Goal: Transaction & Acquisition: Subscribe to service/newsletter

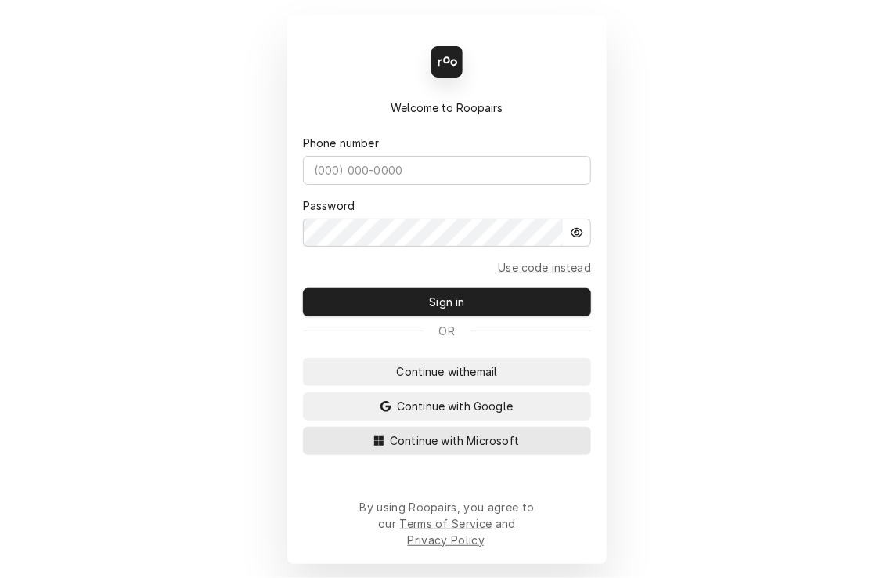
click at [504, 449] on span "Continue with Microsoft" at bounding box center [455, 440] width 136 height 16
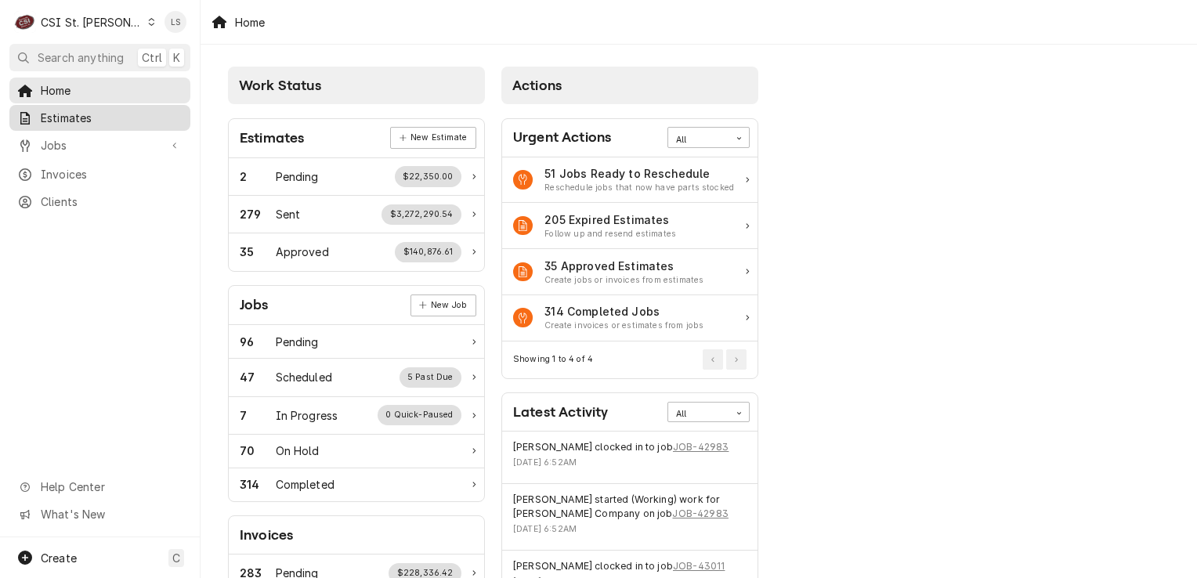
click at [94, 121] on span "Estimates" at bounding box center [112, 118] width 142 height 16
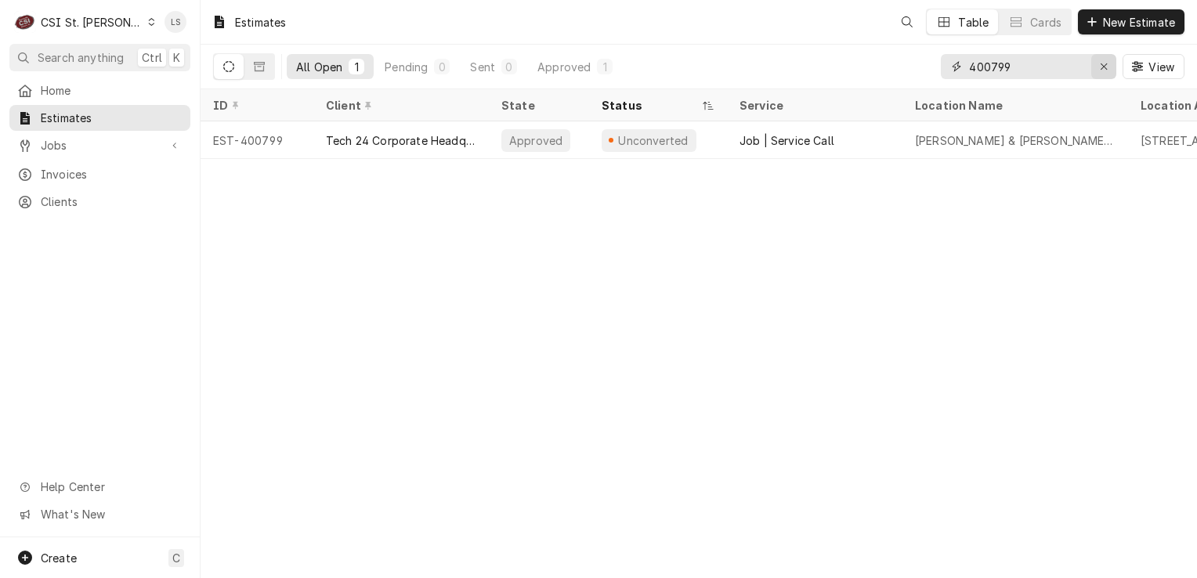
click at [1108, 72] on div "Erase input" at bounding box center [1104, 67] width 16 height 16
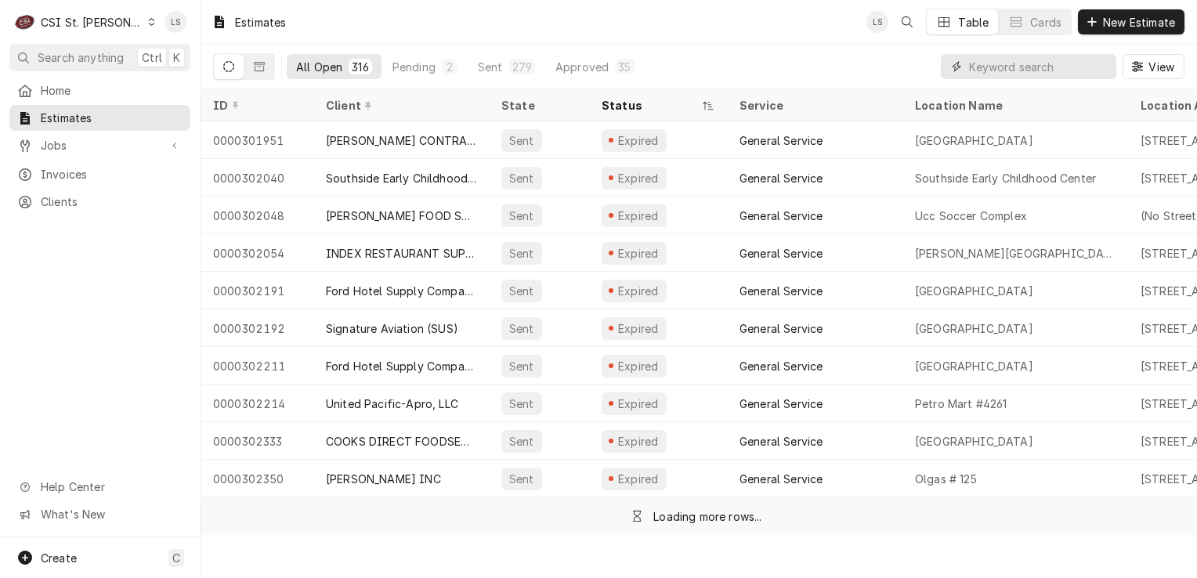
paste input "400816"
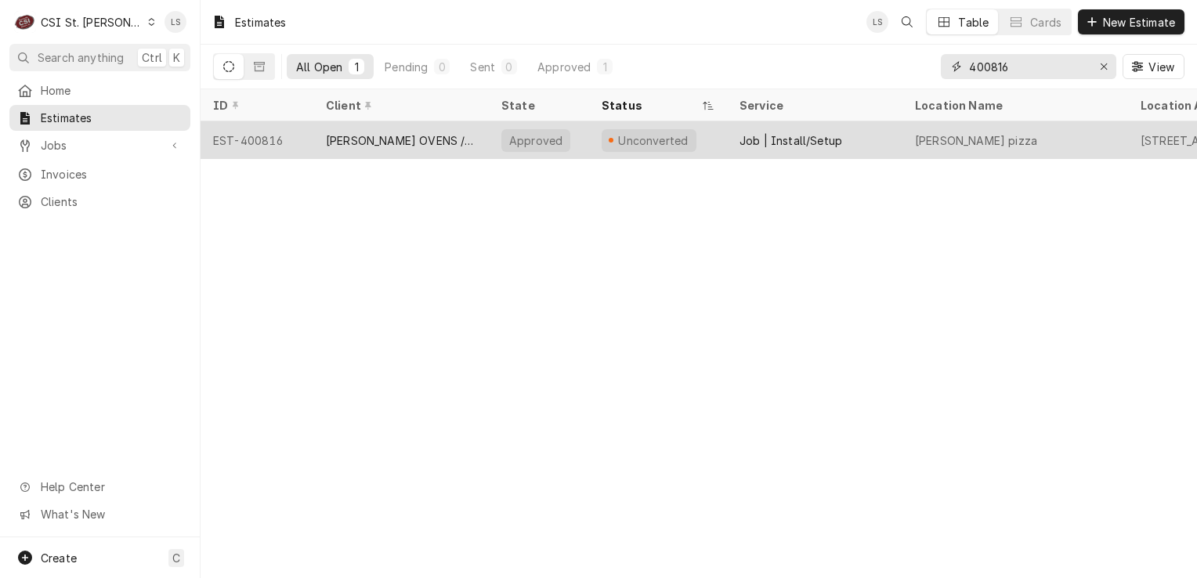
type input "400816"
click at [230, 141] on div "EST-400816" at bounding box center [256, 140] width 113 height 38
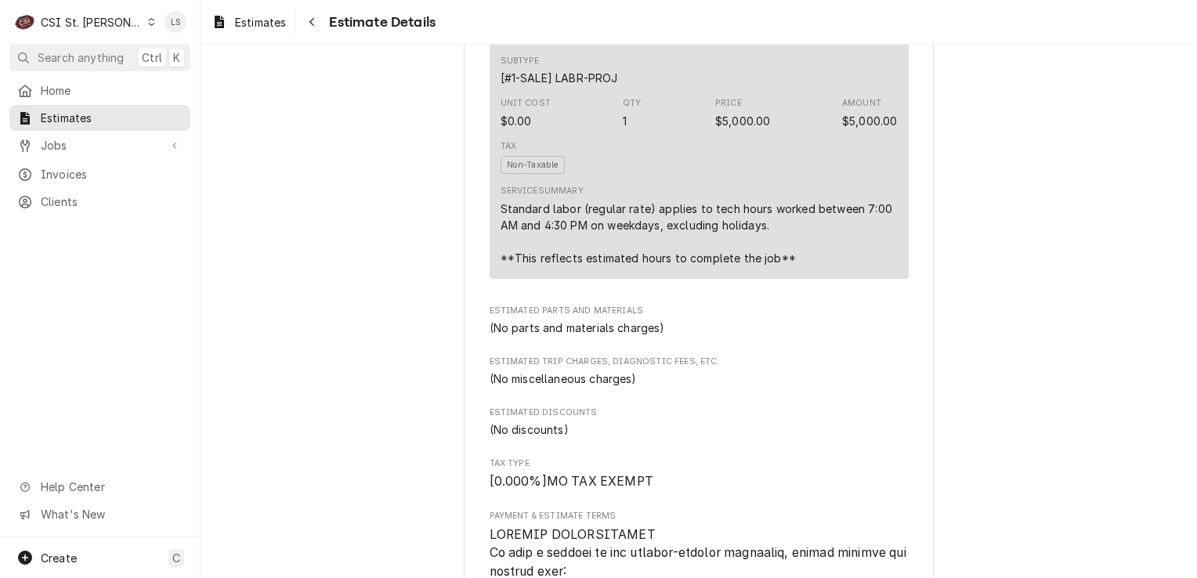
scroll to position [2785, 0]
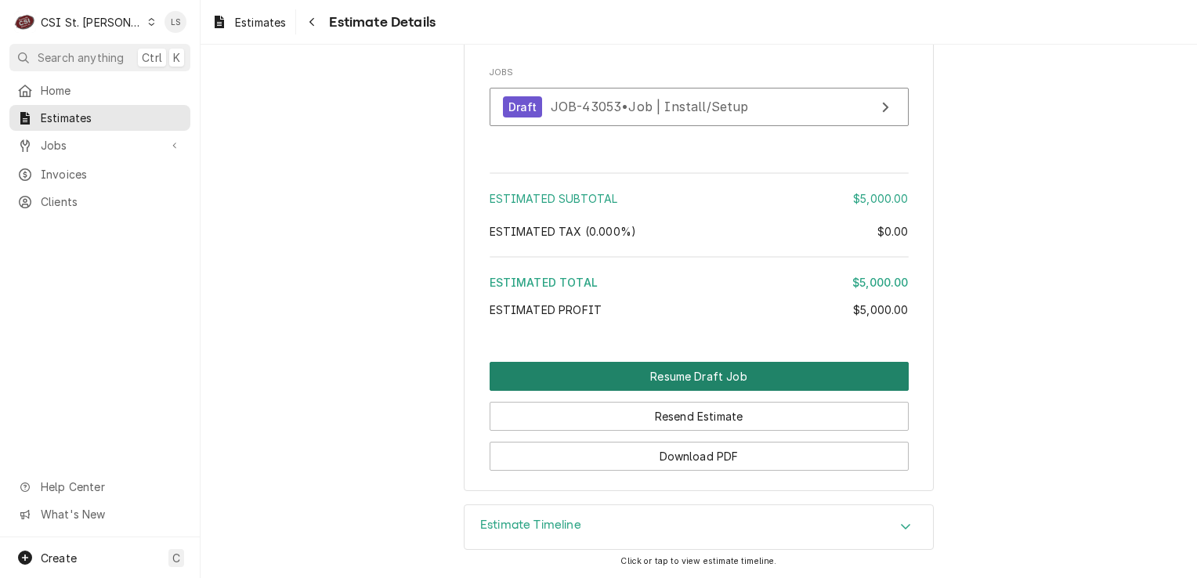
click at [782, 385] on button "Resume Draft Job" at bounding box center [698, 376] width 419 height 29
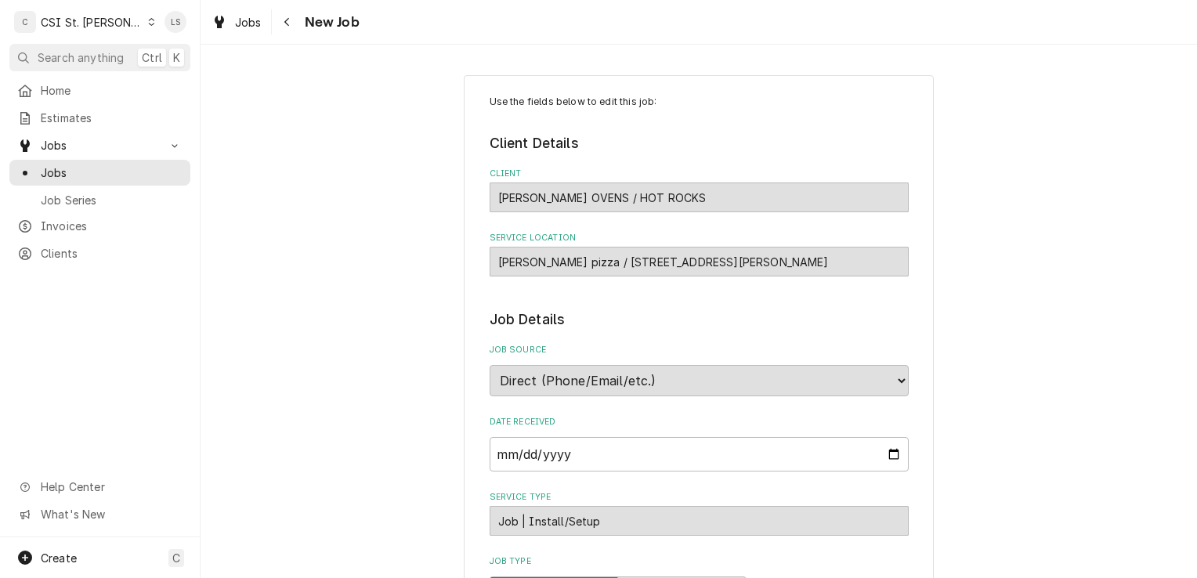
type textarea "x"
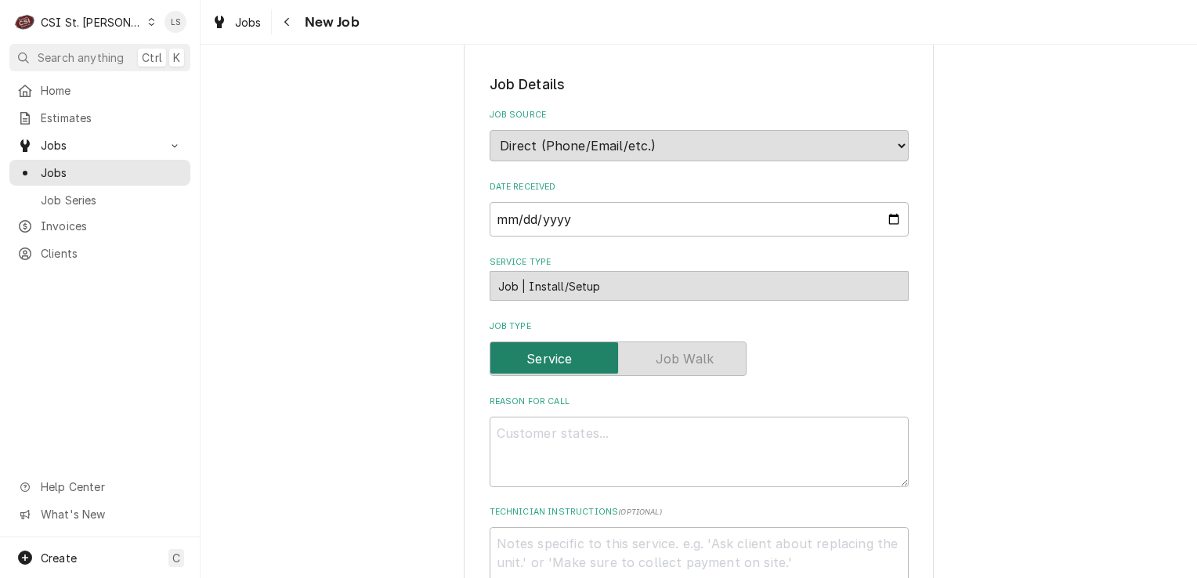
scroll to position [235, 0]
click at [101, 171] on span "Jobs" at bounding box center [112, 172] width 142 height 16
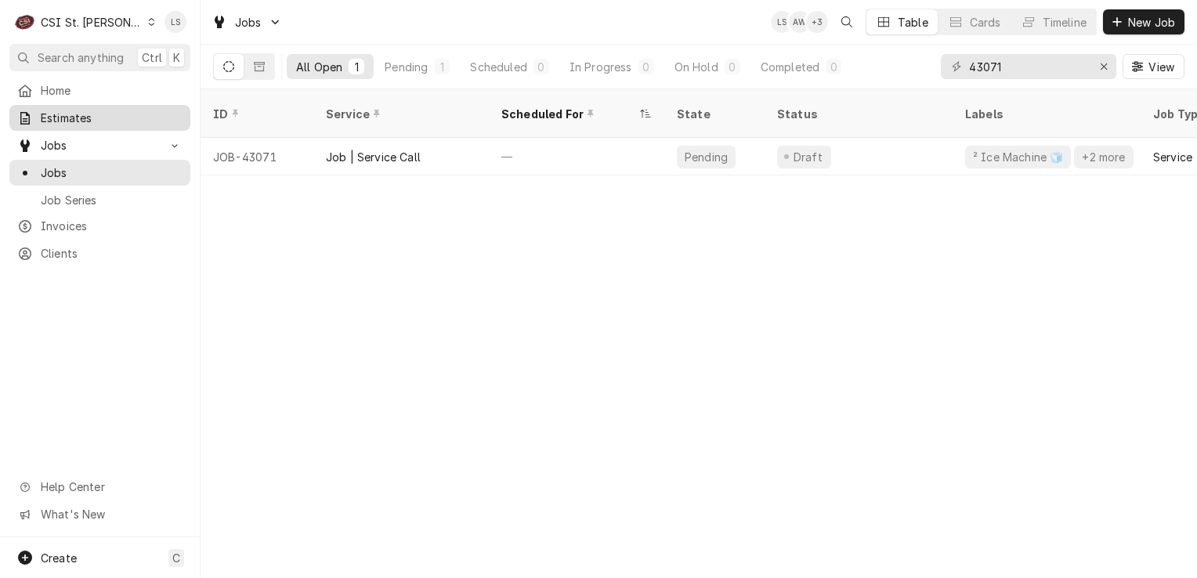
click at [100, 113] on span "Estimates" at bounding box center [112, 118] width 142 height 16
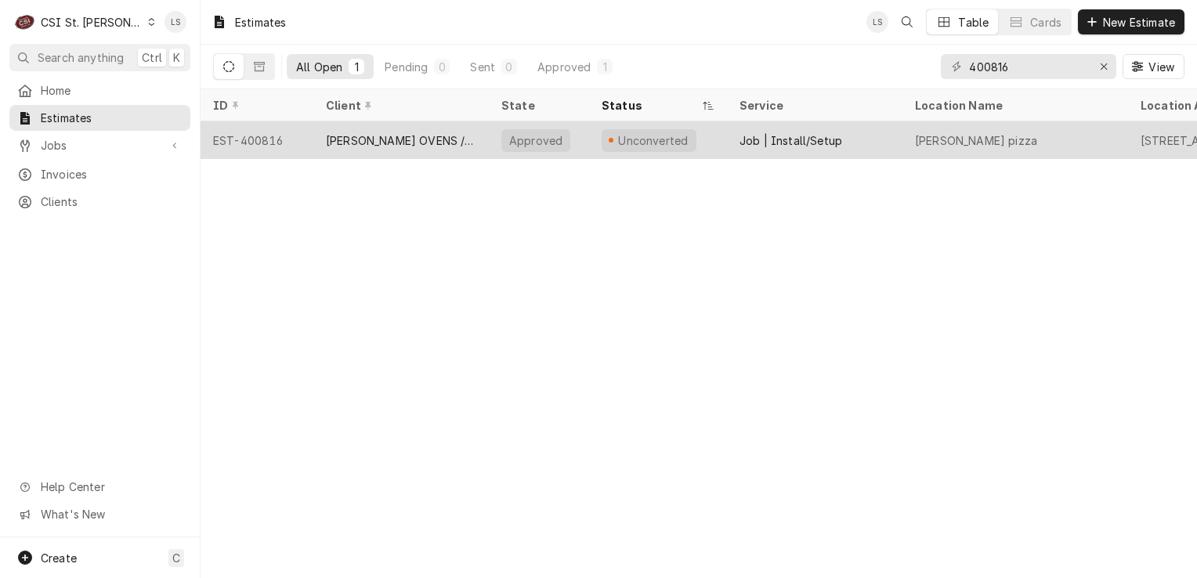
click at [264, 143] on div "EST-400816" at bounding box center [256, 140] width 113 height 38
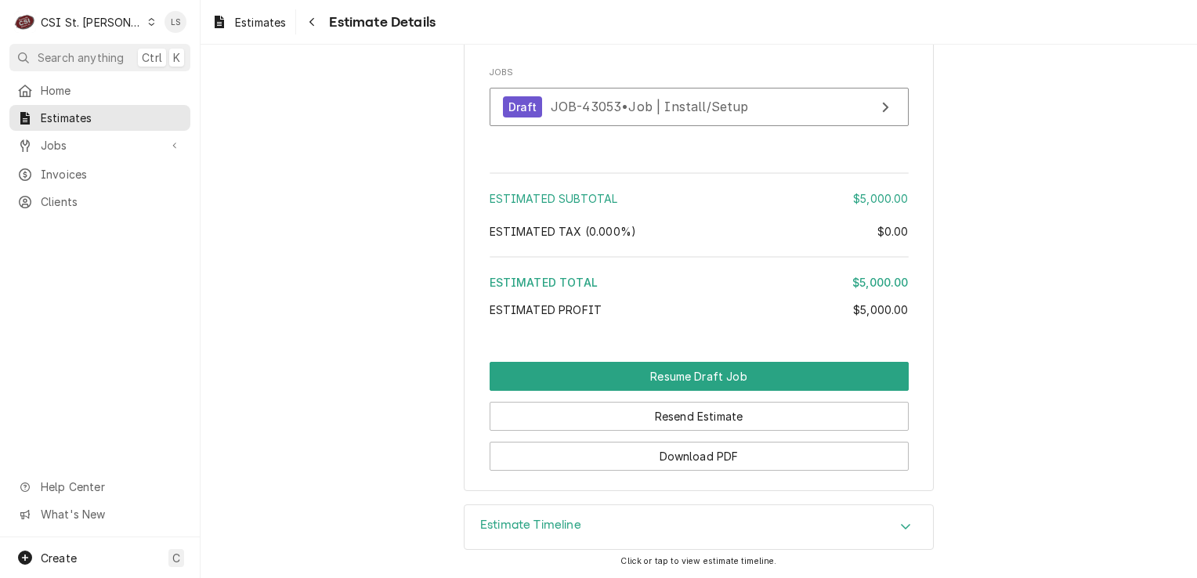
scroll to position [2785, 0]
click at [78, 116] on span "Estimates" at bounding box center [112, 118] width 142 height 16
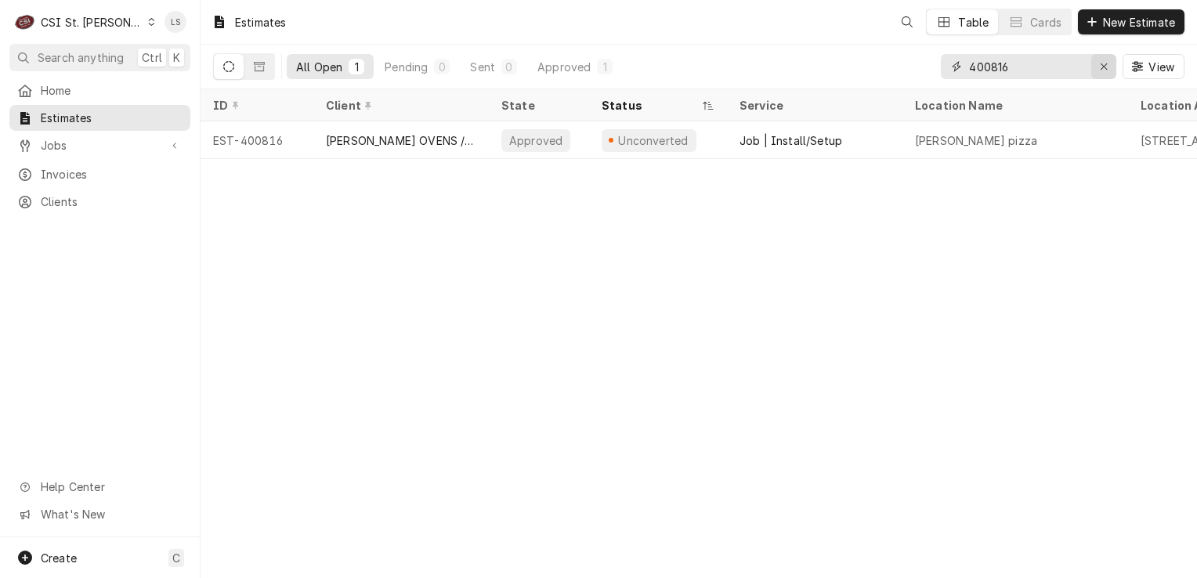
click at [1111, 69] on div "Erase input" at bounding box center [1104, 67] width 16 height 16
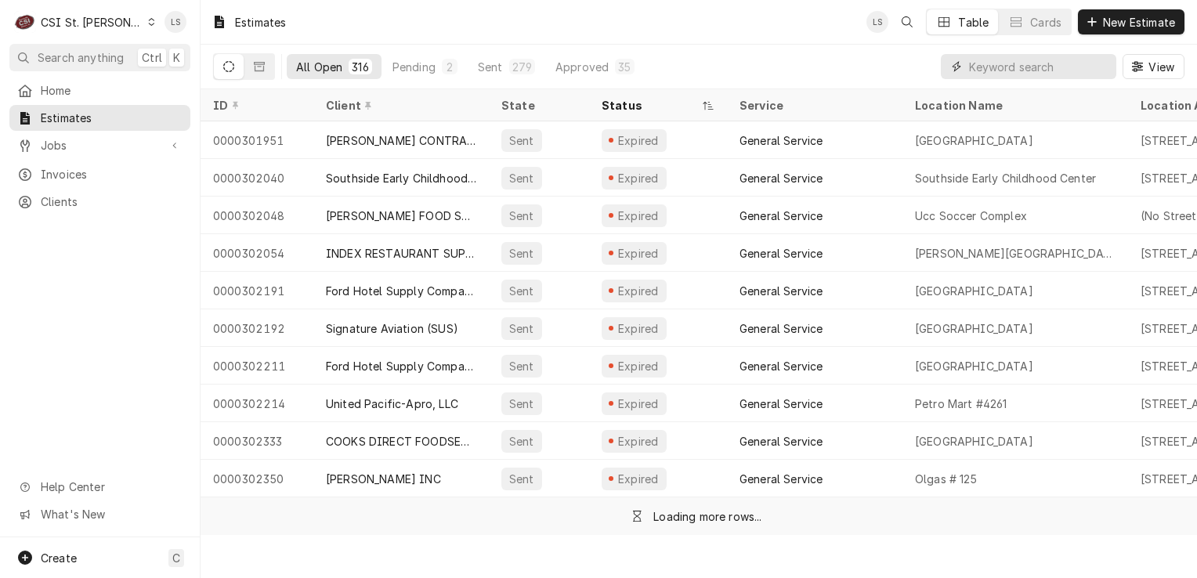
paste input "400739"
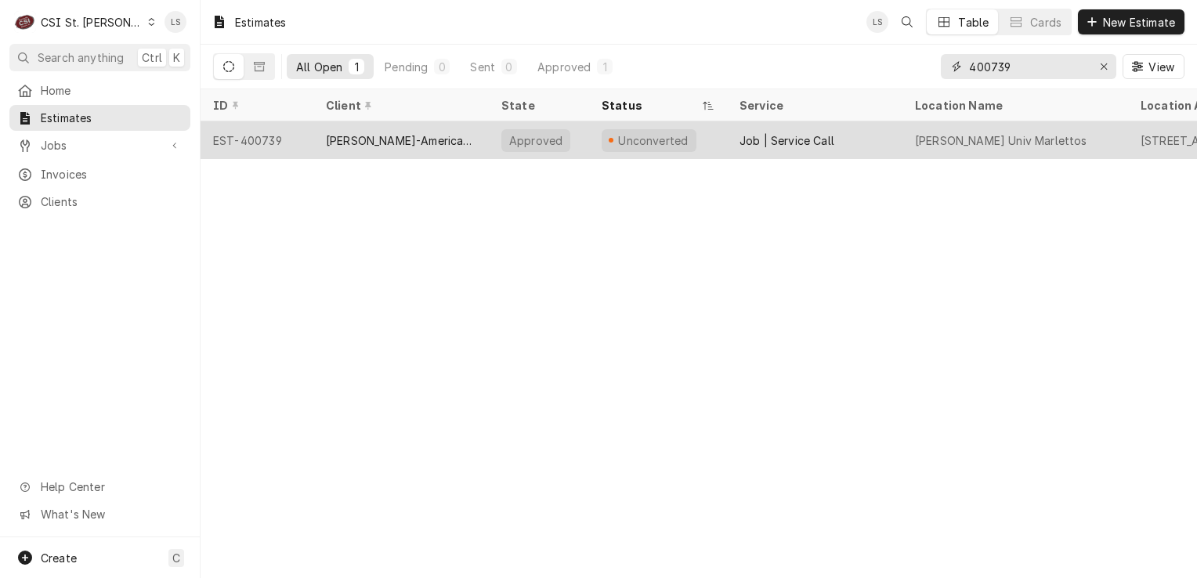
type input "400739"
click at [262, 143] on div "EST-400739" at bounding box center [256, 140] width 113 height 38
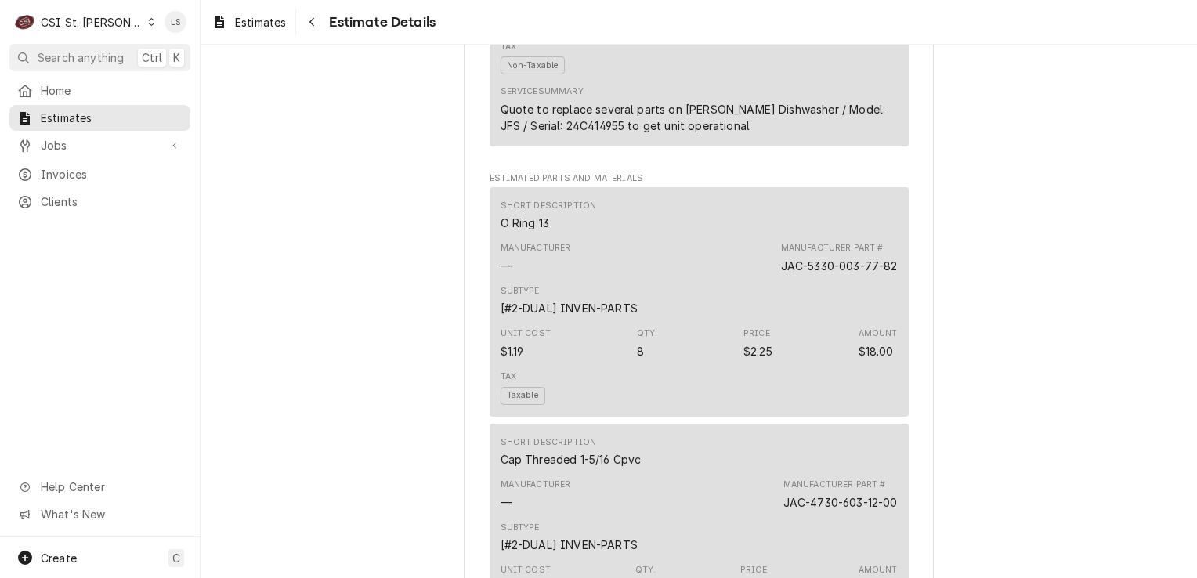
scroll to position [1801, 0]
drag, startPoint x: 506, startPoint y: 219, endPoint x: 495, endPoint y: 216, distance: 11.4
click at [500, 216] on div "Short Description O Ring 13" at bounding box center [548, 214] width 96 height 31
copy div "O Ring 13"
drag, startPoint x: 890, startPoint y: 265, endPoint x: 764, endPoint y: 261, distance: 126.2
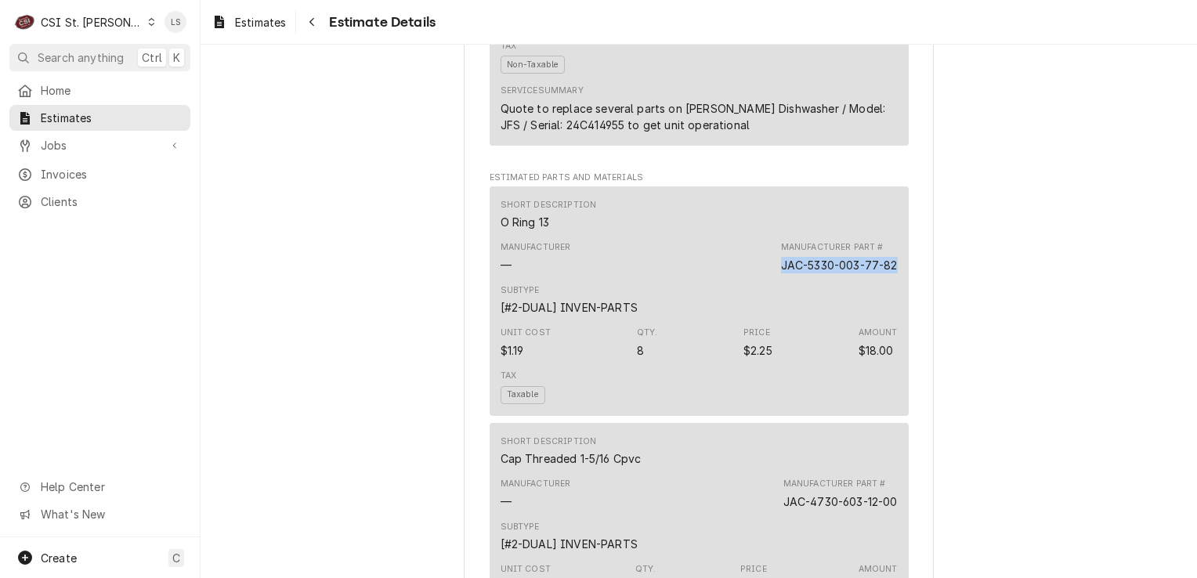
click at [764, 261] on div "Manufacturer — Manufacturer Part # JAC-5330-003-77-82" at bounding box center [698, 257] width 397 height 42
copy div "JAC-5330-003-77-82"
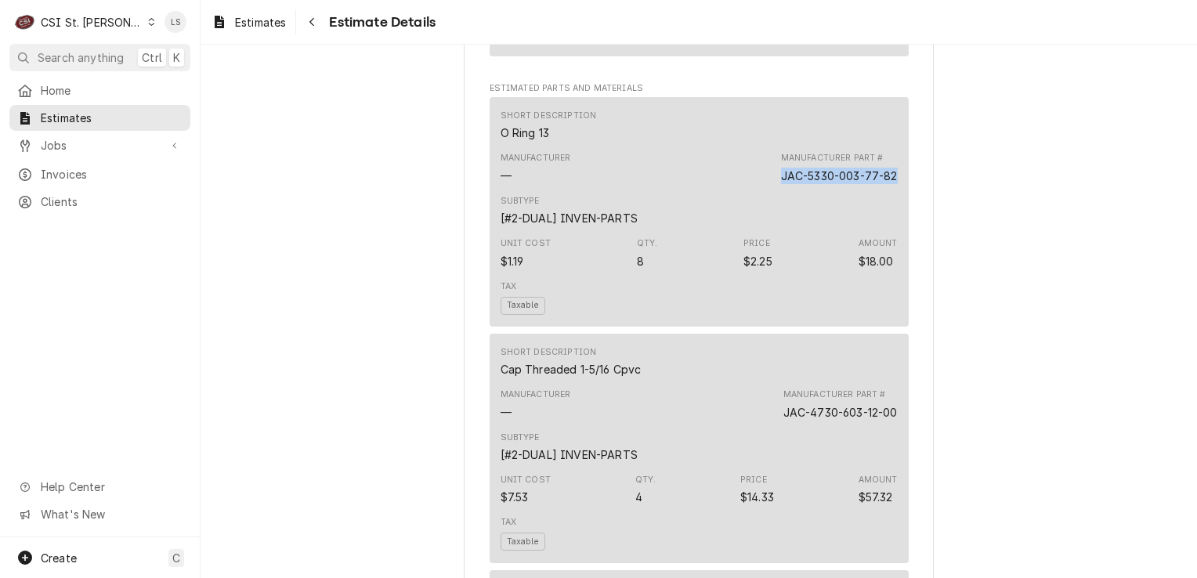
scroll to position [1958, 0]
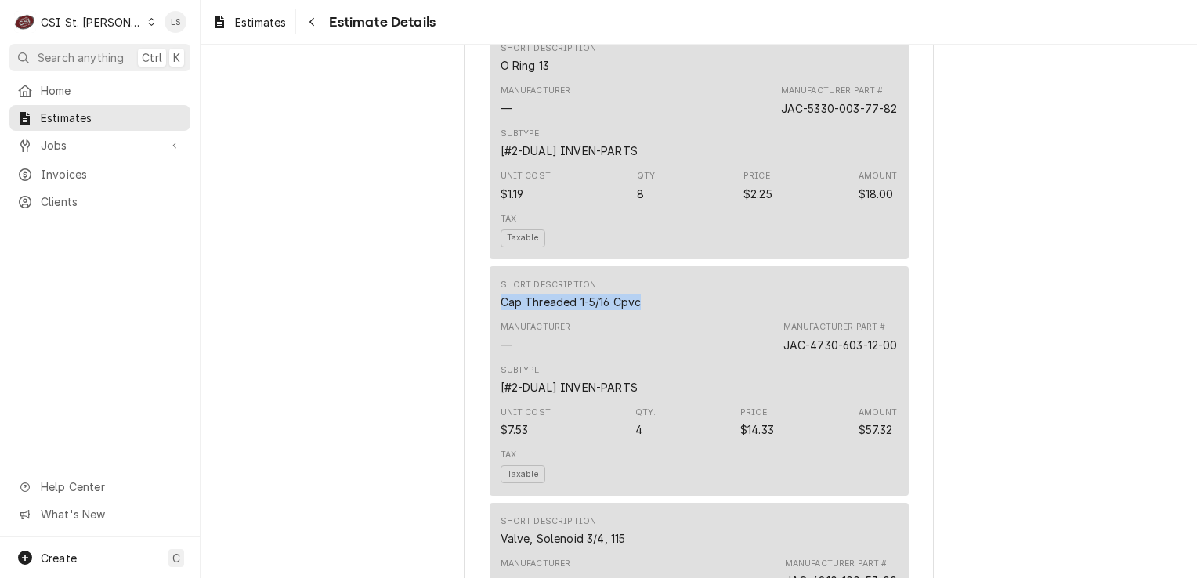
drag, startPoint x: 638, startPoint y: 294, endPoint x: 452, endPoint y: 295, distance: 185.6
click at [452, 295] on div "Approved and Unconverted Sender CSI St. Louis CSI Commercial Services Inc18330 …" at bounding box center [698, 341] width 996 height 4509
copy div "Cap Threaded 1-5/16 Cpvc"
drag, startPoint x: 890, startPoint y: 344, endPoint x: 775, endPoint y: 334, distance: 115.6
click at [775, 334] on div "Manufacturer — Manufacturer Part # JAC-4730-603-12-00" at bounding box center [698, 337] width 397 height 42
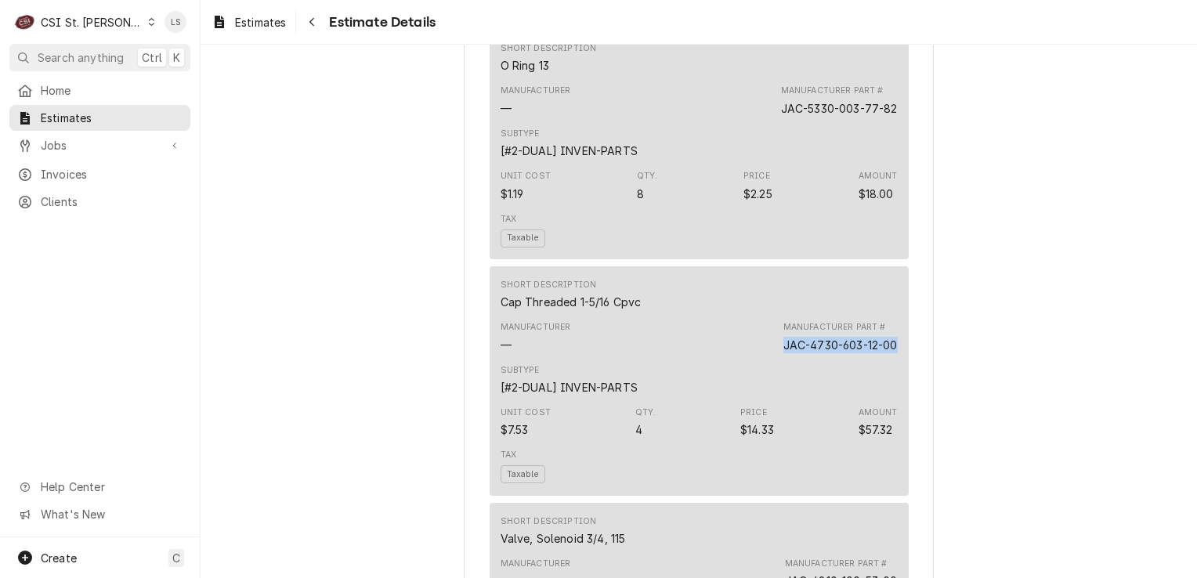
copy div "JAC-4730-603-12-00"
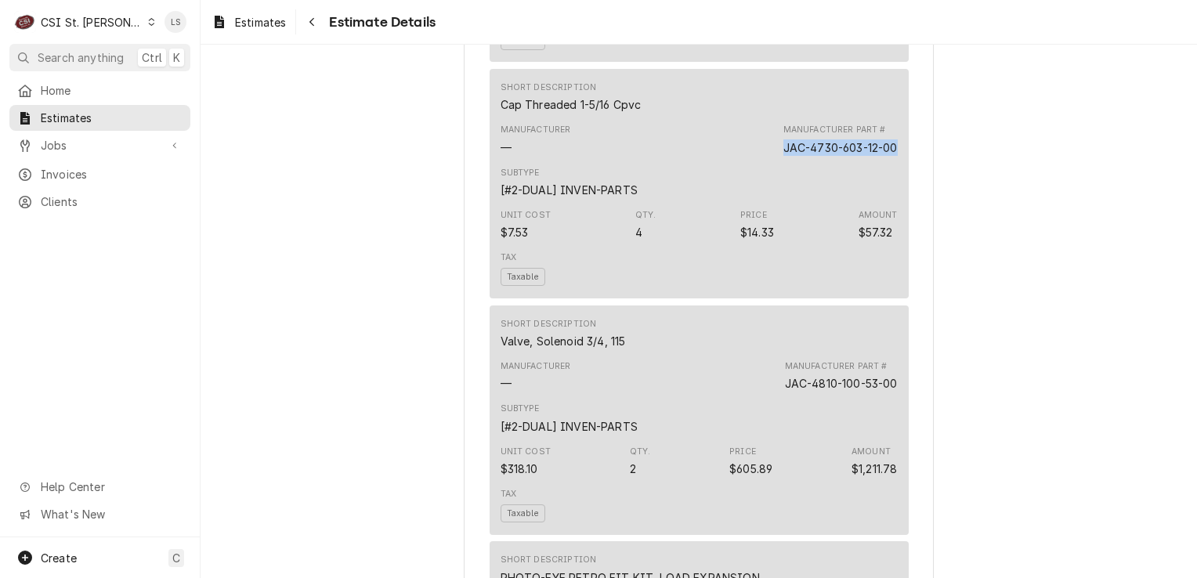
scroll to position [2193, 0]
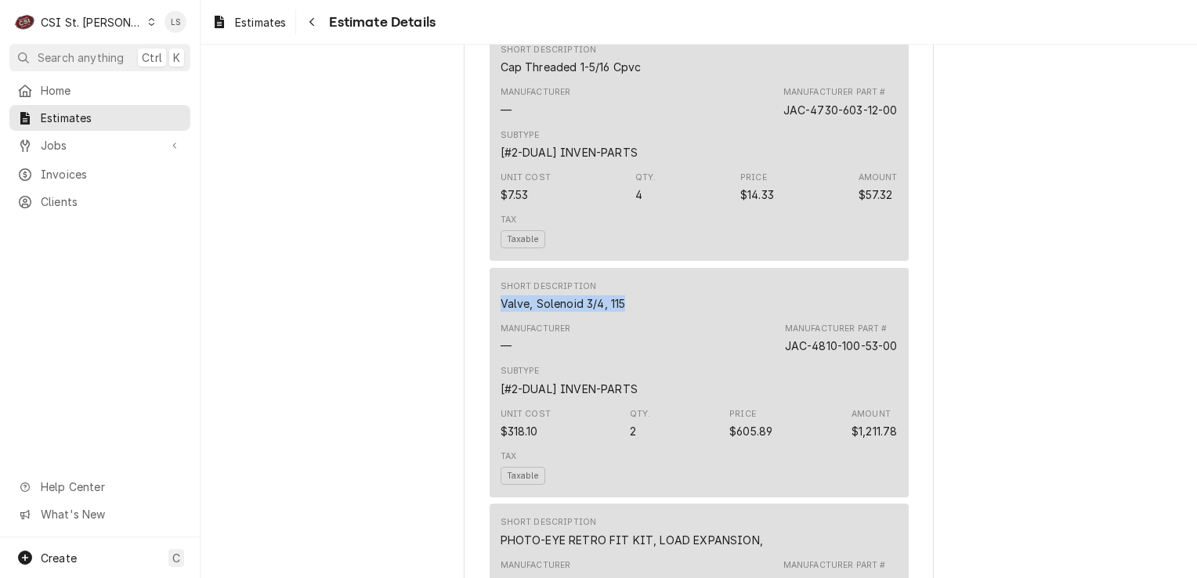
drag, startPoint x: 623, startPoint y: 304, endPoint x: 479, endPoint y: 300, distance: 144.2
click at [479, 300] on div "Sender CSI St. Louis CSI Commercial Services Inc18330 Edison Ave Chesterfield, …" at bounding box center [699, 119] width 470 height 4456
copy div "Valve, Solenoid 3/4, 115"
drag, startPoint x: 894, startPoint y: 343, endPoint x: 762, endPoint y: 343, distance: 132.4
click at [762, 343] on div "Short Description Valve, Solenoid 3/4, 115 Manufacturer — Manufacturer Part # J…" at bounding box center [698, 382] width 419 height 229
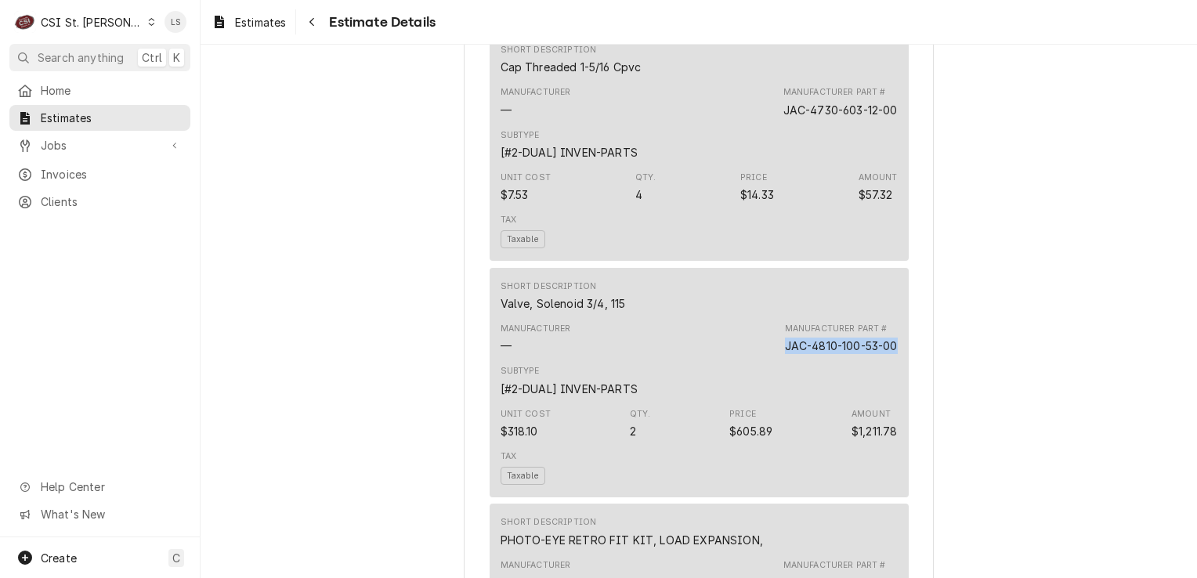
copy div "JAC-4810-100-53-00"
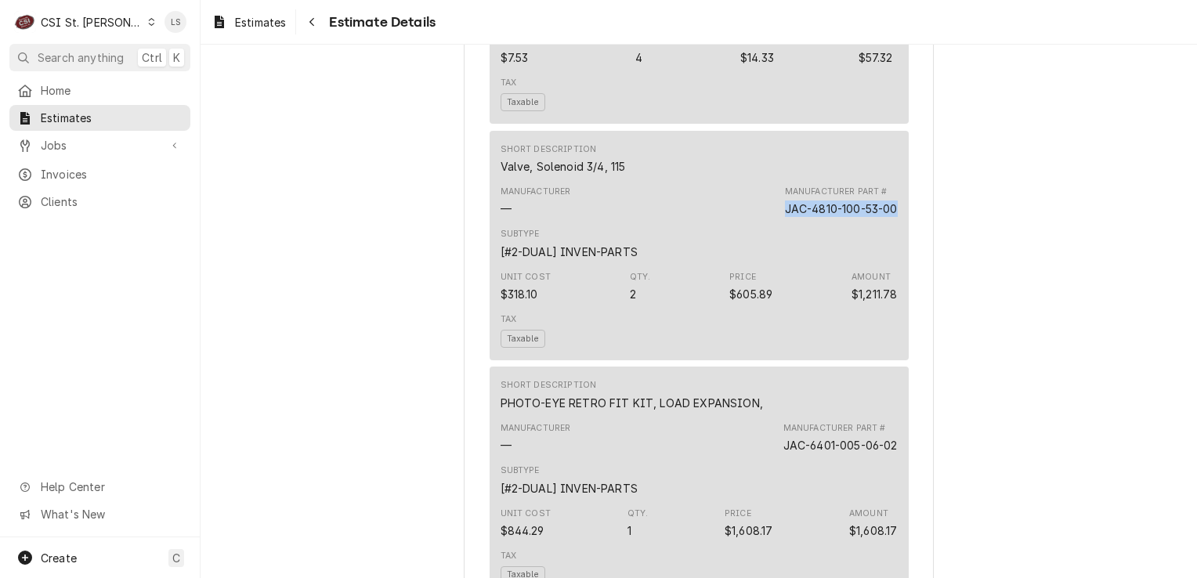
scroll to position [2506, 0]
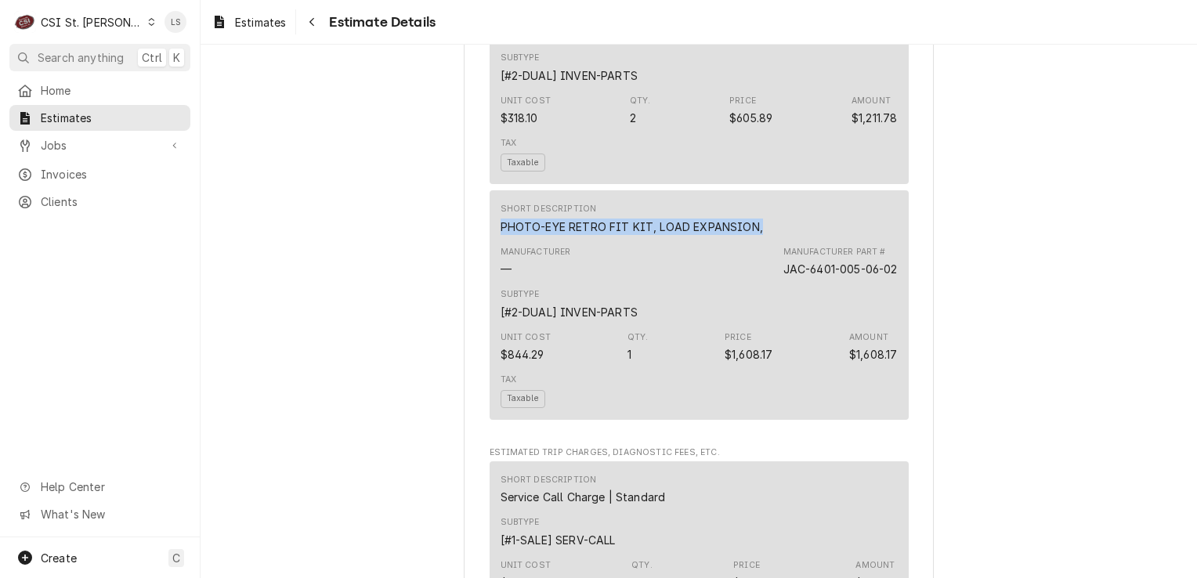
drag, startPoint x: 756, startPoint y: 226, endPoint x: 486, endPoint y: 215, distance: 269.7
click at [489, 215] on div "Short Description PHOTO-EYE RETRO FIT KIT, LOAD EXPANSION, Manufacturer — Manuf…" at bounding box center [698, 304] width 419 height 229
copy div "PHOTO-EYE RETRO FIT KIT, LOAD EXPANSION,"
drag, startPoint x: 890, startPoint y: 262, endPoint x: 765, endPoint y: 261, distance: 124.5
click at [765, 261] on div "Manufacturer — Manufacturer Part # JAC-6401-005-06-02" at bounding box center [698, 261] width 397 height 42
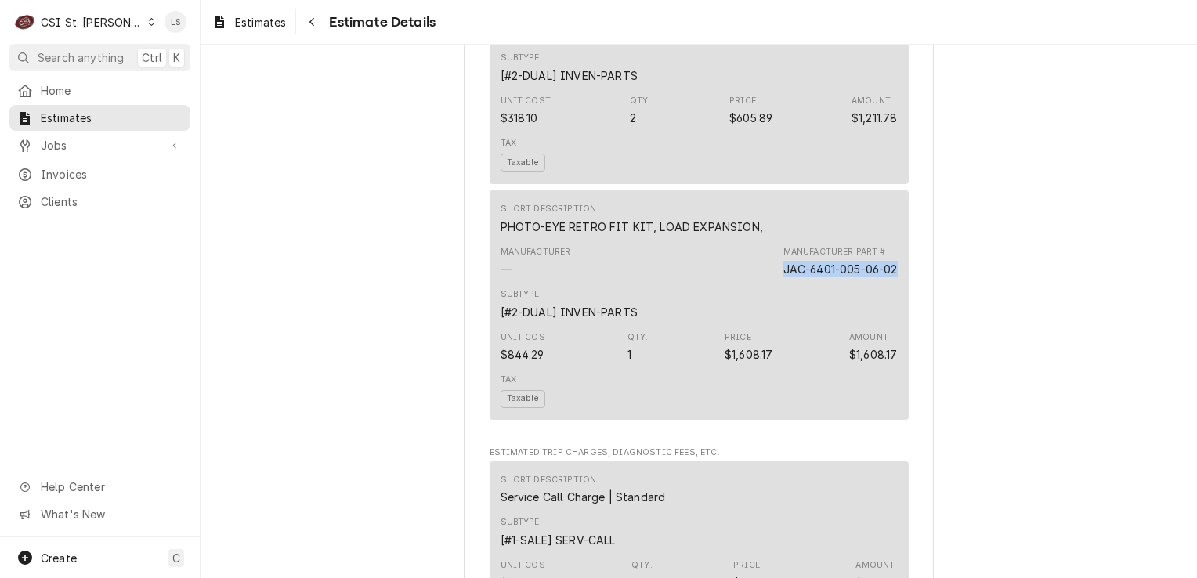
copy div "JAC-6401-005-06-02"
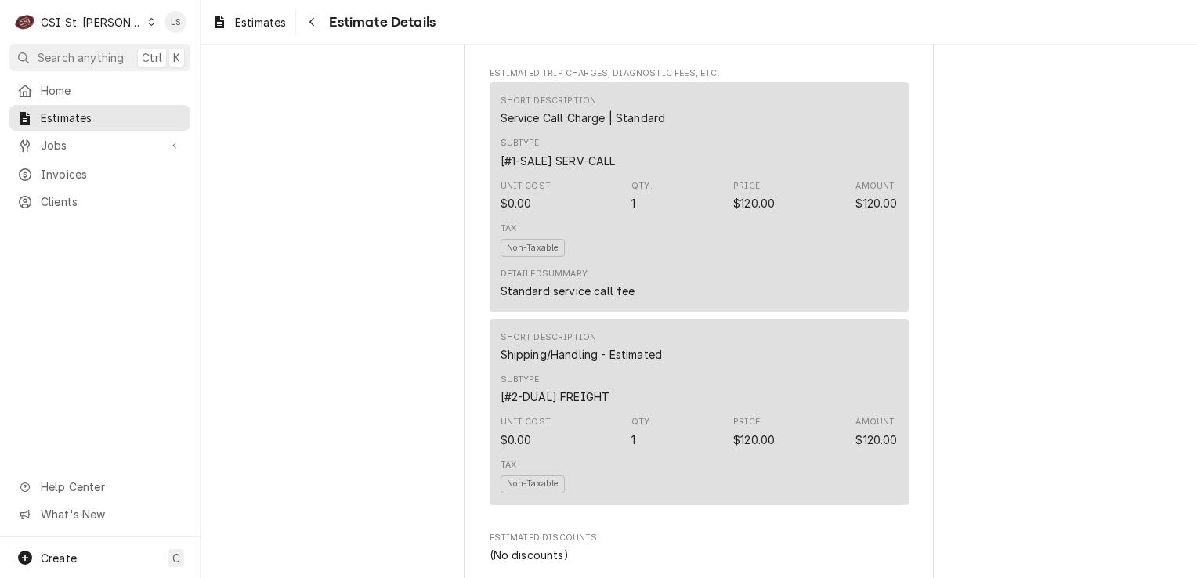
scroll to position [2898, 0]
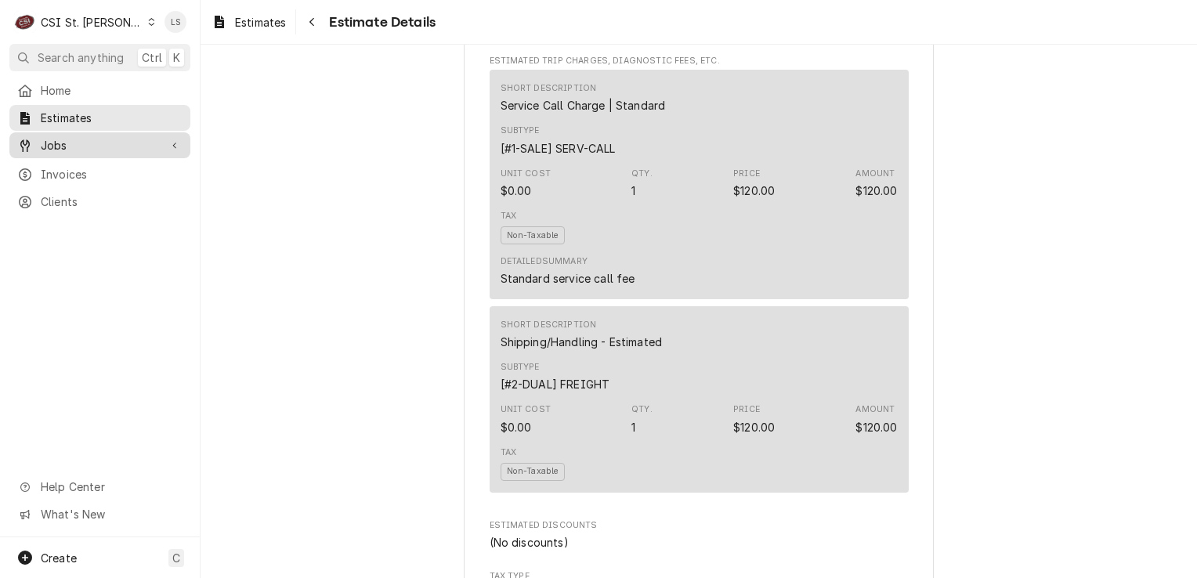
click at [132, 140] on span "Jobs" at bounding box center [100, 145] width 118 height 16
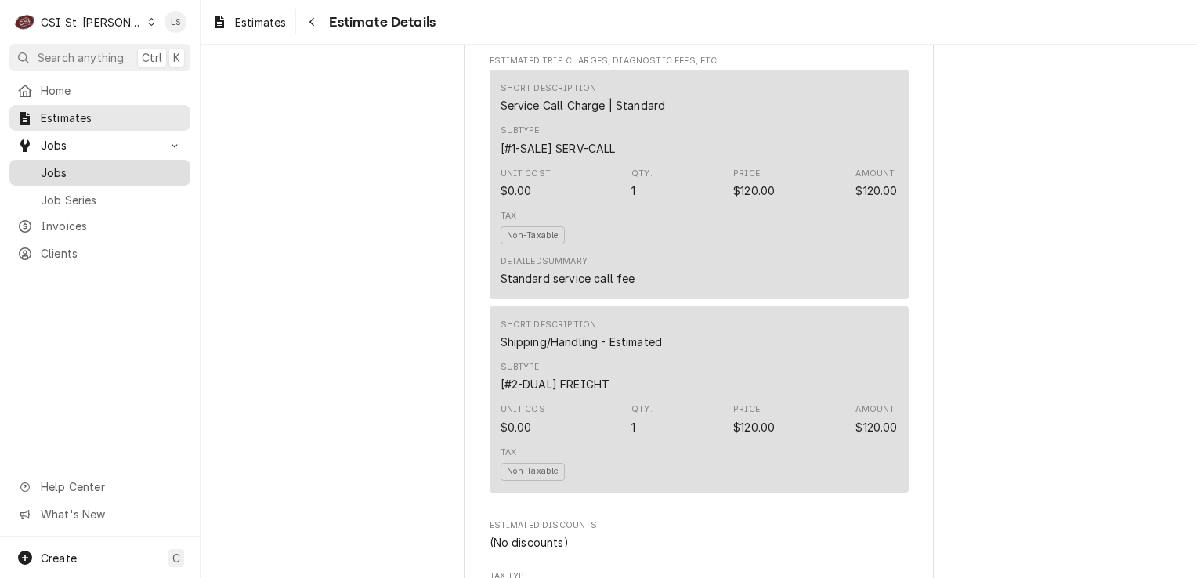
click at [109, 166] on span "Jobs" at bounding box center [112, 172] width 142 height 16
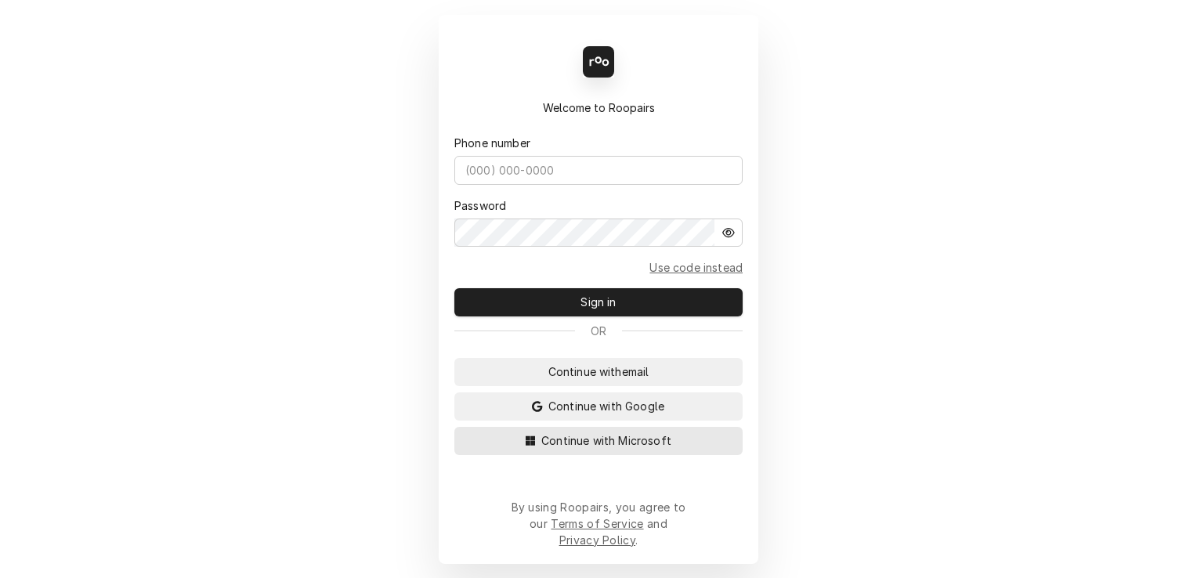
click at [674, 450] on button "Continue with Microsoft" at bounding box center [598, 441] width 288 height 28
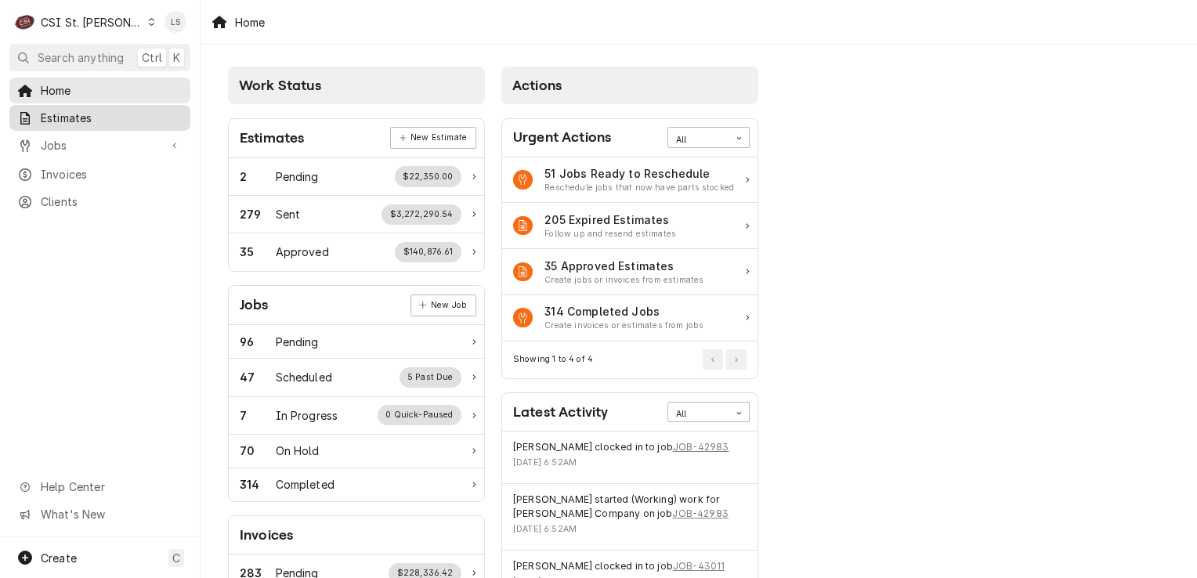
click at [48, 125] on link "Estimates" at bounding box center [99, 118] width 181 height 26
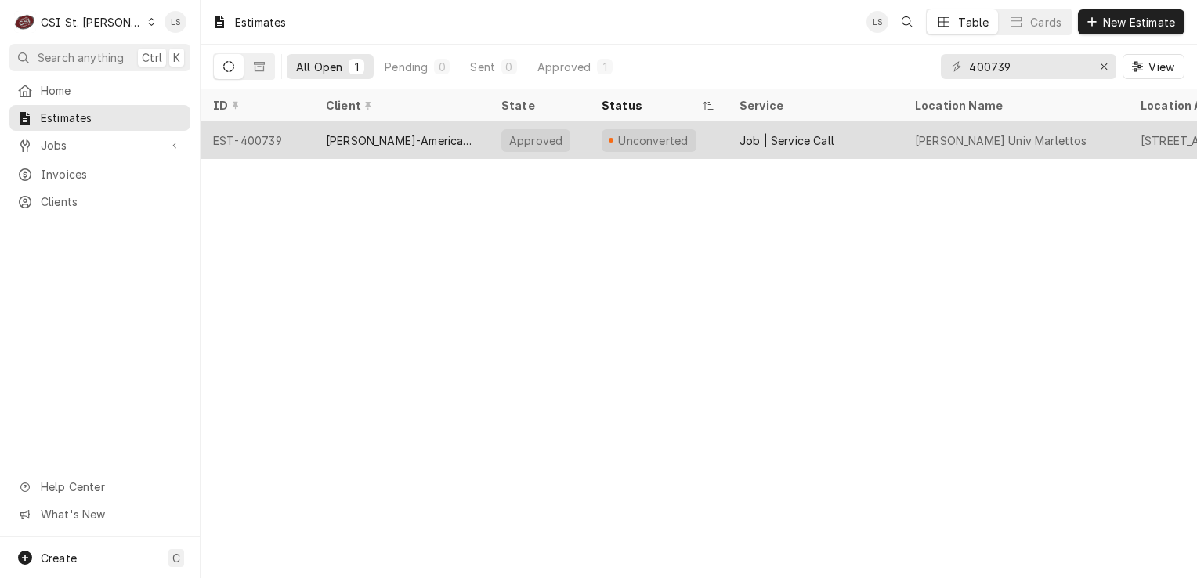
click at [266, 138] on div "EST-400739" at bounding box center [256, 140] width 113 height 38
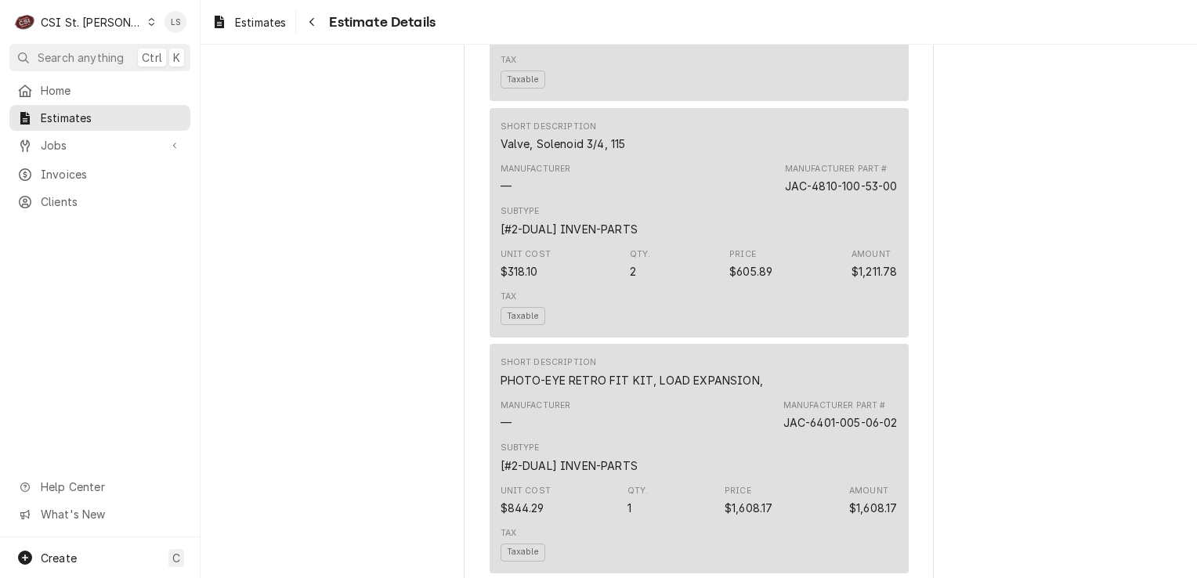
scroll to position [4037, 0]
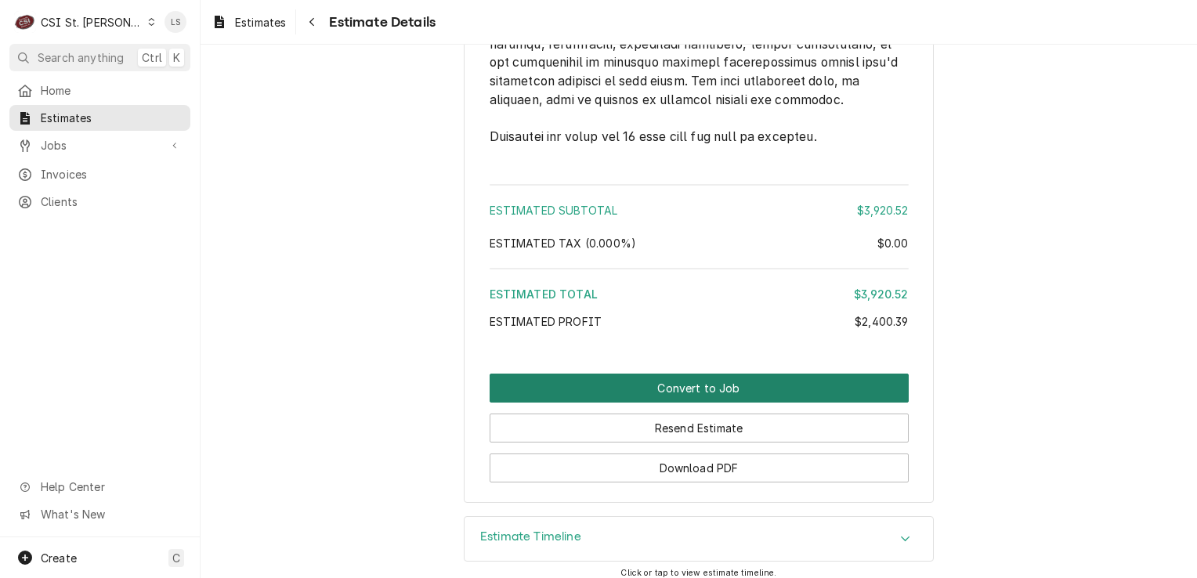
click at [738, 377] on button "Convert to Job" at bounding box center [698, 388] width 419 height 29
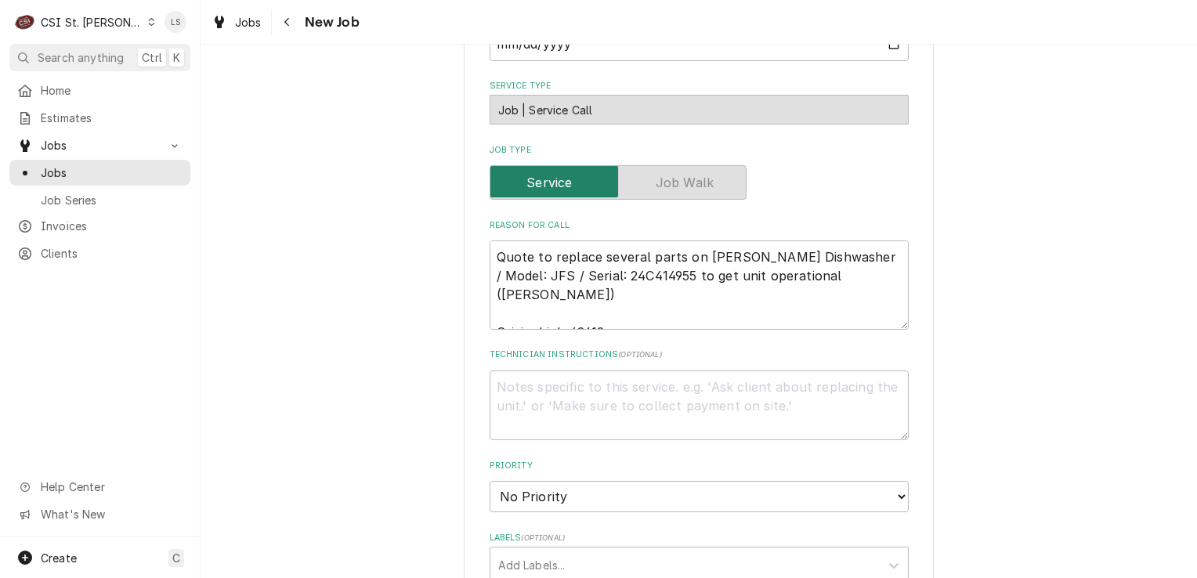
scroll to position [783, 0]
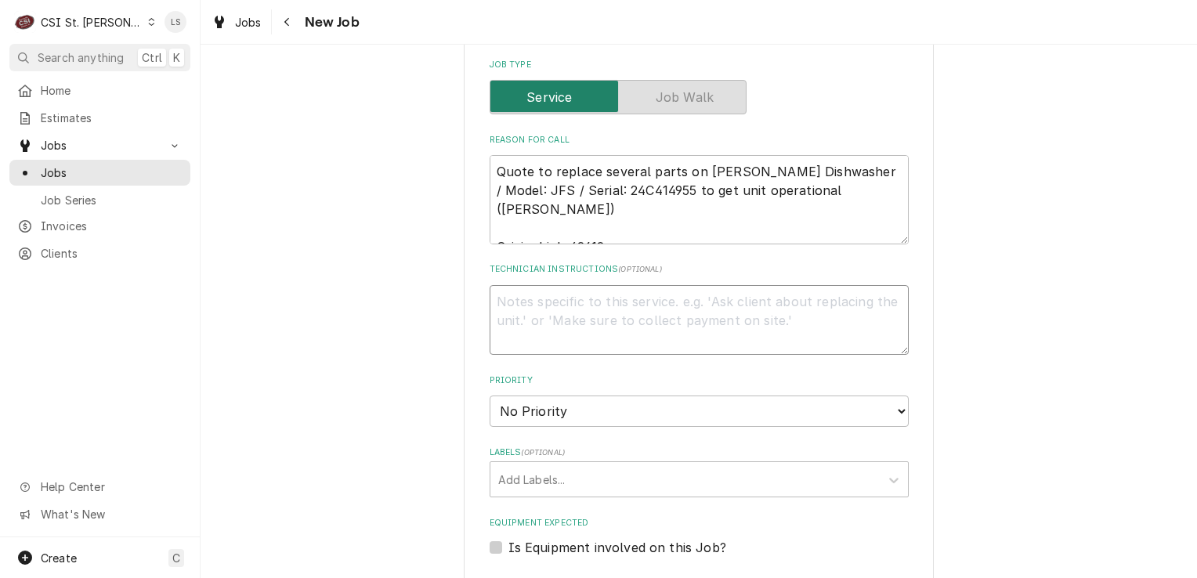
click at [582, 318] on textarea "Technician Instructions ( optional )" at bounding box center [698, 320] width 419 height 70
paste textarea "O Ring 13"
type textarea "x"
type textarea "O Ring 13"
type textarea "x"
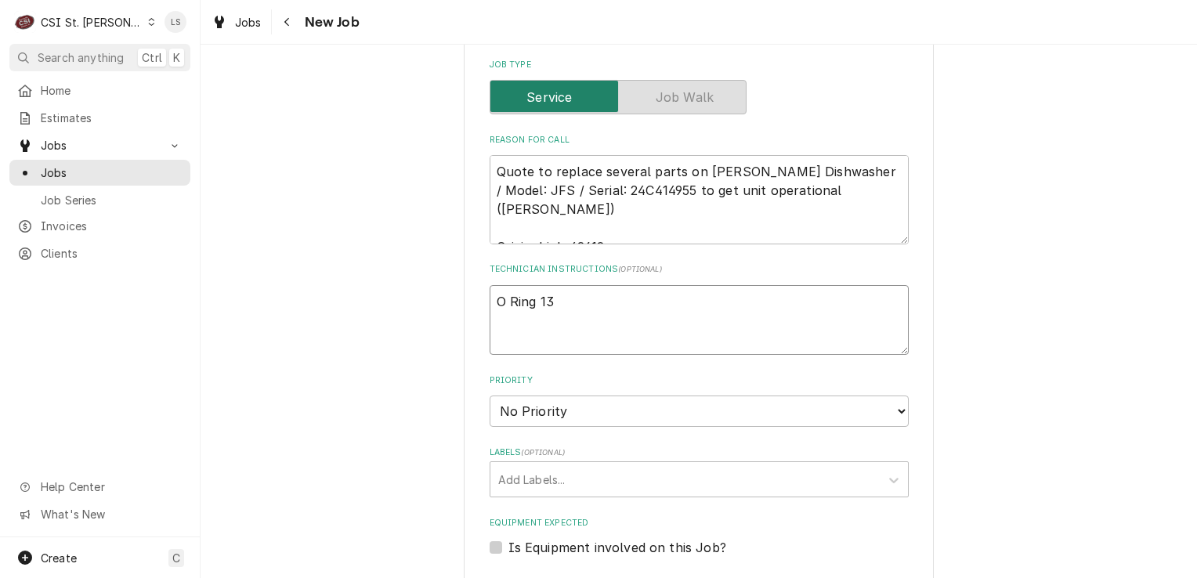
type textarea "O Ring 13"
type textarea "x"
type textarea "O Ring 13 -"
type textarea "x"
type textarea "O Ring 13 -"
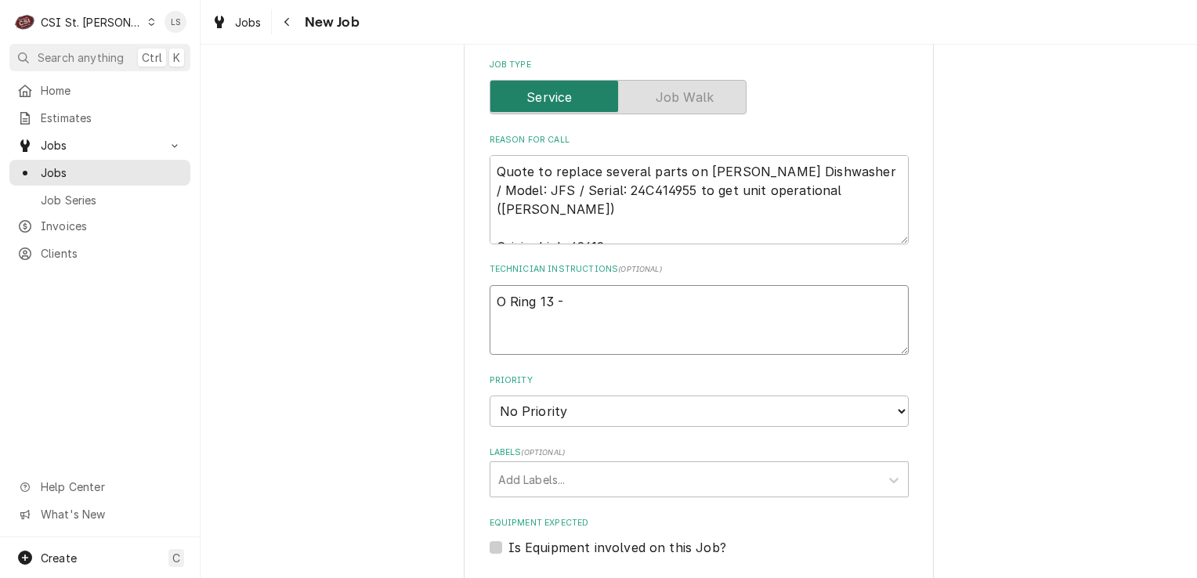
type textarea "x"
type textarea "O Ring 13 -"
paste textarea "JAC-5330-003-77-82"
type textarea "x"
type textarea "O Ring 13 - JAC-5330-003-77-82"
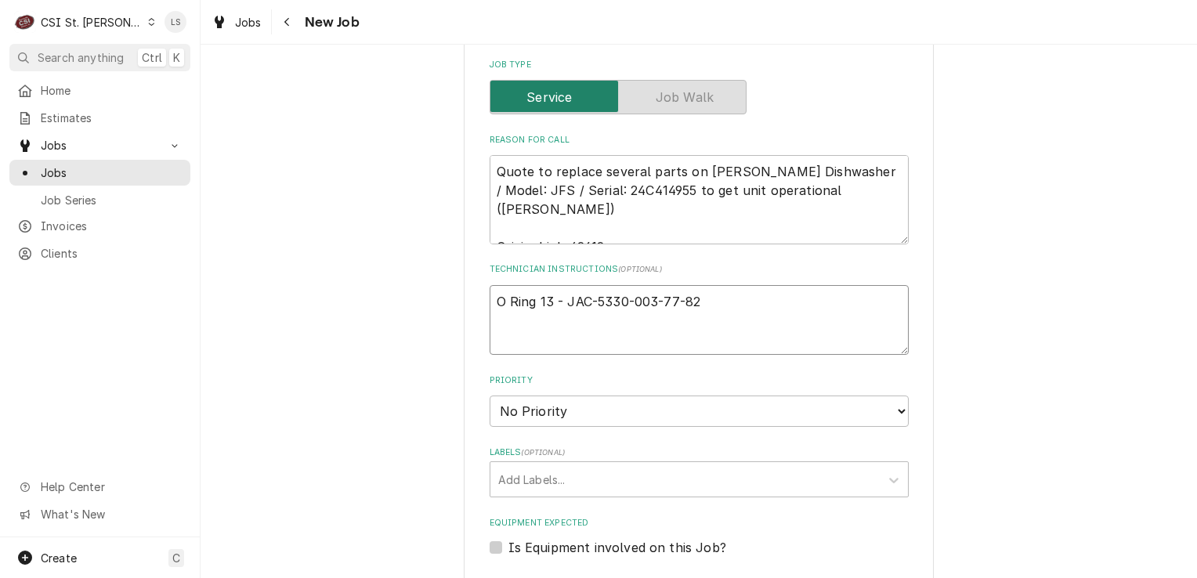
type textarea "x"
type textarea "O Ring 13 - JAC-5330-003-77-82"
type textarea "x"
type textarea "O Ring 13 - JAC-5330-003-77-82 -"
type textarea "x"
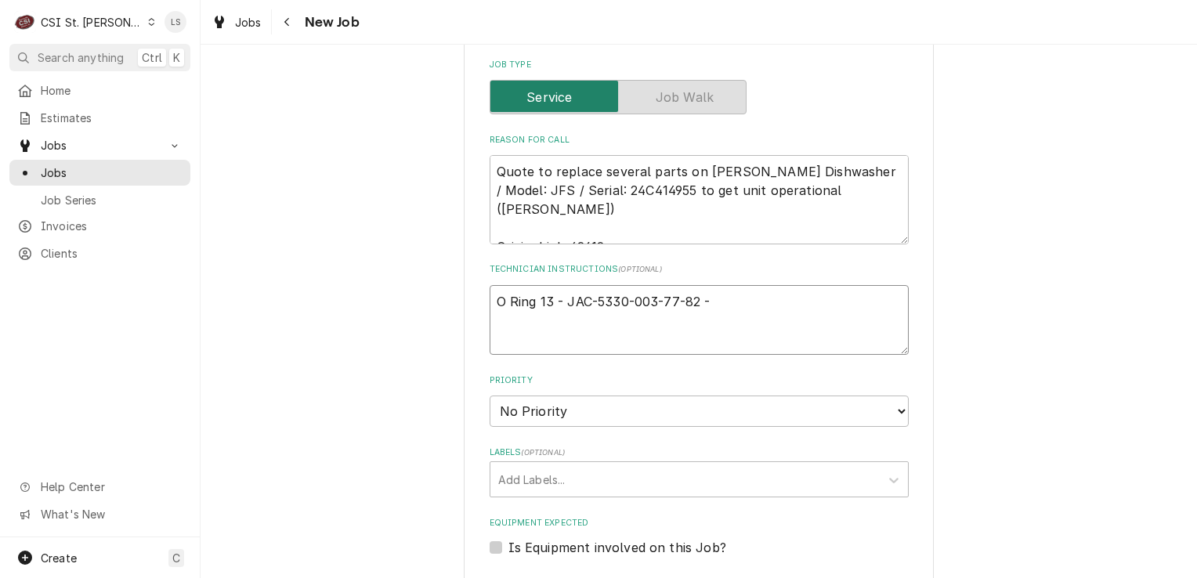
type textarea "O Ring 13 - JAC-5330-003-77-82 -"
type textarea "x"
type textarea "O Ring 13 - JAC-5330-003-77-82 - q"
type textarea "x"
type textarea "O Ring 13 - JAC-5330-003-77-82 - qt"
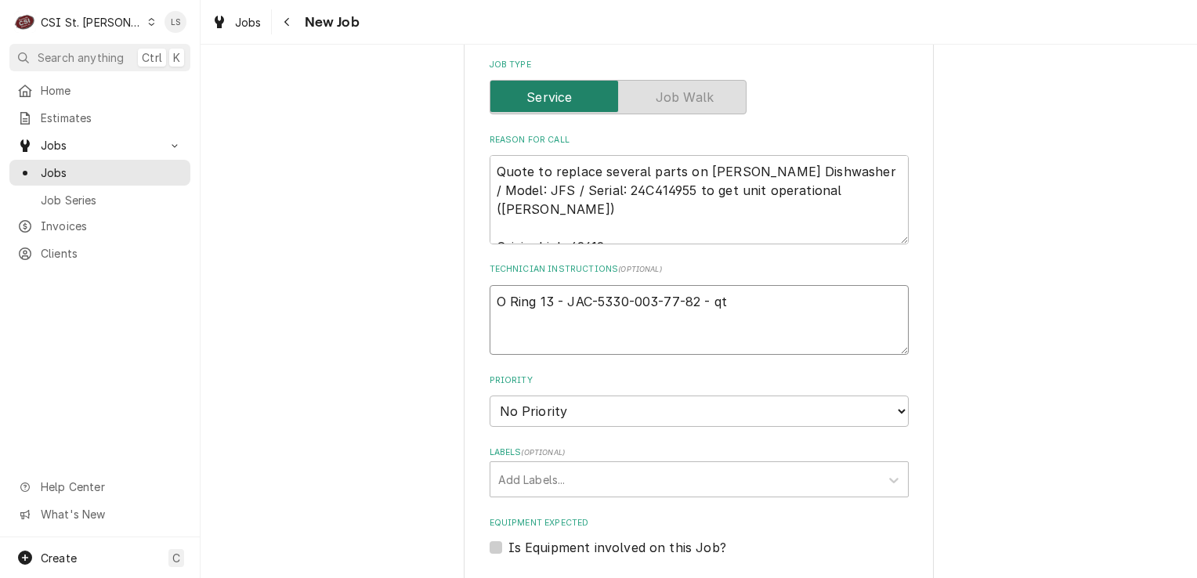
type textarea "x"
type textarea "O Ring 13 - JAC-5330-003-77-82 - qty"
type textarea "x"
type textarea "O Ring 13 - JAC-5330-003-77-82 - qty"
type textarea "x"
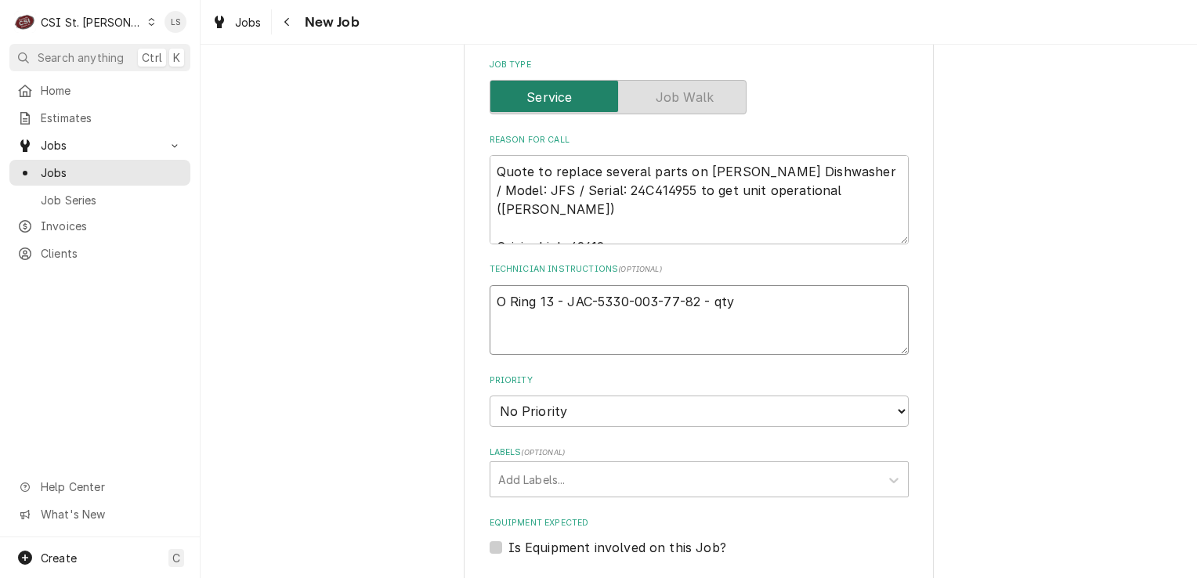
type textarea "O Ring 13 - JAC-5330-003-77-82 - qty 8"
type textarea "x"
type textarea "O Ring 13 - JAC-5330-003-77-82 - qty 8"
type textarea "x"
type textarea "O Ring 13 - JAC-5330-003-77-82 - qty 8"
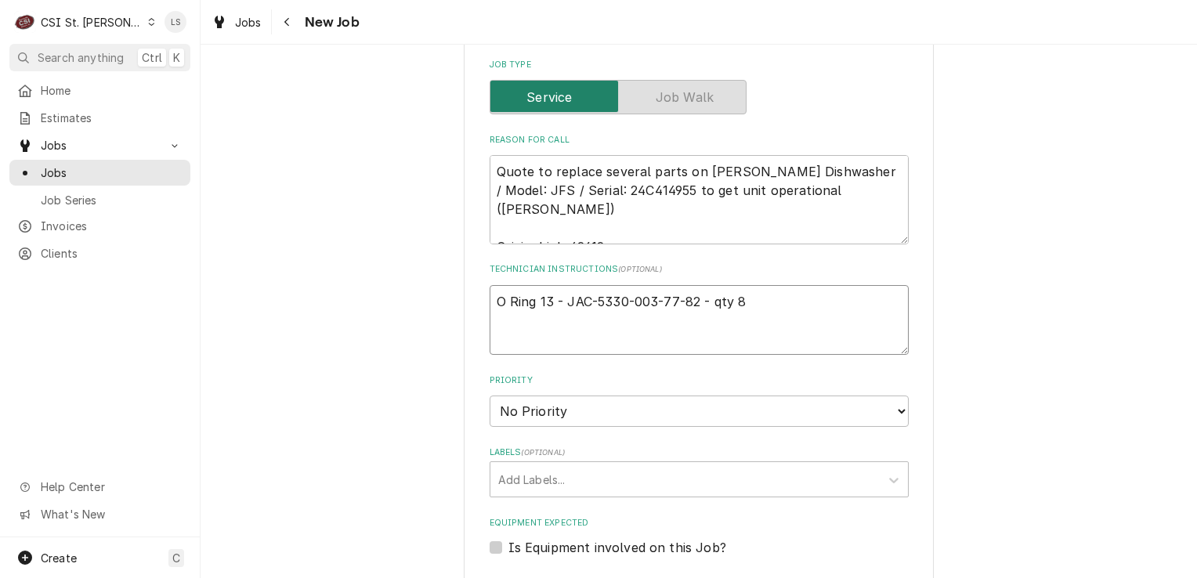
paste textarea "Cap Threaded 1-5/16 Cpvc"
type textarea "x"
type textarea "O Ring 13 - JAC-5330-003-77-82 - qty 8 Cap Threaded 1-5/16 Cpvc"
type textarea "x"
type textarea "O Ring 13 - JAC-5330-003-77-82 - qty 8 Cap Threaded 1-5/16 Cpvc"
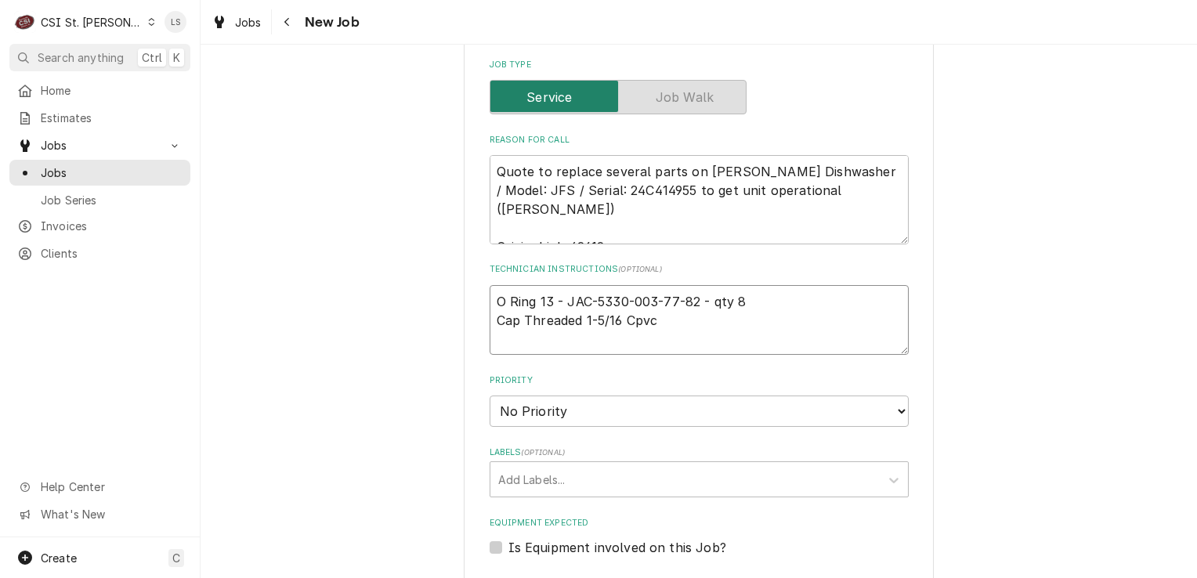
type textarea "x"
type textarea "O Ring 13 - JAC-5330-003-77-82 - qty 8 Cap Threaded 1-5/16 Cpvc -"
type textarea "x"
type textarea "O Ring 13 - JAC-5330-003-77-82 - qty 8 Cap Threaded 1-5/16 Cpvc -"
type textarea "x"
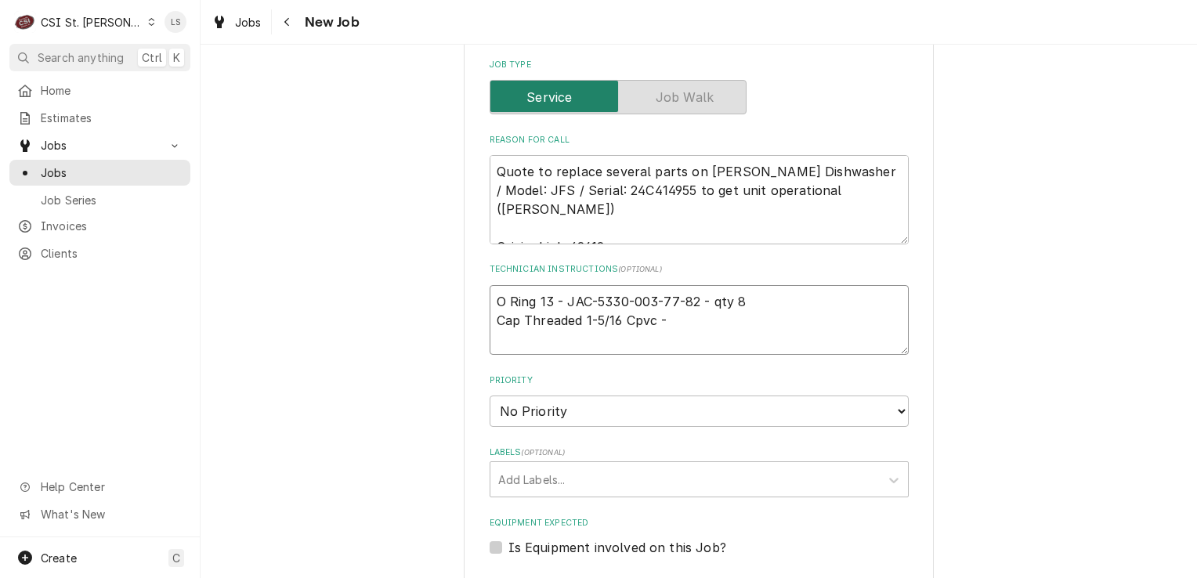
type textarea "O Ring 13 - JAC-5330-003-77-82 - qty 8 Cap Threaded 1-5/16 Cpvc -"
paste textarea "JAC-4730-603-12-00"
type textarea "x"
type textarea "O Ring 13 - JAC-5330-003-77-82 - qty 8 Cap Threaded 1-5/16 Cpvc - JAC-4730-603-…"
type textarea "x"
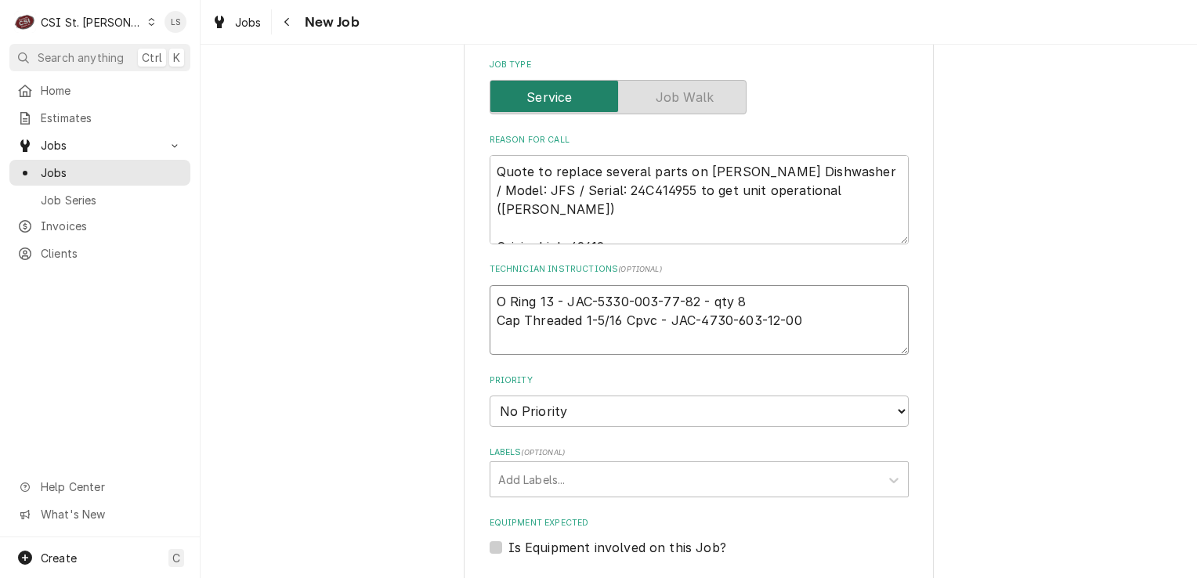
type textarea "O Ring 13 - JAC-5330-003-77-82 - qty 8 Cap Threaded 1-5/16 Cpvc - JAC-4730-603-…"
type textarea "x"
type textarea "O Ring 13 - JAC-5330-003-77-82 - qty 8 Cap Threaded 1-5/16 Cpvc - JAC-4730-603-…"
type textarea "x"
type textarea "O Ring 13 - JAC-5330-003-77-82 - qty 8 Cap Threaded 1-5/16 Cpvc - JAC-4730-603-…"
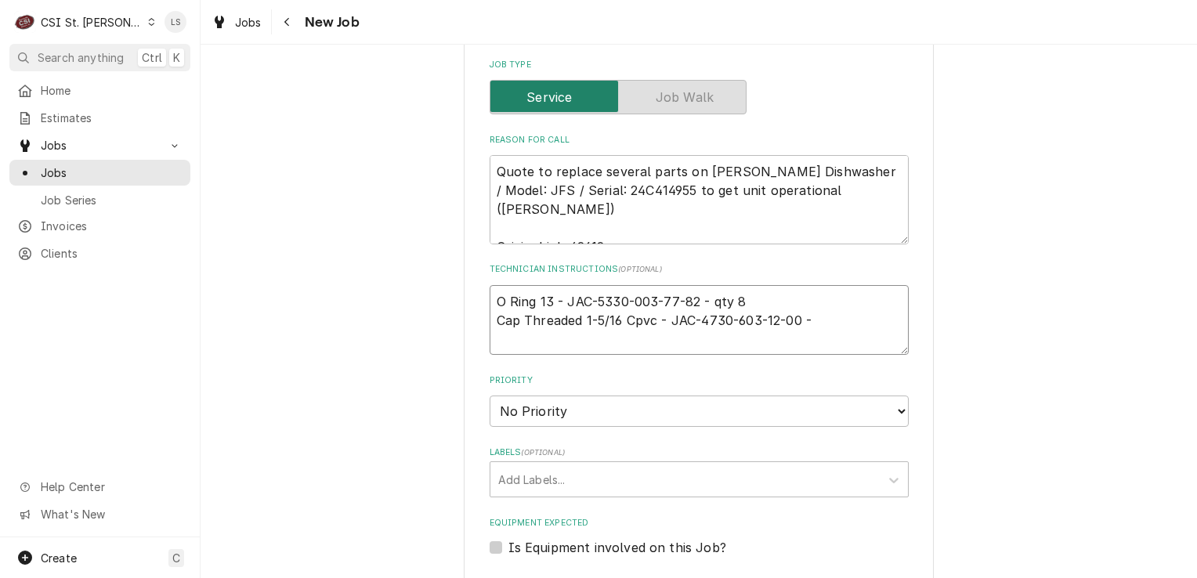
type textarea "x"
type textarea "O Ring 13 - JAC-5330-003-77-82 - qty 8 Cap Threaded 1-5/16 Cpvc - JAC-4730-603-…"
type textarea "x"
type textarea "O Ring 13 - JAC-5330-003-77-82 - qty 8 Cap Threaded 1-5/16 Cpvc - JAC-4730-603-…"
type textarea "x"
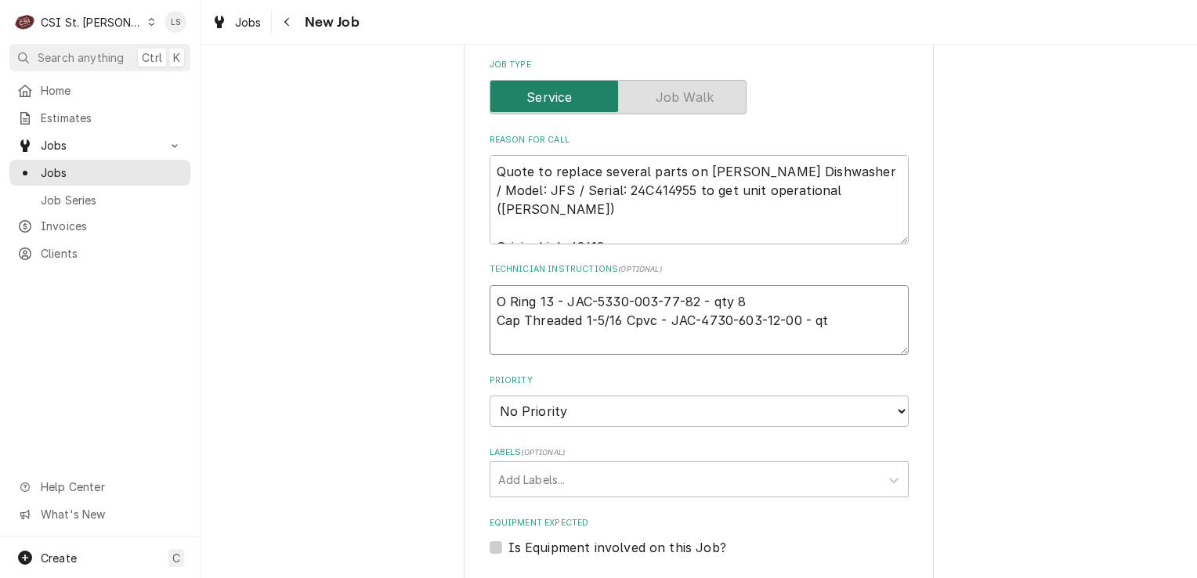
type textarea "O Ring 13 - JAC-5330-003-77-82 - qty 8 Cap Threaded 1-5/16 Cpvc - JAC-4730-603-…"
type textarea "x"
type textarea "O Ring 13 - JAC-5330-003-77-82 - qty 8 Cap Threaded 1-5/16 Cpvc - JAC-4730-603-…"
type textarea "x"
type textarea "O Ring 13 - JAC-5330-003-77-82 - qty 8 Cap Threaded 1-5/16 Cpvc - JAC-4730-603-…"
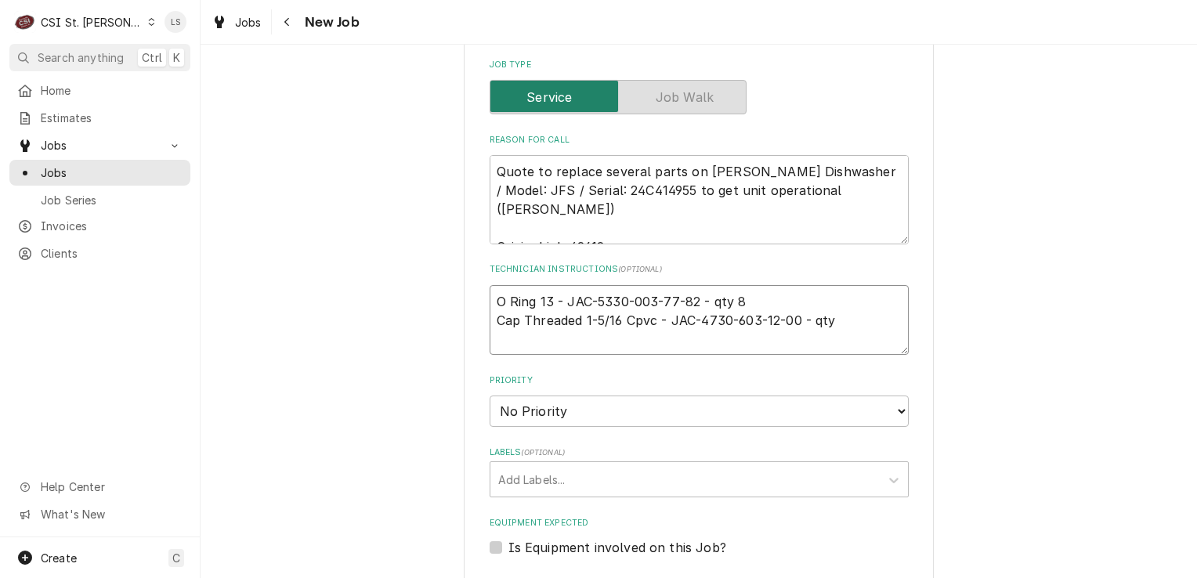
type textarea "x"
type textarea "O Ring 13 - JAC-5330-003-77-82 - qty 8 Cap Threaded 1-5/16 Cpvc - JAC-4730-603-…"
type textarea "x"
type textarea "O Ring 13 - JAC-5330-003-77-82 - qty 8 Cap Threaded 1-5/16 Cpvc - JAC-4730-603-…"
type textarea "x"
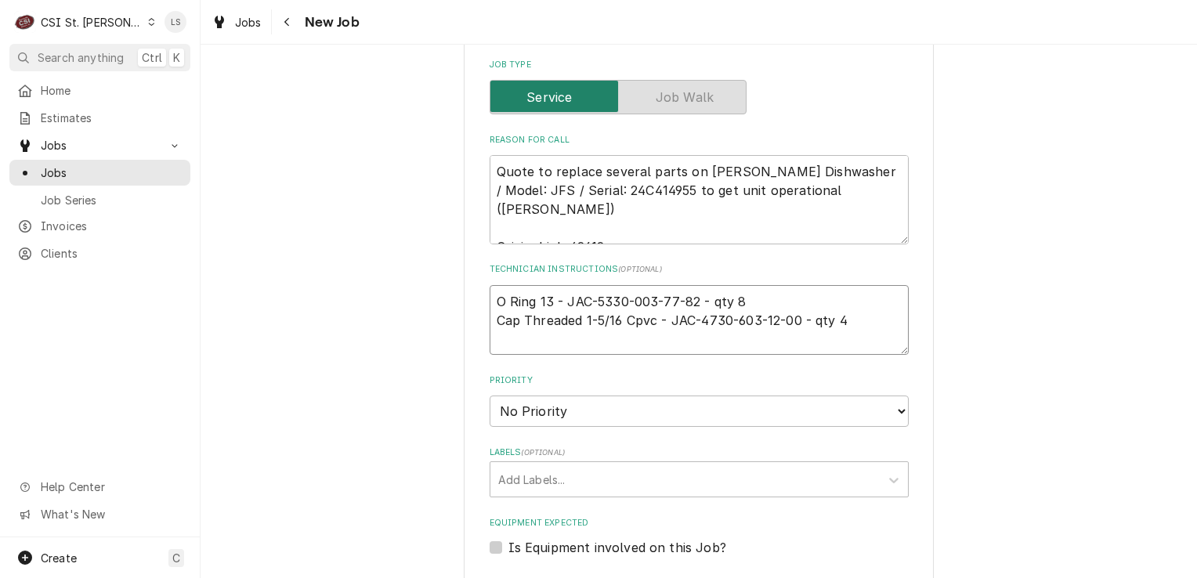
type textarea "O Ring 13 - JAC-5330-003-77-82 - qty 8 Cap Threaded 1-5/16 Cpvc - JAC-4730-603-…"
type textarea "x"
type textarea "O Ring 13 - JAC-5330-003-77-82 - qty 8 Cap Threaded 1-5/16 Cpvc - JAC-4730-603-…"
paste textarea "Valve, Solenoid 3/4, 115"
type textarea "x"
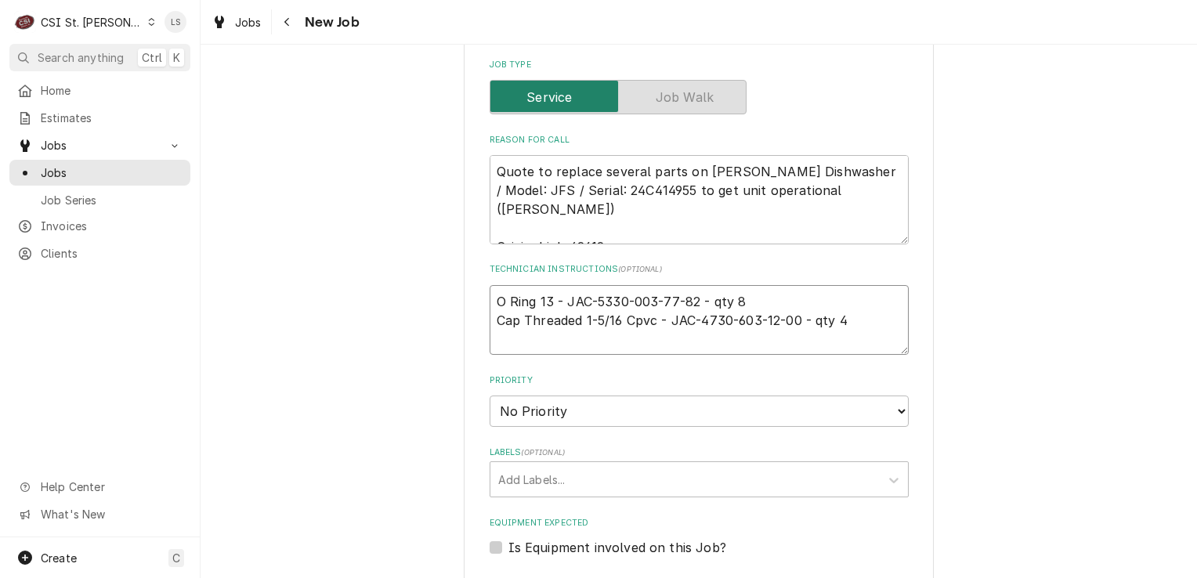
type textarea "O Ring 13 - JAC-5330-003-77-82 - qty 8 Cap Threaded 1-5/16 Cpvc - JAC-4730-603-…"
type textarea "x"
type textarea "O Ring 13 - JAC-5330-003-77-82 - qty 8 Cap Threaded 1-5/16 Cpvc - JAC-4730-603-…"
type textarea "x"
type textarea "O Ring 13 - JAC-5330-003-77-82 - qty 8 Cap Threaded 1-5/16 Cpvc - JAC-4730-603-…"
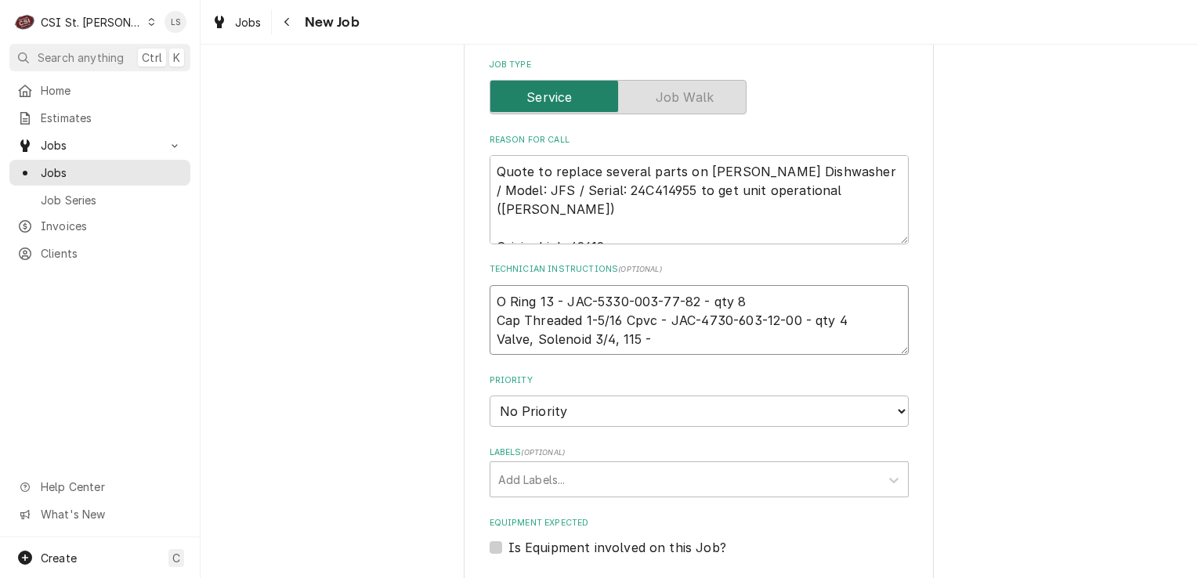
type textarea "x"
type textarea "O Ring 13 - JAC-5330-003-77-82 - qty 8 Cap Threaded 1-5/16 Cpvc - JAC-4730-603-…"
type textarea "x"
type textarea "O Ring 13 - JAC-5330-003-77-82 - qty 8 Cap Threaded 1-5/16 Cpvc - JAC-4730-603-…"
paste textarea "JAC-4810-100-53-00"
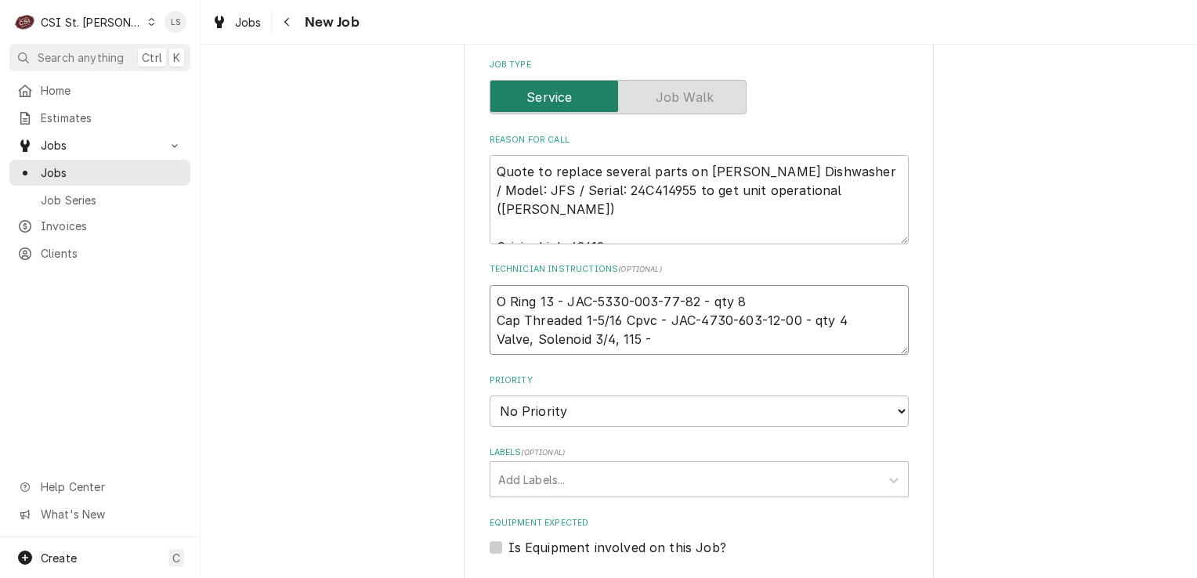
type textarea "x"
type textarea "O Ring 13 - JAC-5330-003-77-82 - qty 8 Cap Threaded 1-5/16 Cpvc - JAC-4730-603-…"
type textarea "x"
type textarea "O Ring 13 - JAC-5330-003-77-82 - qty 8 Cap Threaded 1-5/16 Cpvc - JAC-4730-603-…"
type textarea "x"
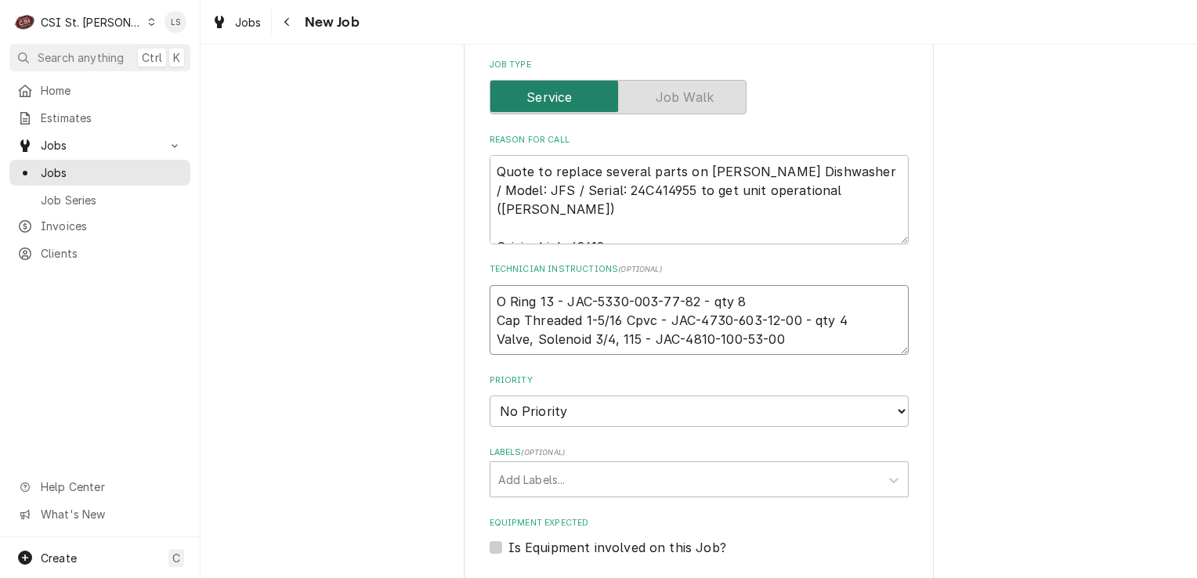
type textarea "O Ring 13 - JAC-5330-003-77-82 - qty 8 Cap Threaded 1-5/16 Cpvc - JAC-4730-603-…"
type textarea "x"
type textarea "O Ring 13 - JAC-5330-003-77-82 - qty 8 Cap Threaded 1-5/16 Cpvc - JAC-4730-603-…"
type textarea "x"
type textarea "O Ring 13 - JAC-5330-003-77-82 - qty 8 Cap Threaded 1-5/16 Cpvc - JAC-4730-603-…"
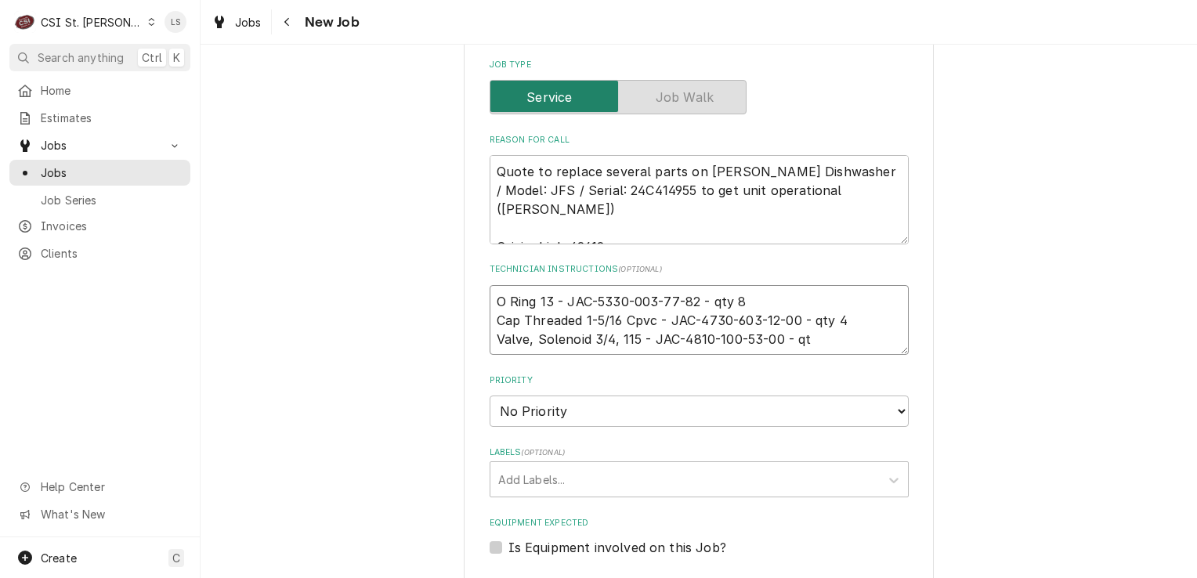
type textarea "x"
type textarea "O Ring 13 - JAC-5330-003-77-82 - qty 8 Cap Threaded 1-5/16 Cpvc - JAC-4730-603-…"
type textarea "x"
type textarea "O Ring 13 - JAC-5330-003-77-82 - qty 8 Cap Threaded 1-5/16 Cpvc - JAC-4730-603-…"
type textarea "x"
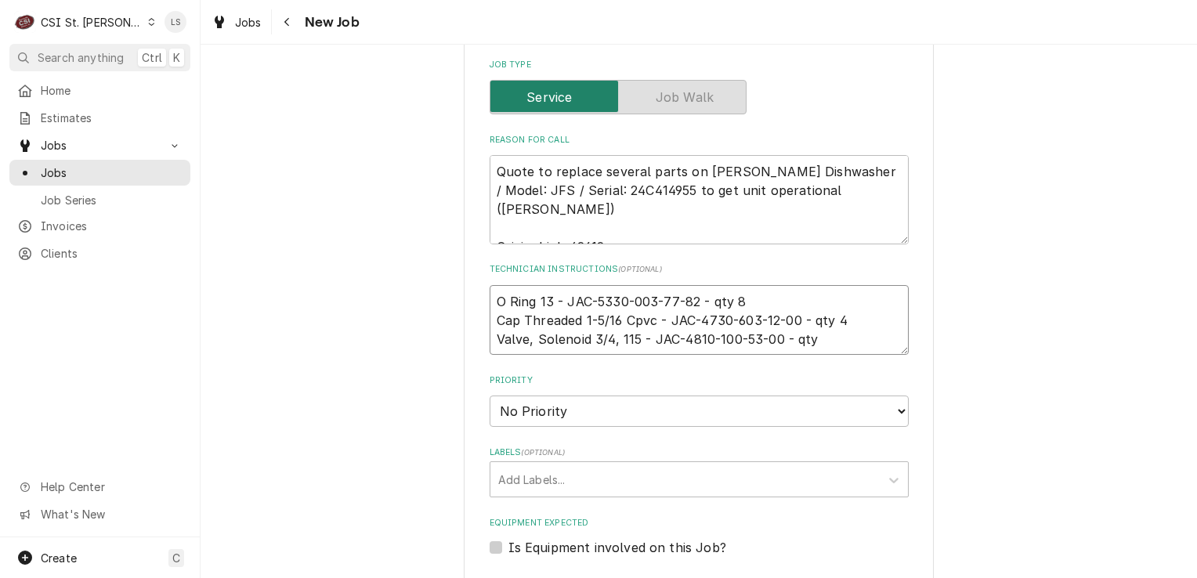
type textarea "O Ring 13 - JAC-5330-003-77-82 - qty 8 Cap Threaded 1-5/16 Cpvc - JAC-4730-603-…"
type textarea "x"
type textarea "O Ring 13 - JAC-5330-003-77-82 - qty 8 Cap Threaded 1-5/16 Cpvc - JAC-4730-603-…"
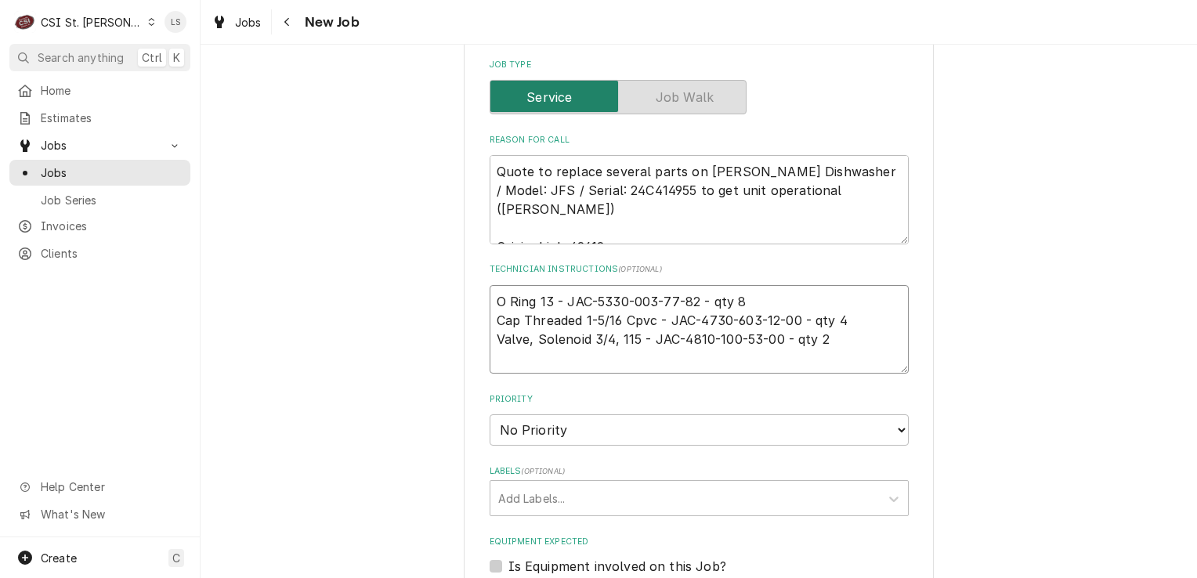
type textarea "x"
type textarea "O Ring 13 - JAC-5330-003-77-82 - qty 8 Cap Threaded 1-5/16 Cpvc - JAC-4730-603-…"
paste textarea "PHOTO-EYE RETRO FIT KIT, LOAD EXPANSION,"
type textarea "x"
type textarea "O Ring 13 - JAC-5330-003-77-82 - qty 8 Cap Threaded 1-5/16 Cpvc - JAC-4730-603-…"
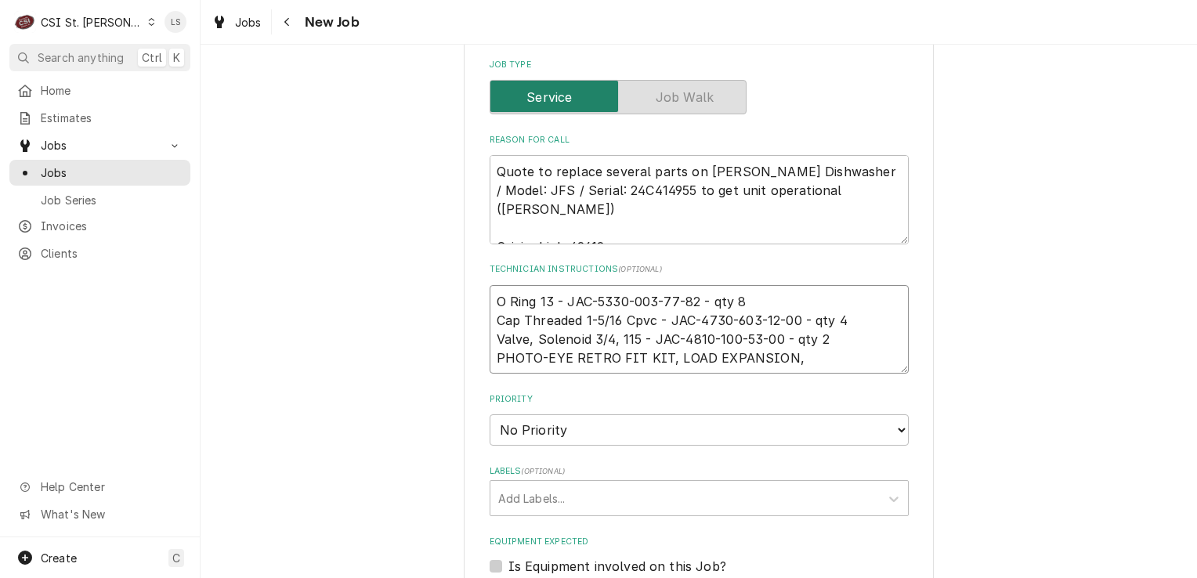
type textarea "x"
type textarea "O Ring 13 - JAC-5330-003-77-82 - qty 8 Cap Threaded 1-5/16 Cpvc - JAC-4730-603-…"
type textarea "x"
type textarea "O Ring 13 - JAC-5330-003-77-82 - qty 8 Cap Threaded 1-5/16 Cpvc - JAC-4730-603-…"
type textarea "x"
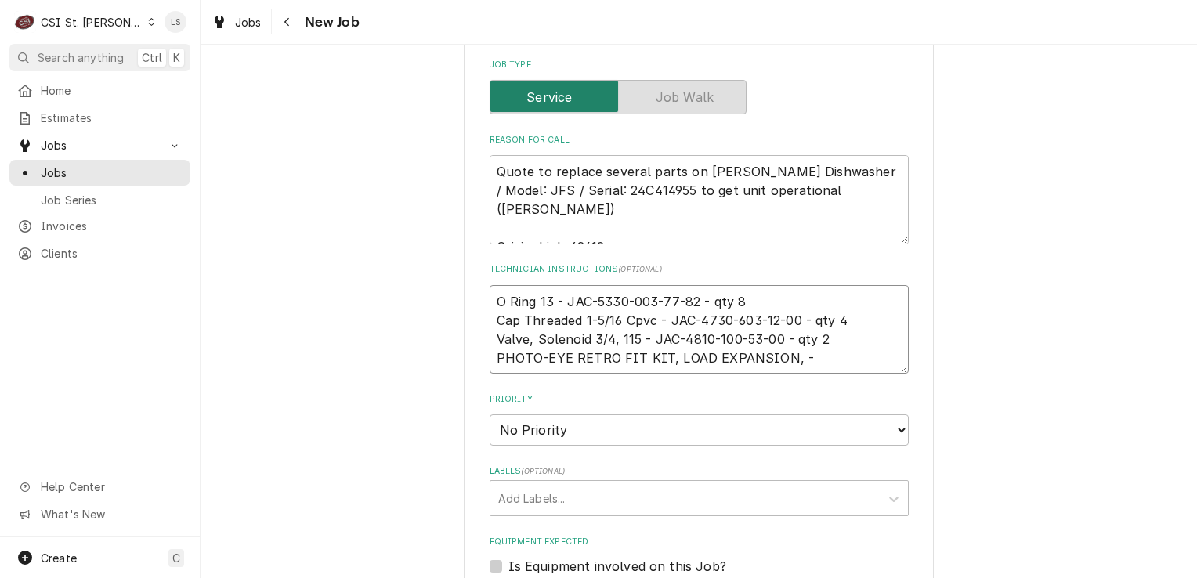
type textarea "O Ring 13 - JAC-5330-003-77-82 - qty 8 Cap Threaded 1-5/16 Cpvc - JAC-4730-603-…"
type textarea "x"
type textarea "O Ring 13 - JAC-5330-003-77-82 - qty 8 Cap Threaded 1-5/16 Cpvc - JAC-4730-603-…"
paste textarea "JAC-6401-005-06-02"
type textarea "x"
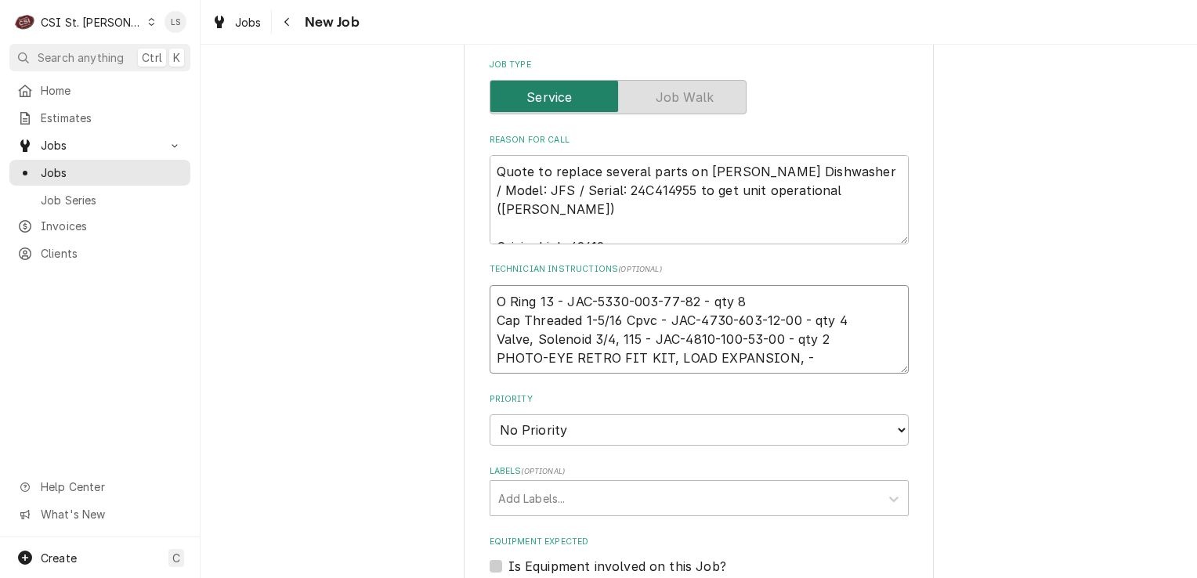
type textarea "O Ring 13 - JAC-5330-003-77-82 - qty 8 Cap Threaded 1-5/16 Cpvc - JAC-4730-603-…"
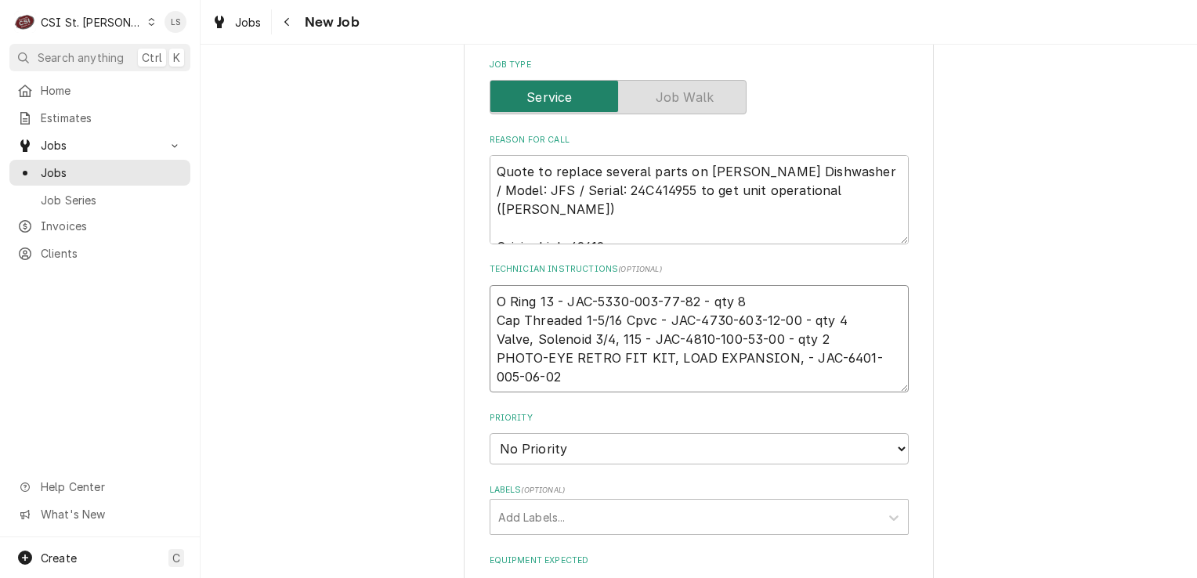
type textarea "x"
type textarea "O Ring 13 - JAC-5330-003-77-82 - qty 8 Cap Threaded 1-5/16 Cpvc - JAC-4730-603-…"
type textarea "x"
type textarea "O Ring 13 - JAC-5330-003-77-82 - qty 8 Cap Threaded 1-5/16 Cpvc - JAC-4730-603-…"
type textarea "x"
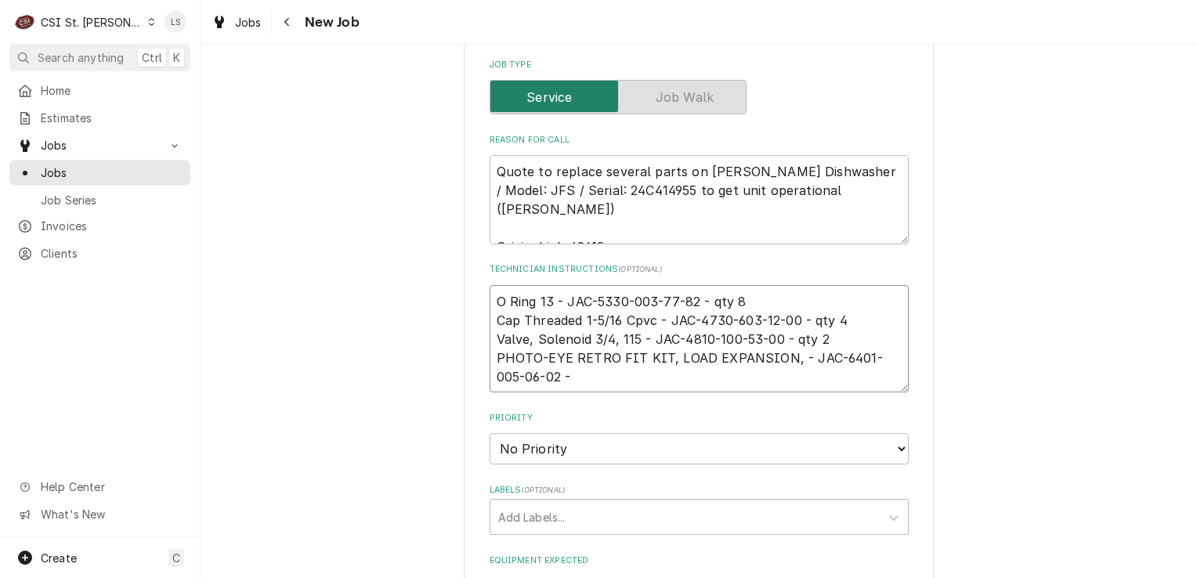
type textarea "O Ring 13 - JAC-5330-003-77-82 - qty 8 Cap Threaded 1-5/16 Cpvc - JAC-4730-603-…"
type textarea "x"
type textarea "O Ring 13 - JAC-5330-003-77-82 - qty 8 Cap Threaded 1-5/16 Cpvc - JAC-4730-603-…"
type textarea "x"
type textarea "O Ring 13 - JAC-5330-003-77-82 - qty 8 Cap Threaded 1-5/16 Cpvc - JAC-4730-603-…"
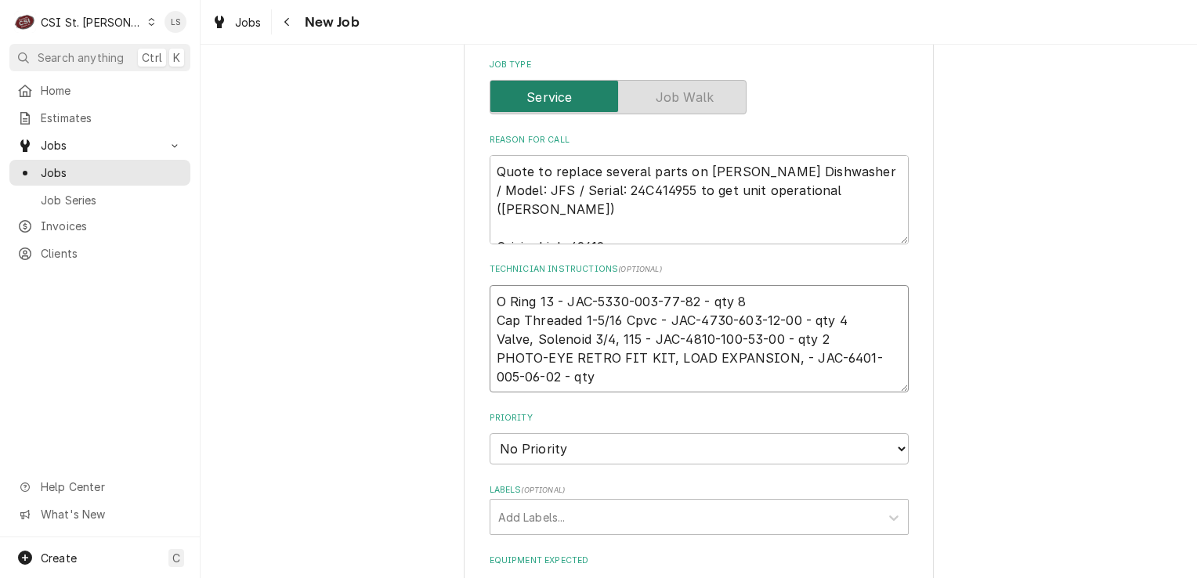
type textarea "x"
type textarea "O Ring 13 - JAC-5330-003-77-82 - qty 8 Cap Threaded 1-5/16 Cpvc - JAC-4730-603-…"
type textarea "x"
type textarea "O Ring 13 - JAC-5330-003-77-82 - qty 8 Cap Threaded 1-5/16 Cpvc - JAC-4730-603-…"
type textarea "x"
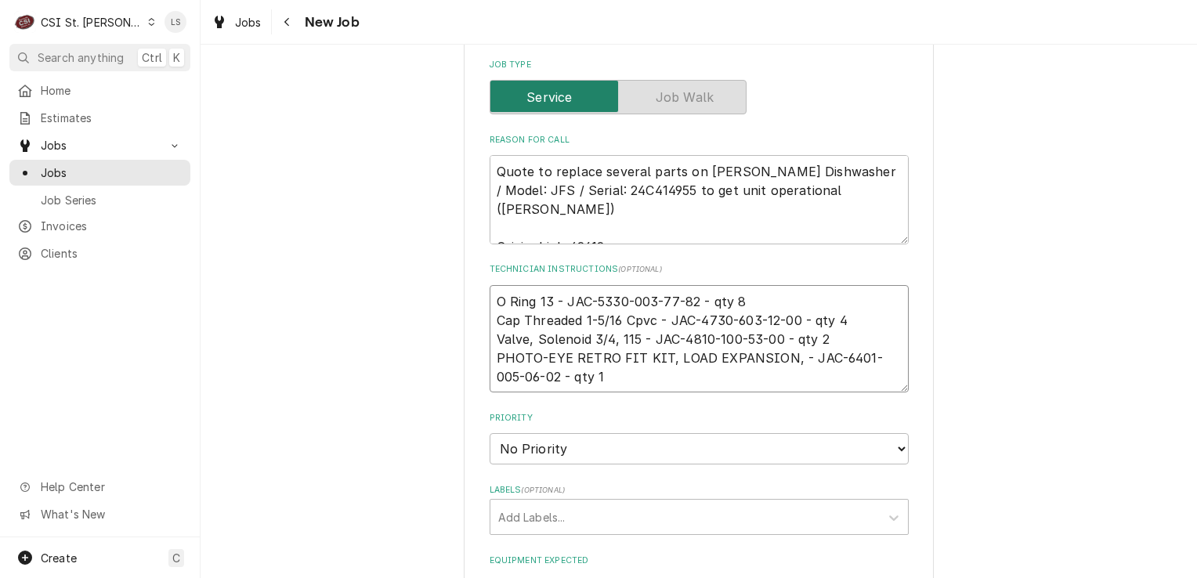
type textarea "O Ring 13 - JAC-5330-003-77-82 - qty 8 Cap Threaded 1-5/16 Cpvc - JAC-4730-603-…"
click at [489, 285] on textarea "O Ring 13 - JAC-5330-003-77-82 - qty 8 Cap Threaded 1-5/16 Cpvc - JAC-4730-603-…" at bounding box center [698, 339] width 419 height 108
type textarea "x"
type textarea "O Ring 13 - JAC-5330-003-77-82 - qty 8 Cap Threaded 1-5/16 Cpvc - JAC-4730-603-…"
type textarea "x"
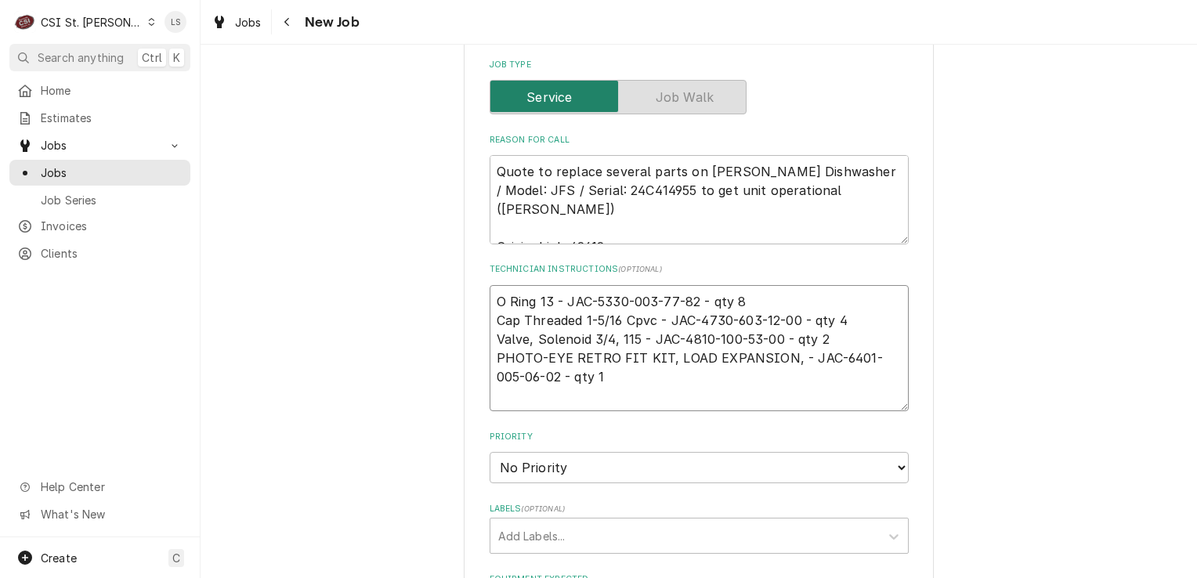
type textarea "O Ring 13 - JAC-5330-003-77-82 - qty 8 Cap Threaded 1-5/16 Cpvc - JAC-4730-603-…"
click at [489, 285] on textarea "O Ring 13 - JAC-5330-003-77-82 - qty 8 Cap Threaded 1-5/16 Cpvc - JAC-4730-603-…" at bounding box center [698, 358] width 419 height 146
type textarea "x"
type textarea "e O Ring 13 - JAC-5330-003-77-82 - qty 8 Cap Threaded 1-5/16 Cpvc - JAC-4730-60…"
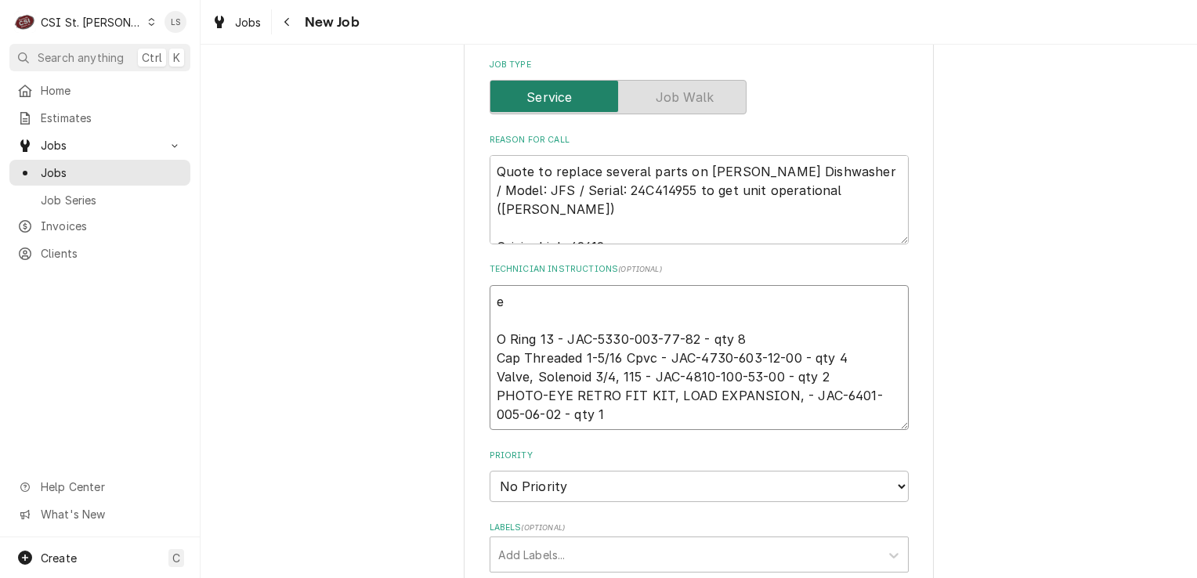
type textarea "x"
type textarea "em O Ring 13 - JAC-5330-003-77-82 - qty 8 Cap Threaded 1-5/16 Cpvc - JAC-4730-6…"
type textarea "x"
type textarea "ema O Ring 13 - JAC-5330-003-77-82 - qty 8 Cap Threaded 1-5/16 Cpvc - JAC-4730-…"
type textarea "x"
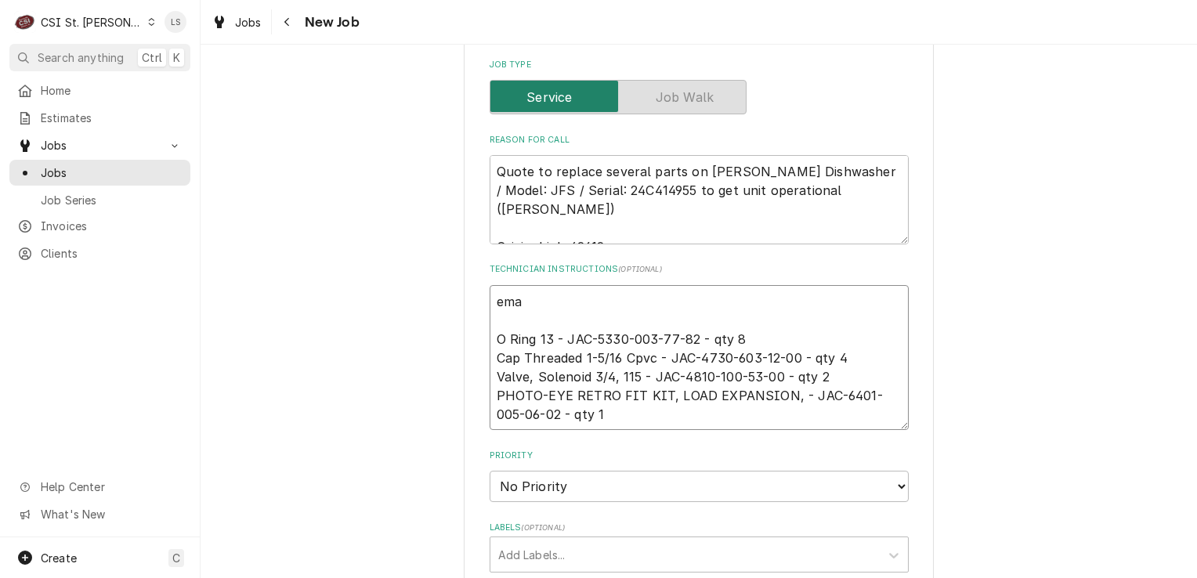
type textarea "emai O Ring 13 - JAC-5330-003-77-82 - qty 8 Cap Threaded 1-5/16 Cpvc - JAC-4730…"
type textarea "x"
type textarea "email O Ring 13 - JAC-5330-003-77-82 - qty 8 Cap Threaded 1-5/16 Cpvc - JAC-473…"
type textarea "x"
type textarea "emaile O Ring 13 - JAC-5330-003-77-82 - qty 8 Cap Threaded 1-5/16 Cpvc - JAC-47…"
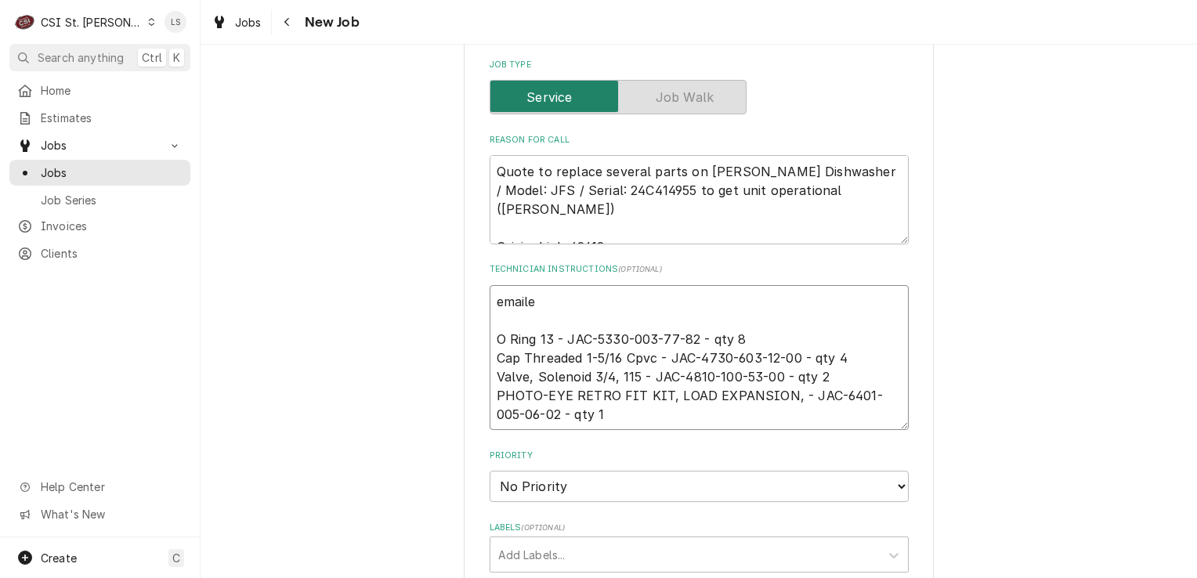
type textarea "x"
type textarea "emailed O Ring 13 - JAC-5330-003-77-82 - qty 8 Cap Threaded 1-5/16 Cpvc - JAC-4…"
type textarea "x"
type textarea "emailed O Ring 13 - JAC-5330-003-77-82 - qty 8 Cap Threaded 1-5/16 Cpvc - JAC-4…"
type textarea "x"
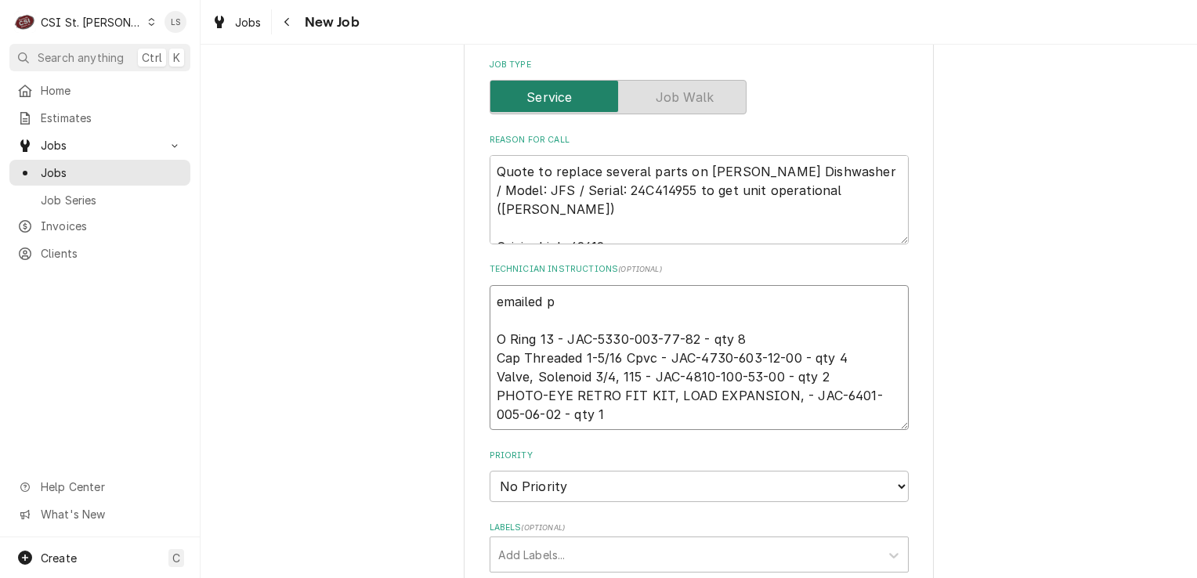
type textarea "emailed pa O Ring 13 - JAC-5330-003-77-82 - qty 8 Cap Threaded 1-5/16 Cpvc - JA…"
type textarea "x"
type textarea "emailed par O Ring 13 - JAC-5330-003-77-82 - qty 8 Cap Threaded 1-5/16 Cpvc - J…"
type textarea "x"
type textarea "emailed part O Ring 13 - JAC-5330-003-77-82 - qty 8 Cap Threaded 1-5/16 Cpvc - …"
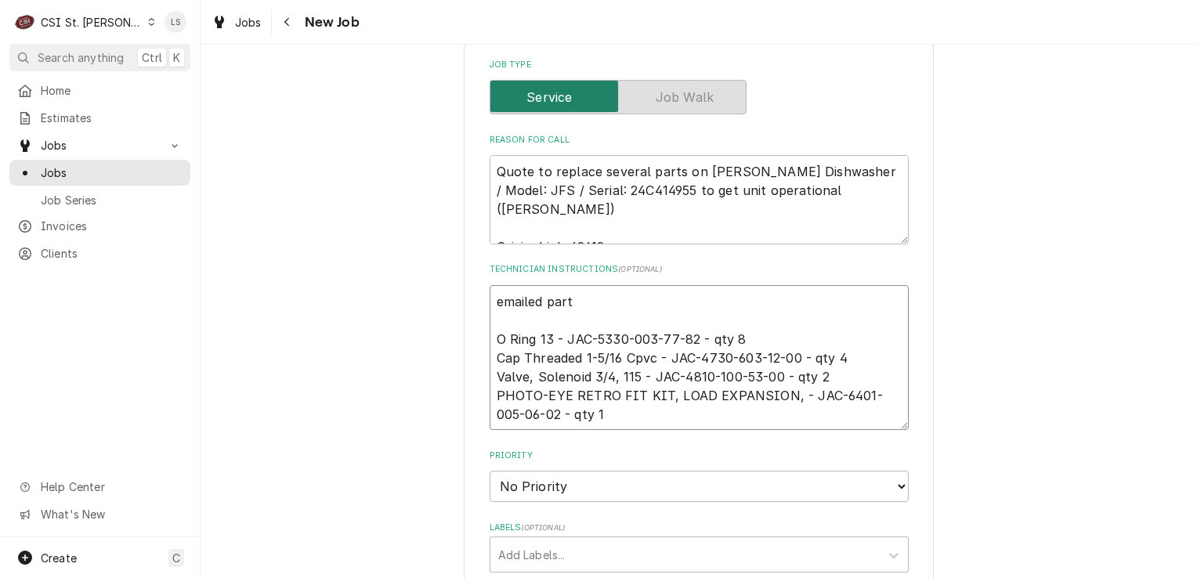
type textarea "x"
type textarea "emailed parts O Ring 13 - JAC-5330-003-77-82 - qty 8 Cap Threaded 1-5/16 Cpvc -…"
type textarea "x"
type textarea "emailed parts O Ring 13 - JAC-5330-003-77-82 - qty 8 Cap Threaded 1-5/16 Cpvc -…"
type textarea "x"
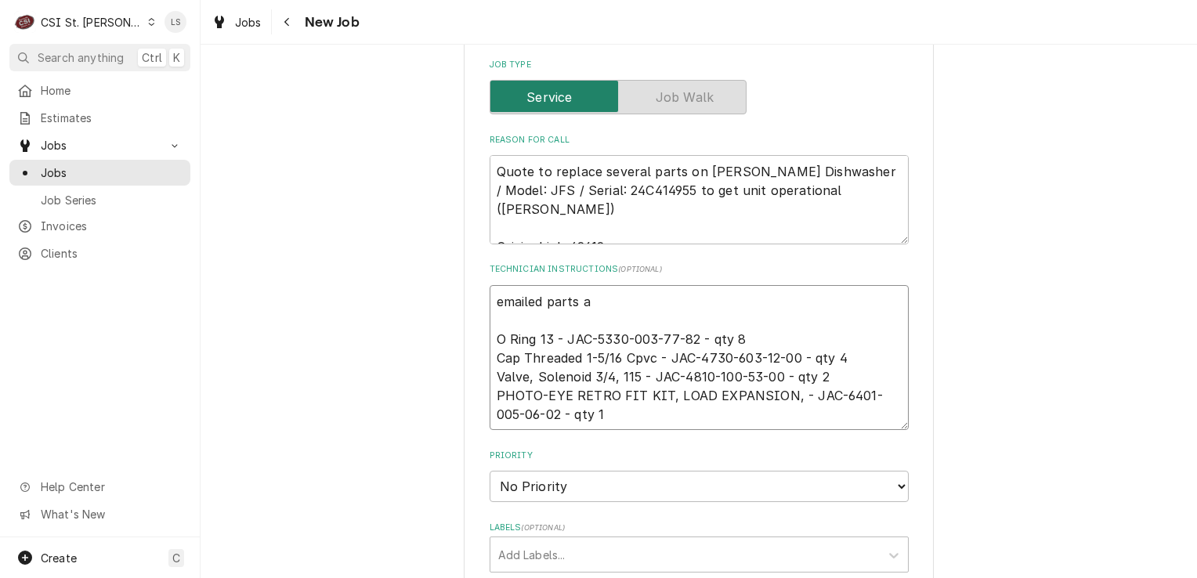
type textarea "emailed parts an O Ring 13 - JAC-5330-003-77-82 - qty 8 Cap Threaded 1-5/16 Cpv…"
type textarea "x"
type textarea "emailed parts and O Ring 13 - JAC-5330-003-77-82 - qty 8 Cap Threaded 1-5/16 Cp…"
type textarea "x"
type textarea "emailed parts and O Ring 13 - JAC-5330-003-77-82 - qty 8 Cap Threaded 1-5/16 Cp…"
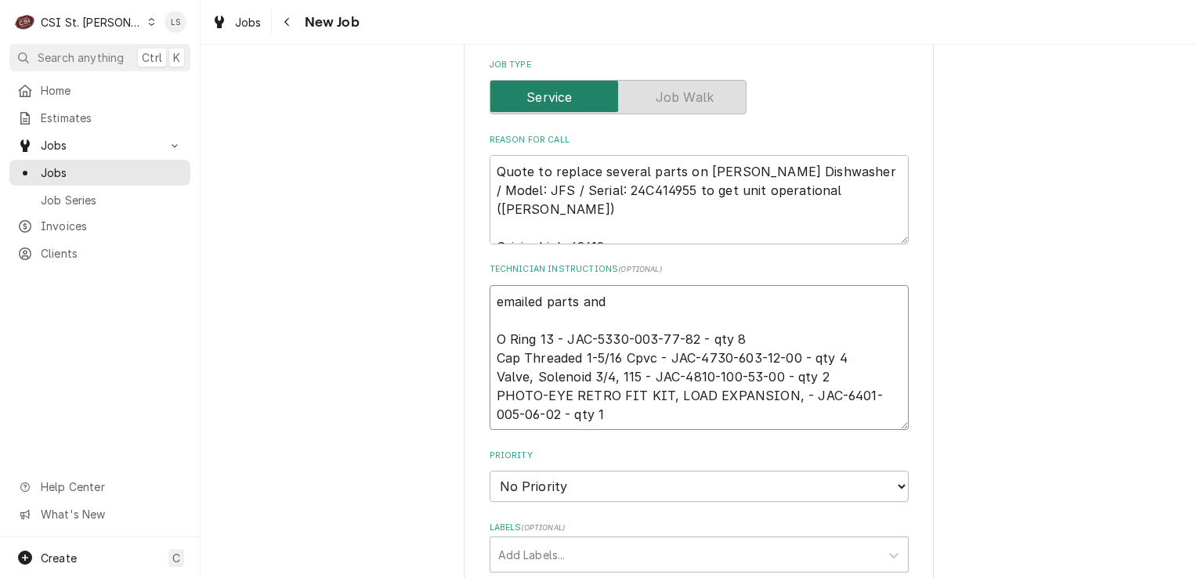
type textarea "x"
type textarea "emailed parts and a O Ring 13 - JAC-5330-003-77-82 - qty 8 Cap Threaded 1-5/16 …"
type textarea "x"
type textarea "emailed parts and aw O Ring 13 - JAC-5330-003-77-82 - qty 8 Cap Threaded 1-5/16…"
type textarea "x"
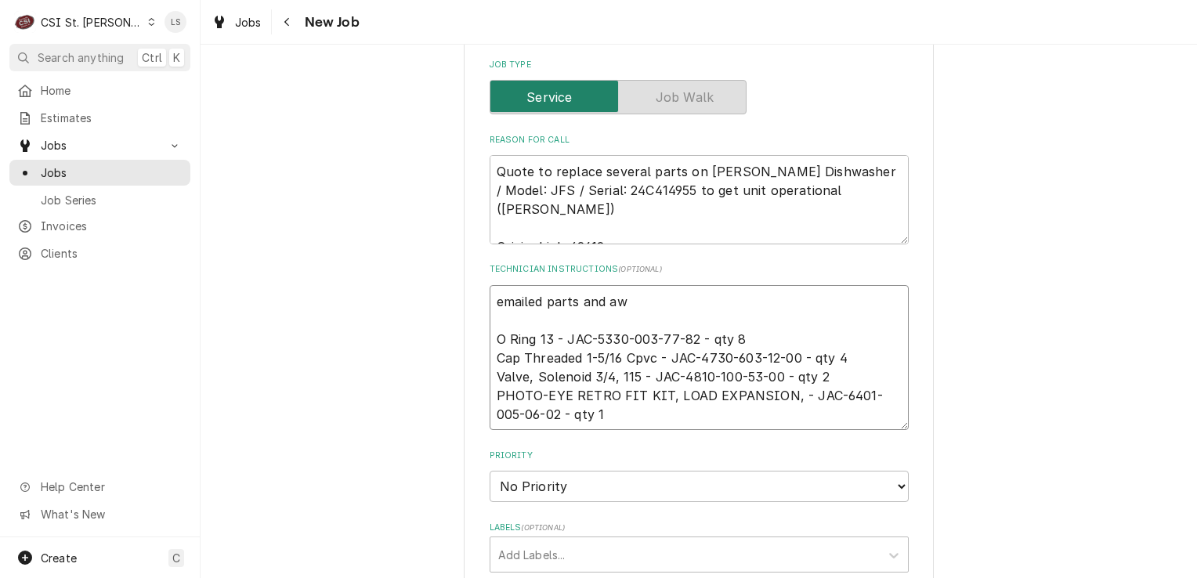
type textarea "emailed parts and aw O Ring 13 - JAC-5330-003-77-82 - qty 8 Cap Threaded 1-5/16…"
type textarea "x"
type textarea "emailed parts and aw t O Ring 13 - JAC-5330-003-77-82 - qty 8 Cap Threaded 1-5/…"
type textarea "x"
type textarea "emailed parts and aw to O Ring 13 - JAC-5330-003-77-82 - qty 8 Cap Threaded 1-5…"
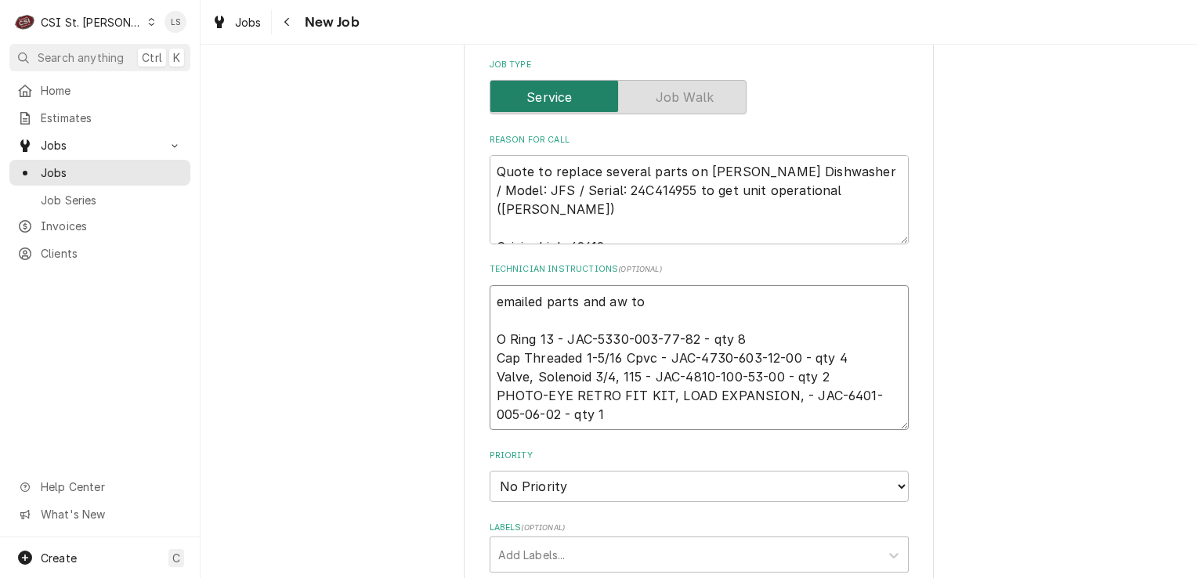
type textarea "x"
type textarea "emailed parts and aw to O Ring 13 - JAC-5330-003-77-82 - qty 8 Cap Threaded 1-5…"
type textarea "x"
type textarea "emailed parts and aw to o O Ring 13 - JAC-5330-003-77-82 - qty 8 Cap Threaded 1…"
type textarea "x"
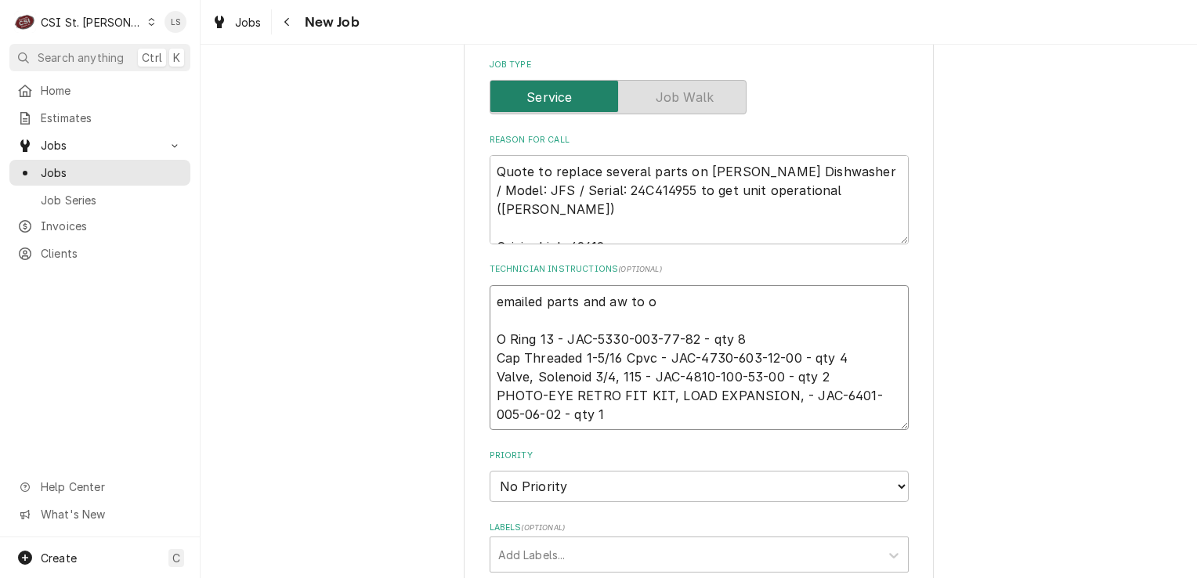
type textarea "emailed parts and aw to or O Ring 13 - JAC-5330-003-77-82 - qty 8 Cap Threaded …"
type textarea "x"
type textarea "emailed parts and aw to ord O Ring 13 - JAC-5330-003-77-82 - qty 8 Cap Threaded…"
type textarea "x"
type textarea "emailed parts and aw to orde O Ring 13 - JAC-5330-003-77-82 - qty 8 Cap Threade…"
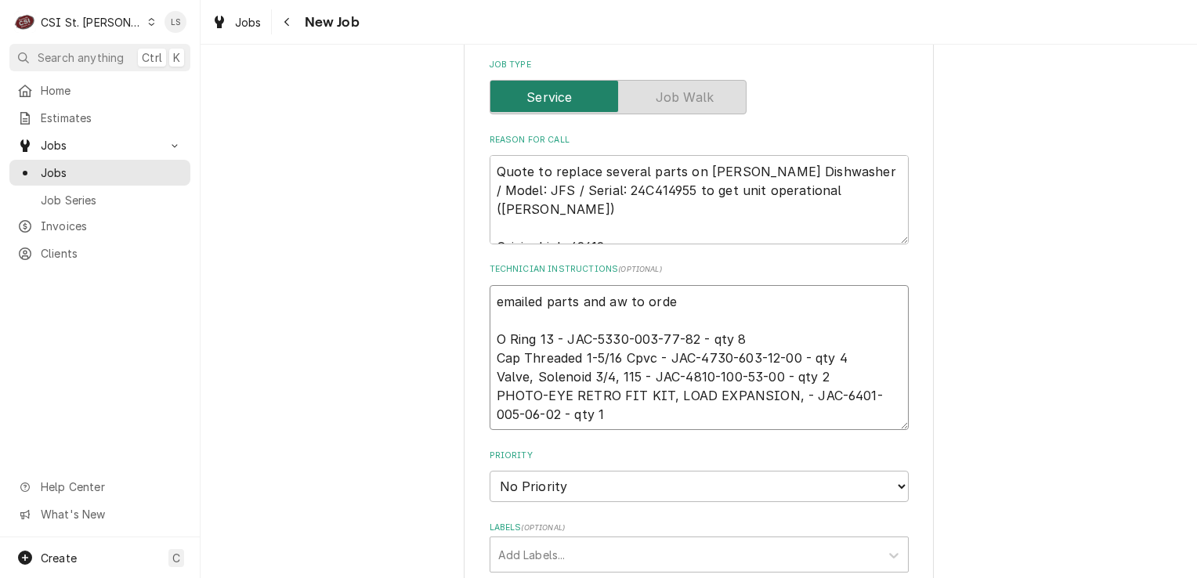
type textarea "x"
type textarea "emailed parts and aw to order O Ring 13 - JAC-5330-003-77-82 - qty 8 Cap Thread…"
type textarea "x"
type textarea "emailed parts and aw to order O Ring 13 - JAC-5330-003-77-82 - qty 8 Cap Thread…"
type textarea "x"
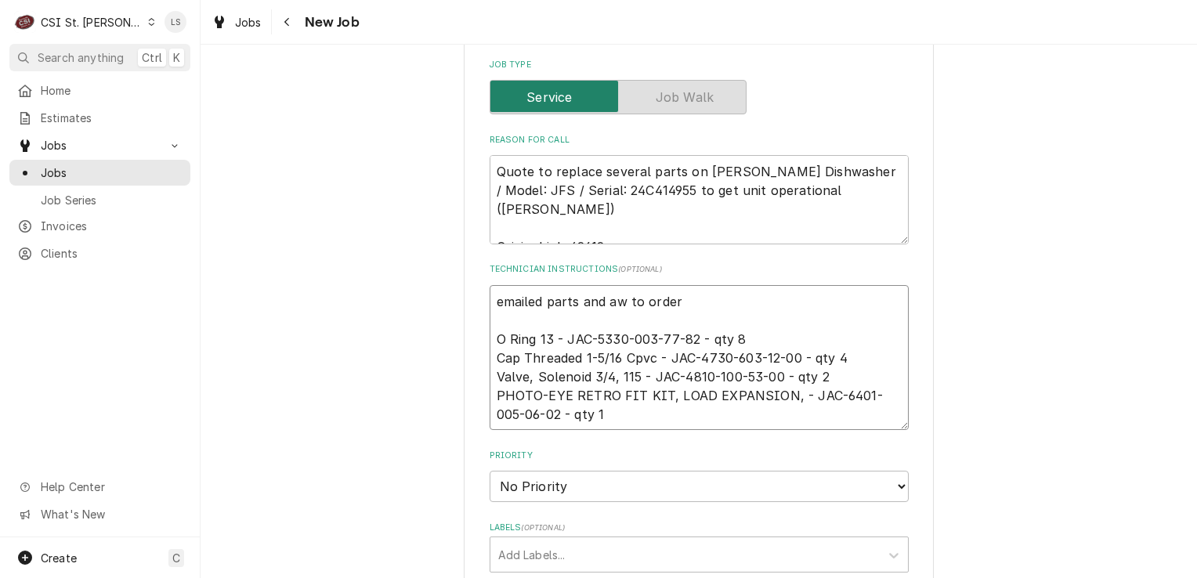
type textarea "emailed parts and aw to order - O Ring 13 - JAC-5330-003-77-82 - qty 8 Cap Thre…"
type textarea "x"
type textarea "emailed parts and aw to order - O Ring 13 - JAC-5330-003-77-82 - qty 8 Cap Thre…"
type textarea "x"
type textarea "emailed parts and aw to order - 1 O Ring 13 - JAC-5330-003-77-82 - qty 8 Cap Th…"
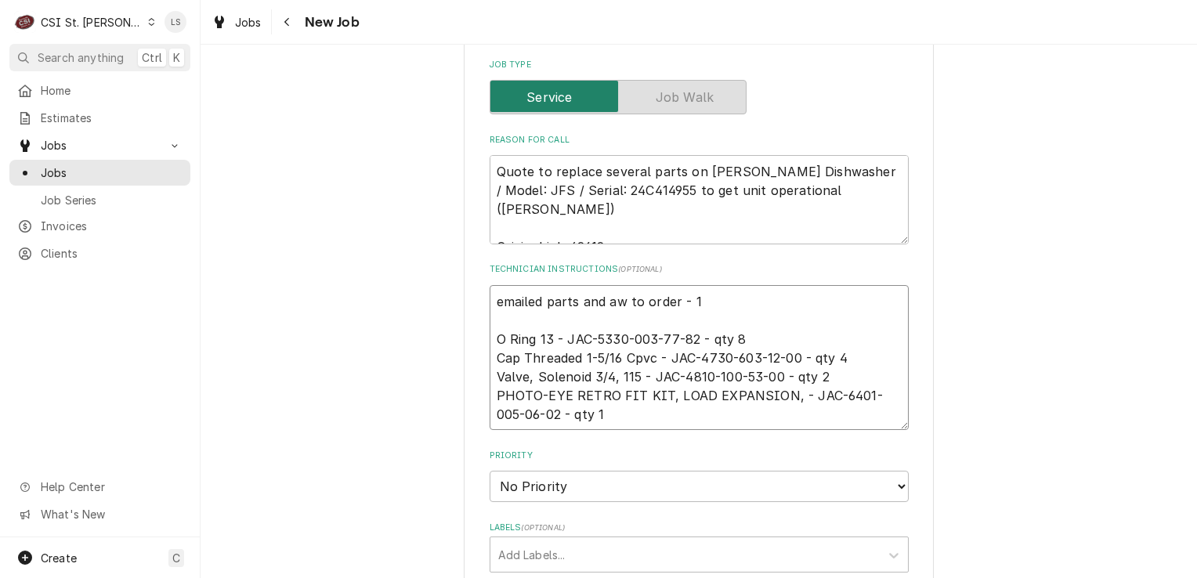
type textarea "x"
type textarea "emailed parts and aw to order - 10 O Ring 13 - JAC-5330-003-77-82 - qty 8 Cap T…"
type textarea "x"
type textarea "emailed parts and aw to order - 10/ O Ring 13 - JAC-5330-003-77-82 - qty 8 Cap …"
type textarea "x"
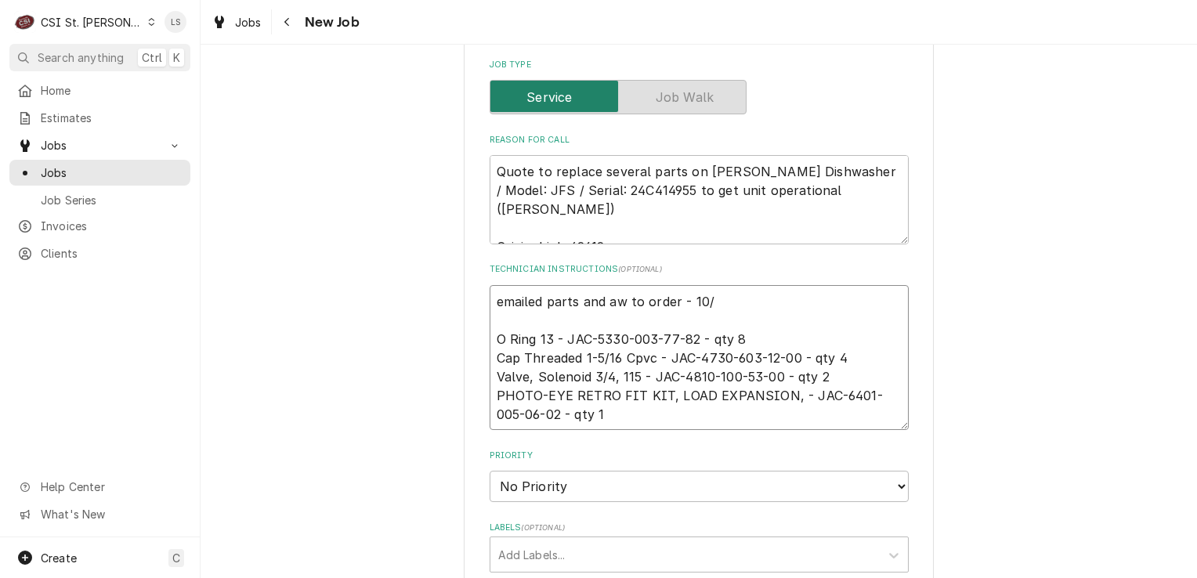
type textarea "emailed parts and aw to order - 10/3 O Ring 13 - JAC-5330-003-77-82 - qty 8 Cap…"
type textarea "x"
type textarea "emailed parts and aw to order - 10/3 O Ring 13 - JAC-5330-003-77-82 - qty 8 Cap…"
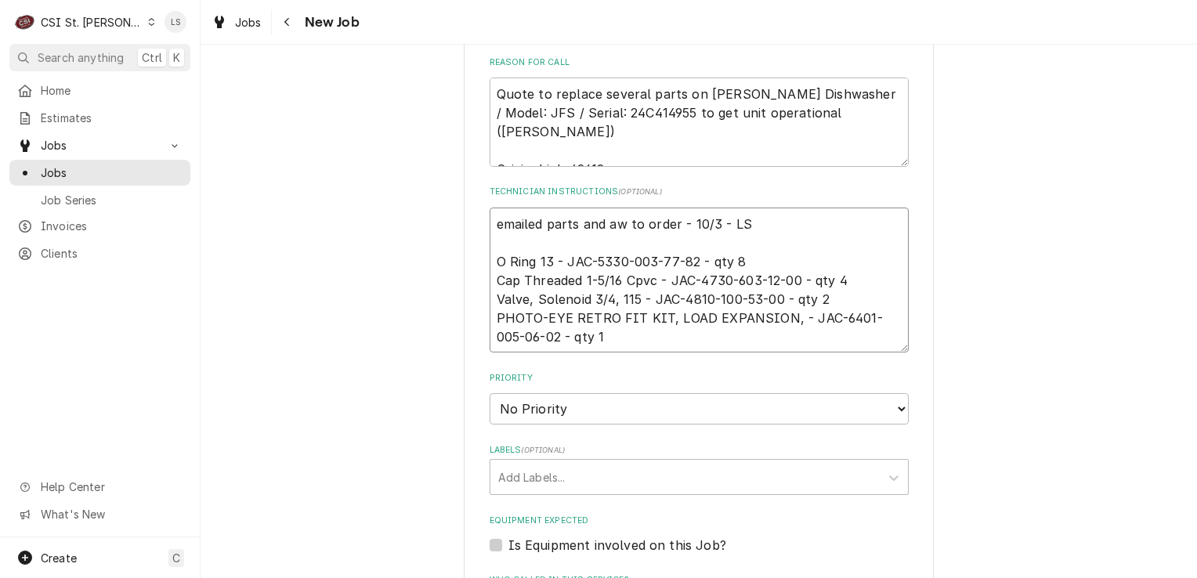
scroll to position [862, 0]
click at [527, 396] on select "No Priority Urgent High Medium Low" at bounding box center [698, 407] width 419 height 31
click at [489, 392] on select "No Priority Urgent High Medium Low" at bounding box center [698, 407] width 419 height 31
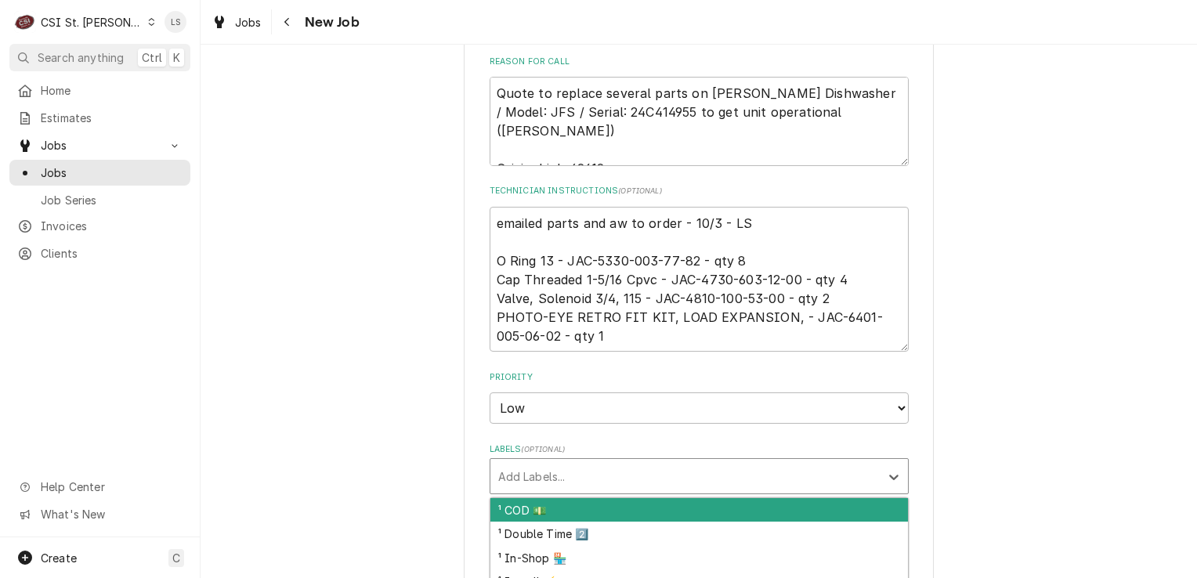
click at [508, 462] on div "Labels" at bounding box center [685, 476] width 374 height 28
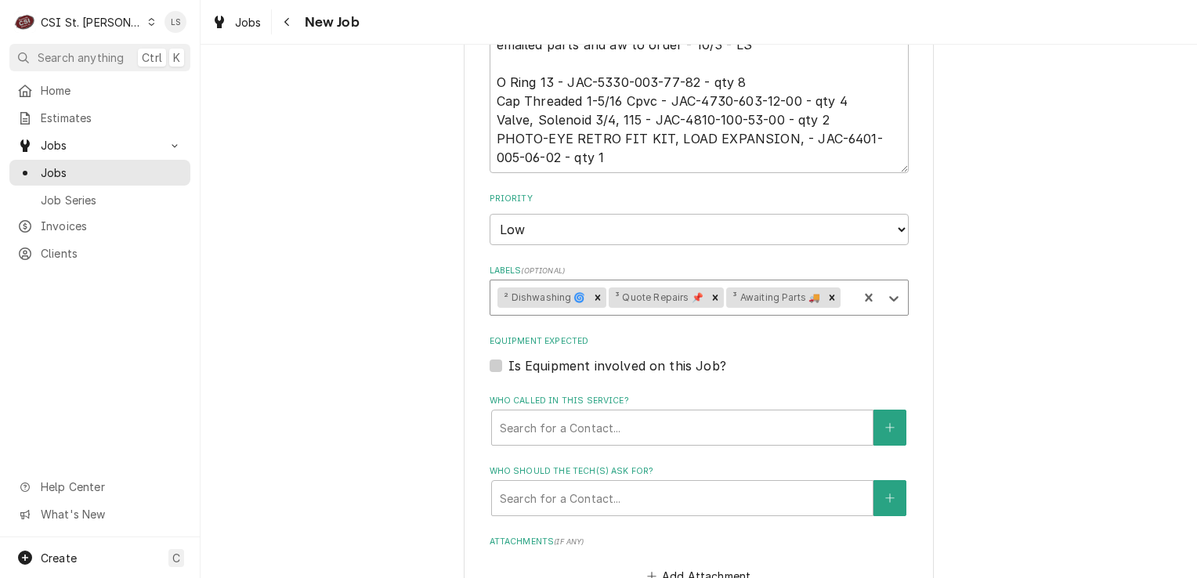
scroll to position [1253, 0]
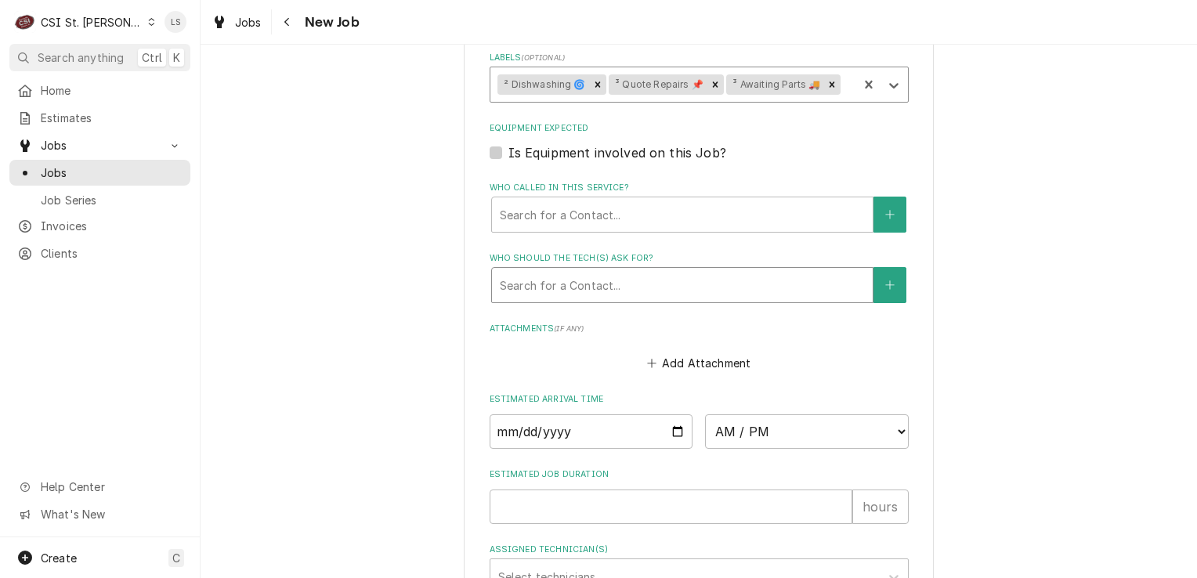
click at [567, 271] on div "Who should the tech(s) ask for?" at bounding box center [682, 285] width 365 height 28
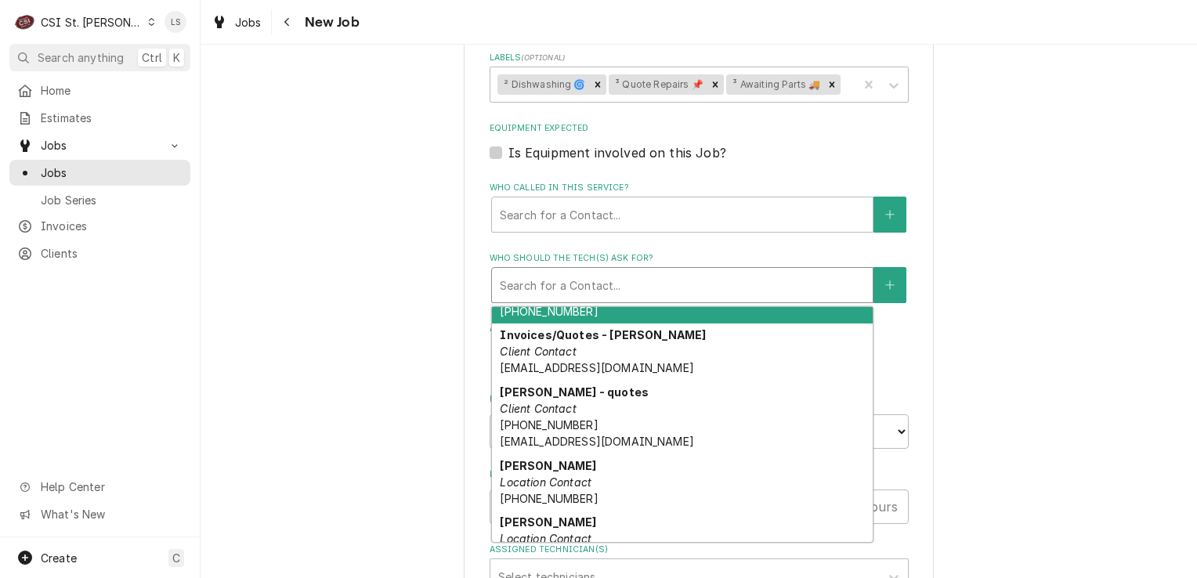
scroll to position [313, 0]
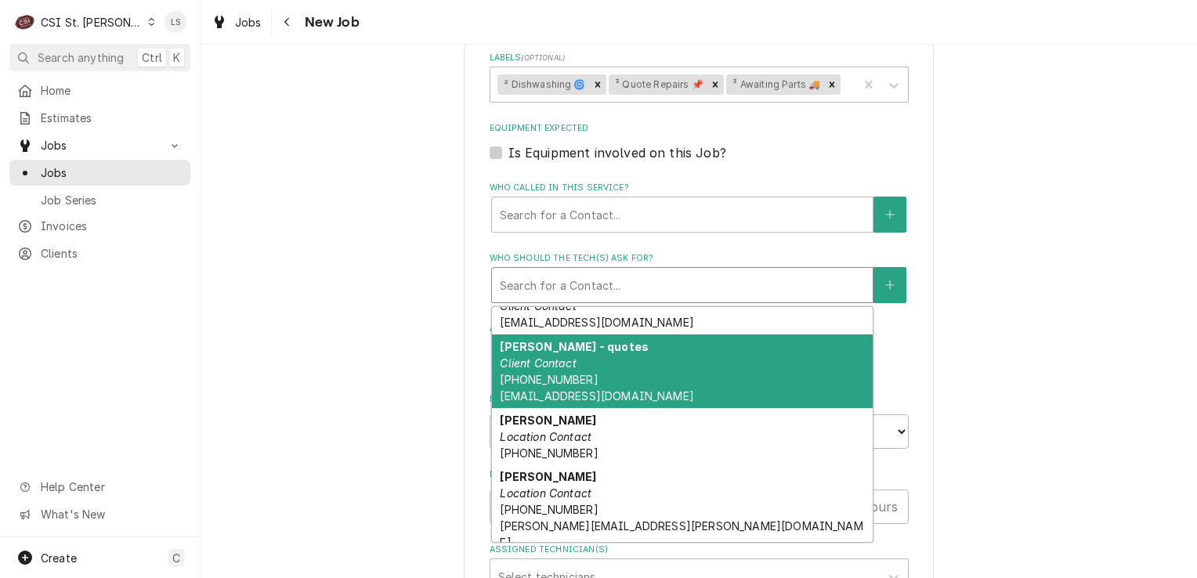
click at [607, 362] on div "Michael Faust - quotes Client Contact (913) 689-8642 mFoust2003@yahoo.com" at bounding box center [682, 371] width 381 height 74
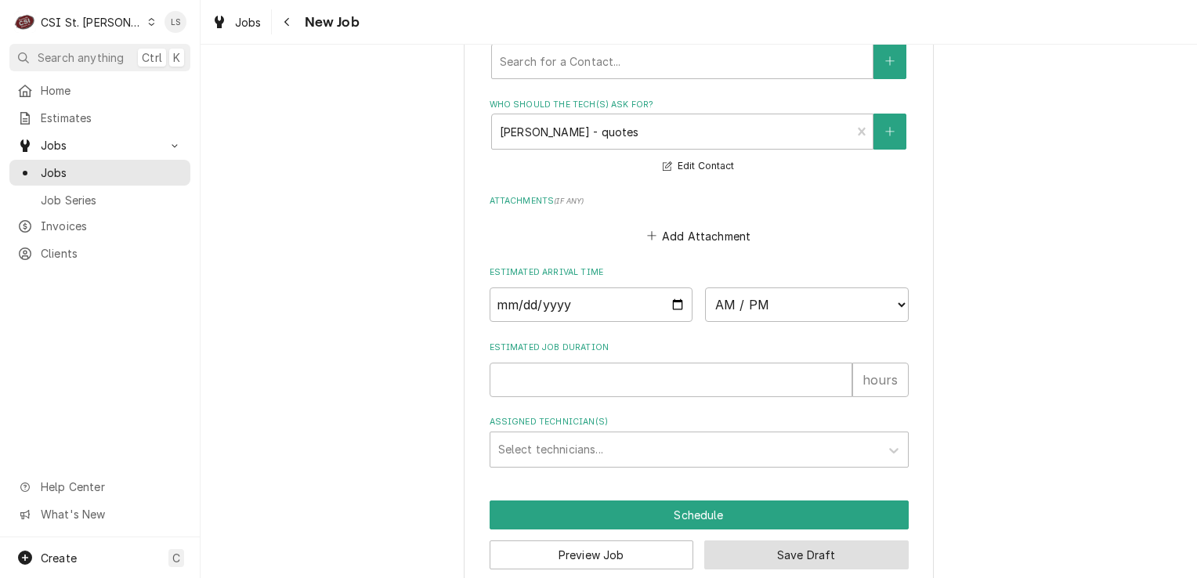
click at [743, 540] on button "Save Draft" at bounding box center [806, 554] width 204 height 29
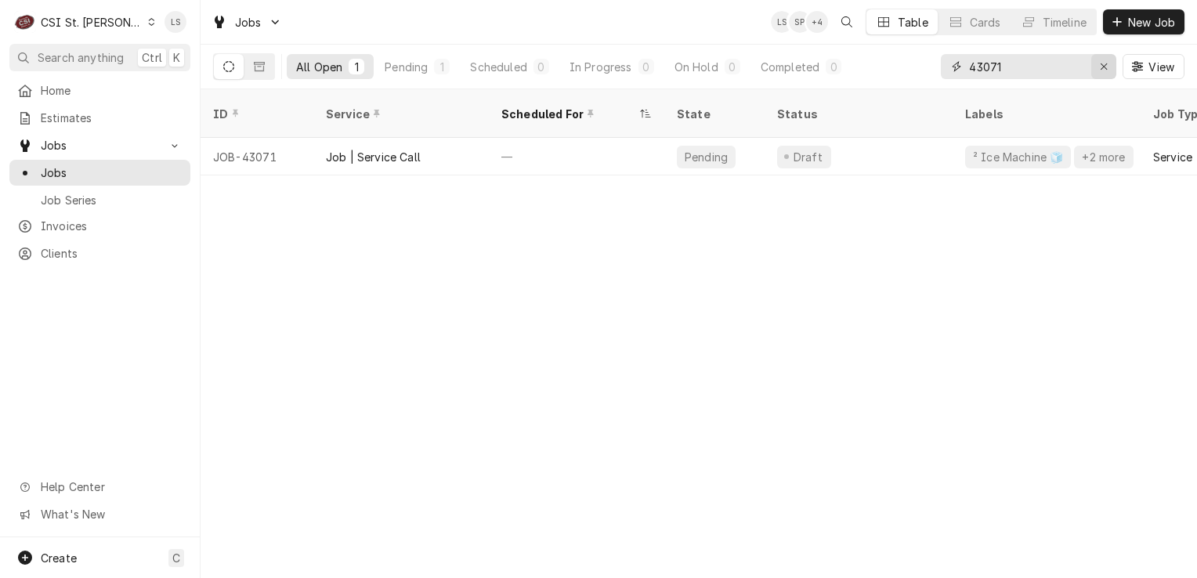
drag, startPoint x: 1094, startPoint y: 64, endPoint x: 1082, endPoint y: 121, distance: 57.6
click at [1095, 65] on button "Erase input" at bounding box center [1103, 66] width 25 height 25
type input "43074"
click at [1100, 71] on icon "Erase input" at bounding box center [1104, 66] width 9 height 11
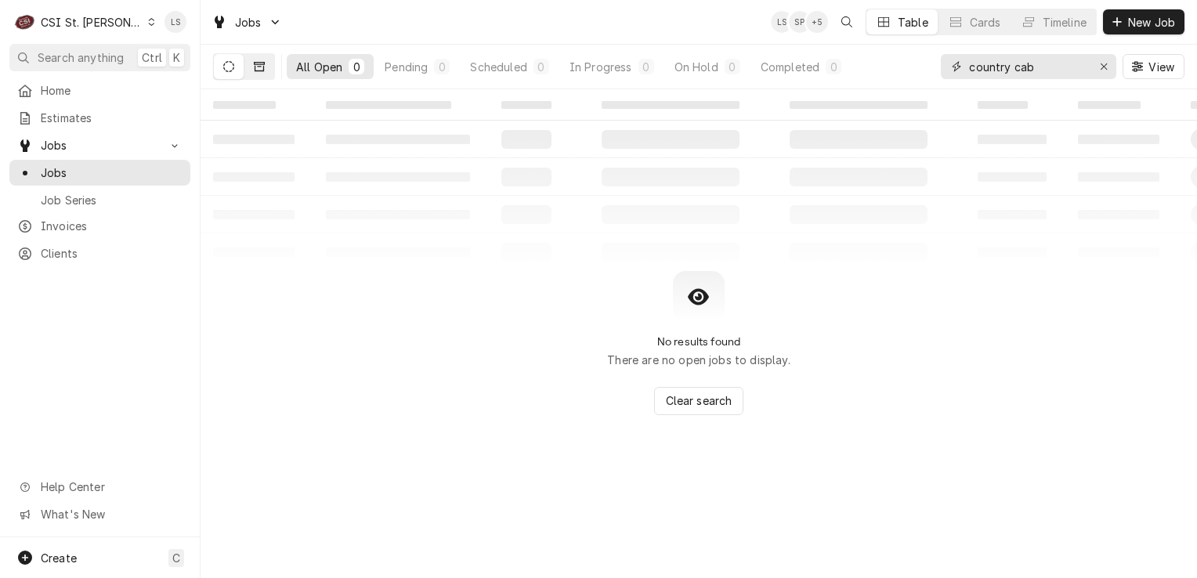
type input "country cab"
click at [254, 70] on icon "Dynamic Content Wrapper" at bounding box center [259, 66] width 11 height 11
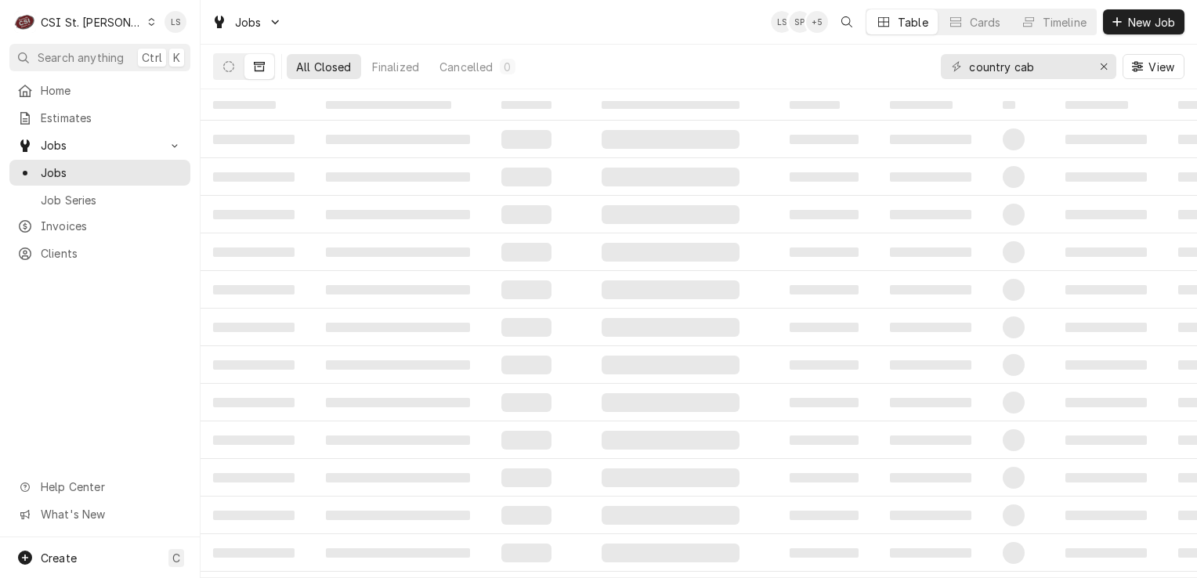
click at [147, 21] on div "Dynamic Content Wrapper" at bounding box center [151, 21] width 9 height 11
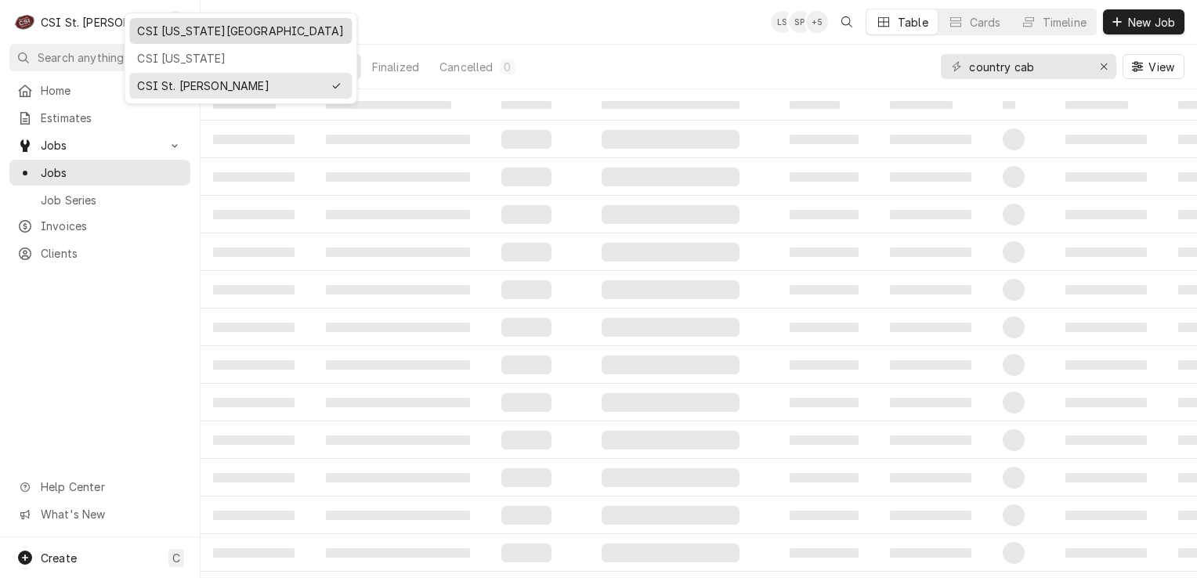
click at [148, 33] on div "CSI [US_STATE][GEOGRAPHIC_DATA]" at bounding box center [240, 31] width 207 height 16
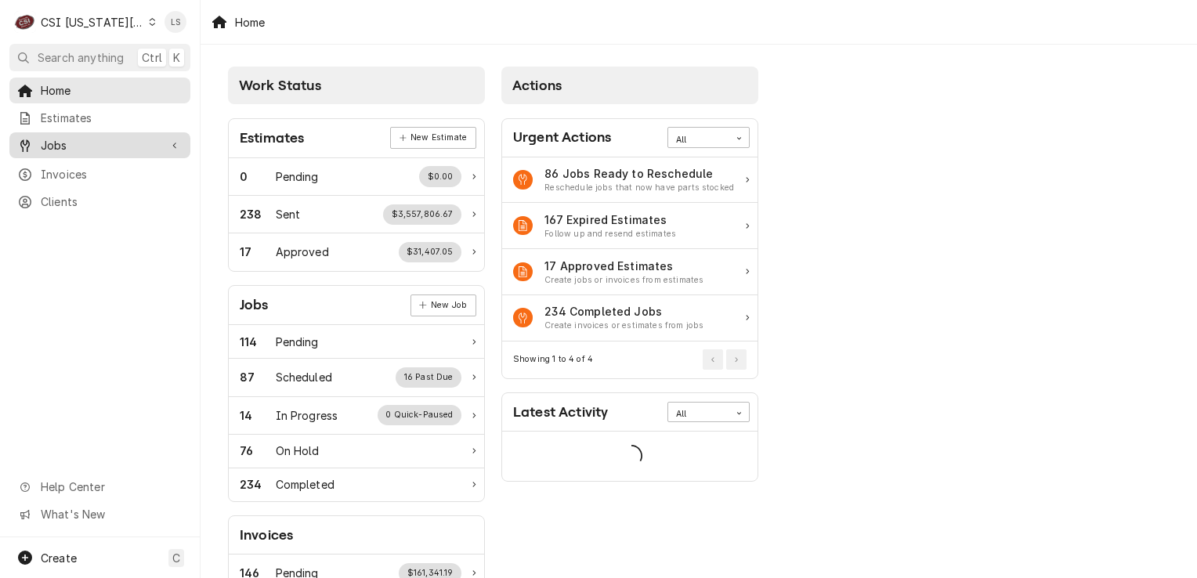
click at [89, 143] on span "Jobs" at bounding box center [100, 145] width 118 height 16
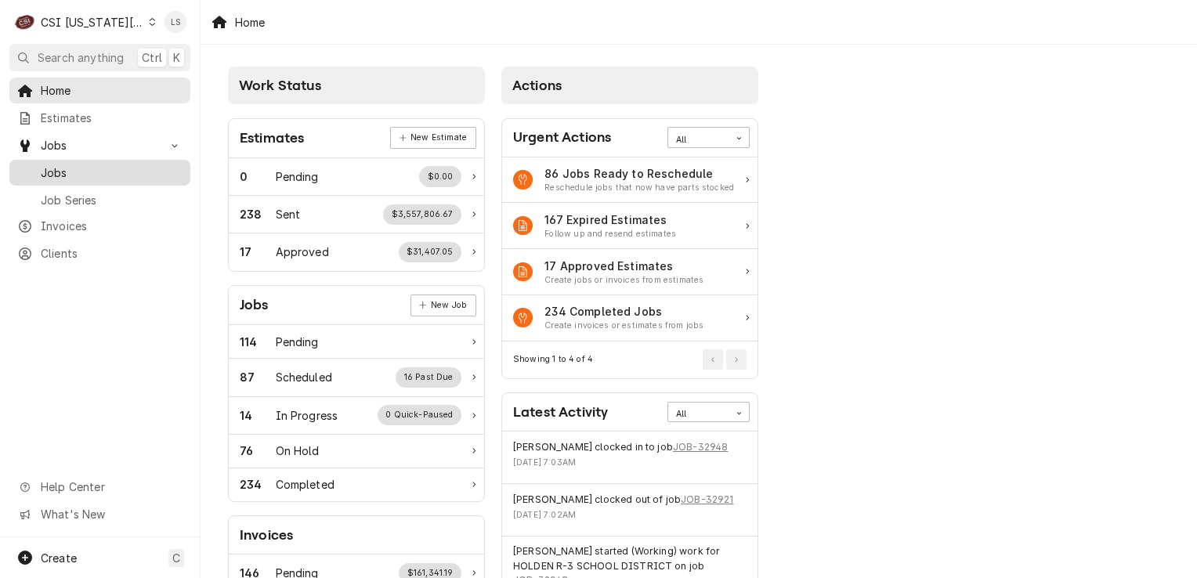
click at [85, 164] on span "Jobs" at bounding box center [112, 172] width 142 height 16
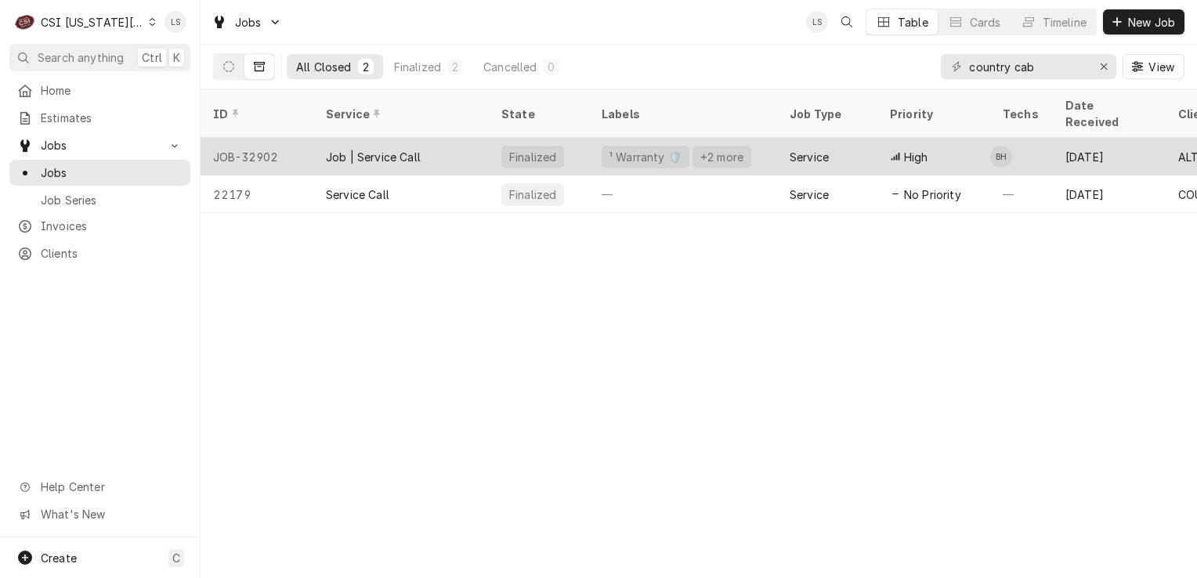
click at [234, 138] on div "JOB-32902" at bounding box center [256, 157] width 113 height 38
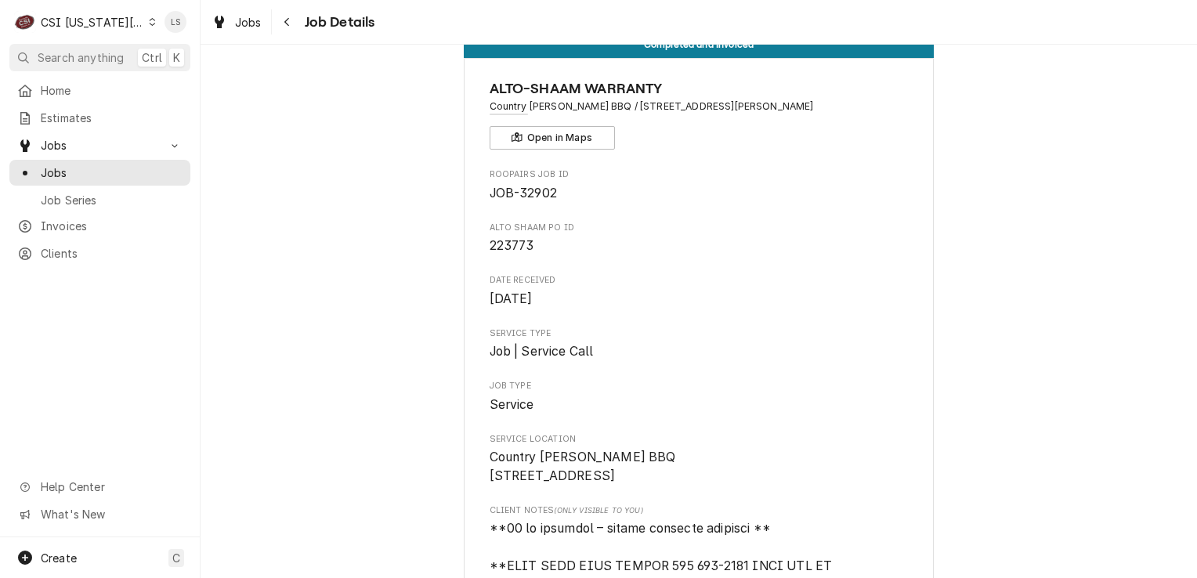
scroll to position [39, 0]
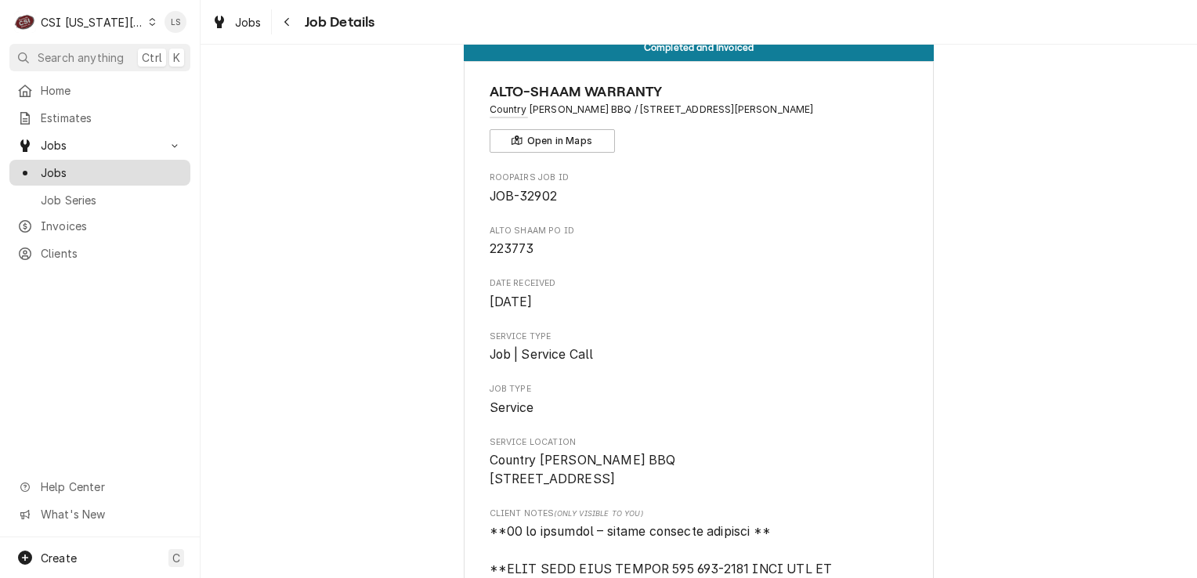
click at [69, 164] on span "Jobs" at bounding box center [112, 172] width 142 height 16
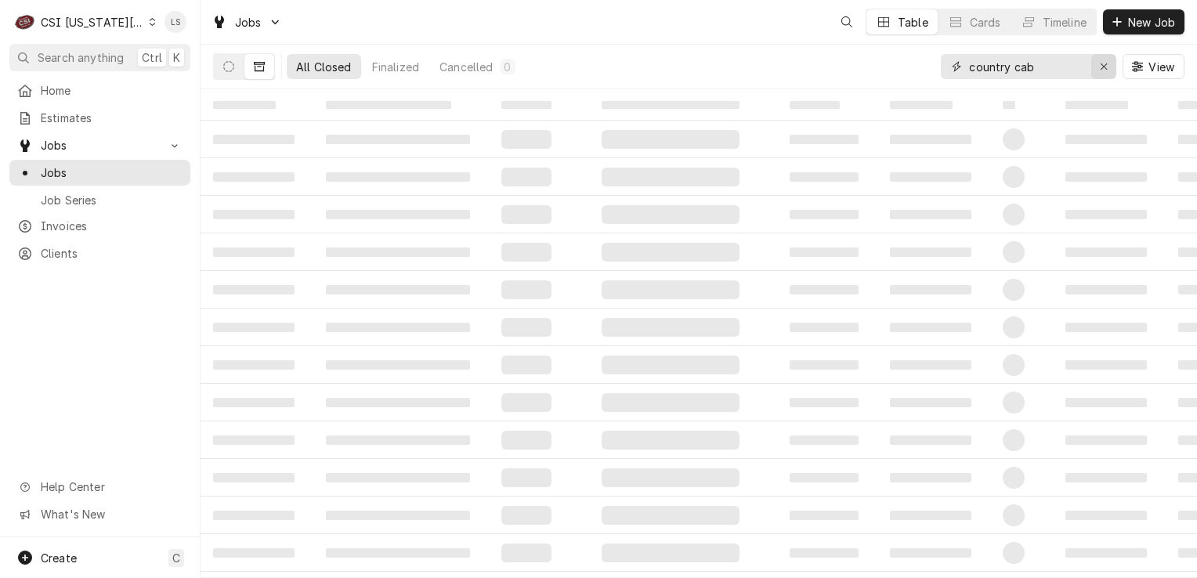
click at [1106, 68] on icon "Erase input" at bounding box center [1104, 66] width 9 height 11
type input "410 north"
click at [237, 63] on button "Dynamic Content Wrapper" at bounding box center [229, 66] width 30 height 25
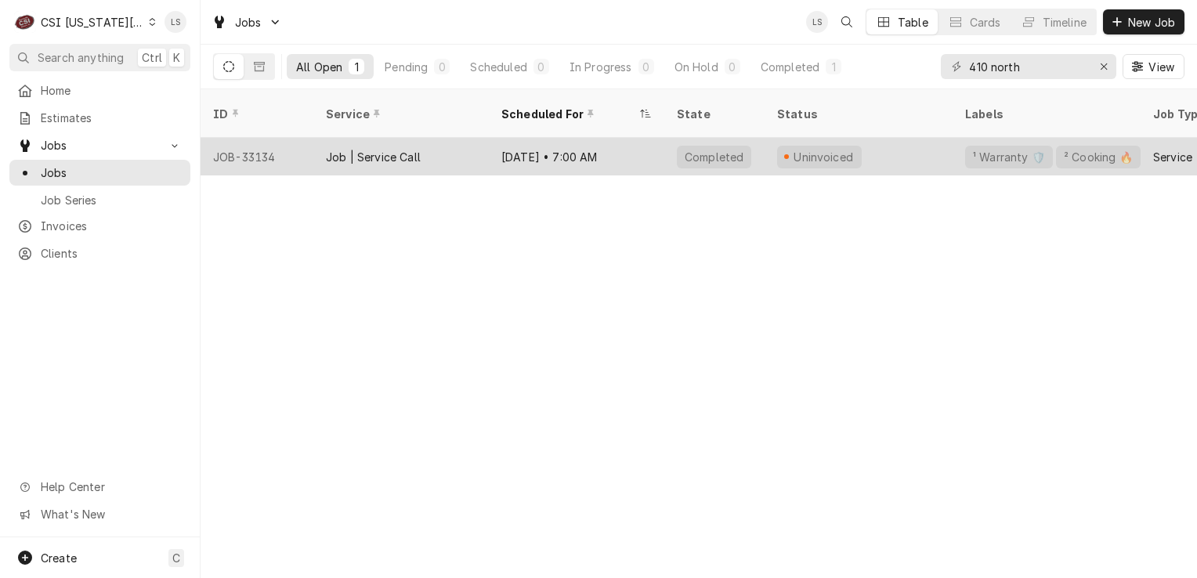
click at [238, 145] on div "JOB-33134" at bounding box center [256, 157] width 113 height 38
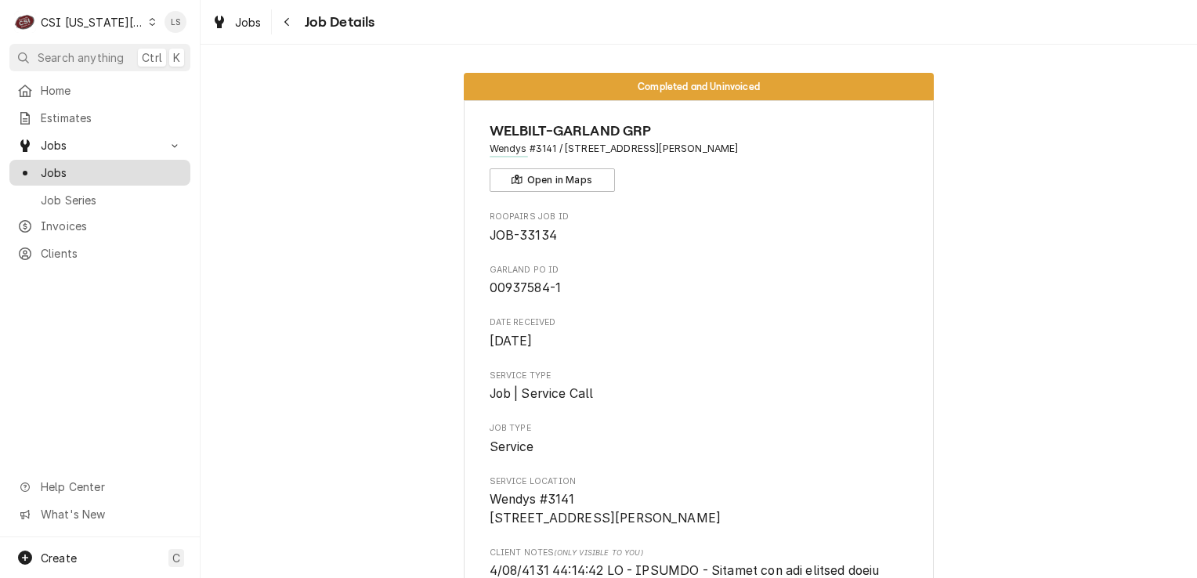
click at [67, 164] on span "Jobs" at bounding box center [112, 172] width 142 height 16
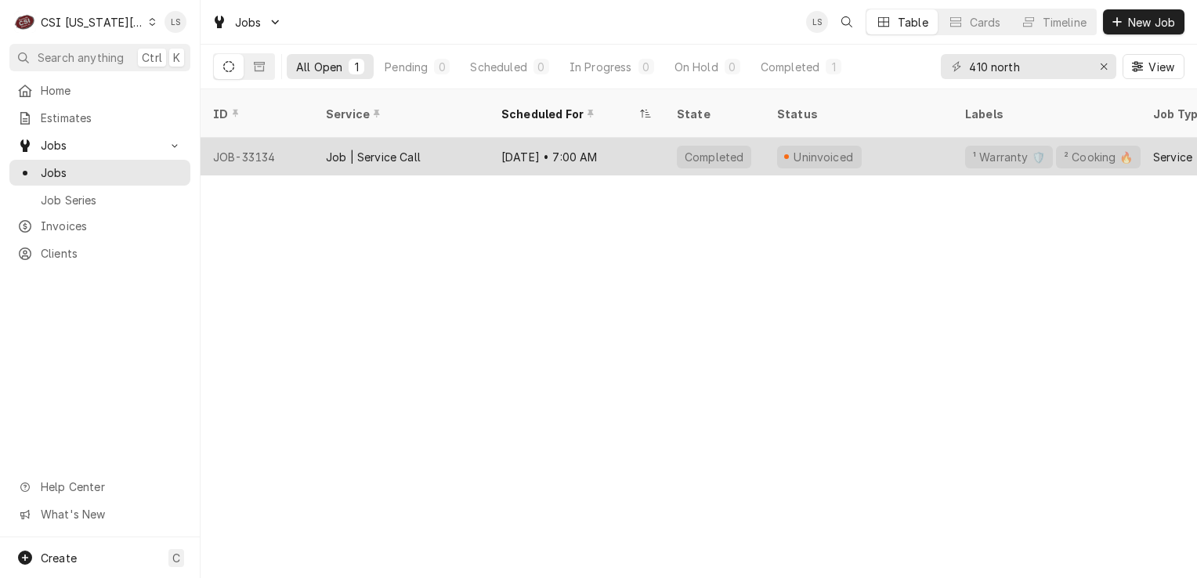
click at [258, 143] on div "JOB-33134" at bounding box center [256, 157] width 113 height 38
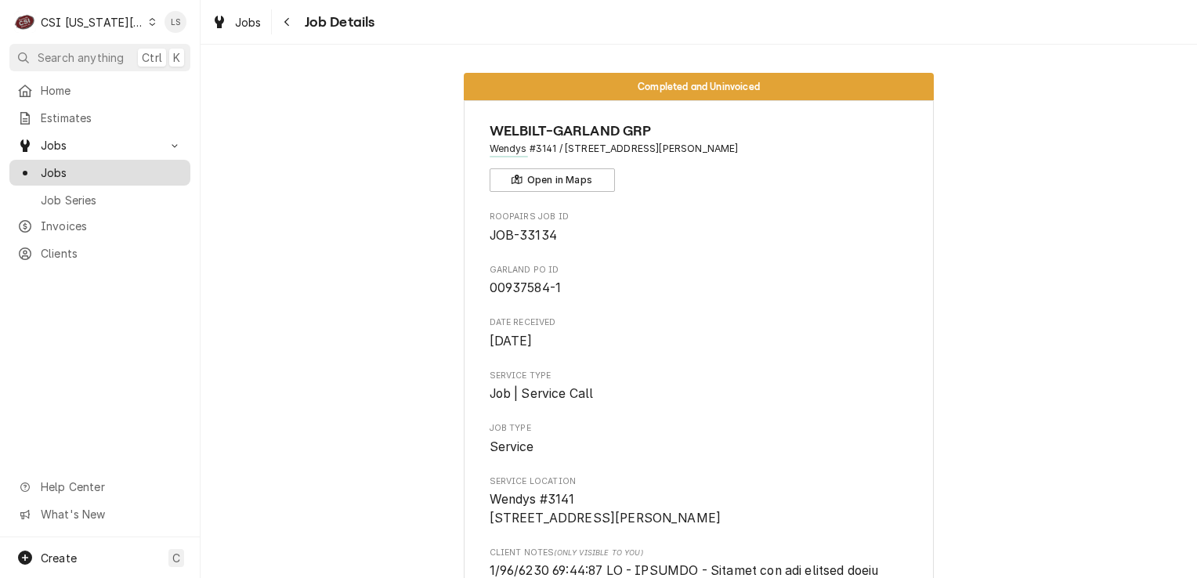
click at [103, 168] on span "Jobs" at bounding box center [112, 172] width 142 height 16
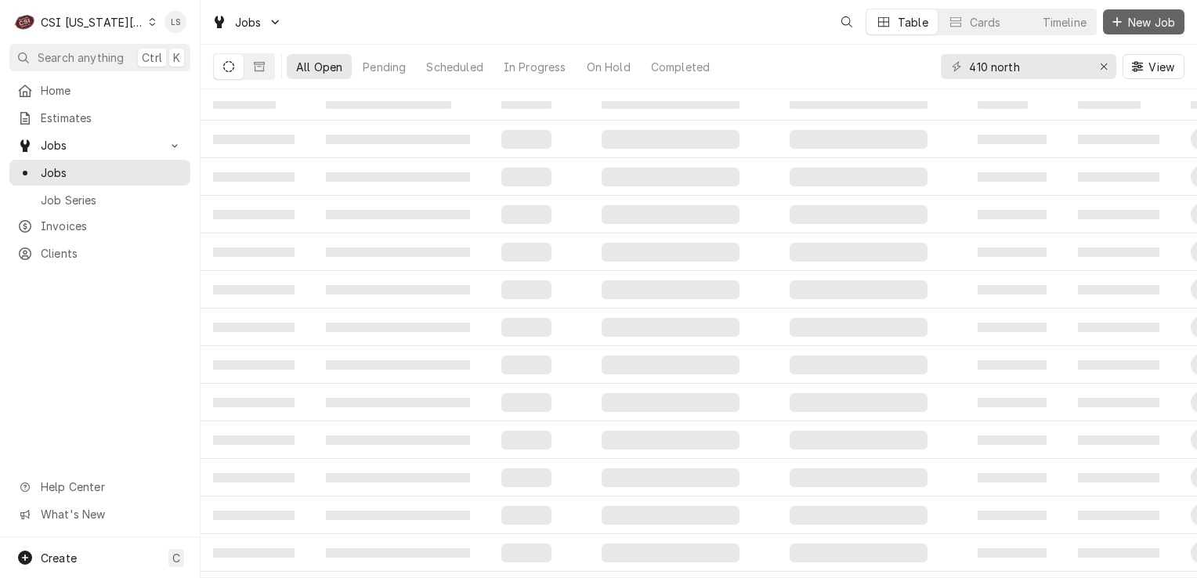
click at [1134, 25] on span "New Job" at bounding box center [1151, 22] width 53 height 16
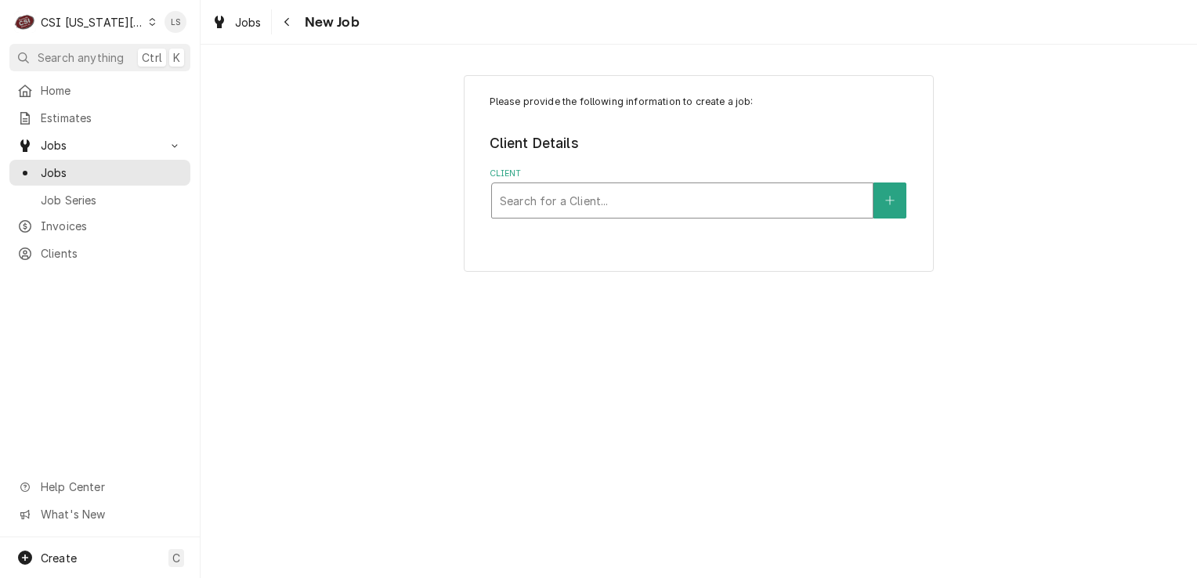
click at [551, 204] on div "Client" at bounding box center [682, 200] width 365 height 28
type input "flynn"
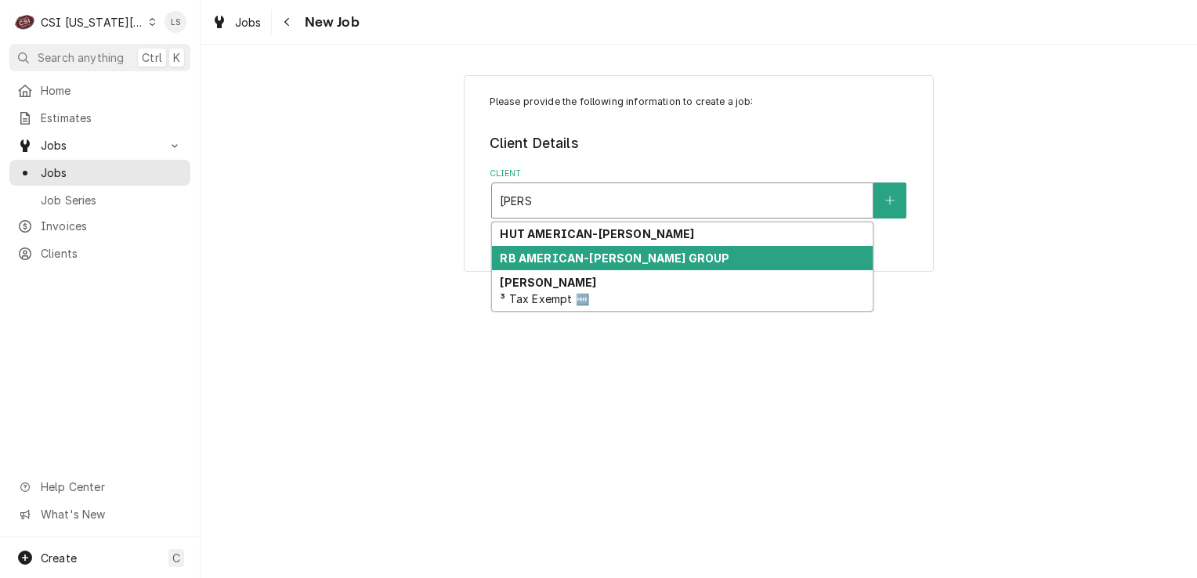
click at [526, 258] on strong "RB AMERICAN-FLYNN GROUP" at bounding box center [614, 257] width 229 height 13
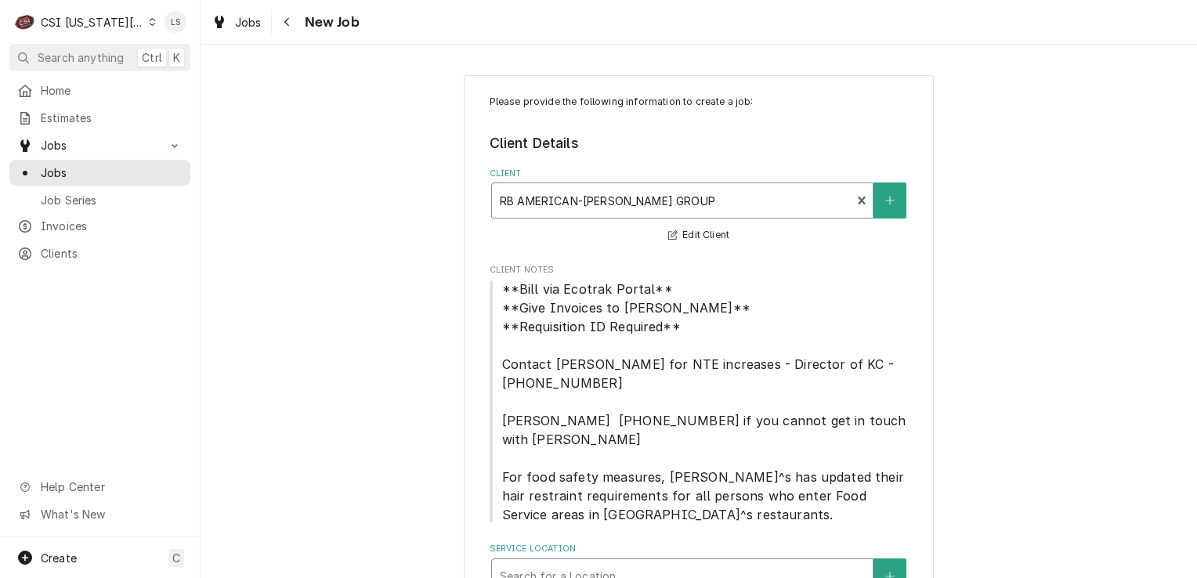
click at [744, 562] on div "Service Location" at bounding box center [682, 576] width 365 height 28
type input "4841"
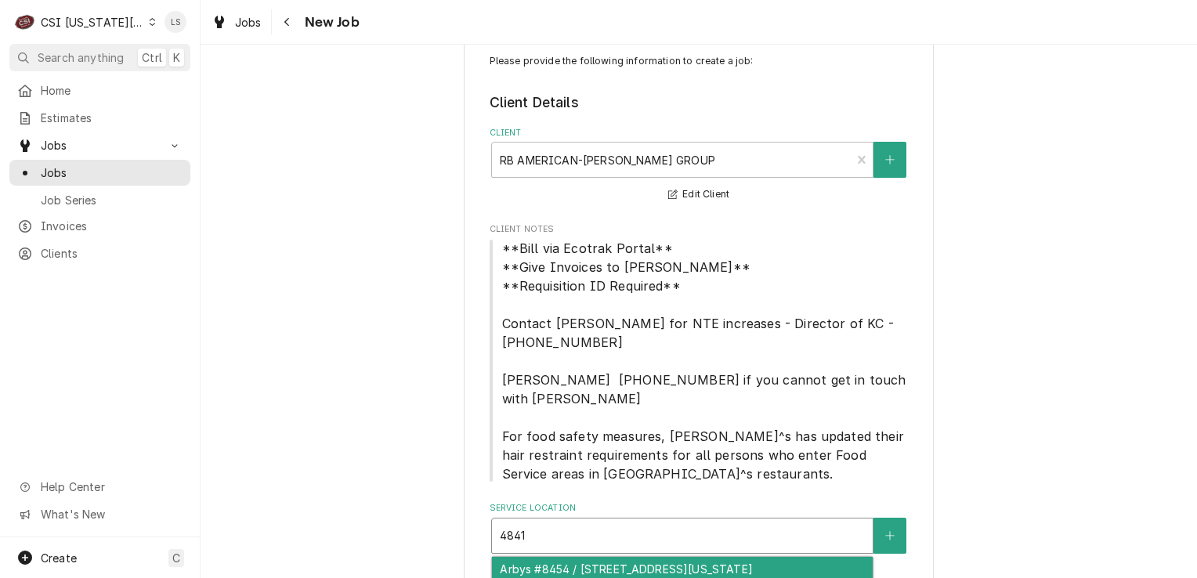
scroll to position [63, 0]
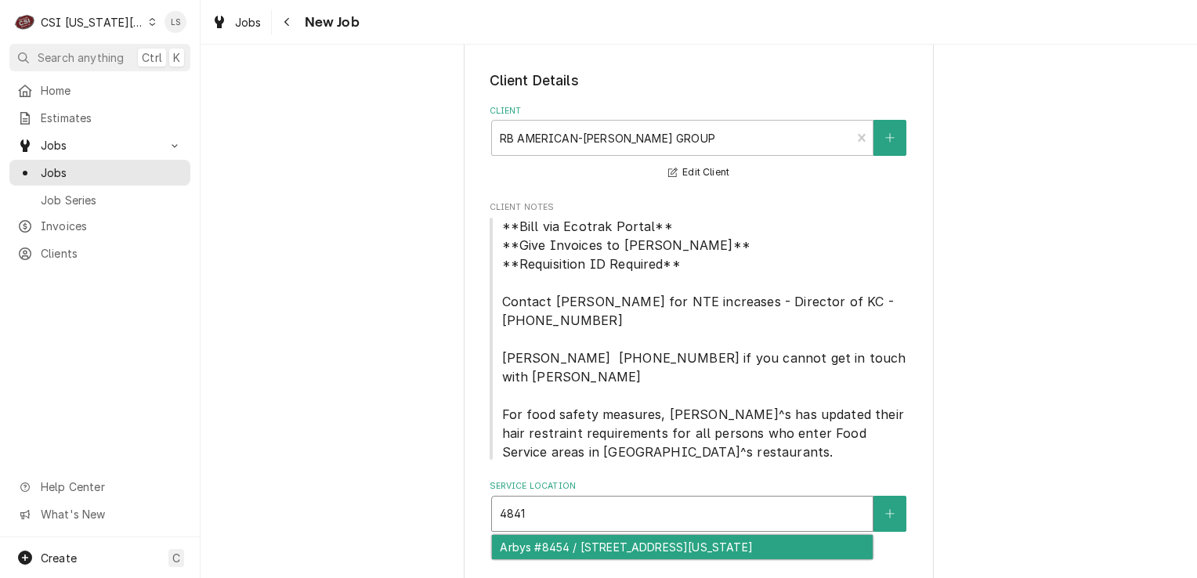
click at [705, 535] on div "Arbys #8454 / 4841 North Oak Trafficway, Kansas City, MO 64118" at bounding box center [682, 547] width 381 height 24
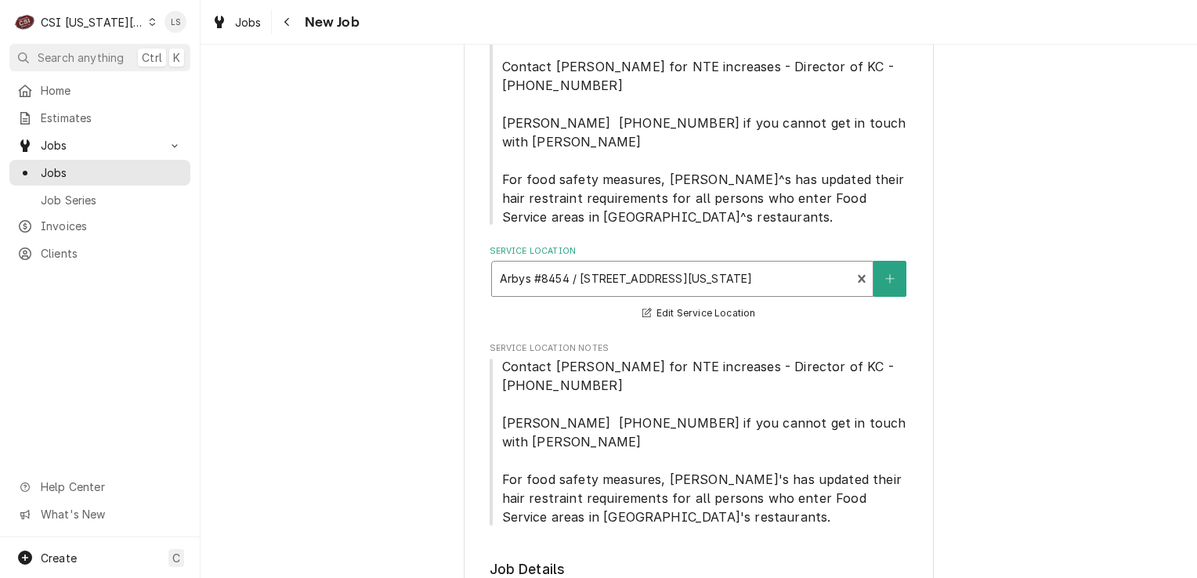
scroll to position [611, 0]
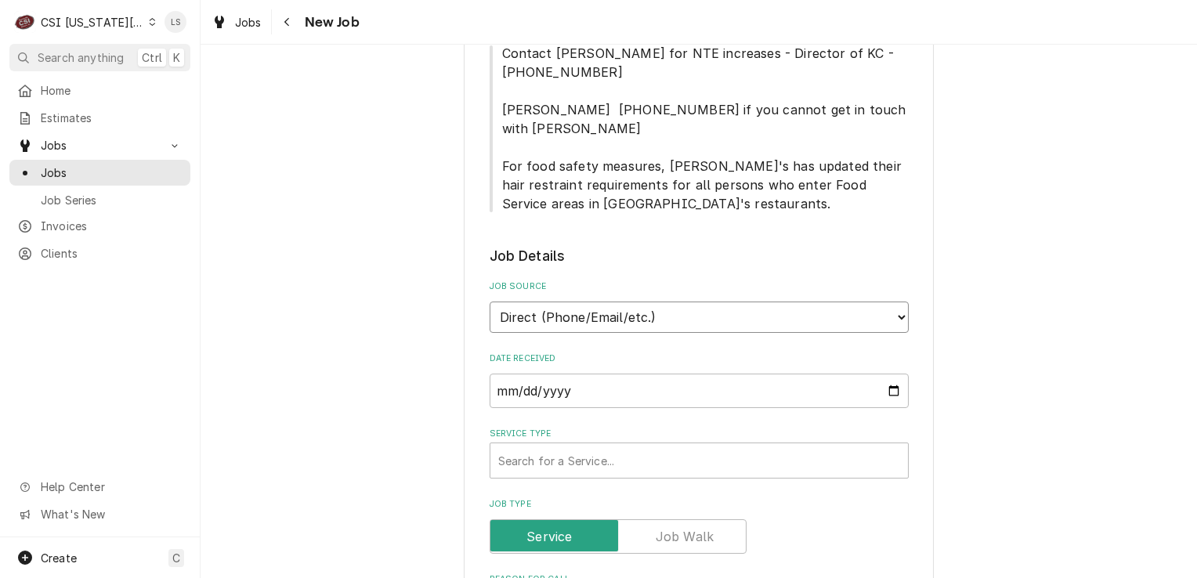
click at [513, 302] on select "Direct (Phone/Email/etc.) Service Channel Corrigo Ecotrak Other" at bounding box center [698, 317] width 419 height 31
select select "3"
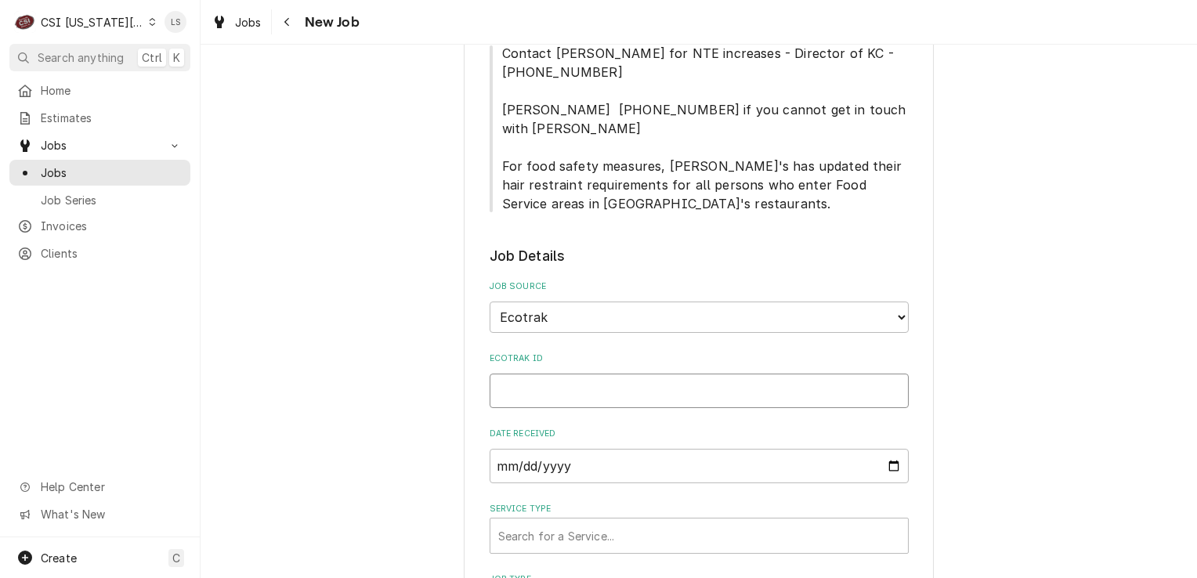
paste input "3948704"
type textarea "x"
type input "3948704"
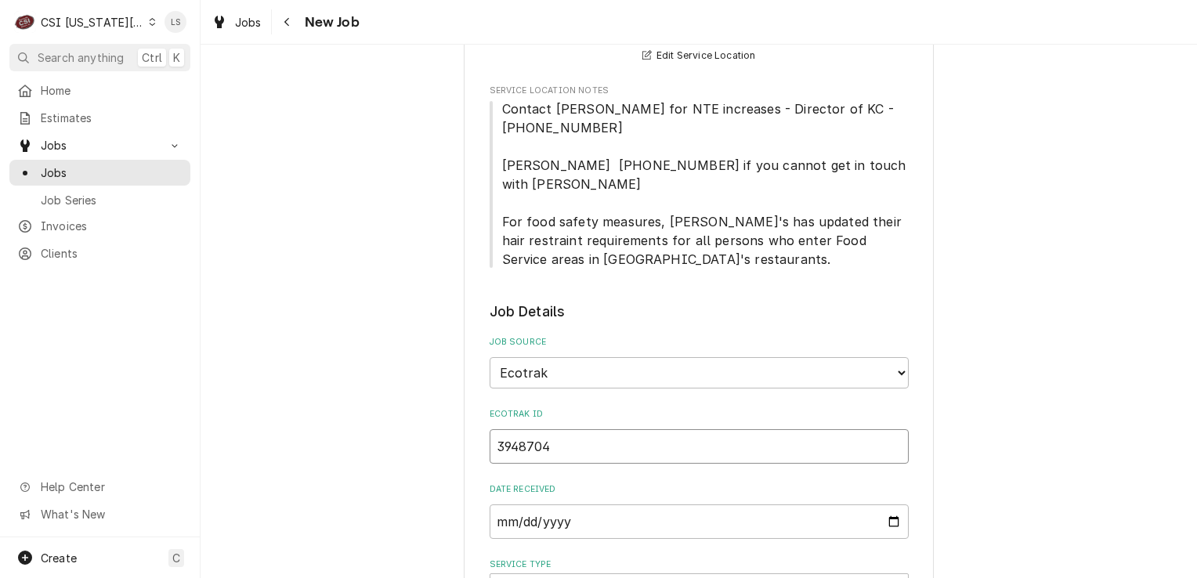
type textarea "x"
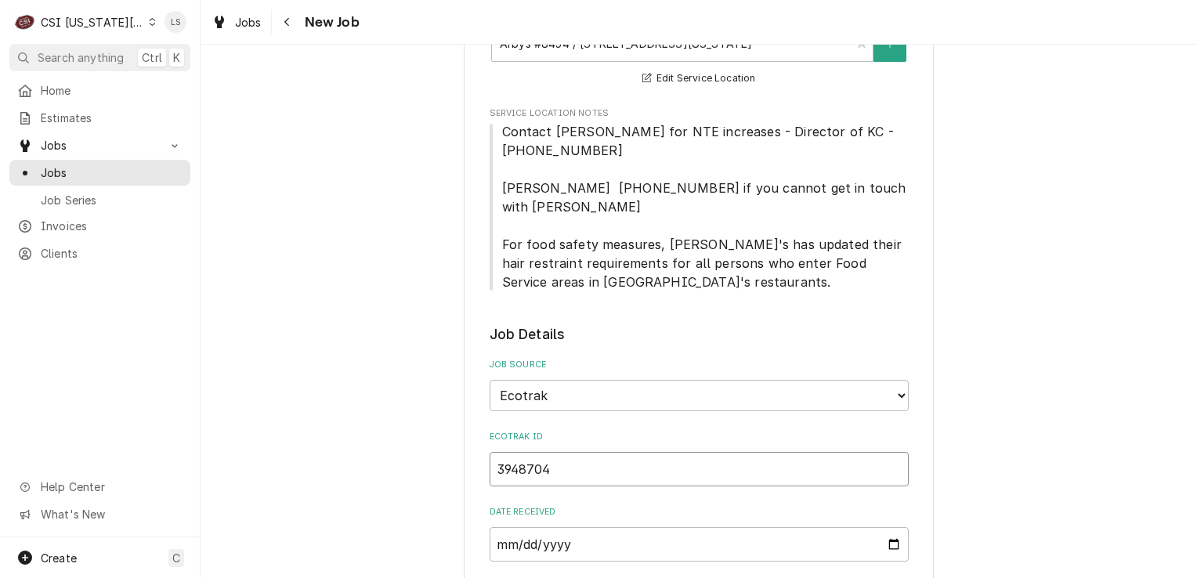
type input "3948704"
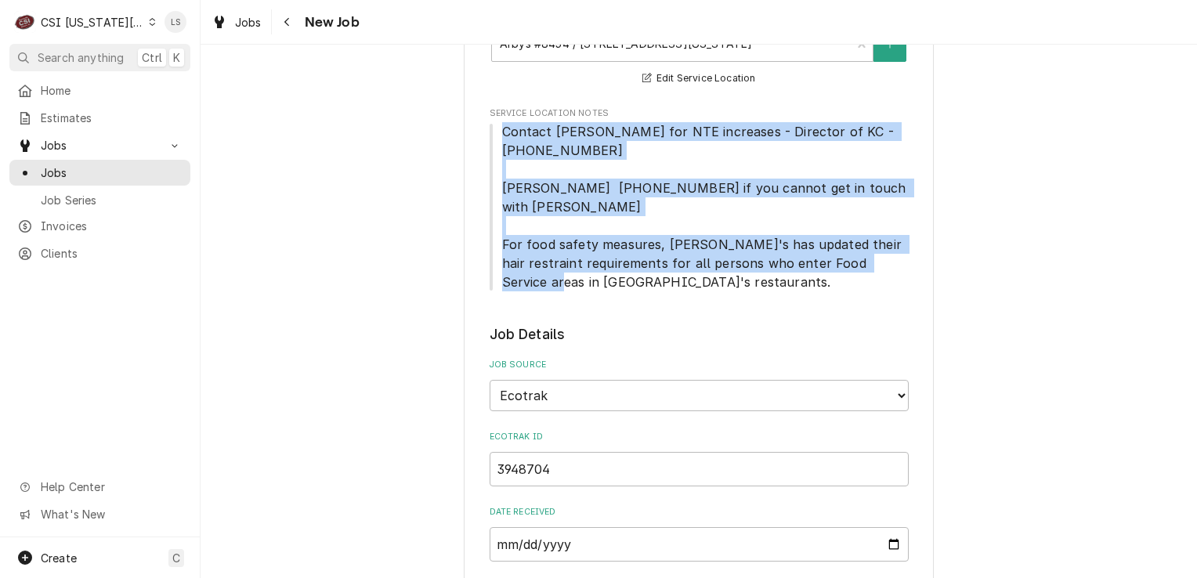
drag, startPoint x: 620, startPoint y: 250, endPoint x: 468, endPoint y: 110, distance: 206.2
copy span "Contact Brandon Johnson for NTE increases - Director of KC - 816-723-7062 Matt …"
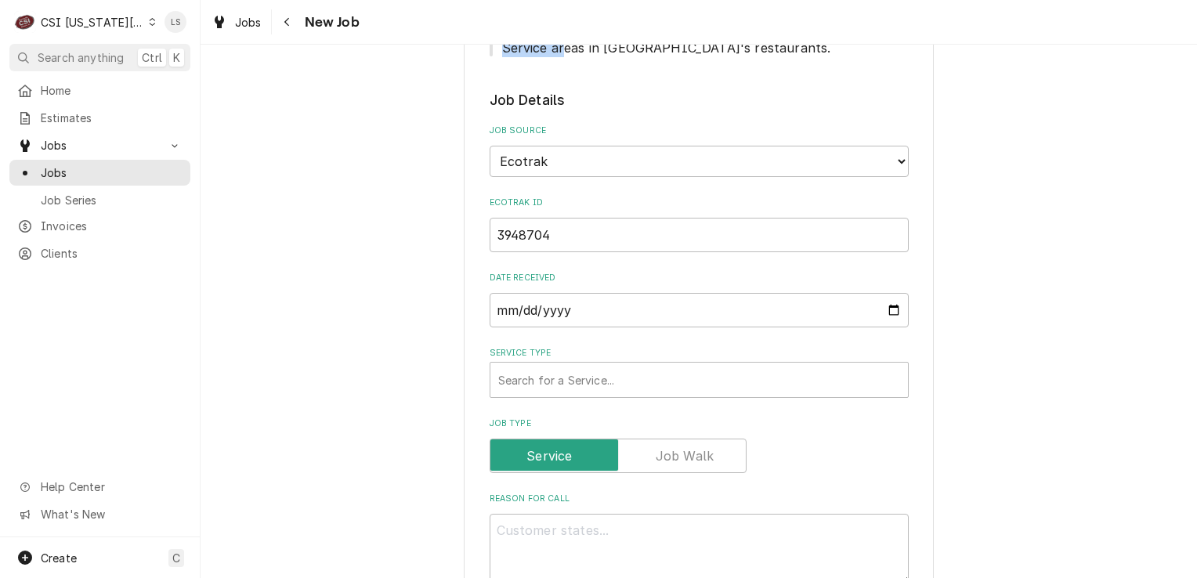
scroll to position [1002, 0]
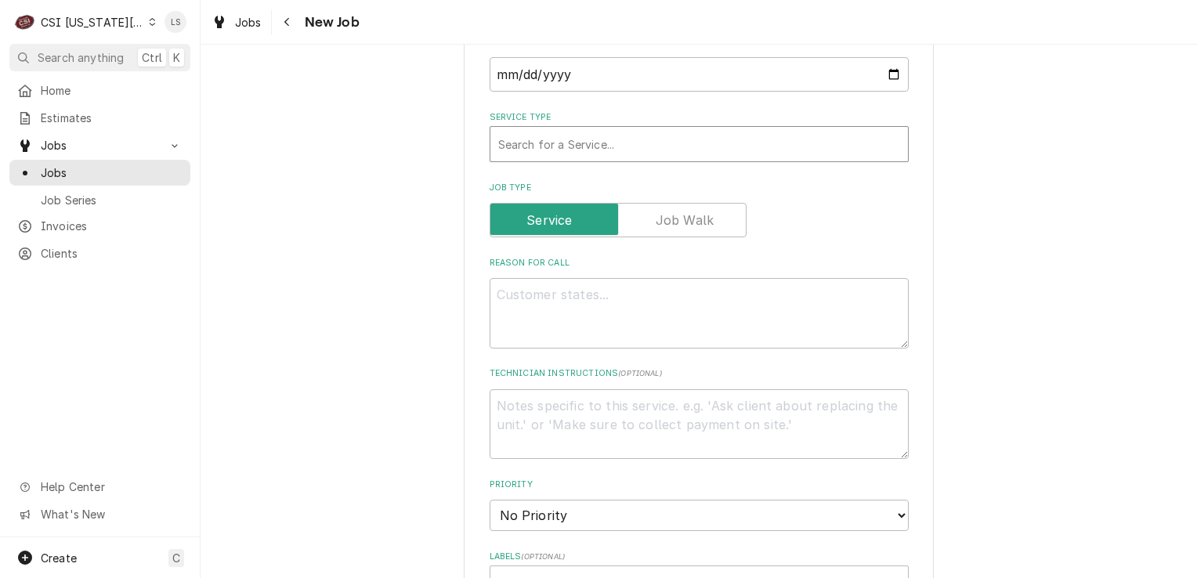
click at [540, 130] on div "Service Type" at bounding box center [699, 144] width 402 height 28
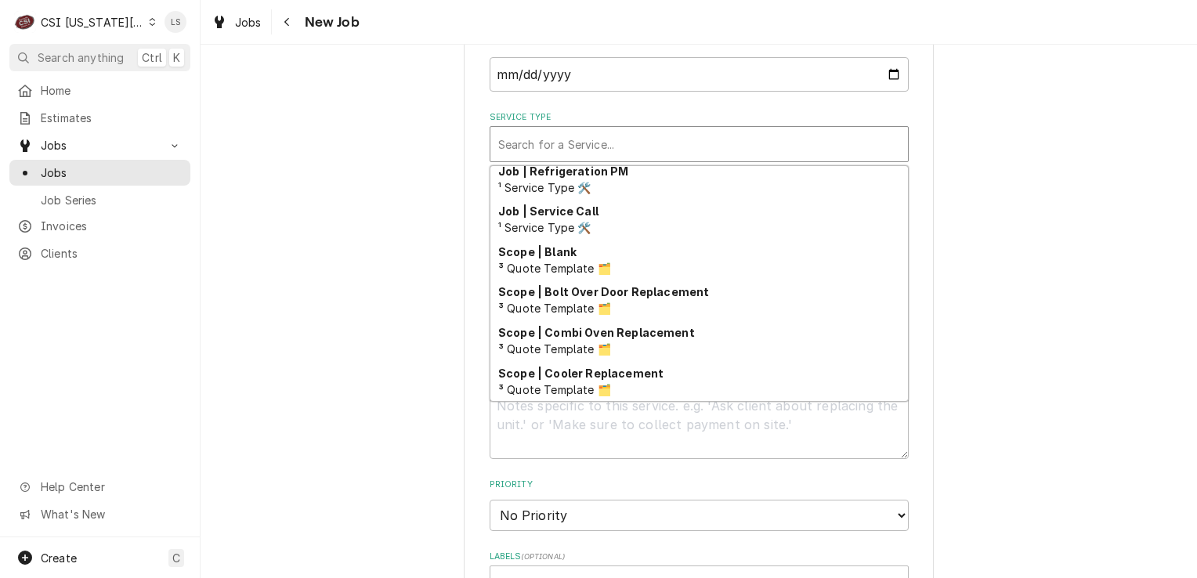
scroll to position [977, 0]
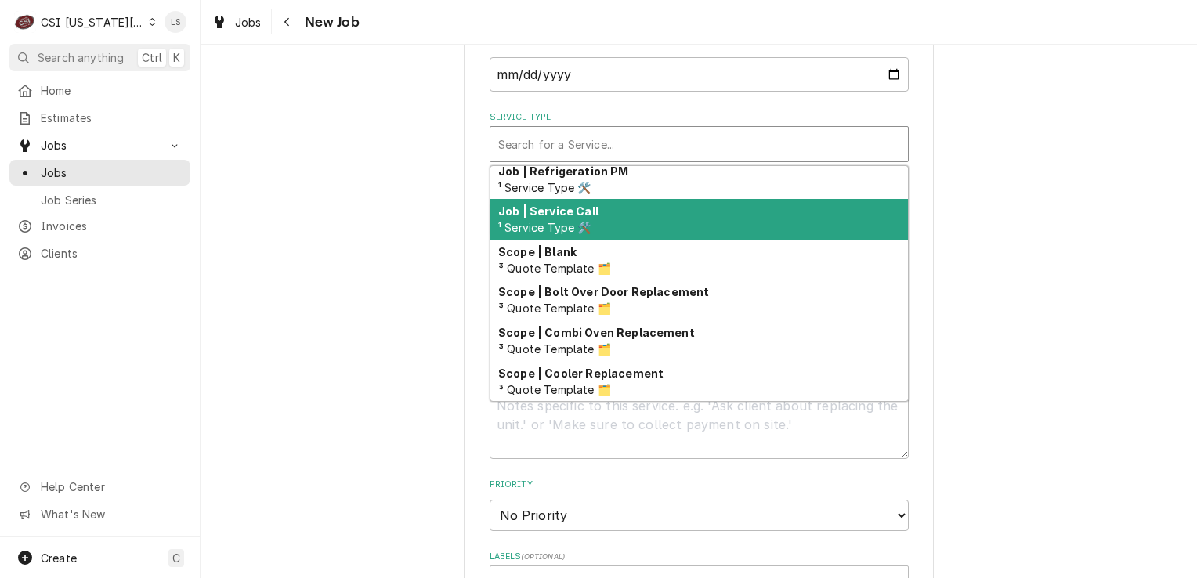
click at [576, 199] on div "Job | Service Call ¹ Service Type 🛠️" at bounding box center [698, 219] width 417 height 41
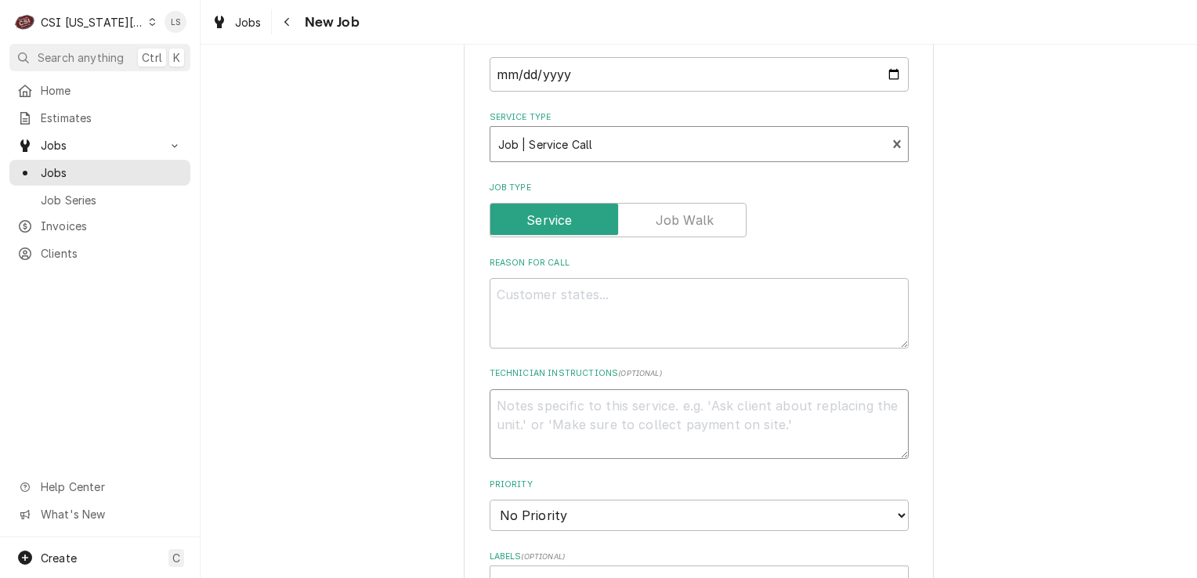
click at [554, 389] on textarea "Technician Instructions ( optional )" at bounding box center [698, 424] width 419 height 70
paste textarea "Contact Brandon Johnson for NTE increases - Director of KC - 816-723-7062 Matt …"
type textarea "x"
type textarea "Contact Brandon Johnson for NTE increases - Director of KC - 816-723-7062 Matt …"
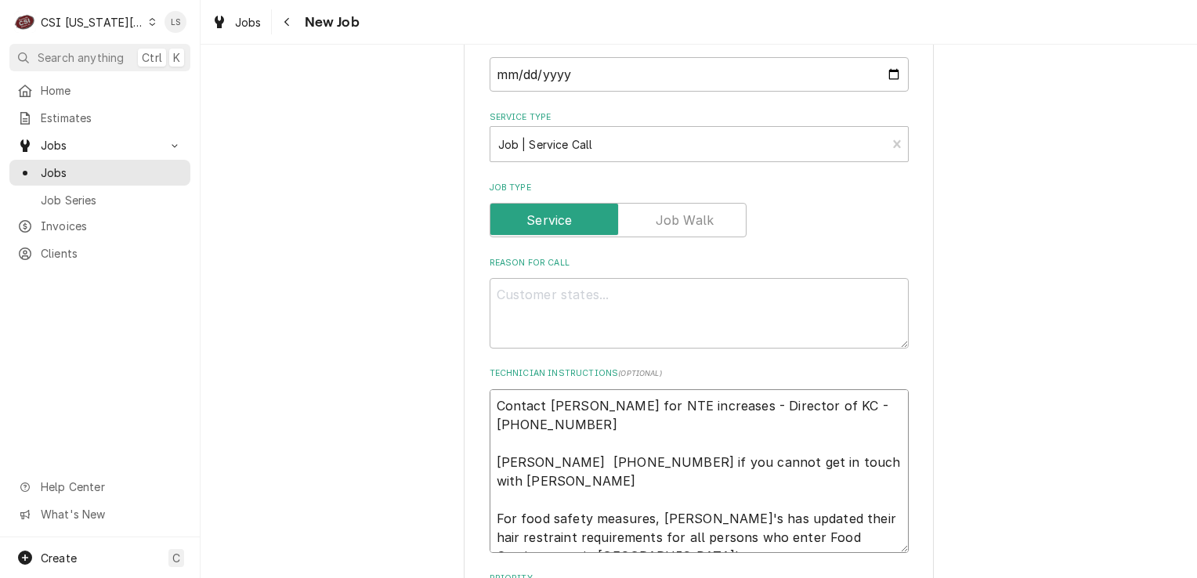
click at [492, 389] on textarea "Contact Brandon Johnson for NTE increases - Director of KC - 816-723-7062 Matt …" at bounding box center [698, 471] width 419 height 164
type textarea "x"
type textarea "Contact Brandon Johnson for NTE increases - Director of KC - 816-723-7062 Matt …"
type textarea "x"
type textarea "Contact Brandon Johnson for NTE increases - Director of KC - 816-723-7062 Matt …"
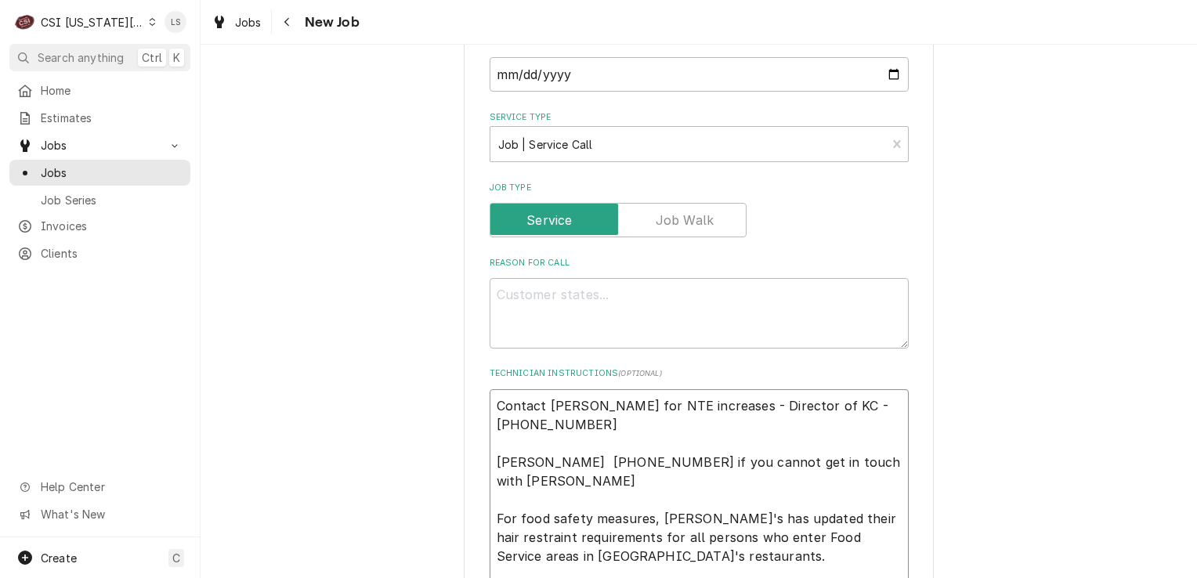
click at [494, 389] on textarea "Contact Brandon Johnson for NTE increases - Director of KC - 816-723-7062 Matt …" at bounding box center [698, 490] width 419 height 202
type textarea "x"
type textarea "N Contact Brandon Johnson for NTE increases - Director of KC - 816-723-7062 Mat…"
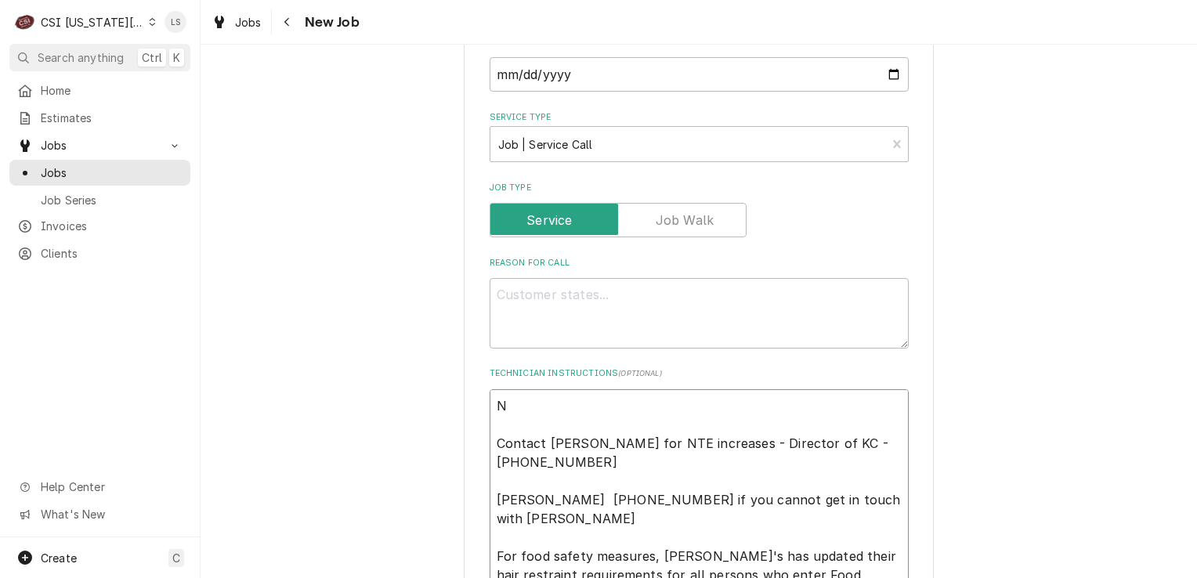
type textarea "x"
type textarea "NT Contact Brandon Johnson for NTE increases - Director of KC - 816-723-7062 Ma…"
type textarea "x"
type textarea "NTE Contact Brandon Johnson for NTE increases - Director of KC - 816-723-7062 M…"
type textarea "x"
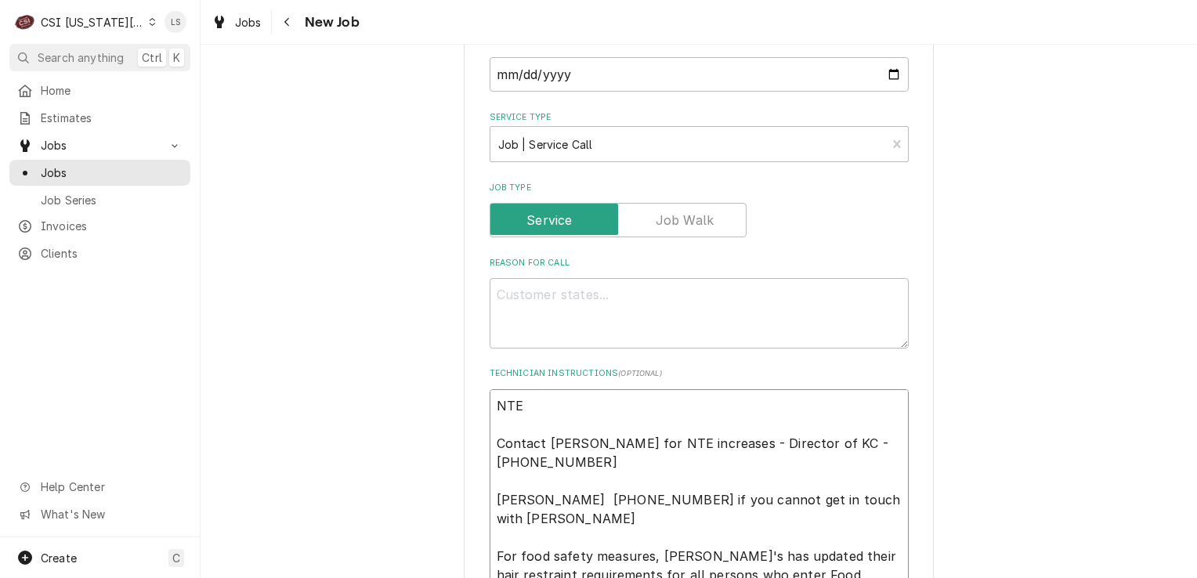
type textarea "NTE Contact Brandon Johnson for NTE increases - Director of KC - 816-723-7062 M…"
type textarea "x"
type textarea "NTE $ Contact Brandon Johnson for NTE increases - Director of KC - 816-723-7062…"
type textarea "x"
type textarea "NTE $ Contact Brandon Johnson for NTE increases - Director of KC - 816-723-7062…"
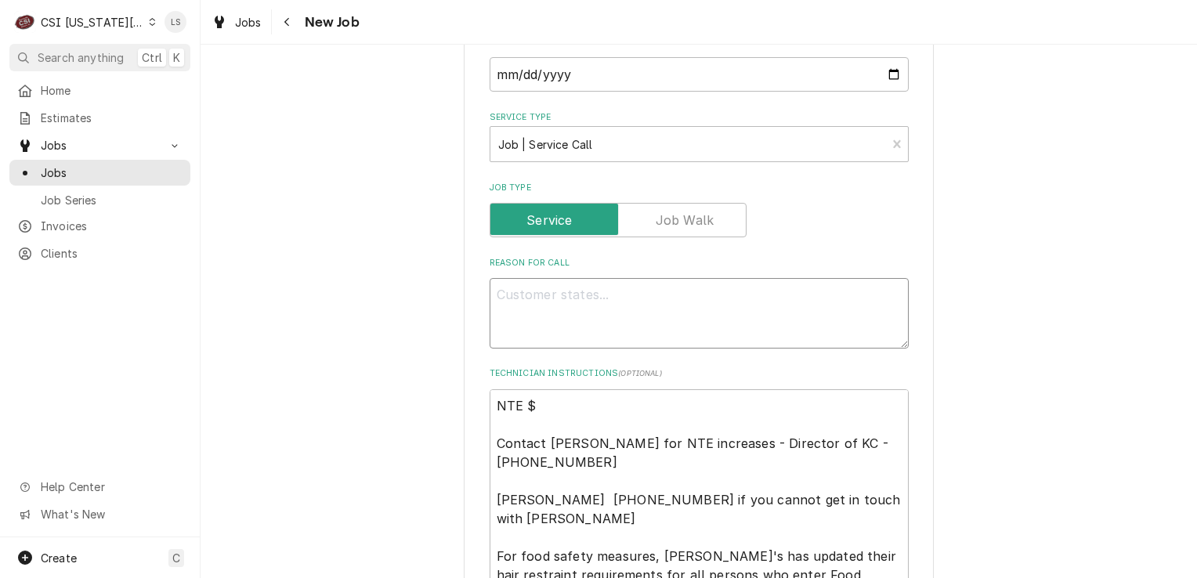
click at [648, 288] on textarea "Reason For Call" at bounding box center [698, 313] width 419 height 70
paste textarea "back up toaster needs to be fixed as well, belt not turning"
type textarea "x"
type textarea "back up toaster needs to be fixed as well, belt not turning"
type textarea "x"
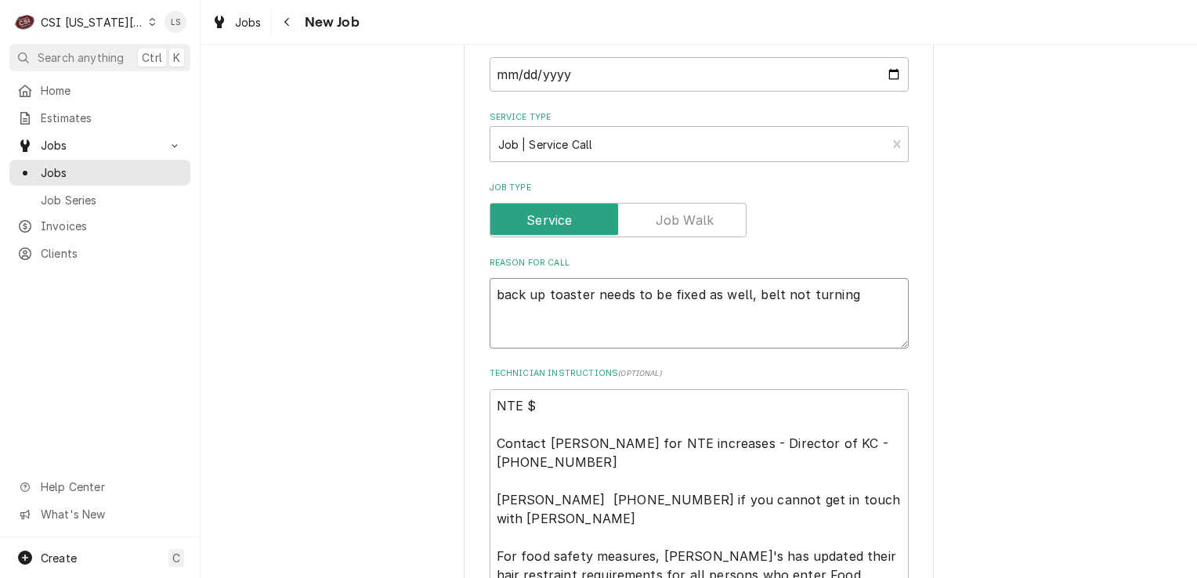
type textarea "back up toaster needs to be fixed as well, belt not turning"
click at [598, 389] on textarea "NTE $ Contact Brandon Johnson for NTE increases - Director of KC - 816-723-7062…" at bounding box center [698, 490] width 419 height 202
type textarea "x"
type textarea "NTE $4 Contact Brandon Johnson for NTE increases - Director of KC - 816-723-706…"
type textarea "x"
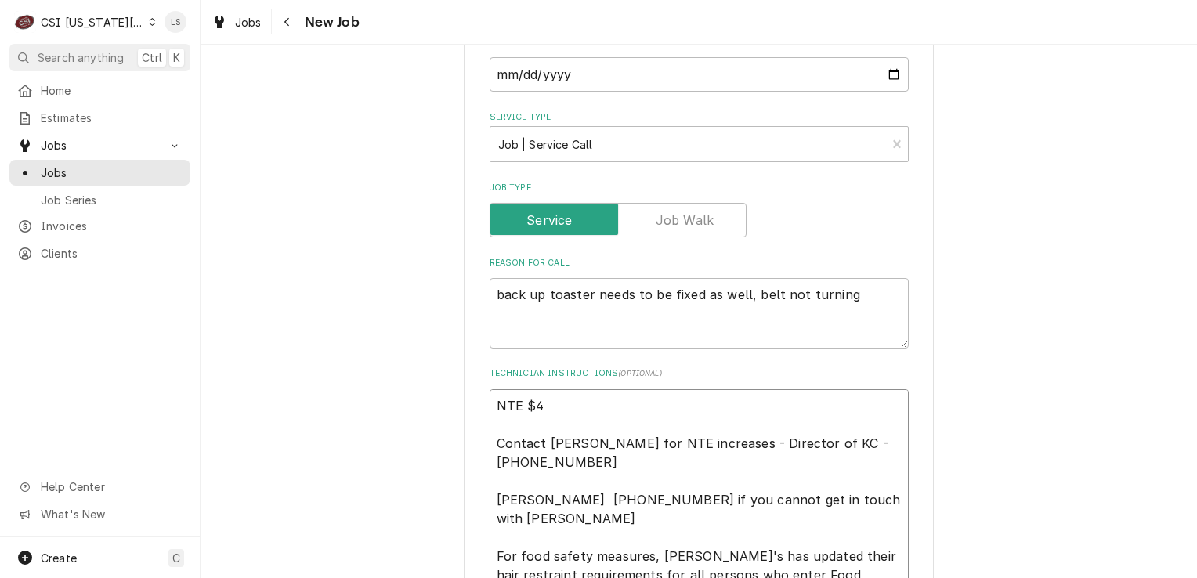
type textarea "NTE $40 Contact Brandon Johnson for NTE increases - Director of KC - 816-723-70…"
type textarea "x"
type textarea "NTE $400 Contact Brandon Johnson for NTE increases - Director of KC - 816-723-7…"
type textarea "x"
type textarea "NTE $400 Contact Brandon Johnson for NTE increases - Director of KC - 816-723-7…"
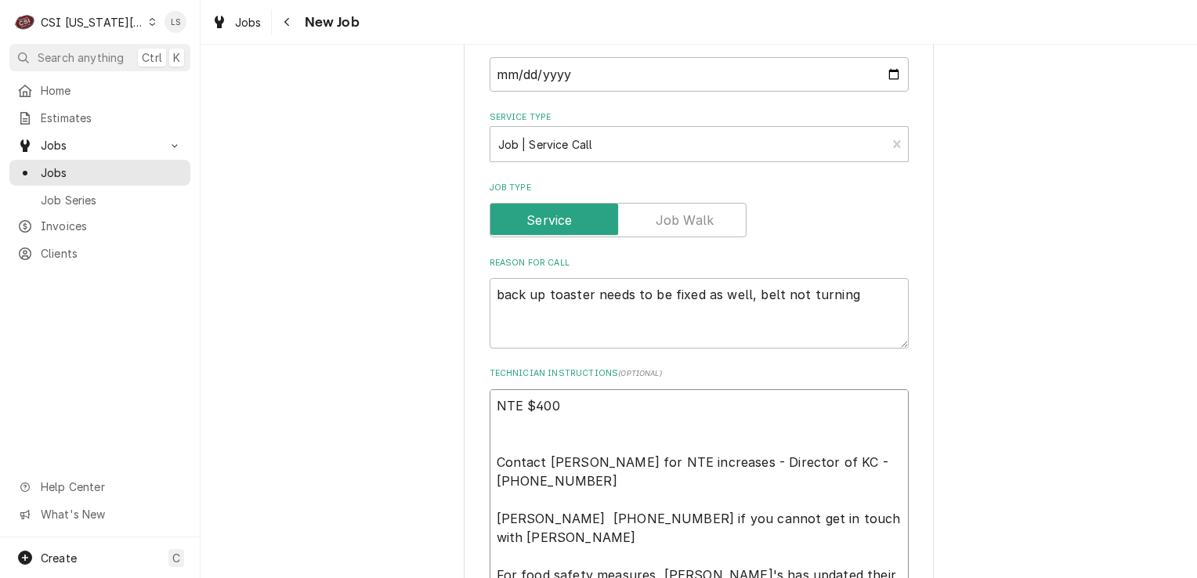
type textarea "x"
type textarea "NTE $400 Contact Brandon Johnson for NTE increases - Director of KC - 816-723-7…"
paste textarea "Priority: L3 - 24 Hours"
type textarea "x"
type textarea "NTE $400 Priority: L3 - 24 Hours Contact Brandon Johnson for NTE increases - Di…"
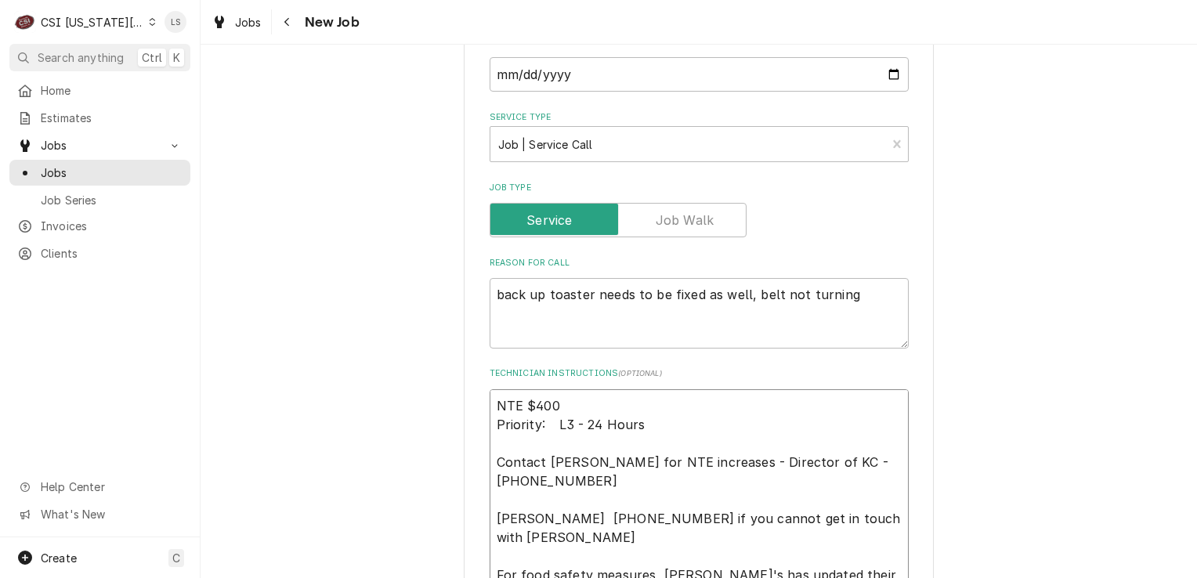
type textarea "x"
type textarea "NTE $400 Priority: L3 - 24 Hours4 Contact Brandon Johnson for NTE increases - D…"
type textarea "x"
type textarea "NTE $400 Priority: L3 - 24 Hours Contact Brandon Johnson for NTE increases - Di…"
type textarea "x"
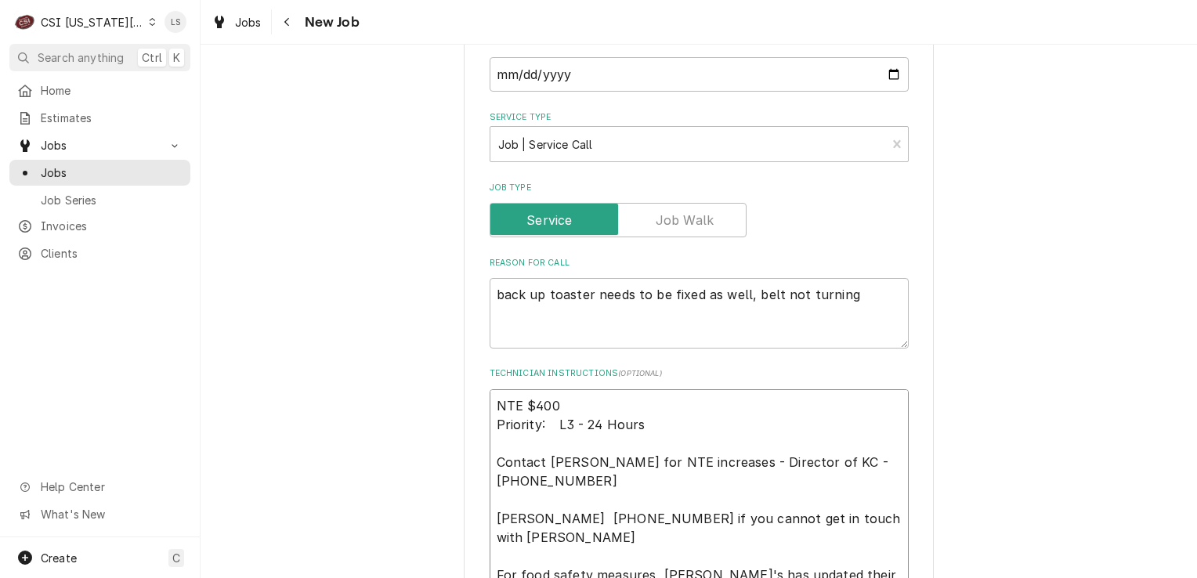
type textarea "NTE $400 Priority: L3 - 24 Hours Contact Brandon Johnson for NTE increases - Di…"
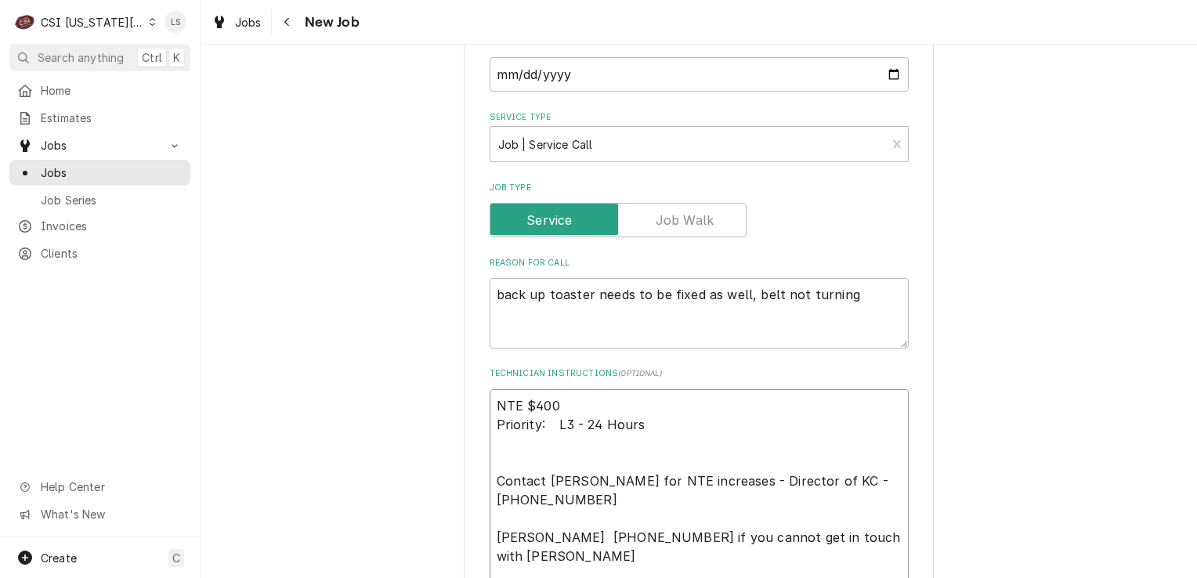
type textarea "x"
type textarea "NTE $400 Priority: L3 - 24 Hours Contact Brandon Johnson for NTE increases - Di…"
paste textarea "Overtime is NOT approved for this Work Order. Please Provide a Proposal if the …"
type textarea "x"
type textarea "NTE $400 Priority: L3 - 24 Hours Overtime is NOT approved for this Work Order. …"
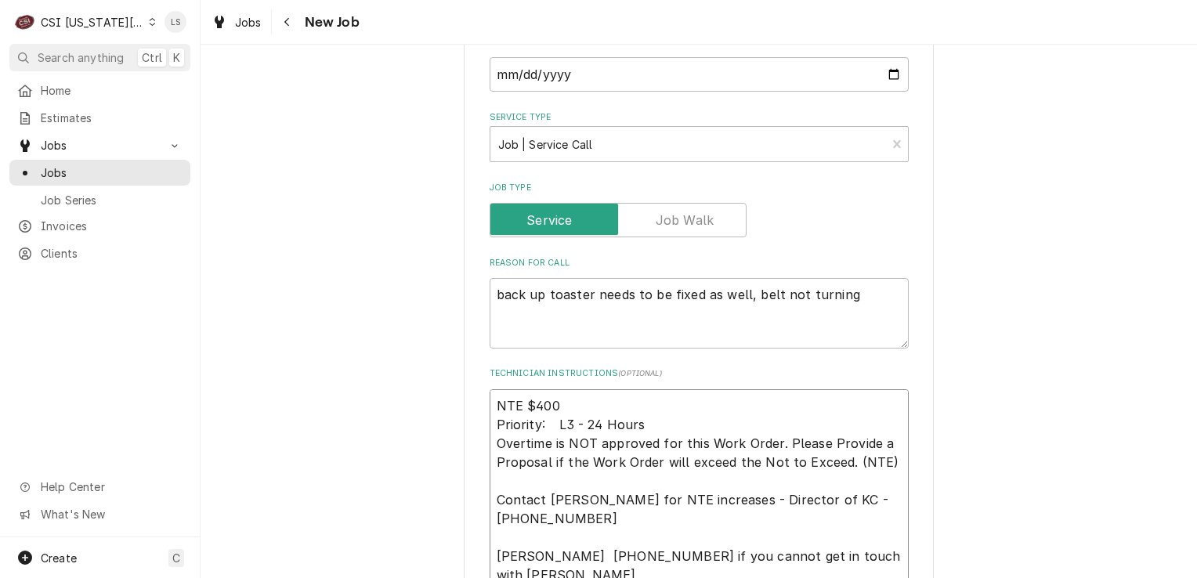
type textarea "x"
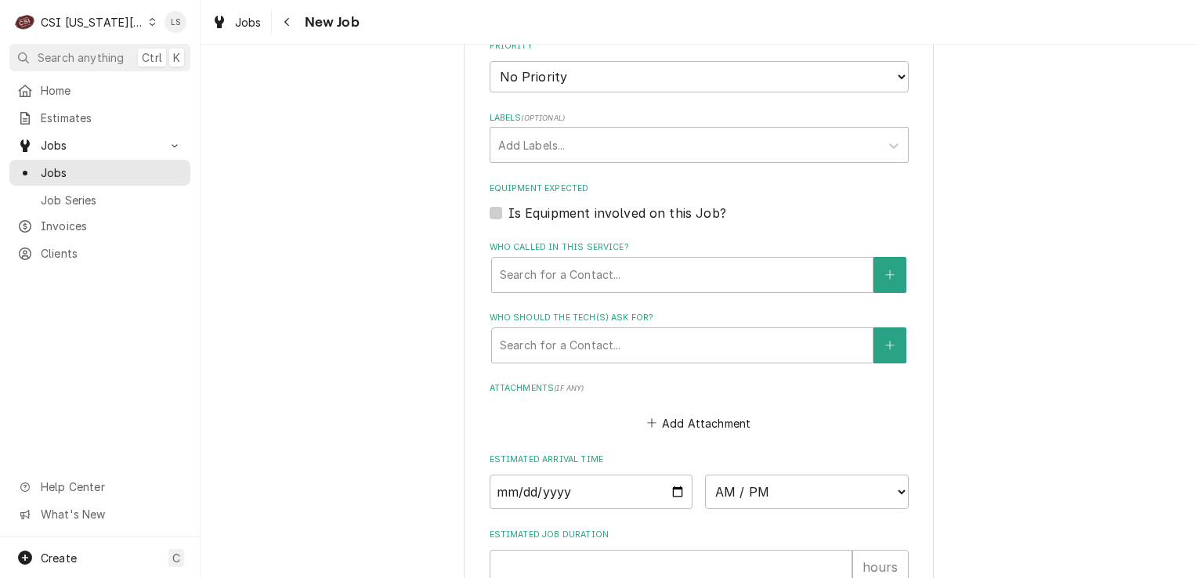
scroll to position [1472, 0]
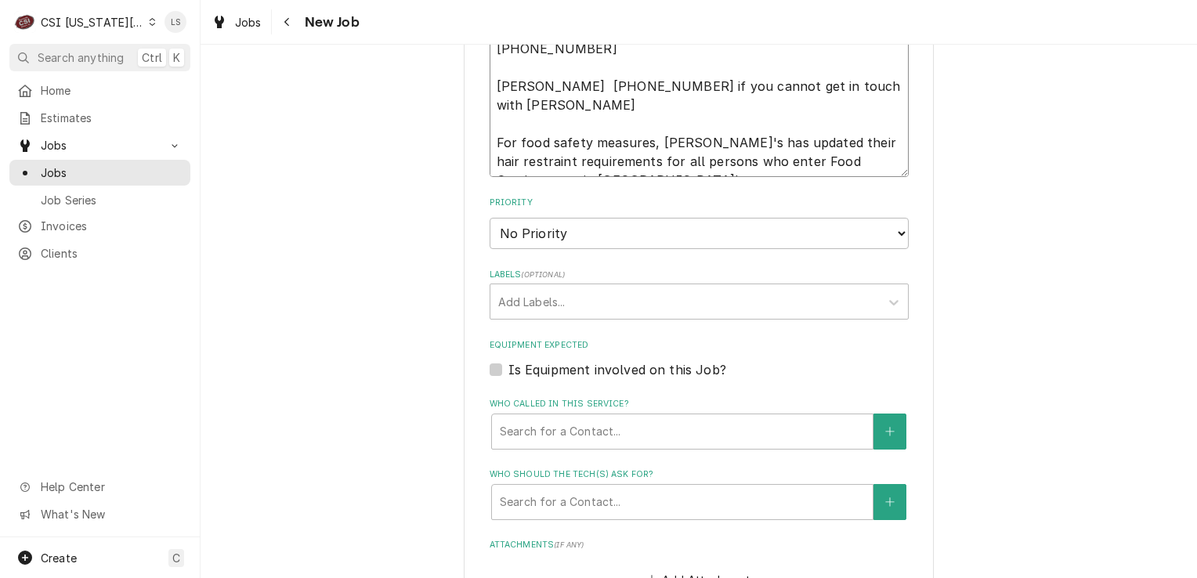
type textarea "NTE $400 Priority: L3 - 24 Hours Overtime is NOT approved for this Work Order. …"
click at [546, 218] on select "No Priority Urgent High Medium Low" at bounding box center [698, 233] width 419 height 31
select select "2"
click at [489, 218] on select "No Priority Urgent High Medium Low" at bounding box center [698, 233] width 419 height 31
click at [517, 287] on div "Labels" at bounding box center [685, 301] width 374 height 28
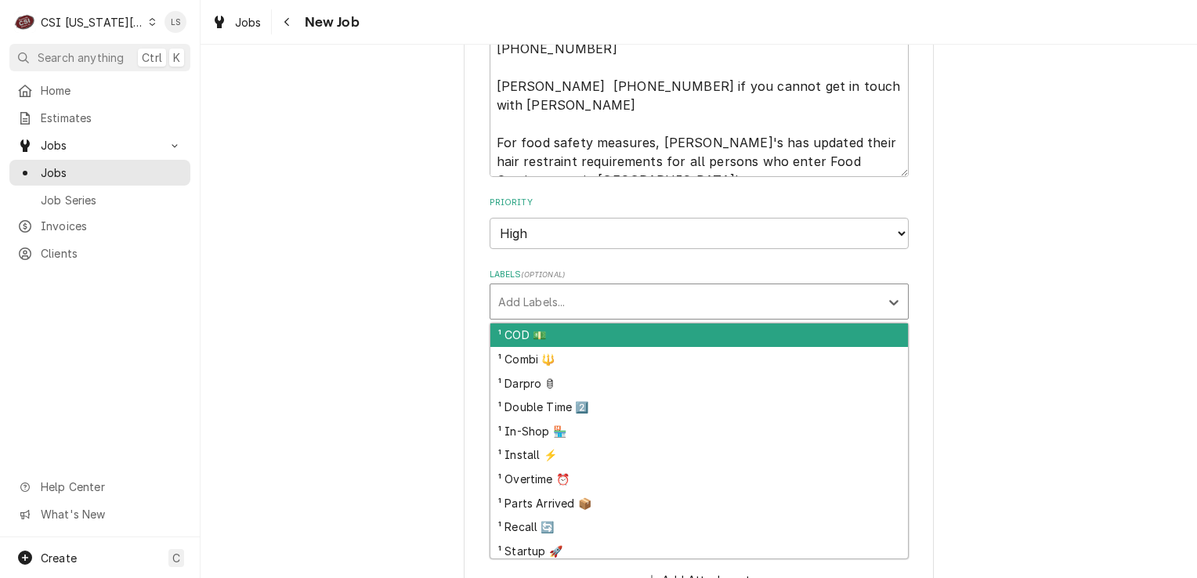
type textarea "x"
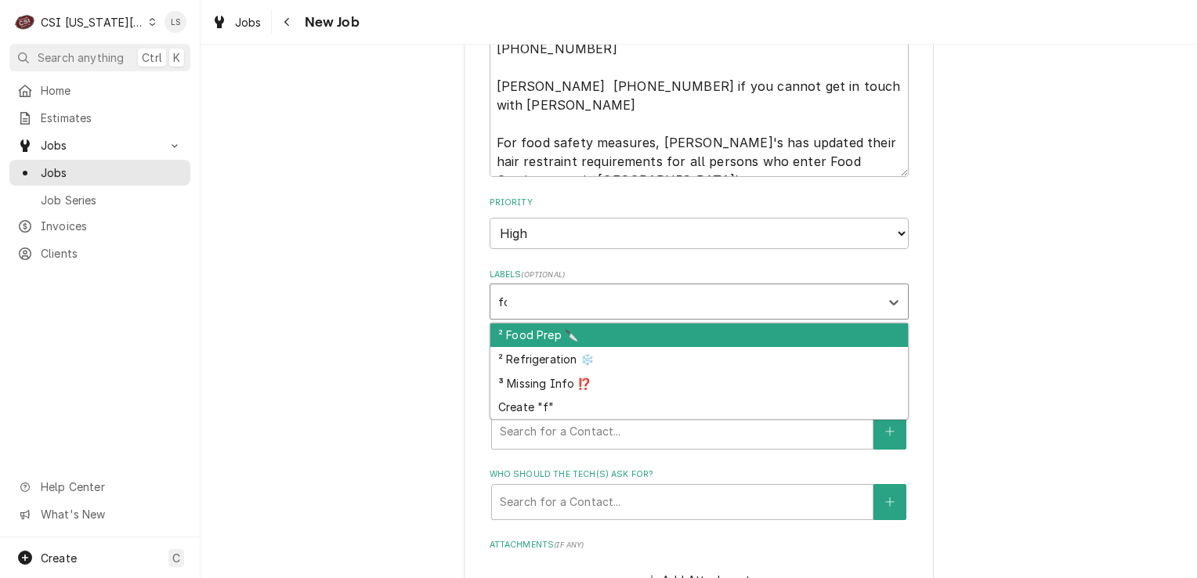
type input "foo"
type textarea "x"
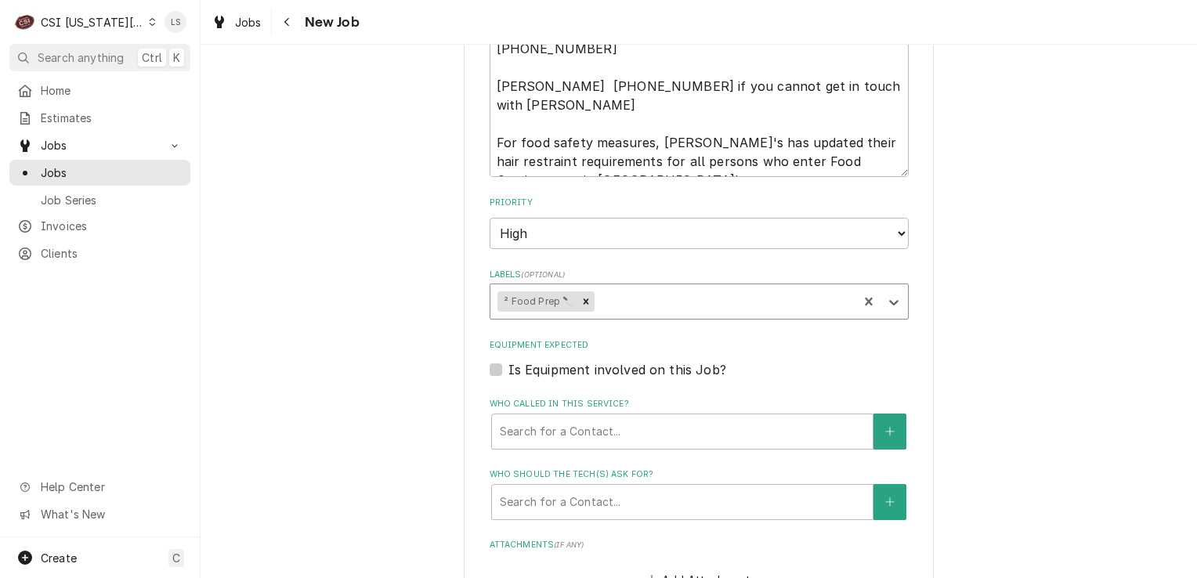
type textarea "x"
click at [508, 360] on label "Is Equipment involved on this Job?" at bounding box center [617, 369] width 218 height 19
click at [508, 360] on input "Equipment Expected" at bounding box center [717, 377] width 419 height 34
checkbox input "true"
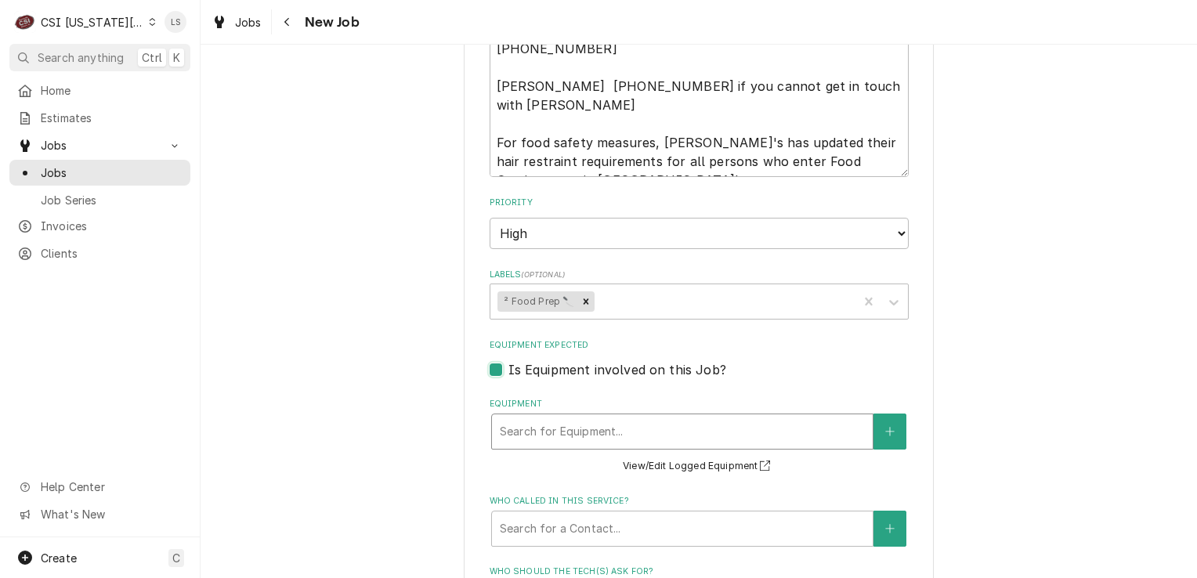
scroll to position [1786, 0]
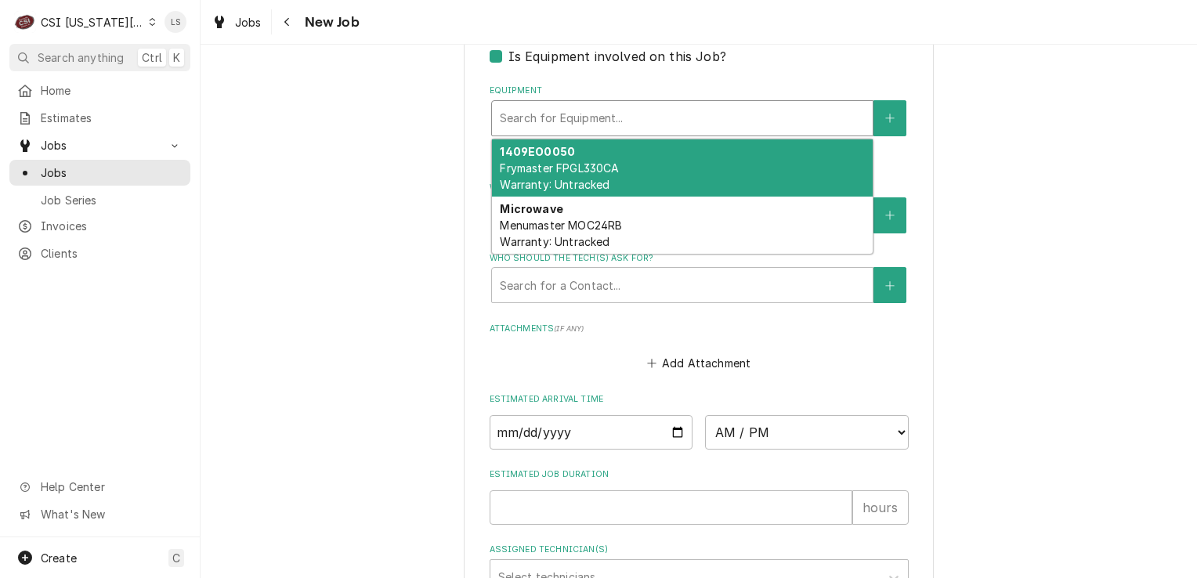
click at [507, 104] on div "Equipment" at bounding box center [682, 118] width 365 height 28
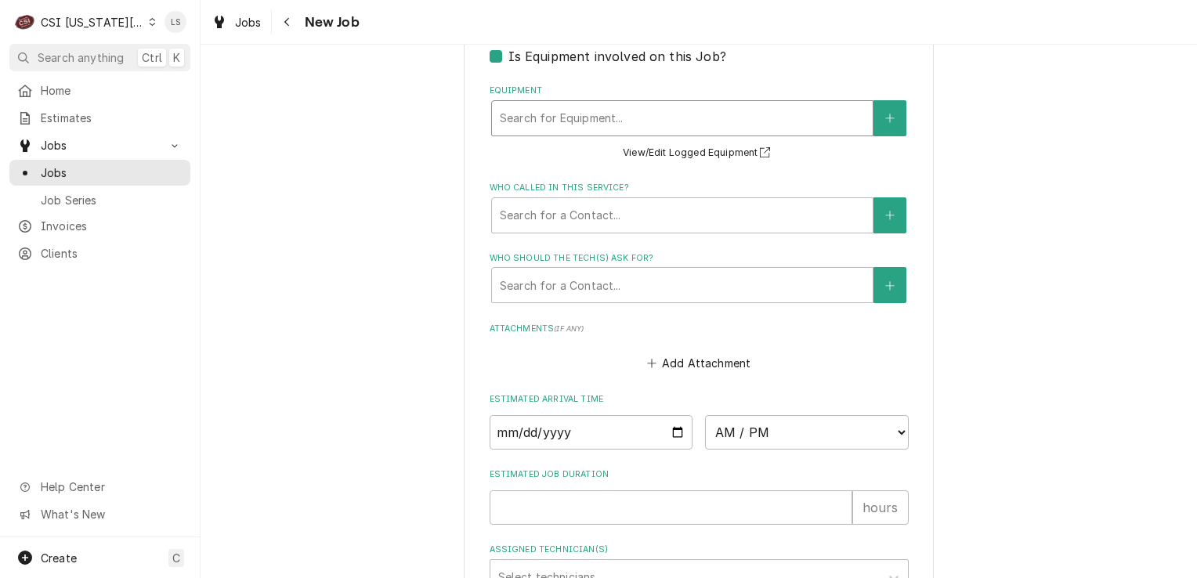
paste input "14091860"
type textarea "x"
type input "14091860"
click at [874, 100] on button "Equipment" at bounding box center [889, 118] width 33 height 36
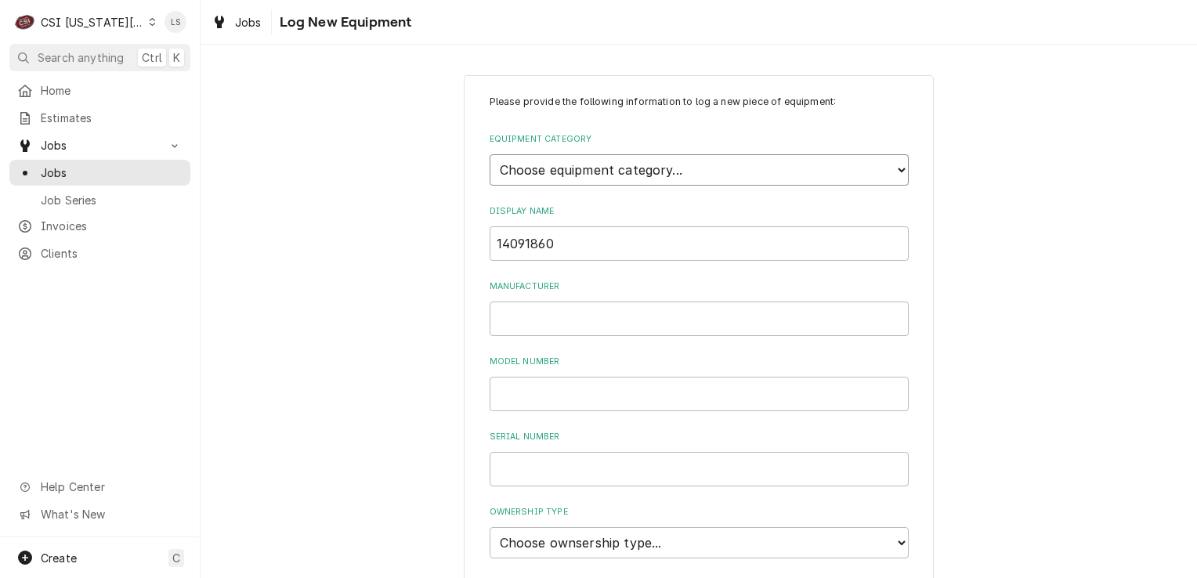
click at [570, 170] on select "Choose equipment category... Cooking Equipment Fryers Ice Machines Ovens and Ra…" at bounding box center [698, 169] width 419 height 31
click at [489, 154] on select "Choose equipment category... Cooking Equipment Fryers Ice Machines Ovens and Ra…" at bounding box center [698, 169] width 419 height 31
click at [533, 171] on select "Choose equipment category... Cooking Equipment Fryers Ice Machines Ovens and Ra…" at bounding box center [698, 169] width 419 height 31
click at [533, 153] on div "Equipment Category Choose equipment category... Cooking Equipment Fryers Ice Ma…" at bounding box center [698, 159] width 419 height 52
click at [536, 172] on select "Choose equipment category... Cooking Equipment Fryers Ice Machines Ovens and Ra…" at bounding box center [698, 169] width 419 height 31
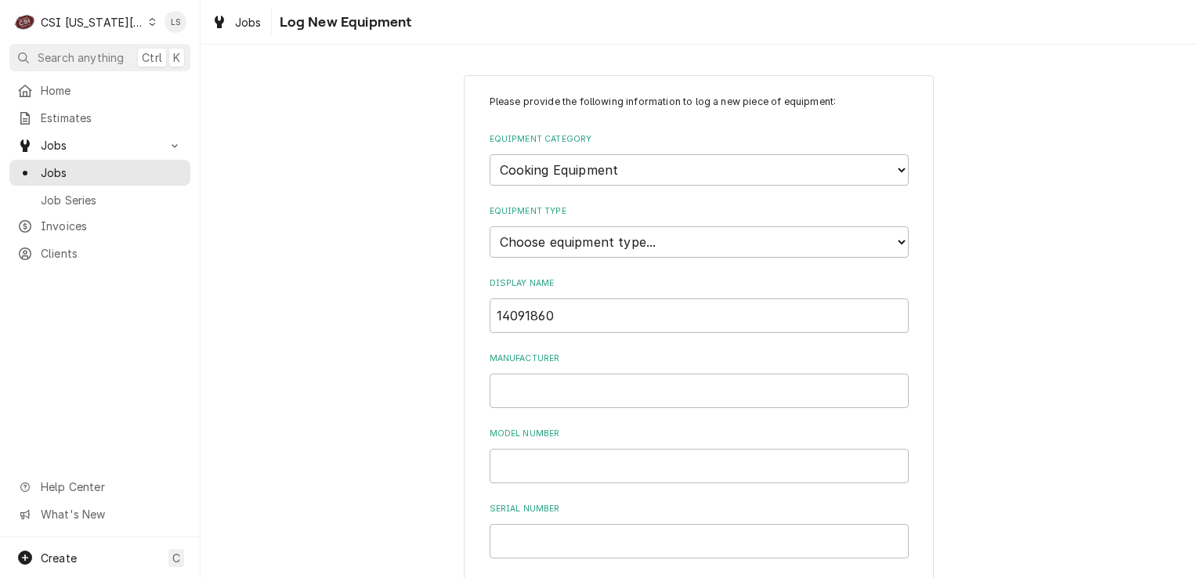
click at [439, 192] on div "Please provide the following information to log a new piece of equipment: Equip…" at bounding box center [698, 559] width 996 height 997
click at [583, 176] on select "Choose equipment category... Cooking Equipment Fryers Ice Machines Ovens and Ra…" at bounding box center [698, 169] width 419 height 31
click at [489, 154] on select "Choose equipment category... Cooking Equipment Fryers Ice Machines Ovens and Ra…" at bounding box center [698, 169] width 419 height 31
click at [539, 230] on select "Choose equipment type... Blender Commercial Can Openers Dicer, Cutter, and Chop…" at bounding box center [698, 241] width 419 height 31
click at [558, 164] on select "Choose equipment category... Cooking Equipment Fryers Ice Machines Ovens and Ra…" at bounding box center [698, 169] width 419 height 31
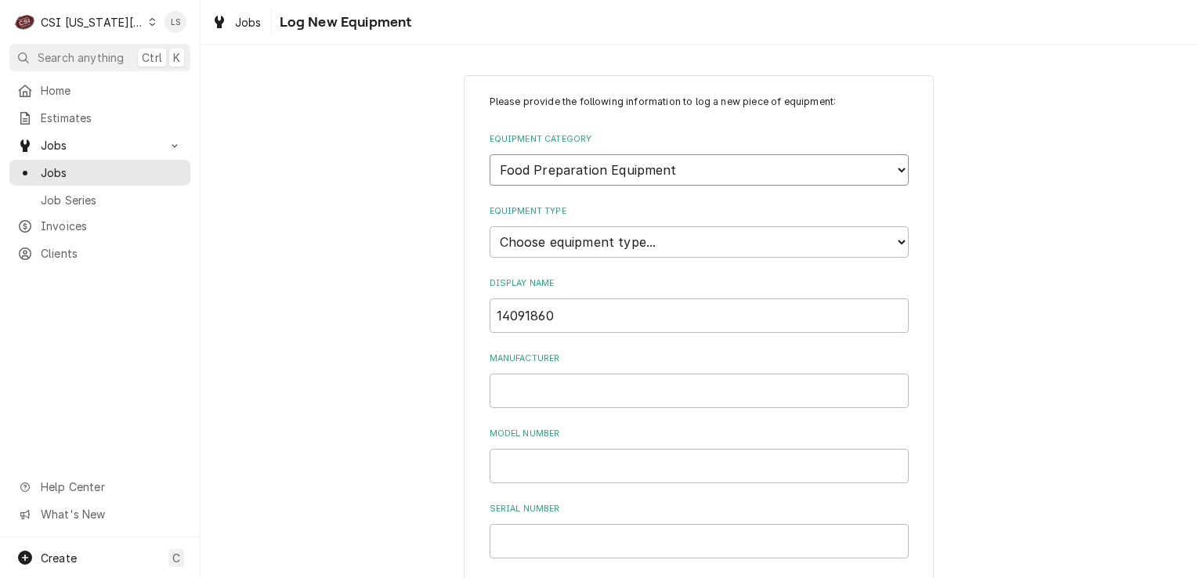
select select "1"
click at [489, 154] on select "Choose equipment category... Cooking Equipment Fryers Ice Machines Ovens and Ra…" at bounding box center [698, 169] width 419 height 31
click at [566, 243] on select "Choose equipment type... Broiler Charbroiler Commercial Microwave Commercial To…" at bounding box center [698, 241] width 419 height 31
drag, startPoint x: 581, startPoint y: 305, endPoint x: 379, endPoint y: 315, distance: 202.3
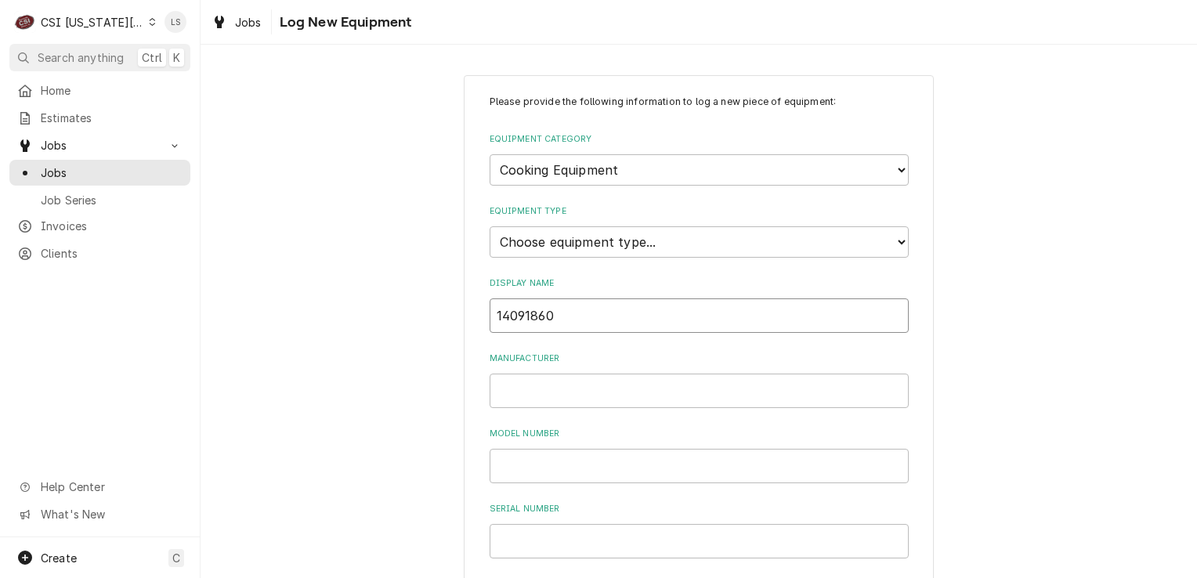
click at [379, 315] on div "Please provide the following information to log a new piece of equipment: Equip…" at bounding box center [698, 559] width 996 height 997
type input "T"
type input "Back up toaster"
paste input "14091860"
type input "14091860"
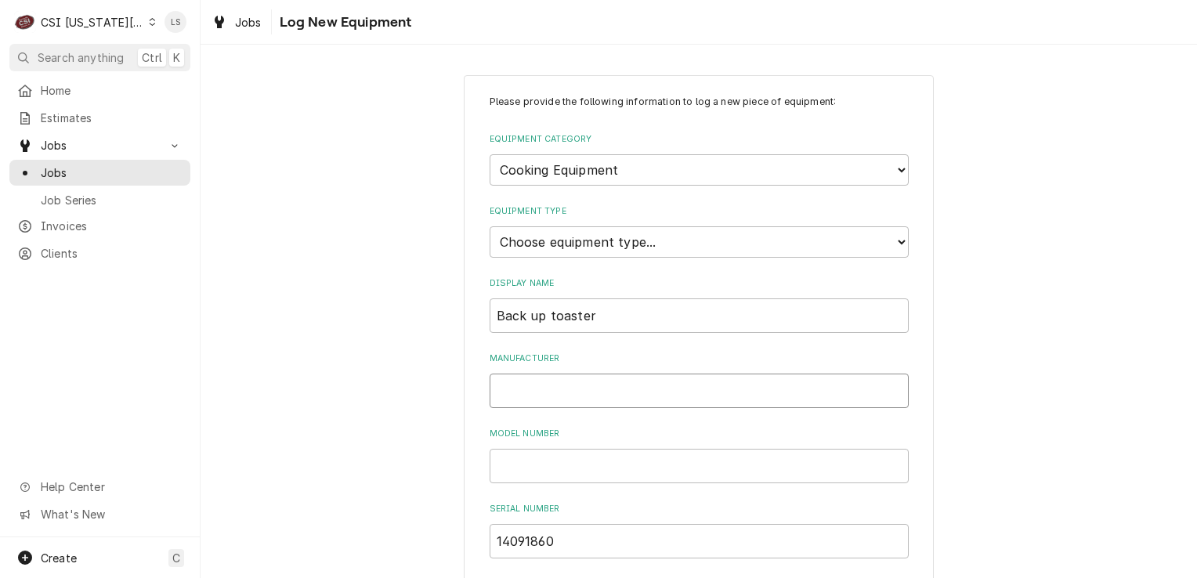
drag, startPoint x: 523, startPoint y: 454, endPoint x: 502, endPoint y: 390, distance: 67.6
paste input "Antunes & co"
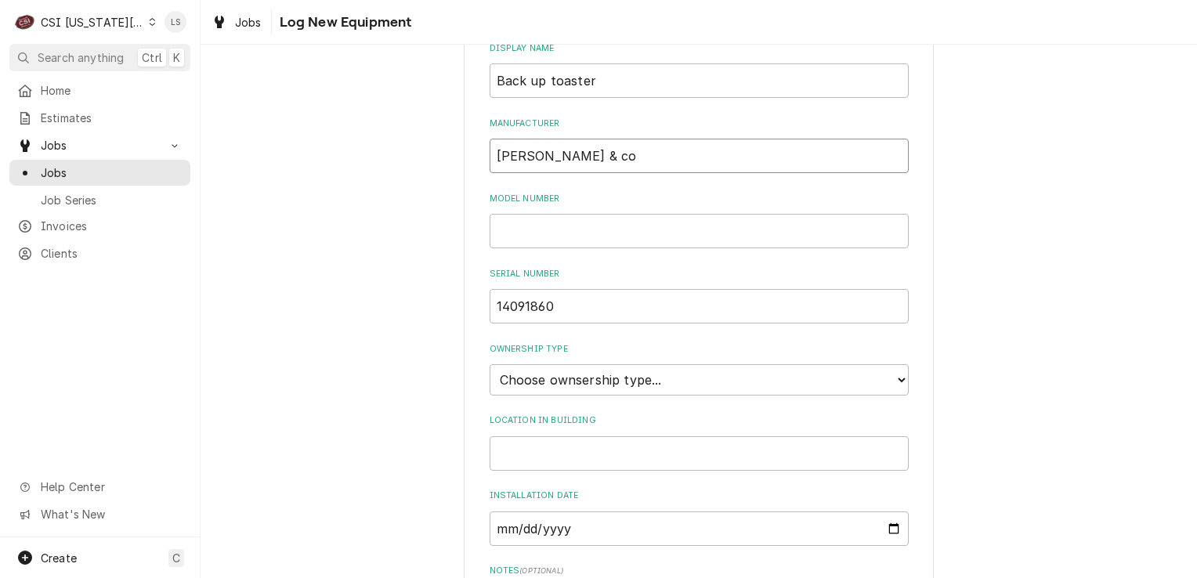
scroll to position [392, 0]
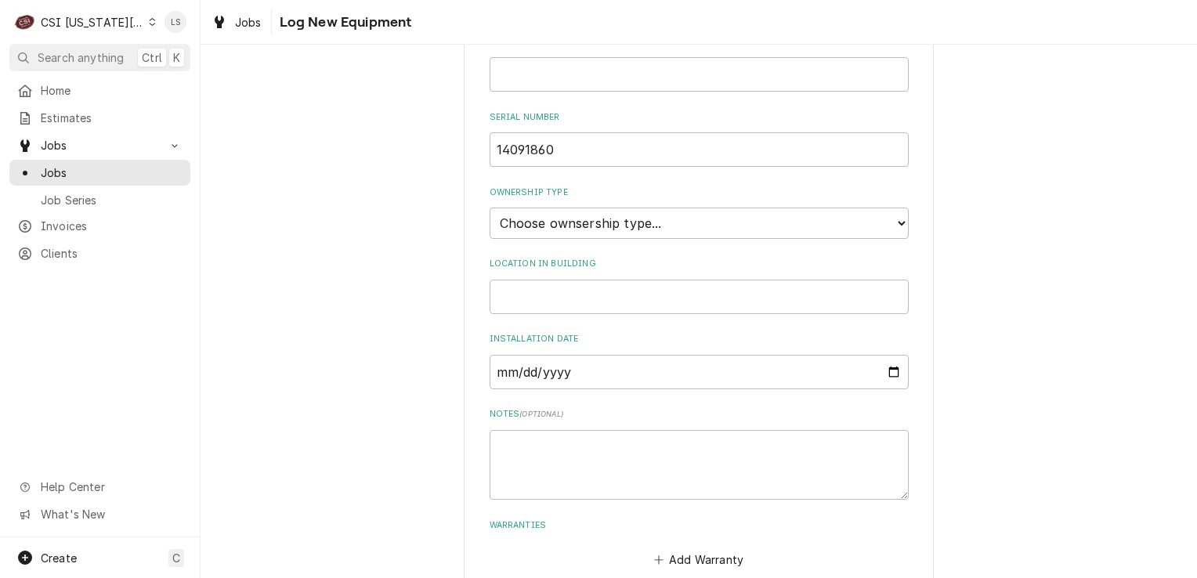
type input "Antunes & co"
click at [524, 224] on select "Choose ownsership type... Unknown Owned Leased Rented" at bounding box center [698, 223] width 419 height 31
select select "1"
click at [489, 208] on select "Choose ownsership type... Unknown Owned Leased Rented" at bounding box center [698, 223] width 419 height 31
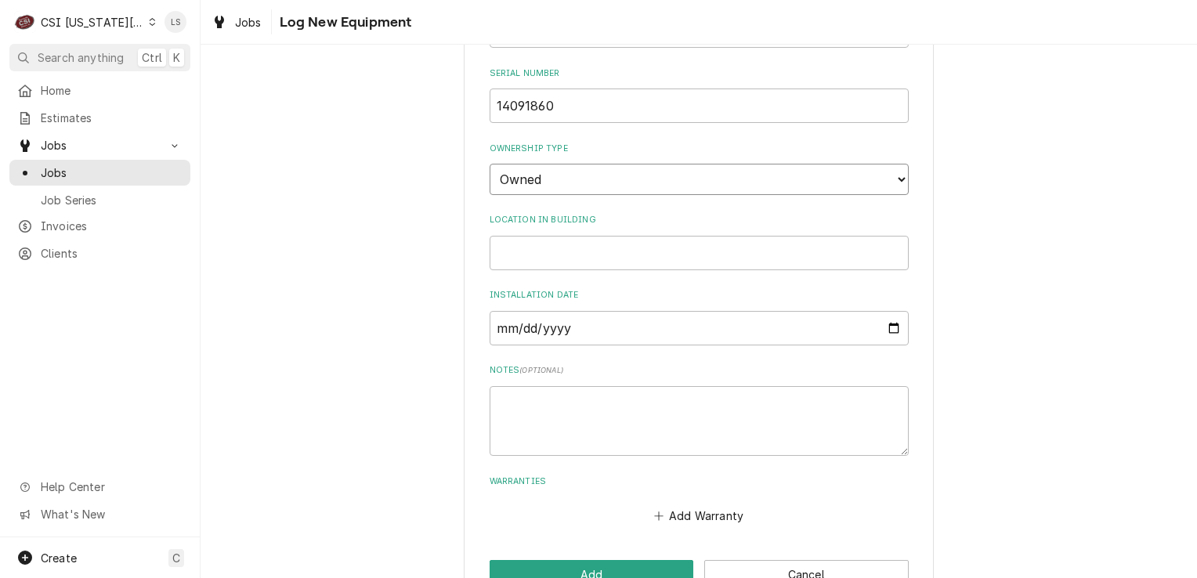
scroll to position [475, 0]
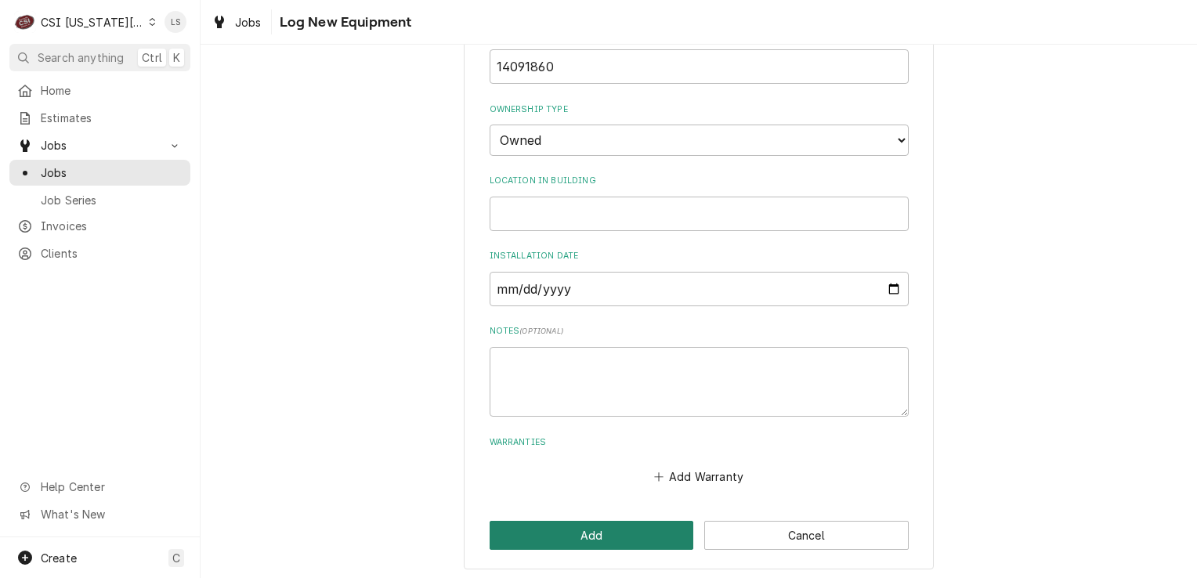
click at [610, 537] on button "Add" at bounding box center [591, 535] width 204 height 29
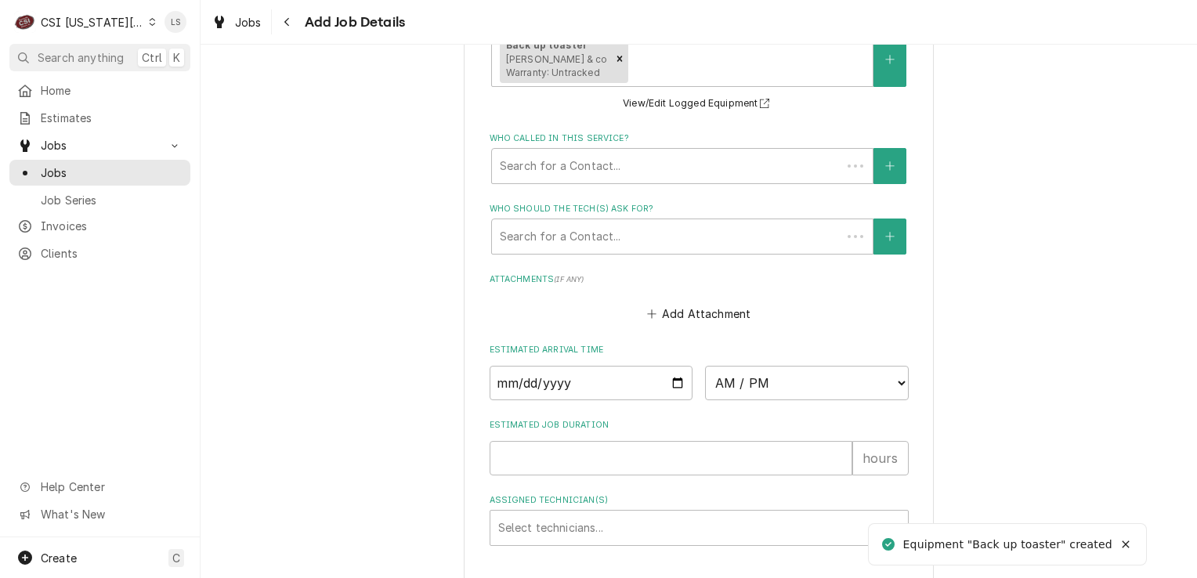
type textarea "x"
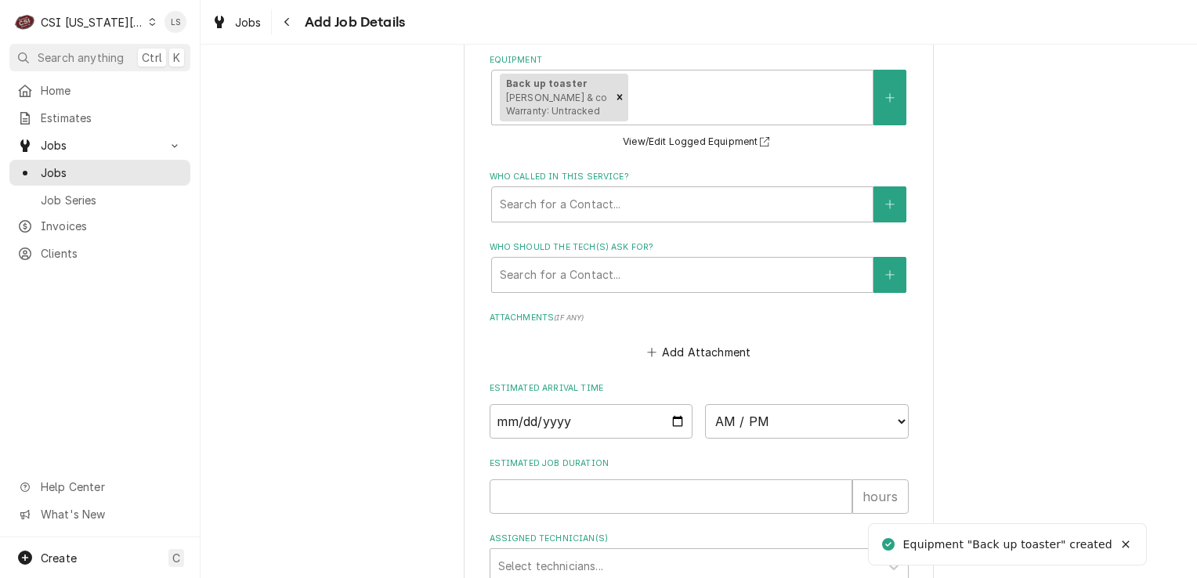
scroll to position [1678, 0]
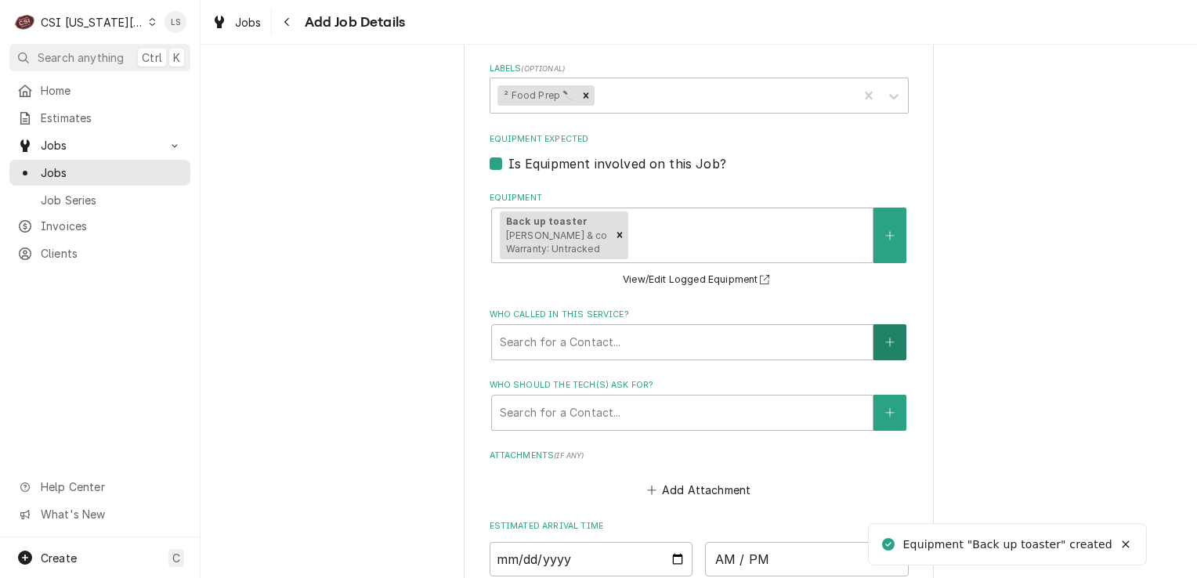
click at [877, 324] on button "Who called in this service?" at bounding box center [889, 342] width 33 height 36
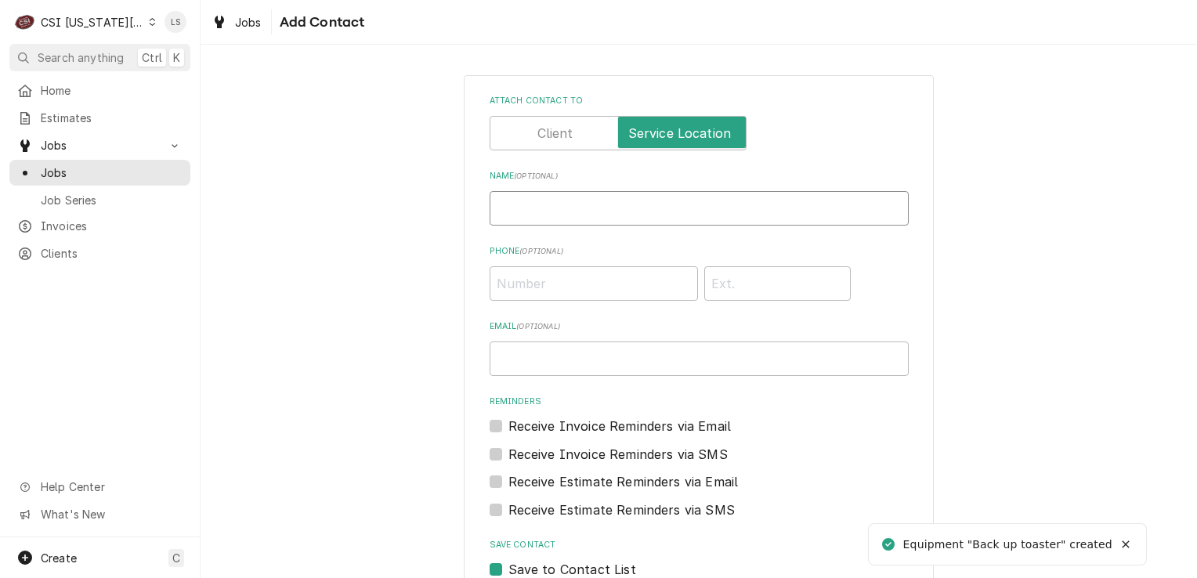
click at [643, 221] on input "Name ( optional )" at bounding box center [698, 208] width 419 height 34
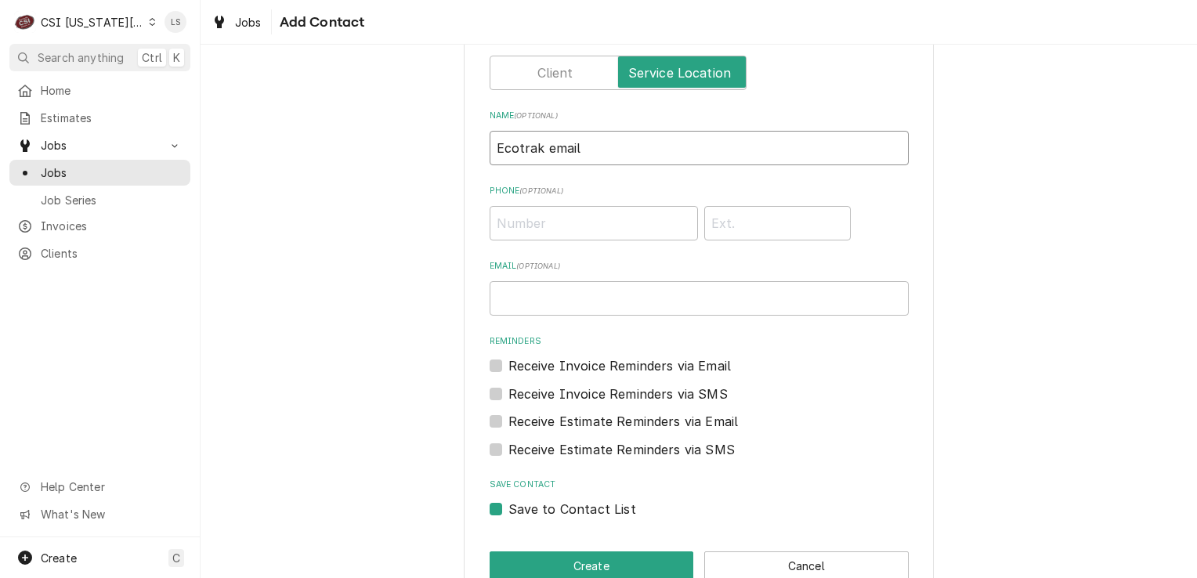
scroll to position [95, 0]
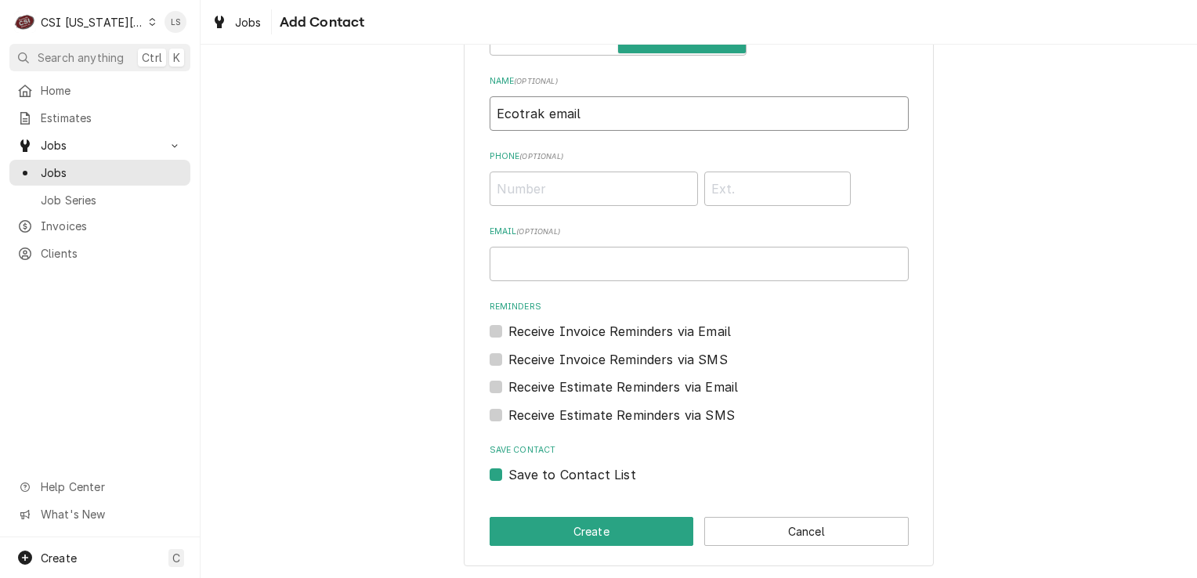
type input "Ecotrak email"
click at [508, 474] on label "Save to Contact List" at bounding box center [572, 474] width 128 height 19
click at [508, 474] on input "Save to Contact List" at bounding box center [717, 482] width 419 height 34
checkbox input "false"
click at [525, 522] on button "Create" at bounding box center [591, 531] width 204 height 29
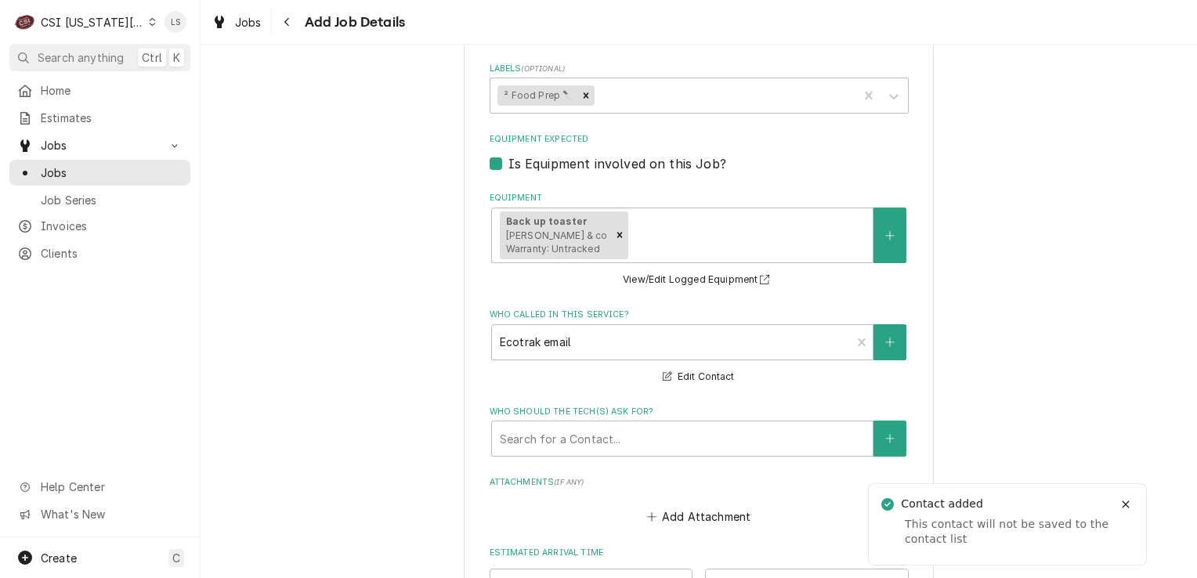
scroll to position [1835, 0]
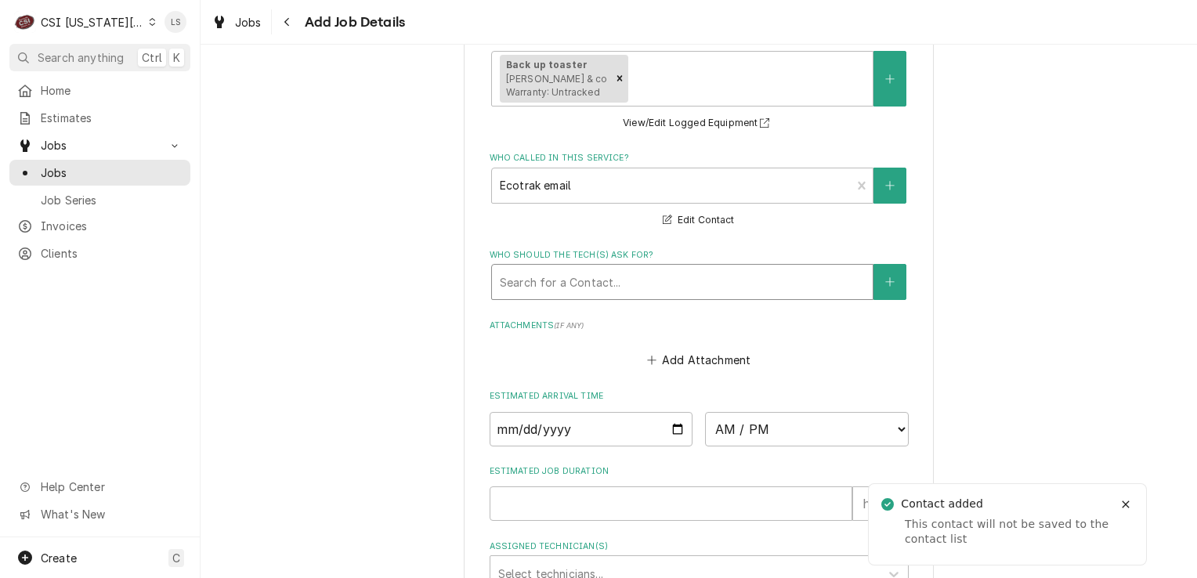
click at [525, 268] on div "Who should the tech(s) ask for?" at bounding box center [682, 282] width 365 height 28
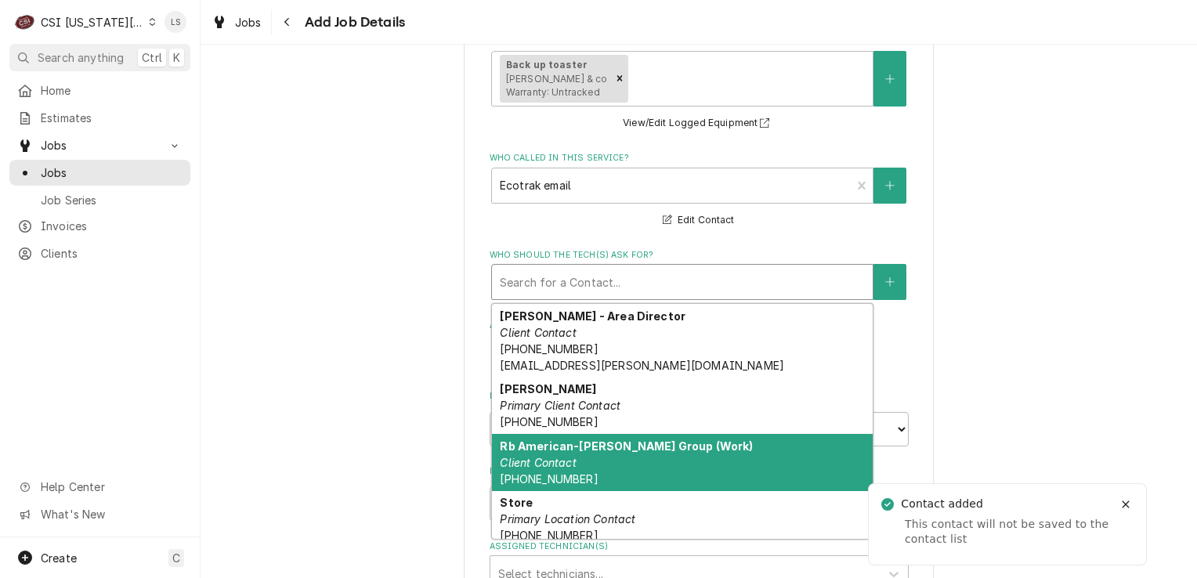
scroll to position [66, 0]
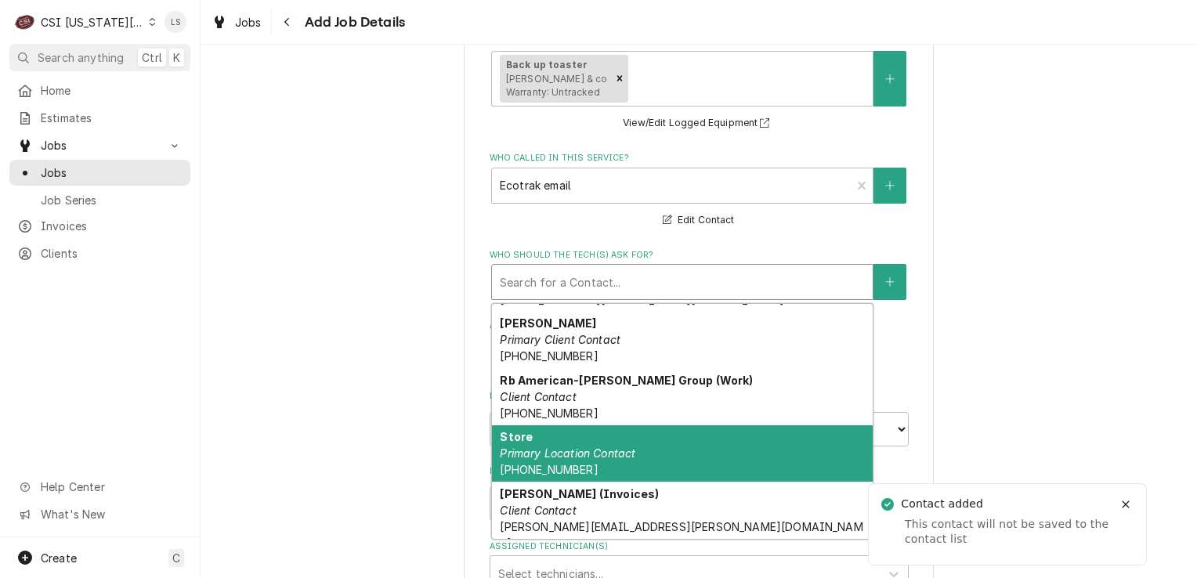
click at [546, 425] on div "Store Primary Location Contact (816) 454-4156" at bounding box center [682, 453] width 381 height 57
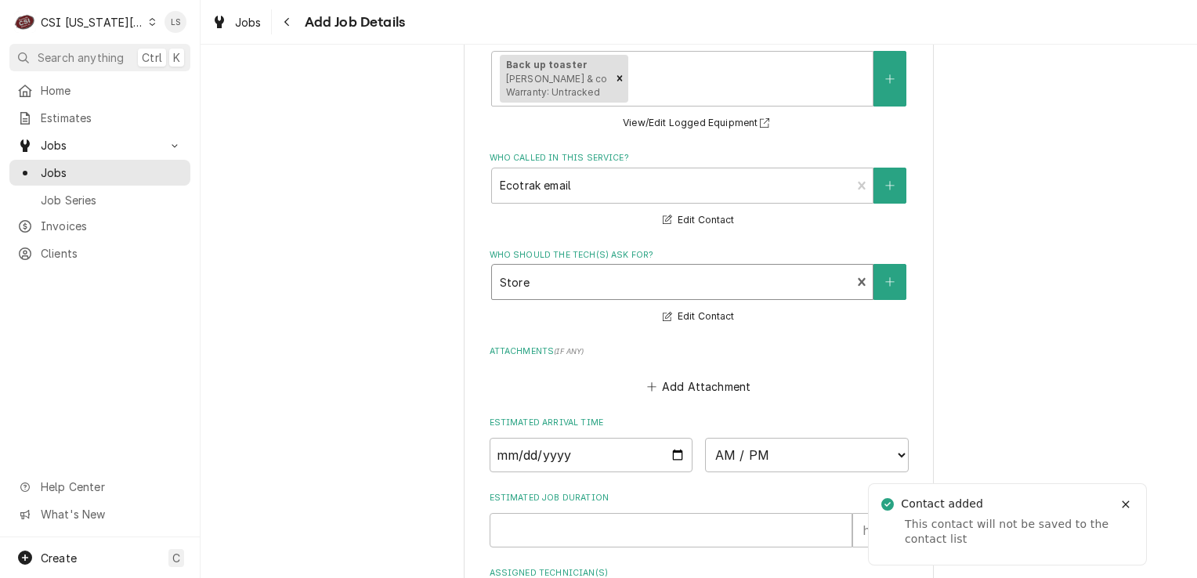
scroll to position [1967, 0]
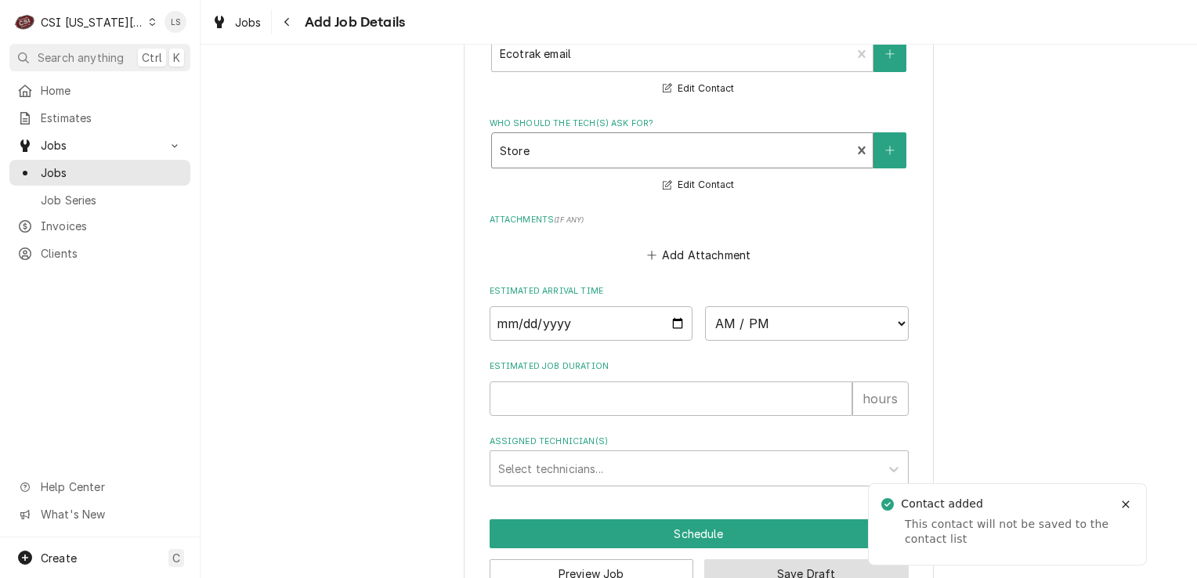
click at [764, 559] on button "Save Draft" at bounding box center [806, 573] width 204 height 29
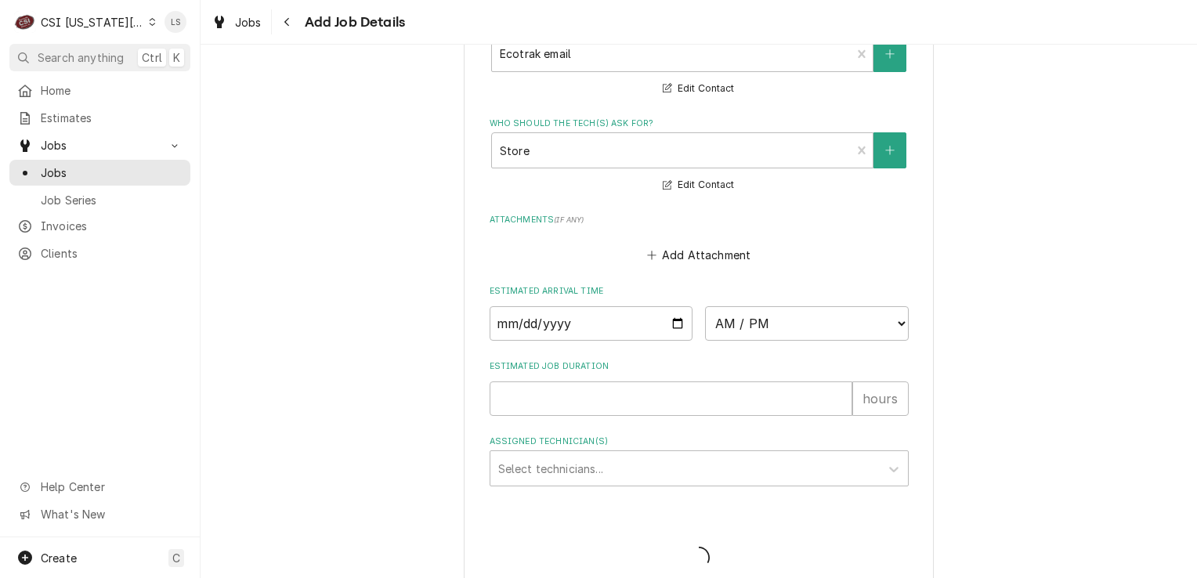
scroll to position [1952, 0]
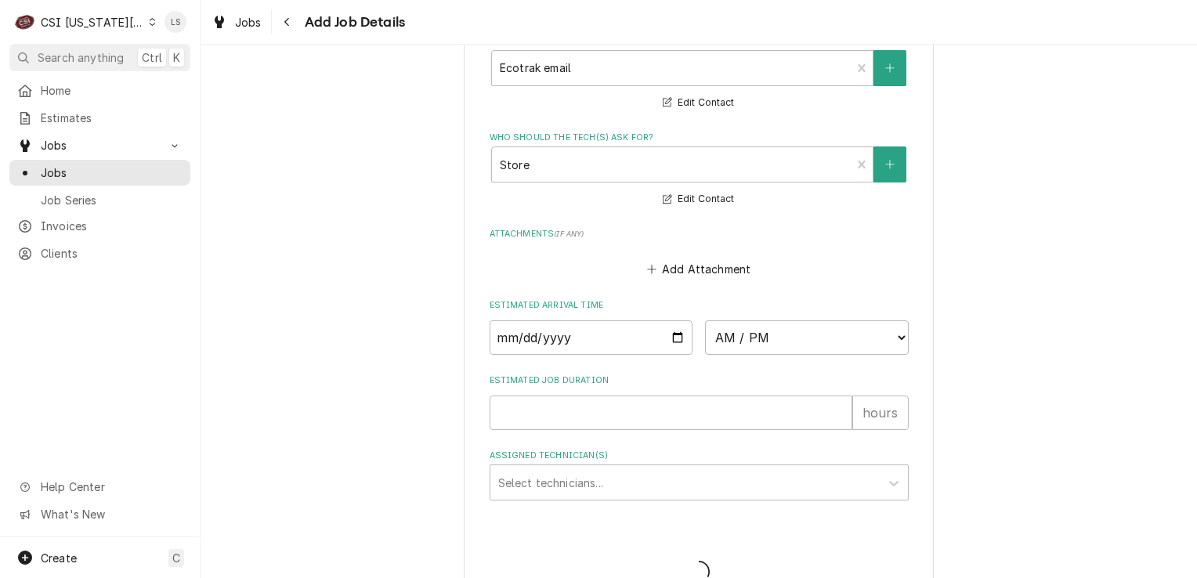
type textarea "x"
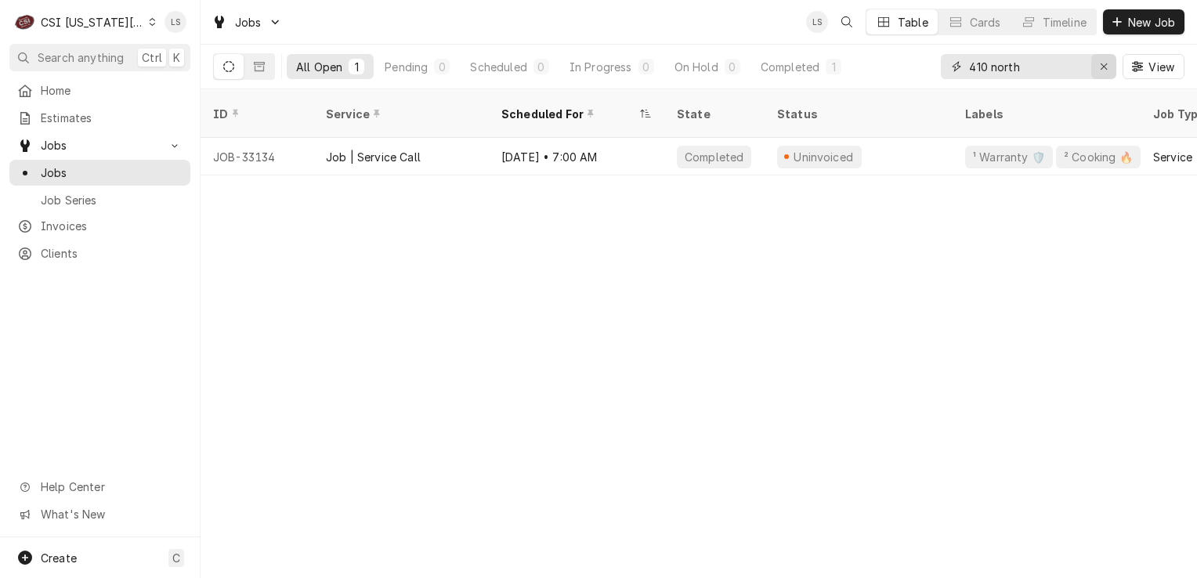
click at [1096, 68] on div "Erase input" at bounding box center [1104, 67] width 16 height 16
type input "4002"
click at [1096, 73] on div "Erase input" at bounding box center [1104, 67] width 16 height 16
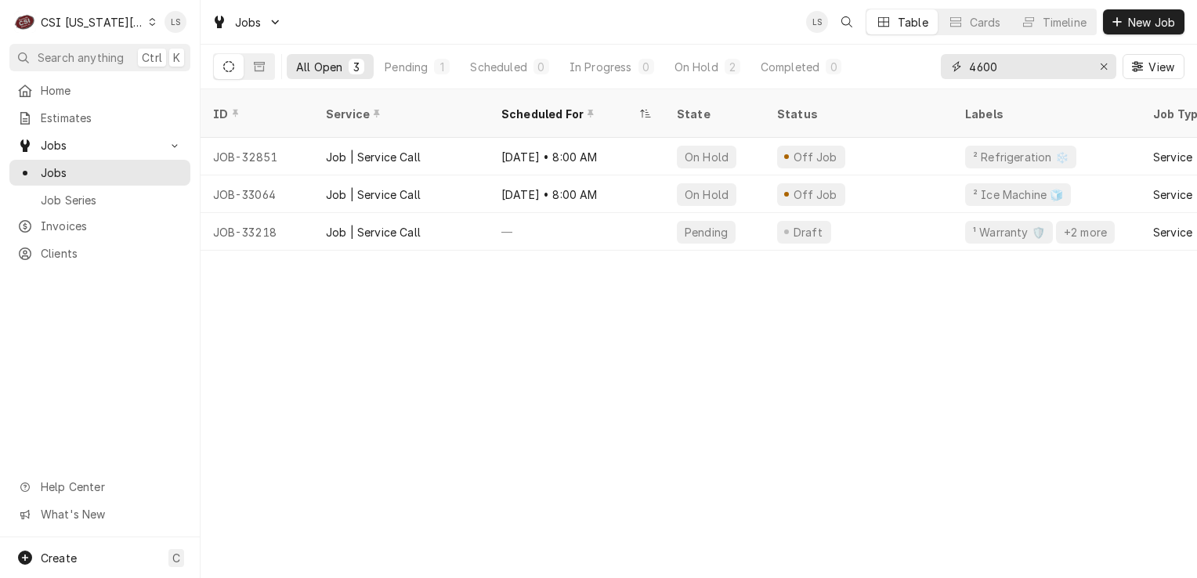
type input "4600"
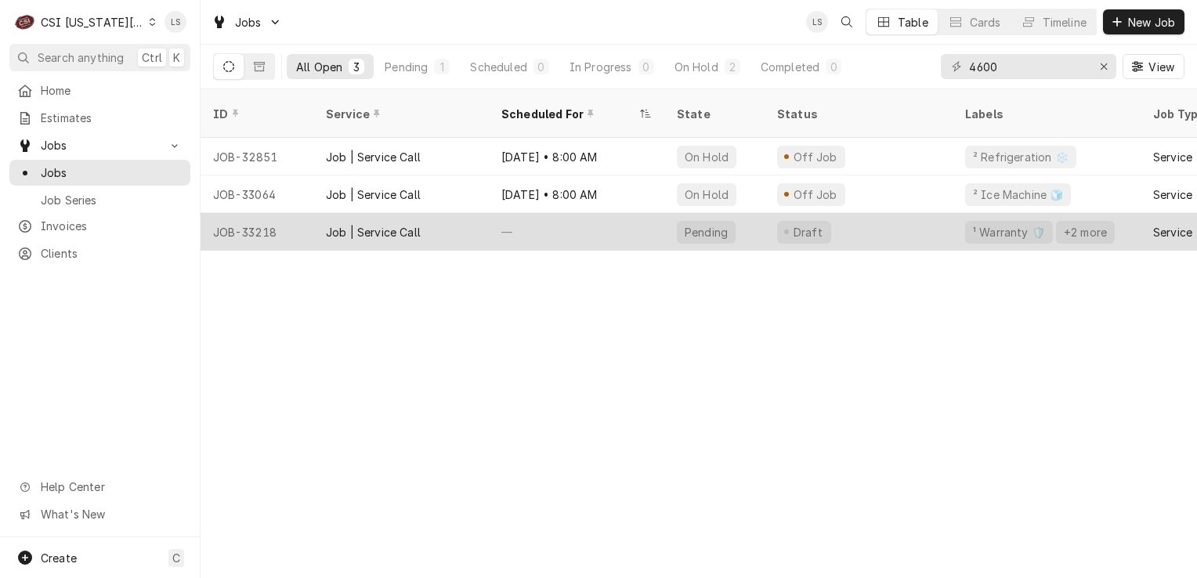
click at [280, 216] on div "JOB-33218" at bounding box center [256, 232] width 113 height 38
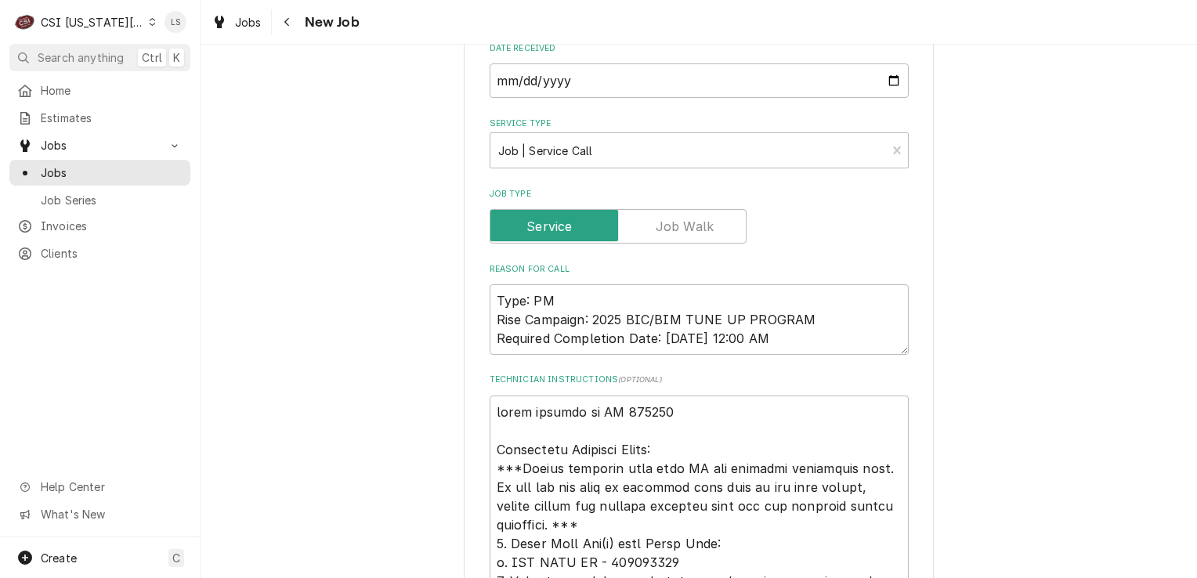
scroll to position [862, 0]
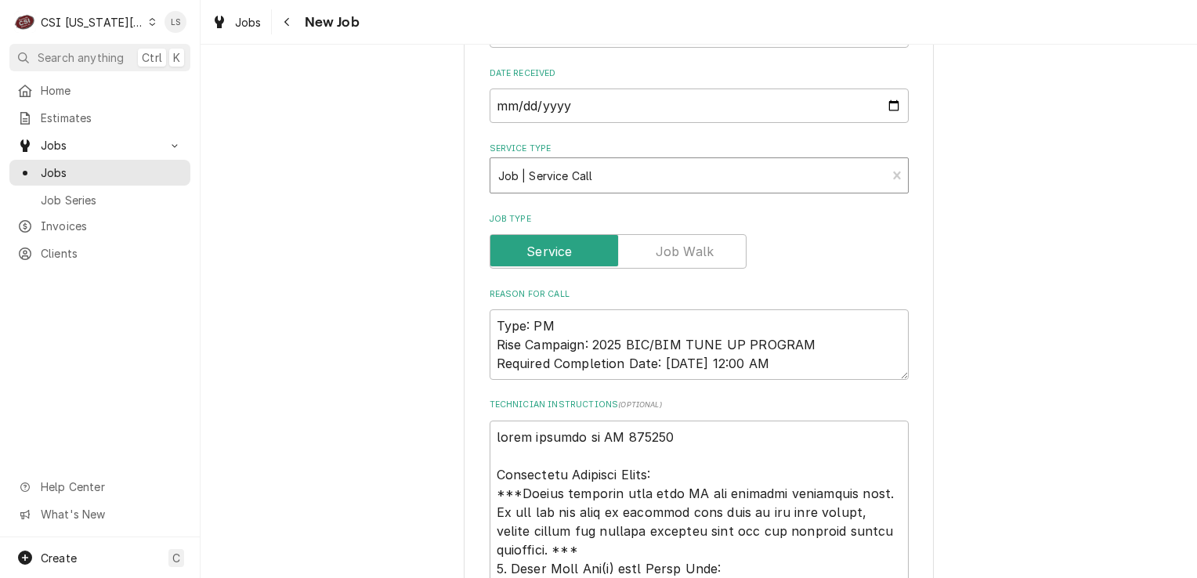
click at [542, 161] on div "Service Type" at bounding box center [688, 175] width 381 height 28
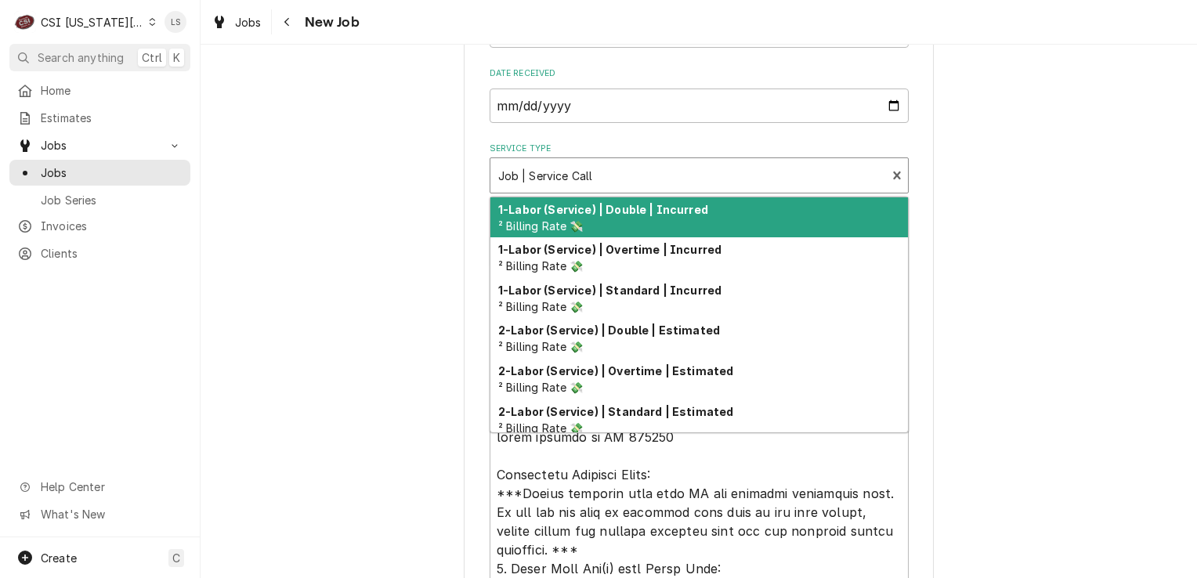
type textarea "x"
type input "r"
type textarea "x"
type input "re"
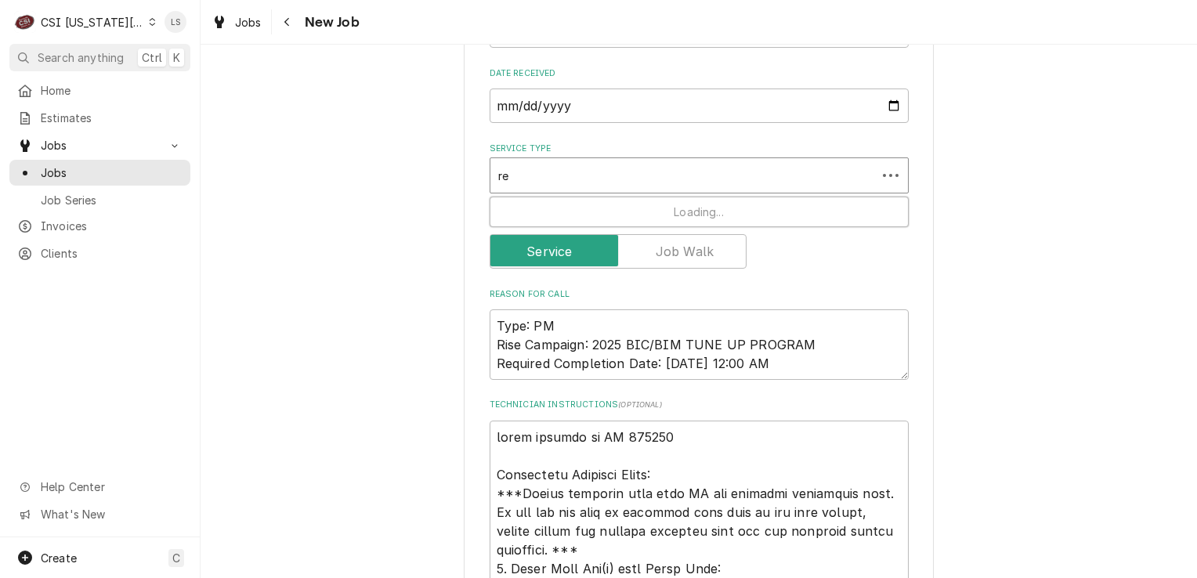
type textarea "x"
type input "ref"
type textarea "x"
type input "ref"
type textarea "x"
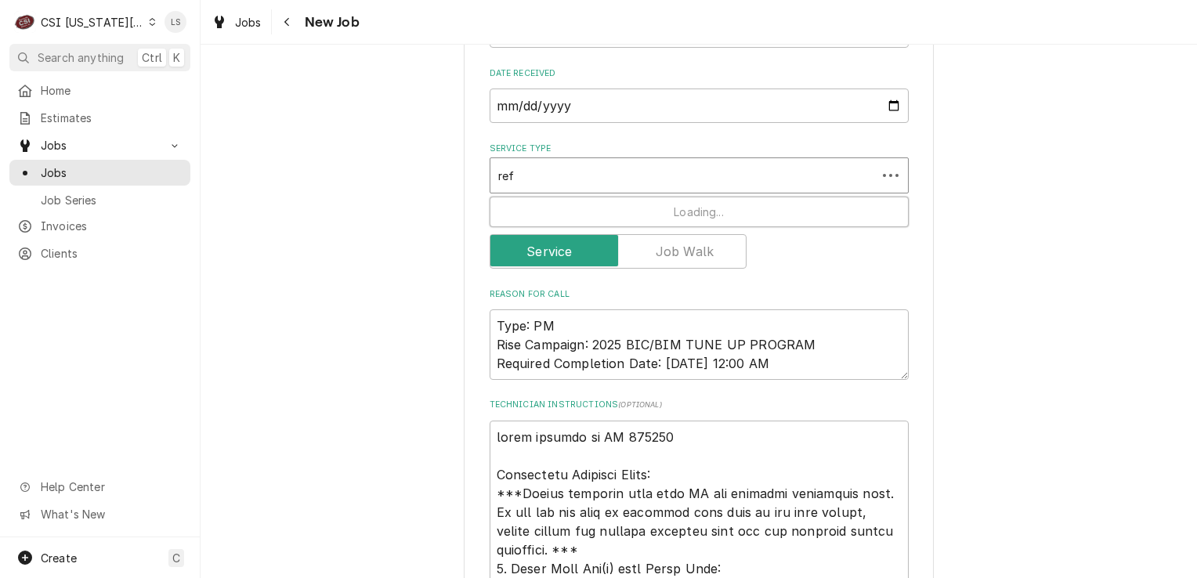
type input "ref p"
type textarea "x"
type input "ref pm"
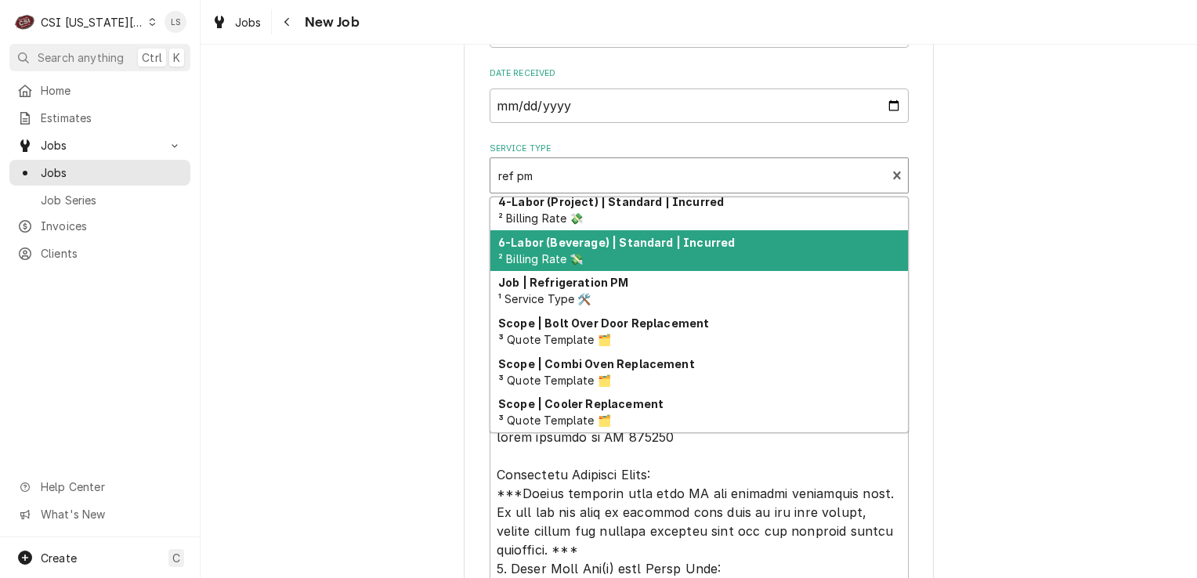
scroll to position [169, 0]
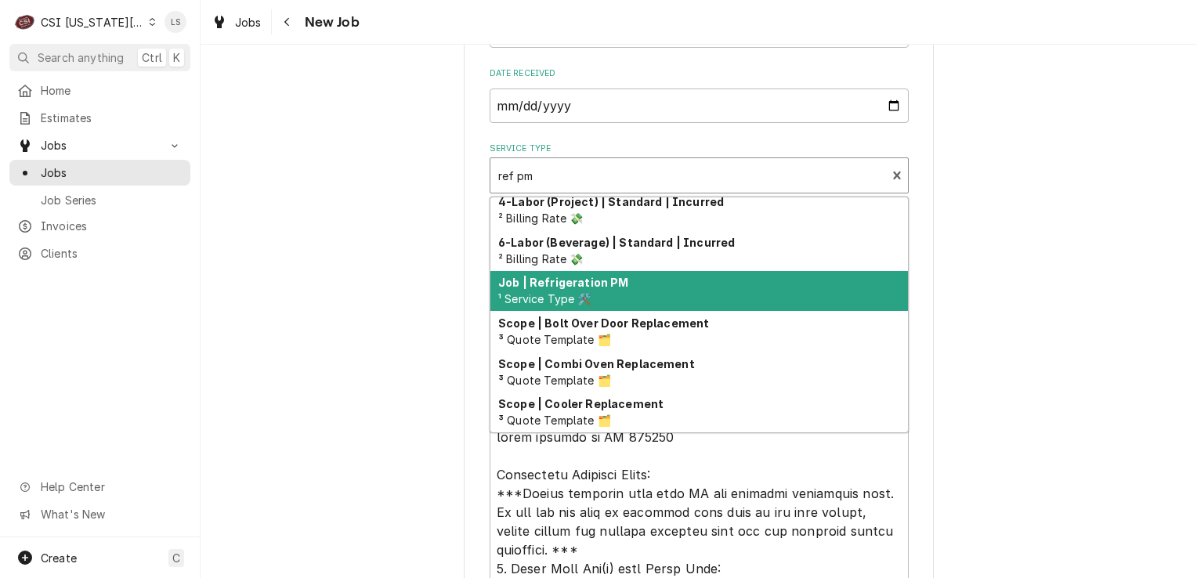
click at [562, 271] on div "Job | Refrigeration PM ¹ Service Type 🛠️" at bounding box center [698, 291] width 417 height 41
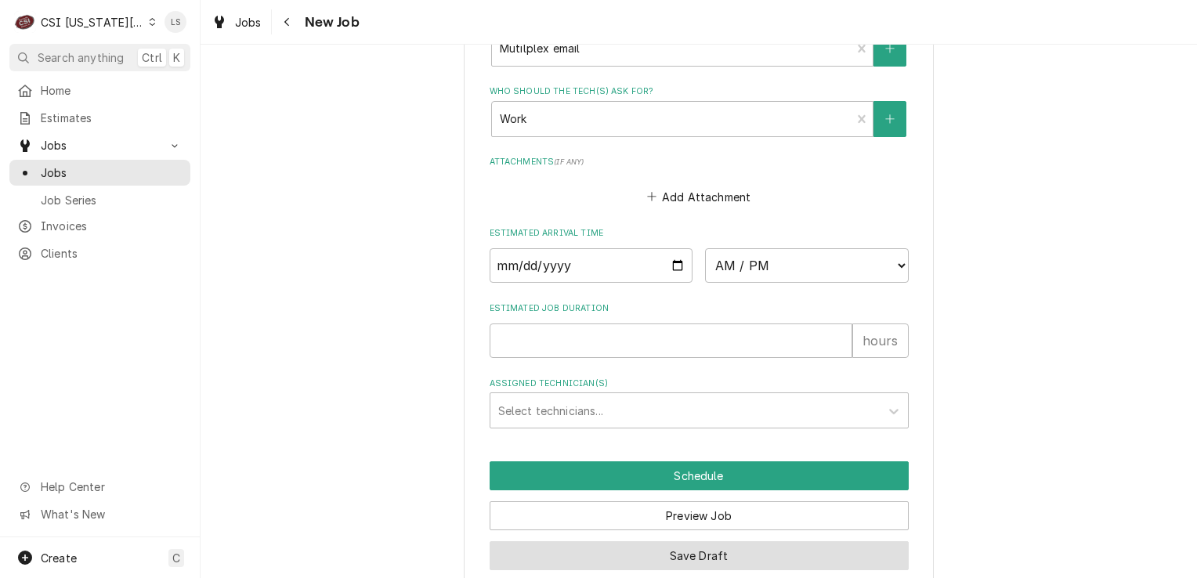
click at [599, 541] on button "Save Draft" at bounding box center [698, 555] width 419 height 29
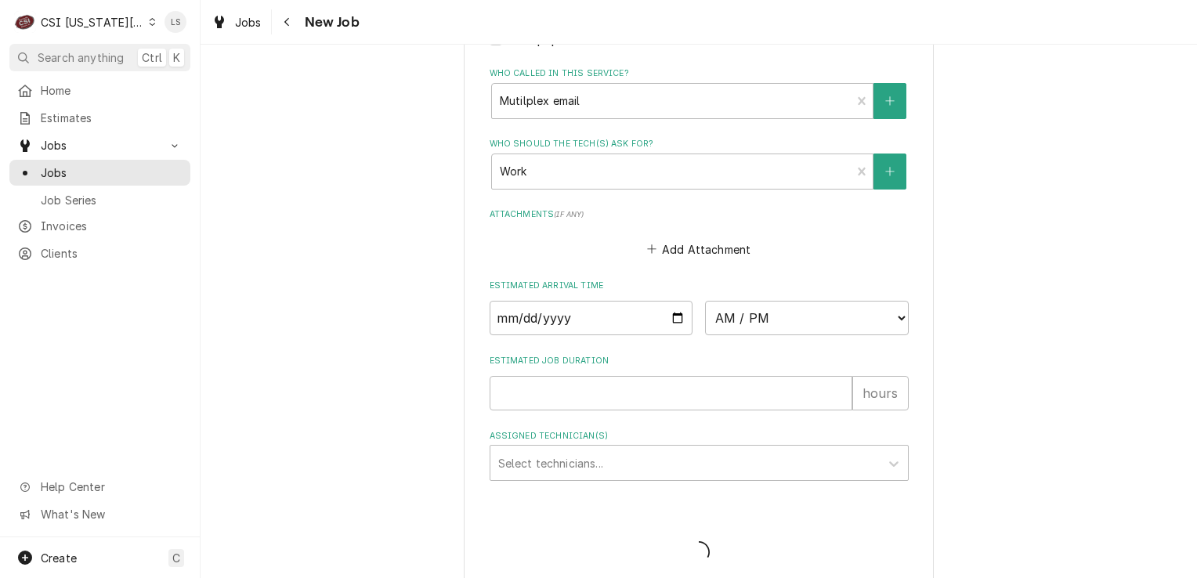
type textarea "x"
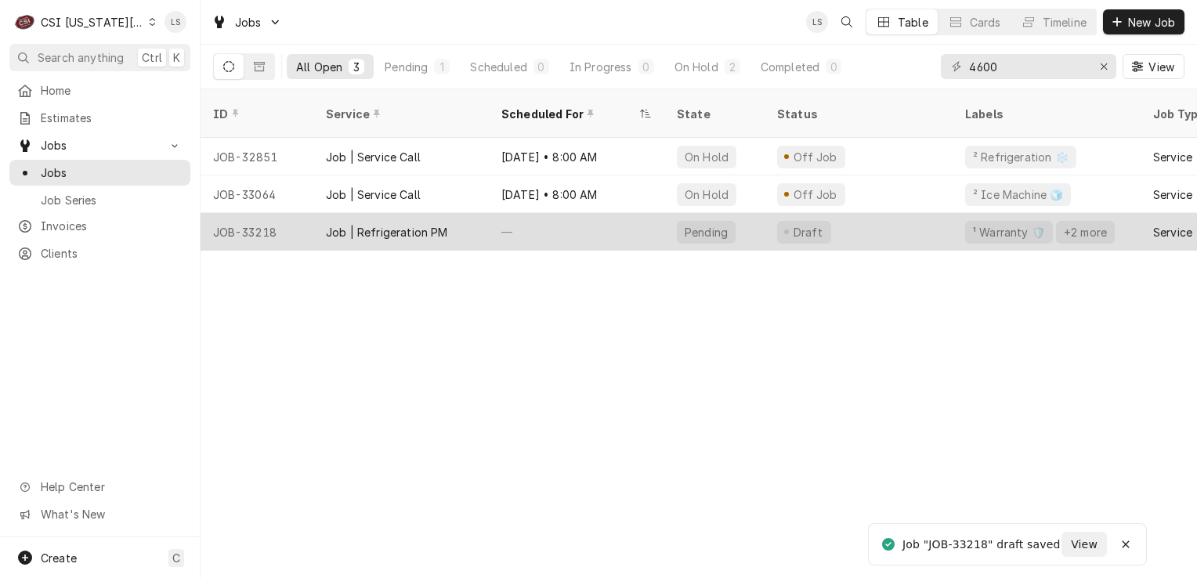
click at [253, 215] on div "JOB-33218" at bounding box center [256, 232] width 113 height 38
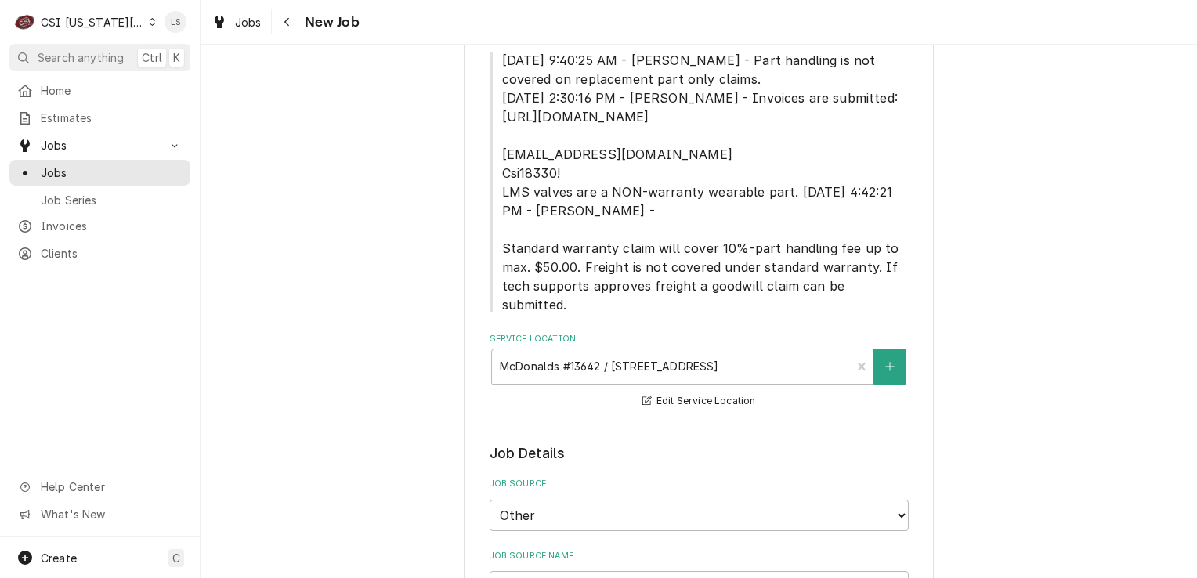
type textarea "x"
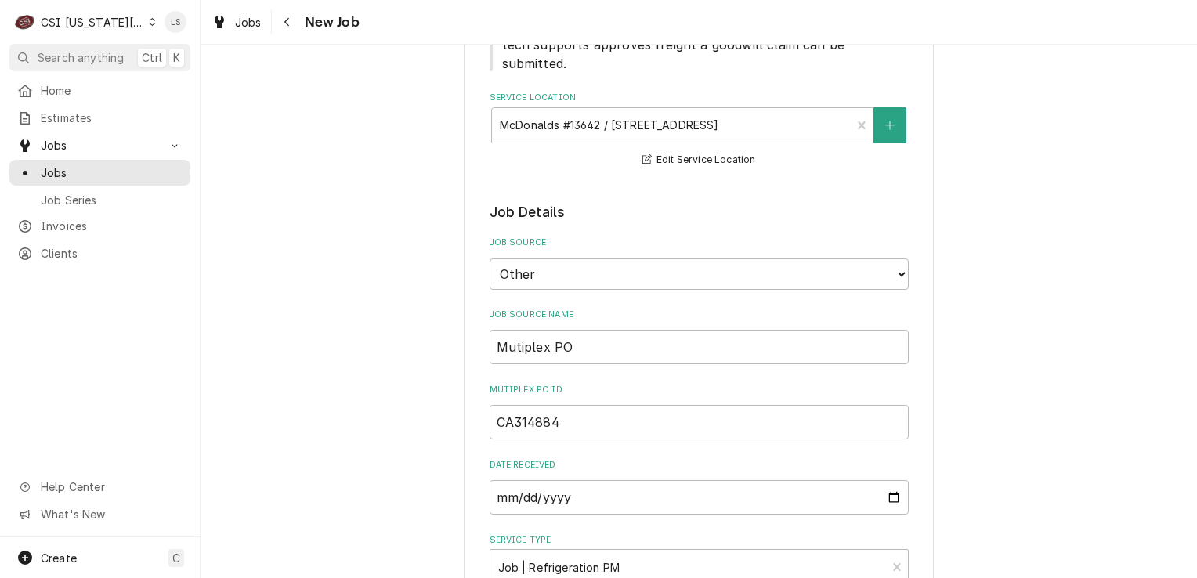
scroll to position [548, 0]
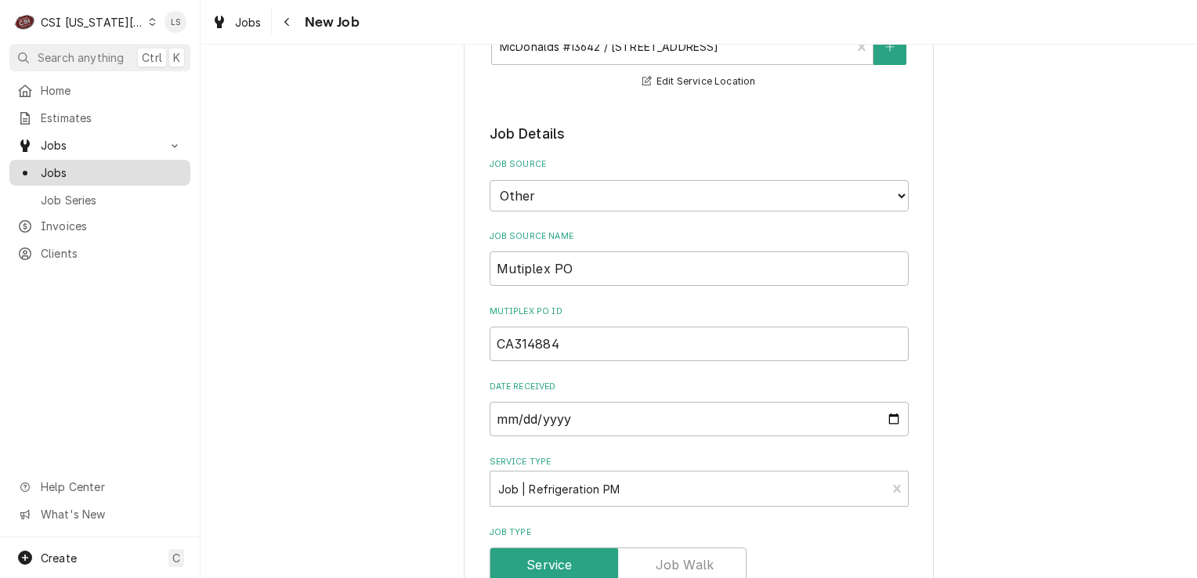
click at [85, 172] on span "Jobs" at bounding box center [112, 172] width 142 height 16
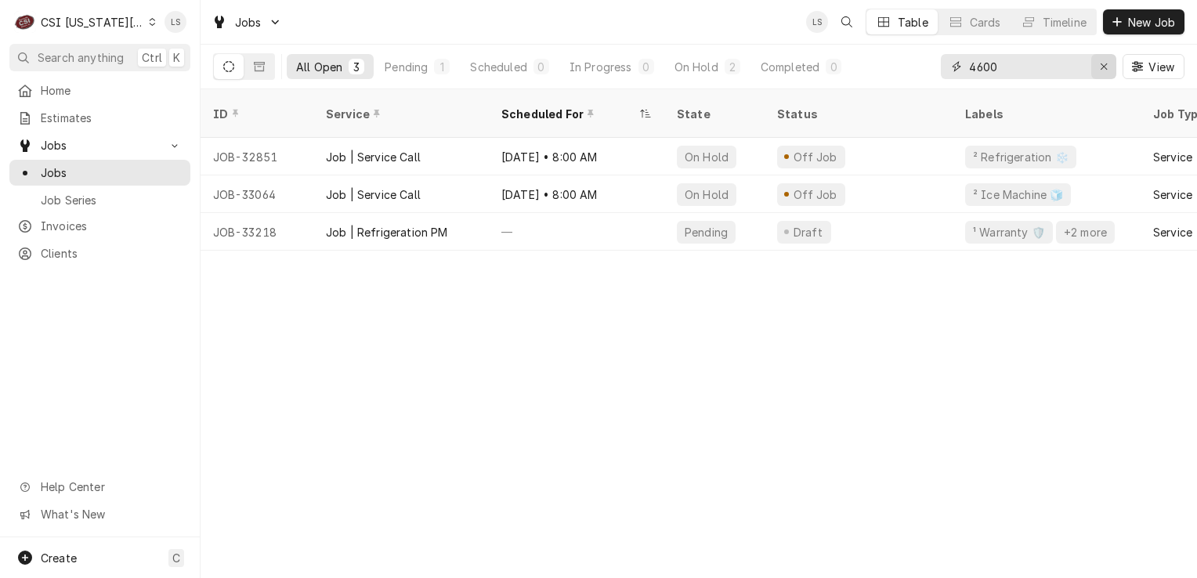
click at [1100, 73] on div "Erase input" at bounding box center [1104, 67] width 16 height 16
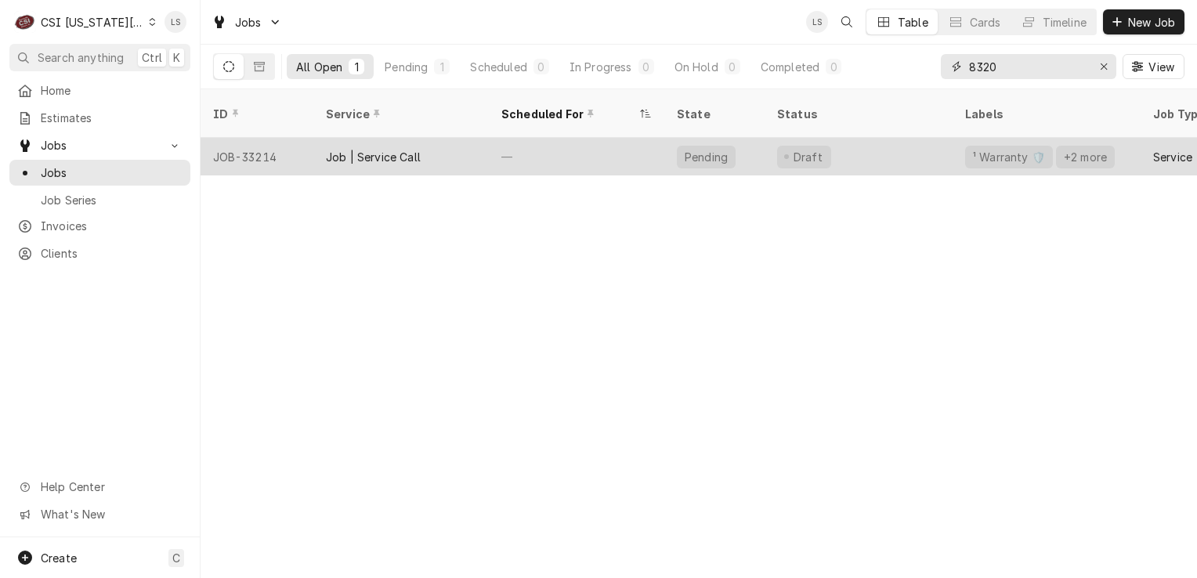
type input "8320"
click at [265, 146] on div "JOB-33214" at bounding box center [256, 157] width 113 height 38
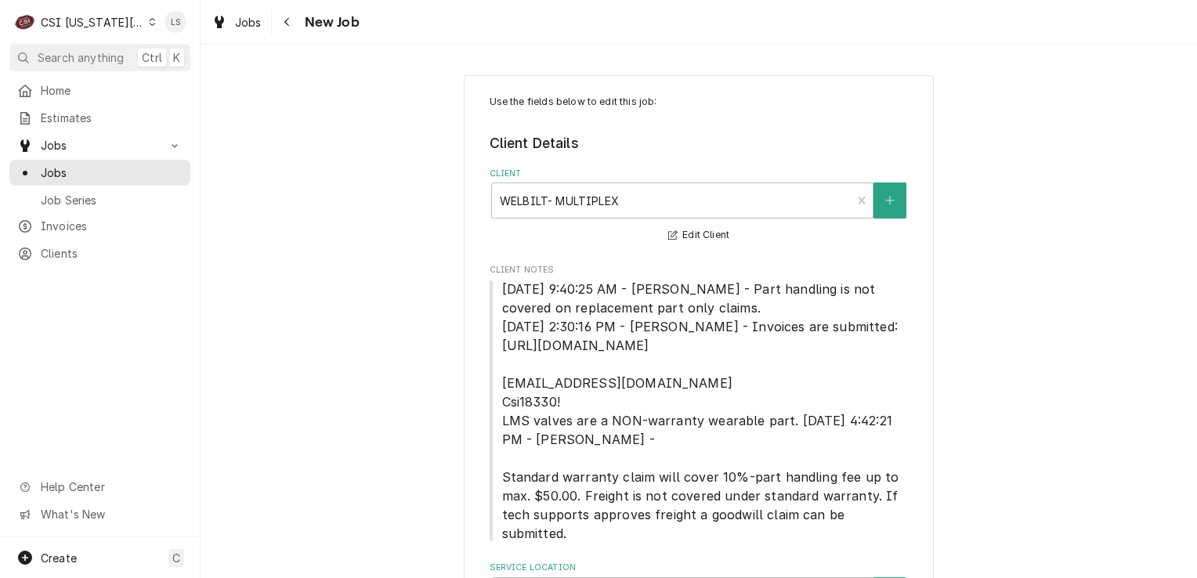
type textarea "x"
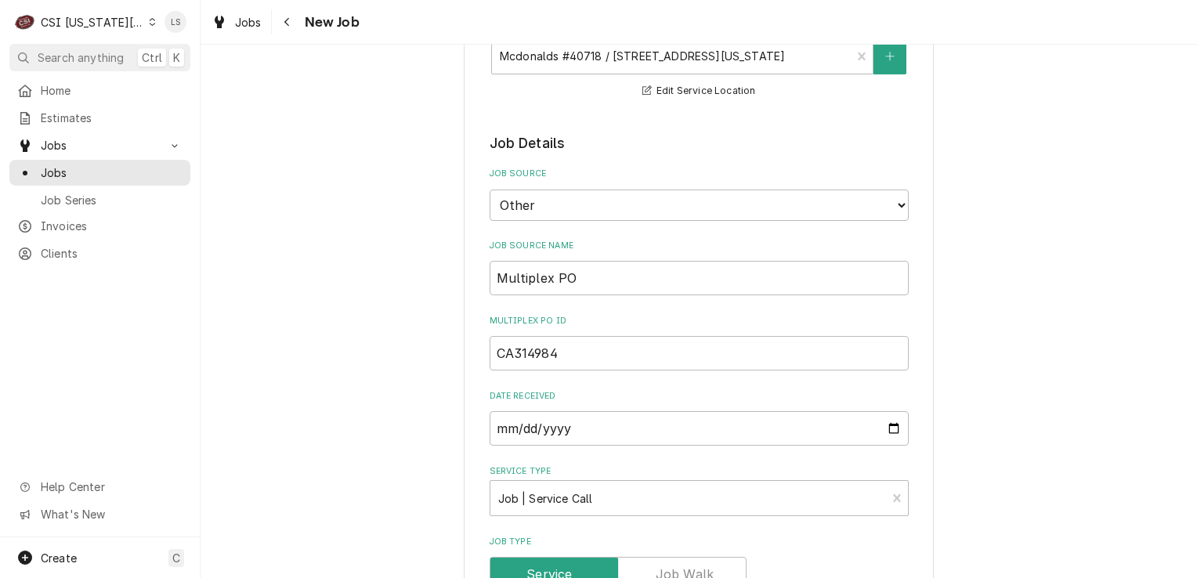
scroll to position [548, 0]
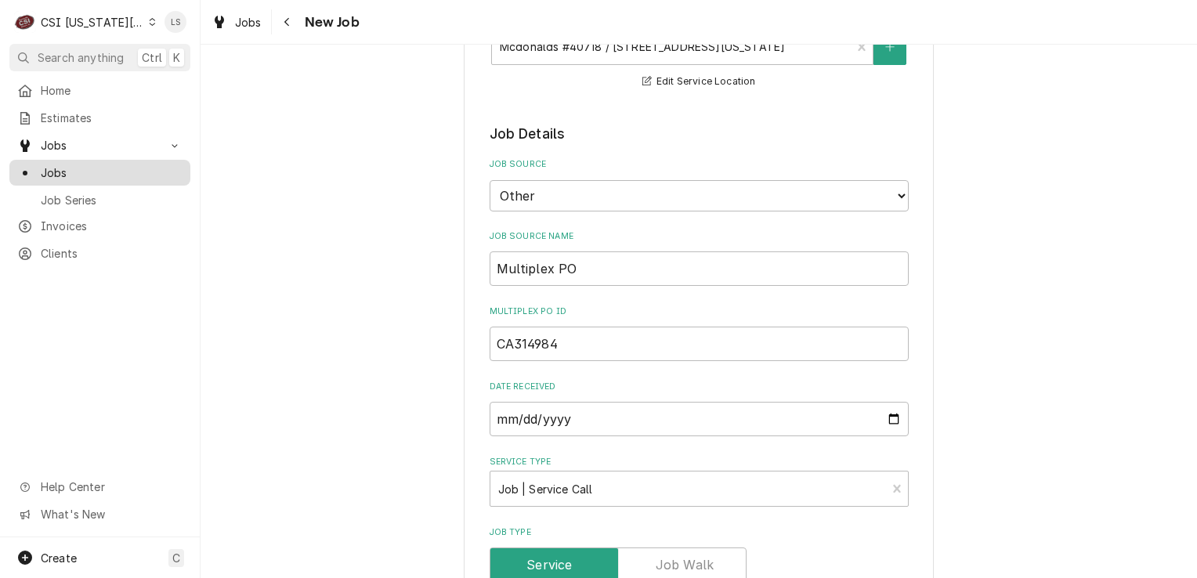
click at [88, 172] on span "Jobs" at bounding box center [112, 172] width 142 height 16
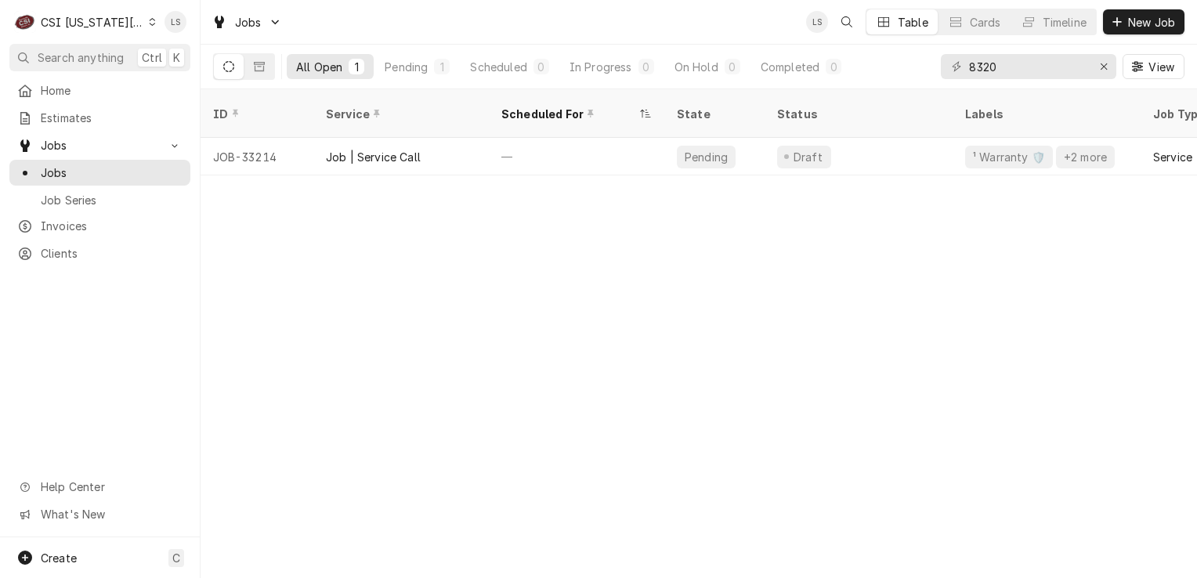
click at [149, 23] on div "Dynamic Content Wrapper" at bounding box center [152, 21] width 7 height 11
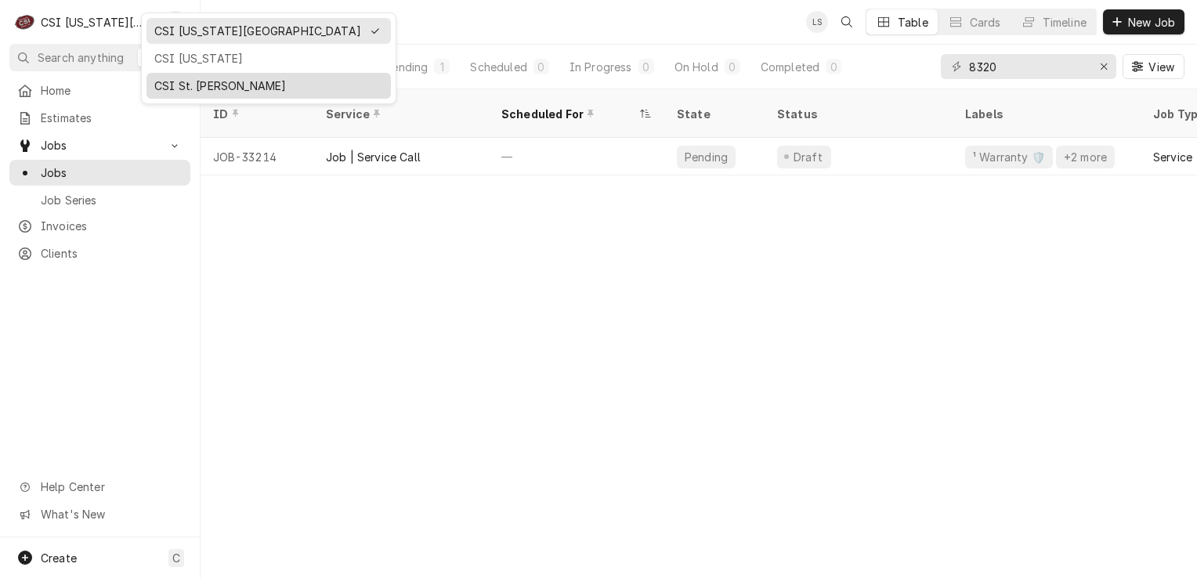
click at [160, 86] on div "CSI St. [PERSON_NAME]" at bounding box center [268, 86] width 229 height 16
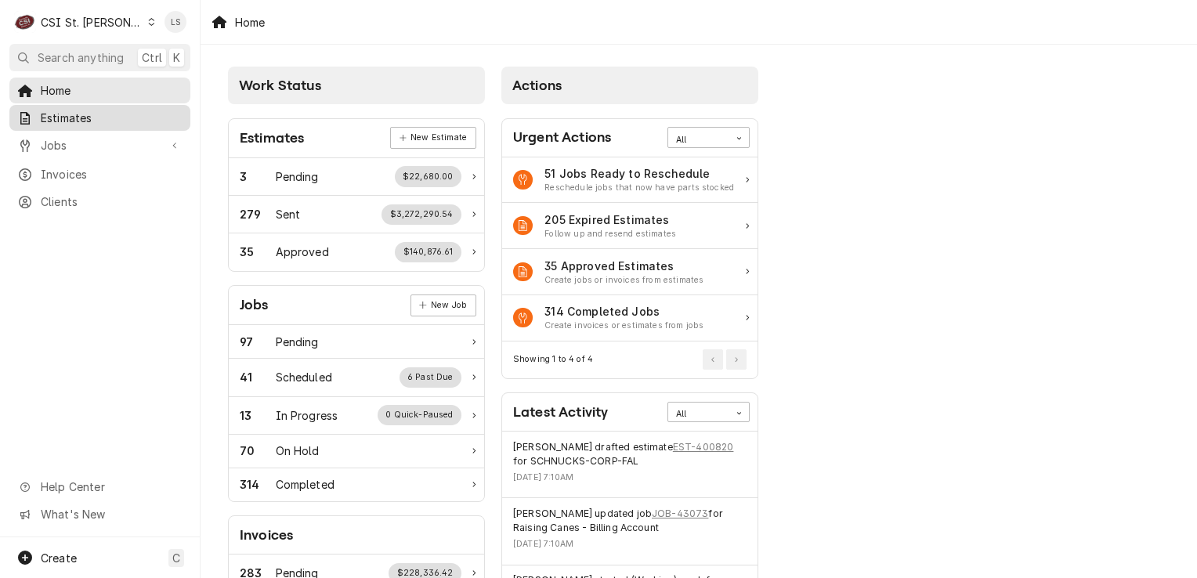
click at [78, 122] on div "Estimates" at bounding box center [100, 118] width 175 height 20
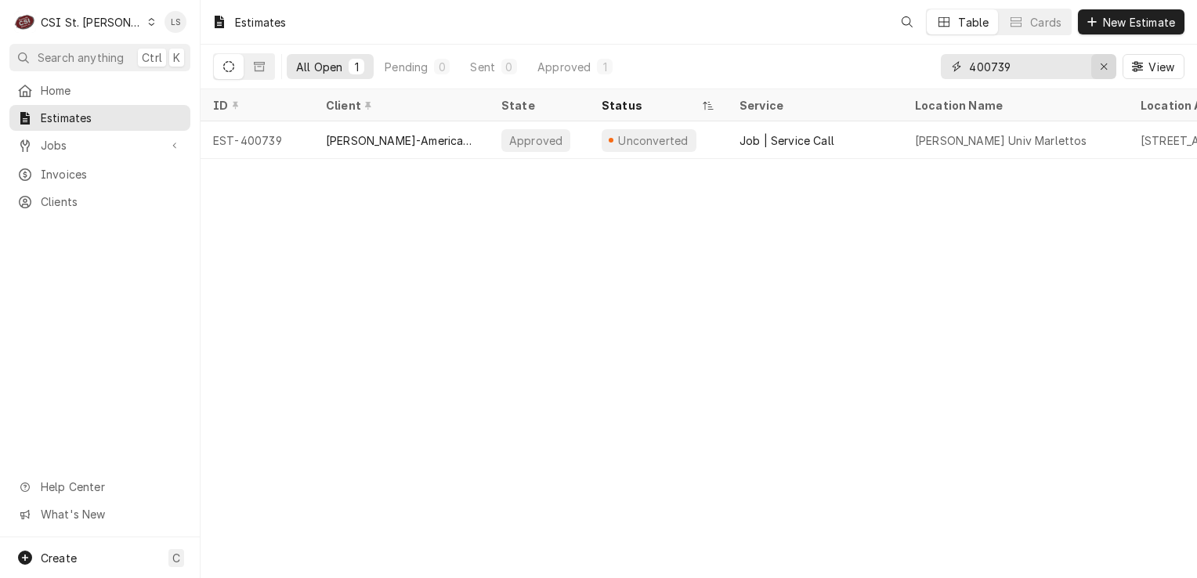
click at [1093, 67] on button "Erase input" at bounding box center [1103, 66] width 25 height 25
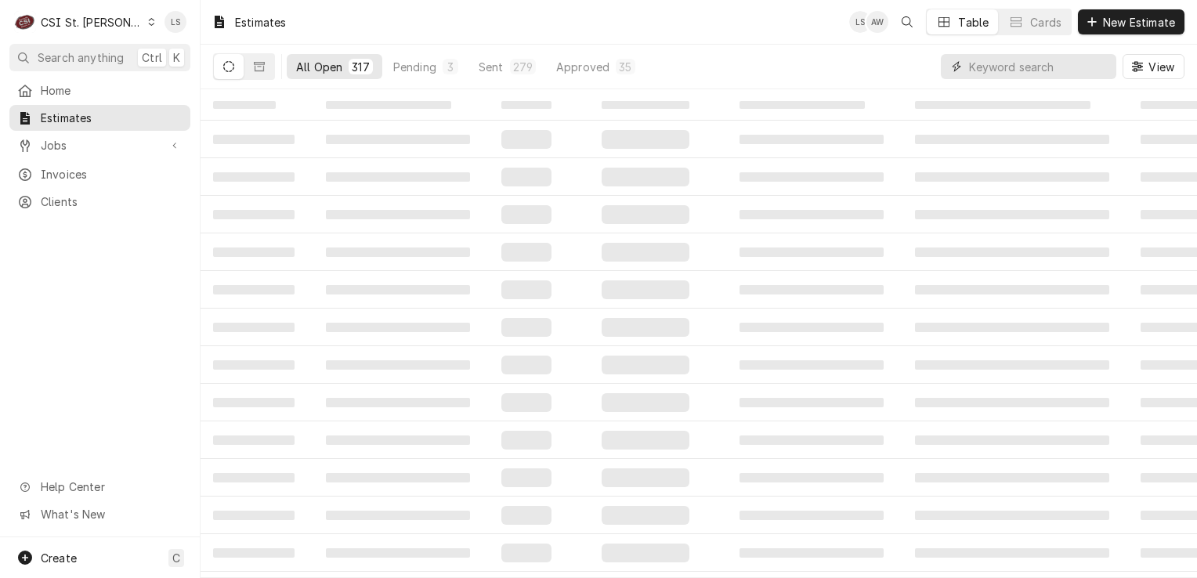
paste input "400684"
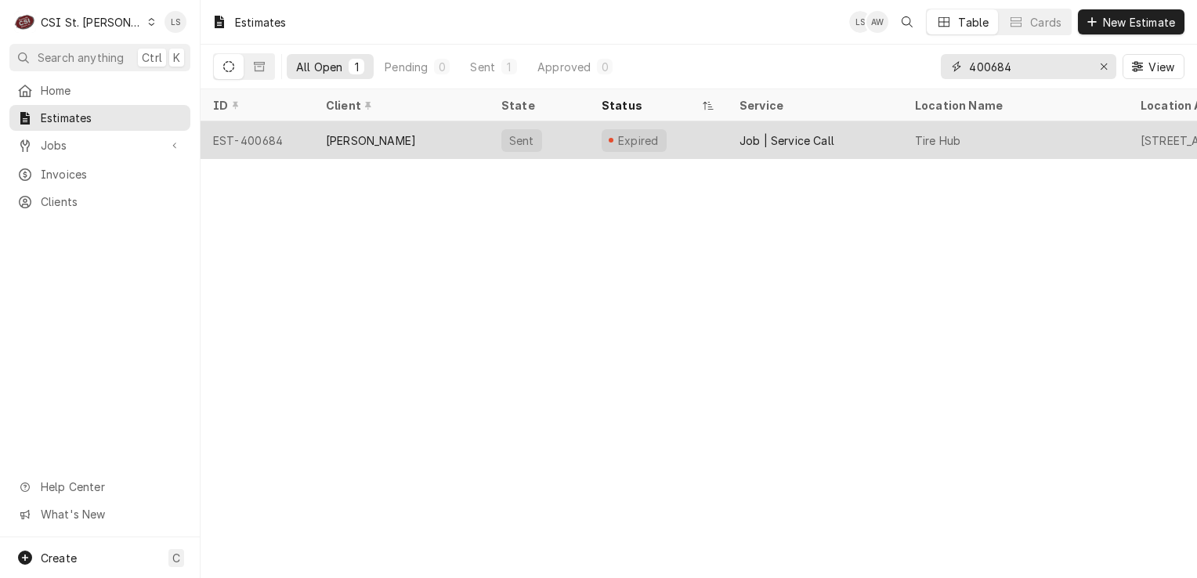
type input "400684"
click at [269, 143] on div "EST-400684" at bounding box center [256, 140] width 113 height 38
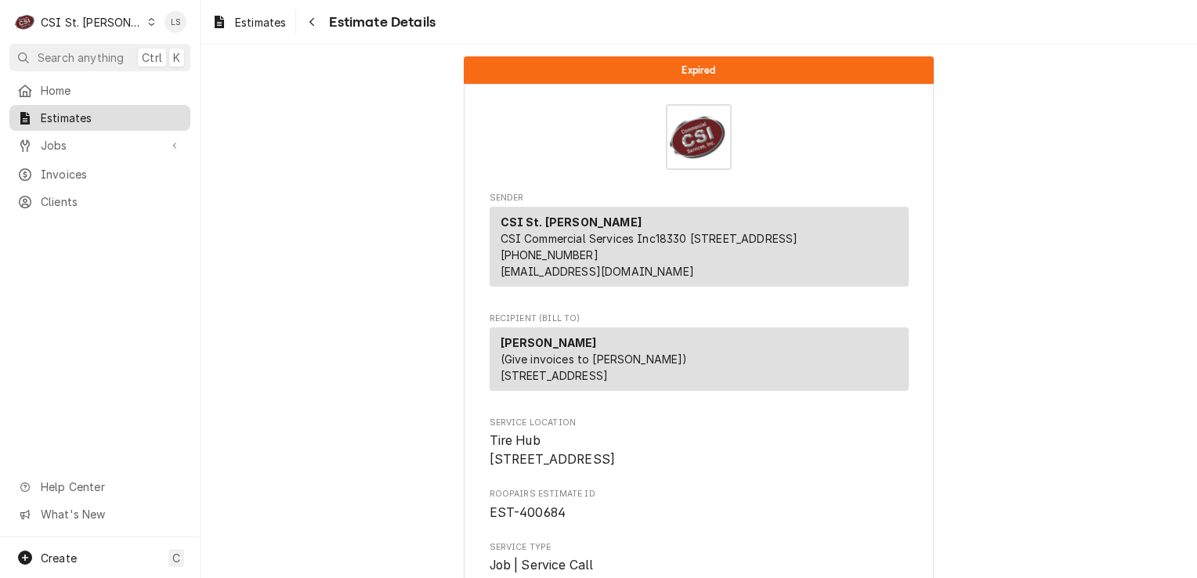
click at [31, 124] on link "Estimates" at bounding box center [99, 118] width 181 height 26
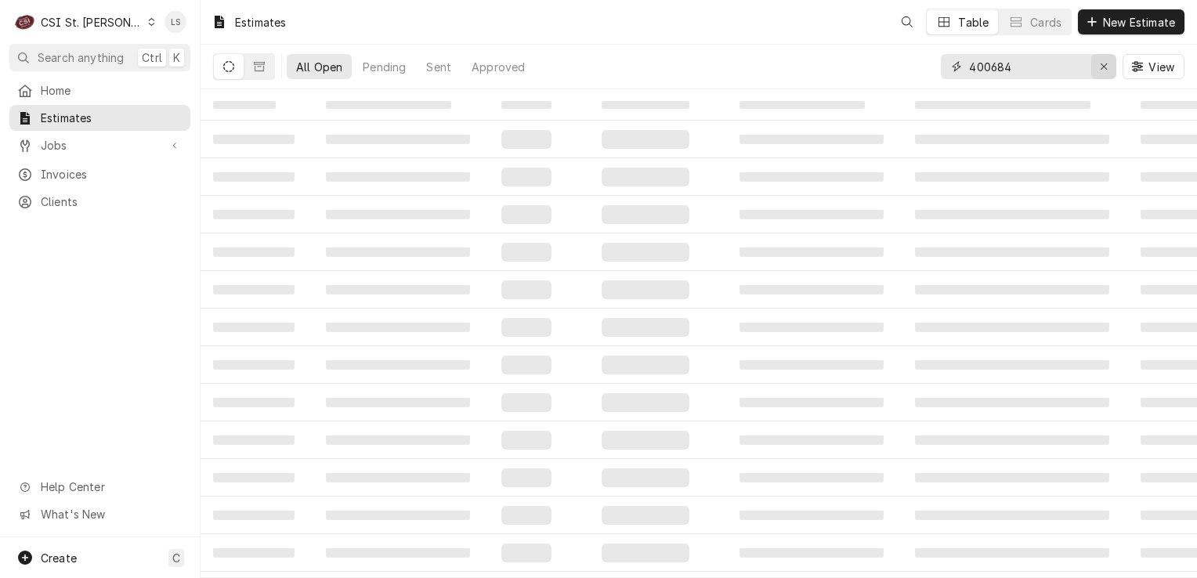
click at [1093, 74] on button "Erase input" at bounding box center [1103, 66] width 25 height 25
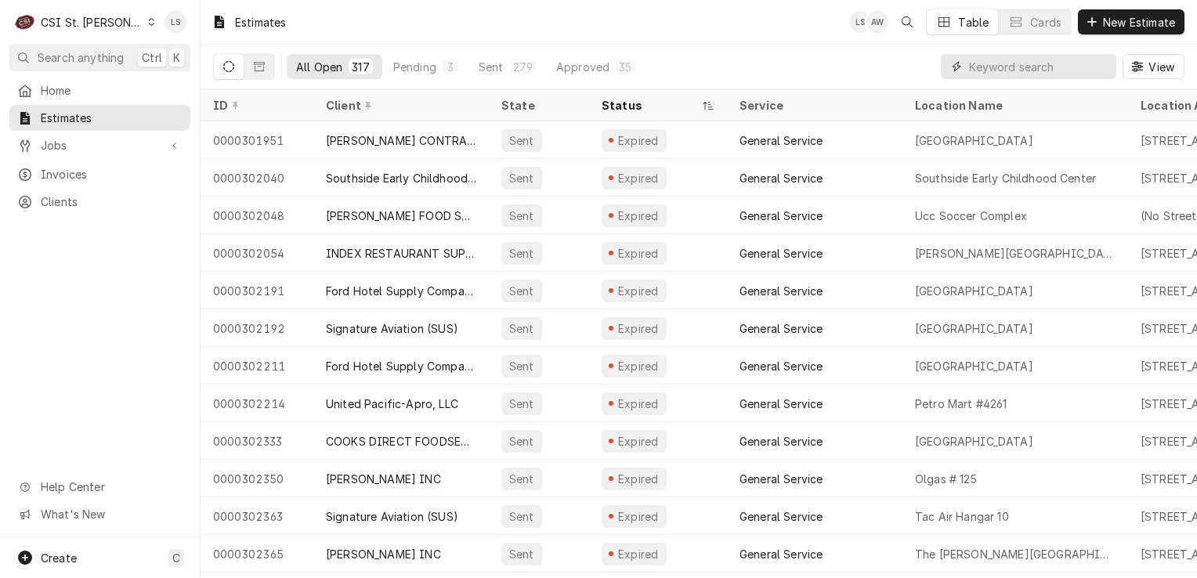
paste input "400685"
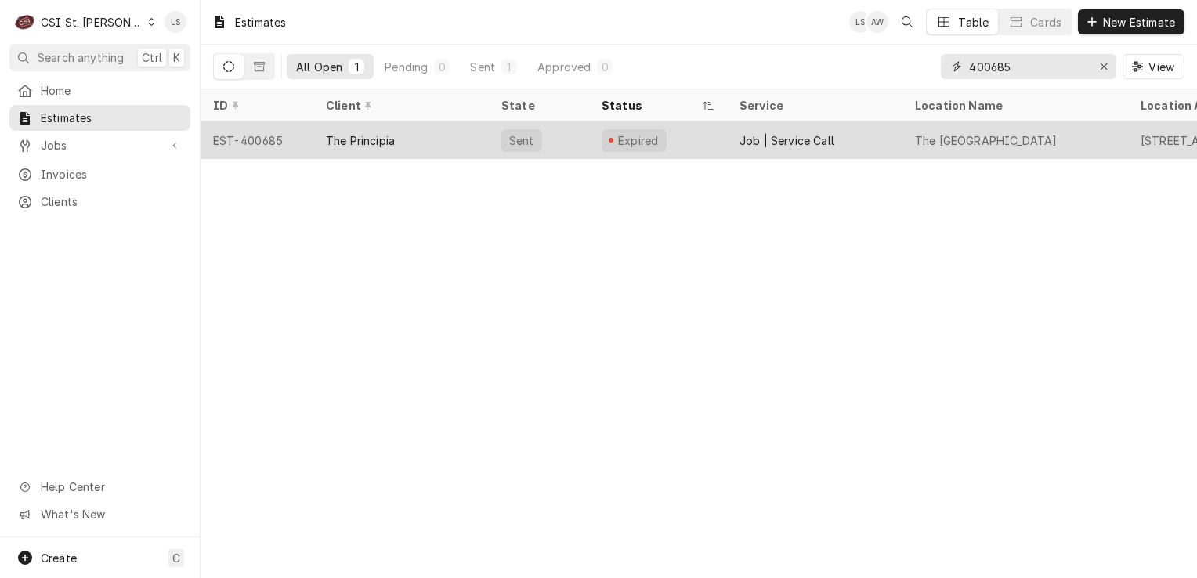
type input "400685"
click at [290, 139] on div "EST-400685" at bounding box center [256, 140] width 113 height 38
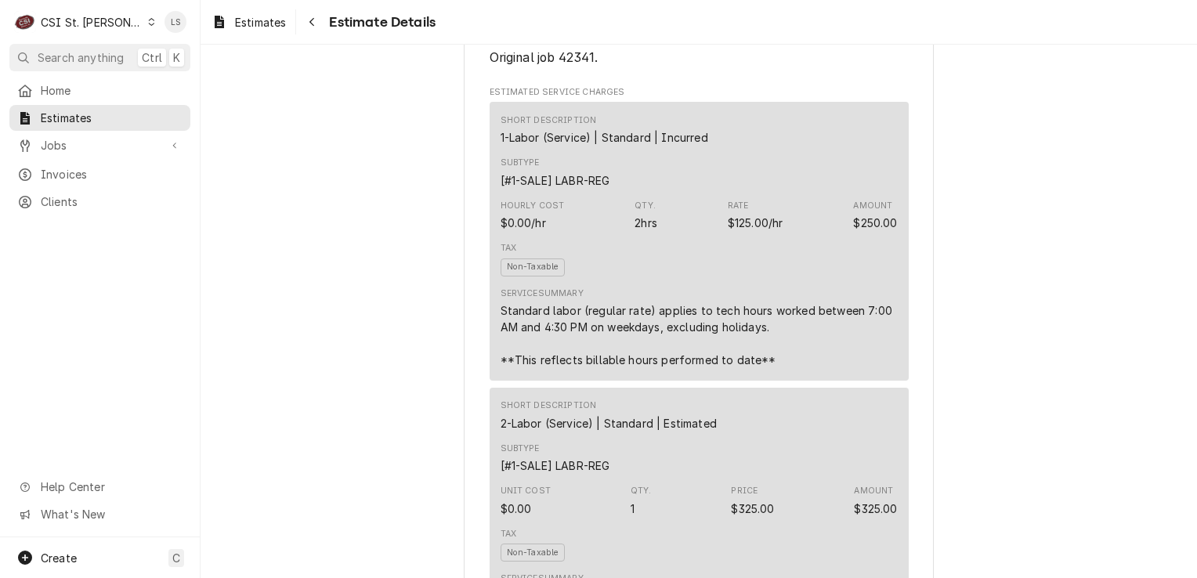
scroll to position [940, 0]
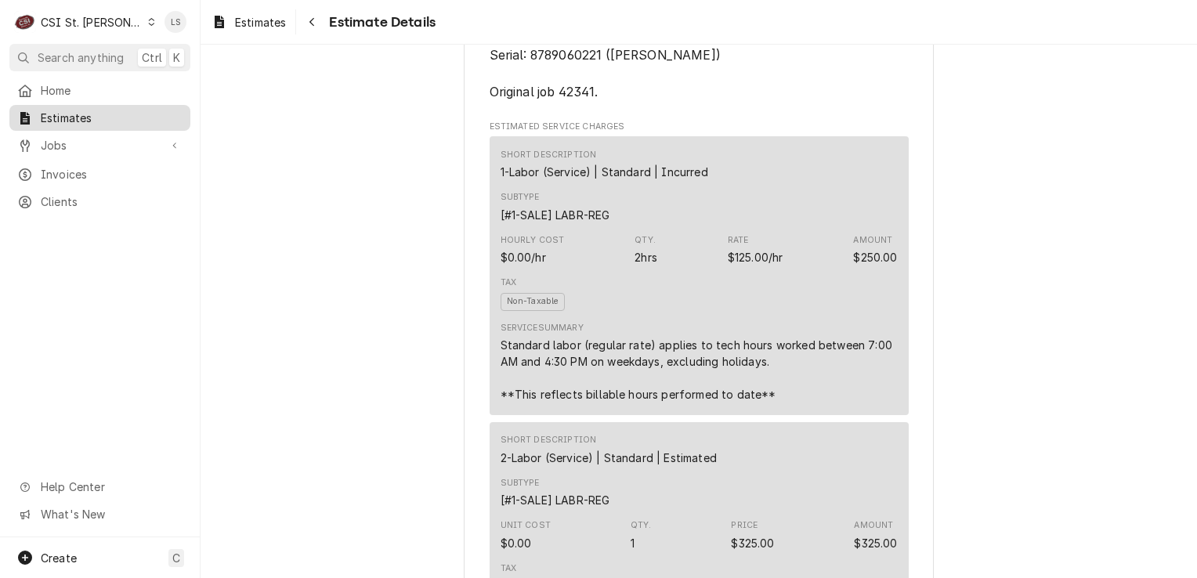
click at [107, 111] on span "Estimates" at bounding box center [112, 118] width 142 height 16
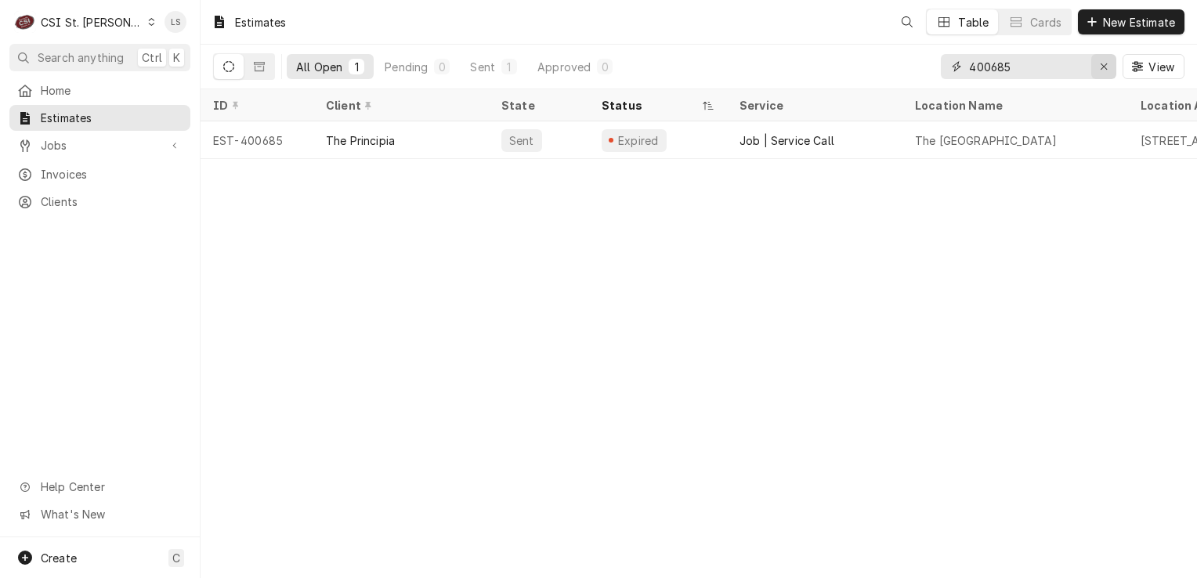
click at [1108, 64] on div "Erase input" at bounding box center [1104, 67] width 16 height 16
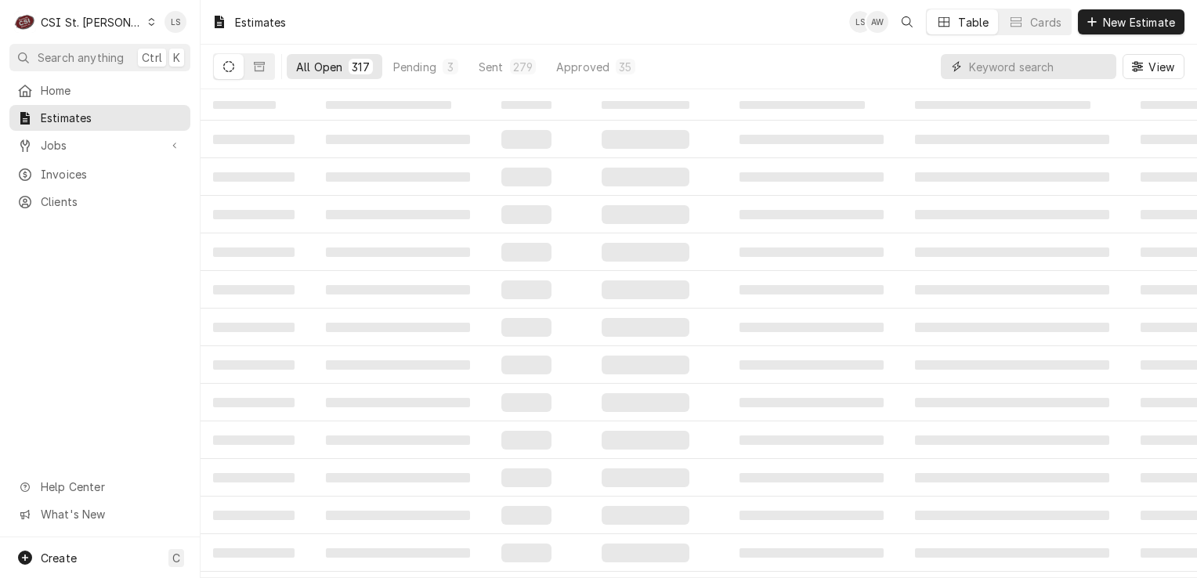
paste input "400705"
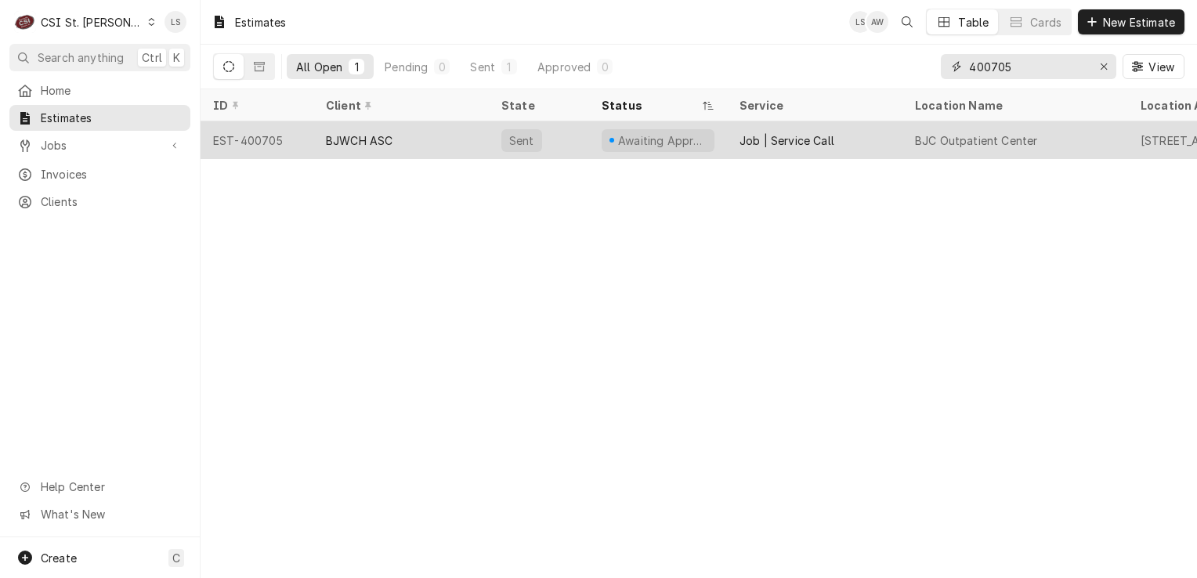
type input "400705"
click at [255, 142] on div "EST-400705" at bounding box center [256, 140] width 113 height 38
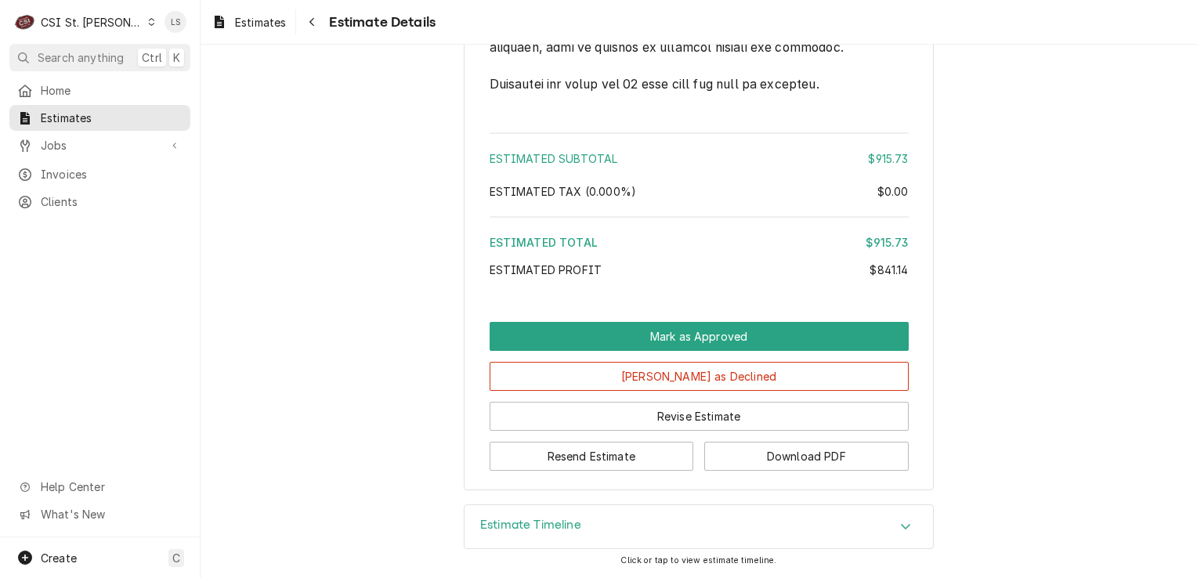
scroll to position [2744, 0]
click at [876, 538] on div "Estimate Timeline" at bounding box center [698, 527] width 468 height 44
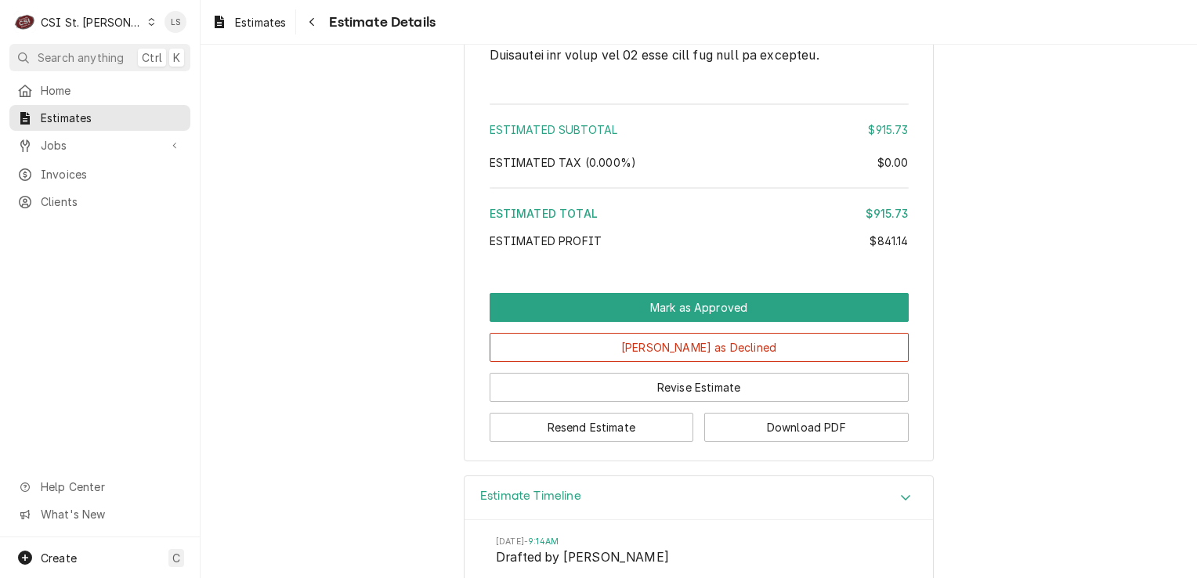
scroll to position [3101, 0]
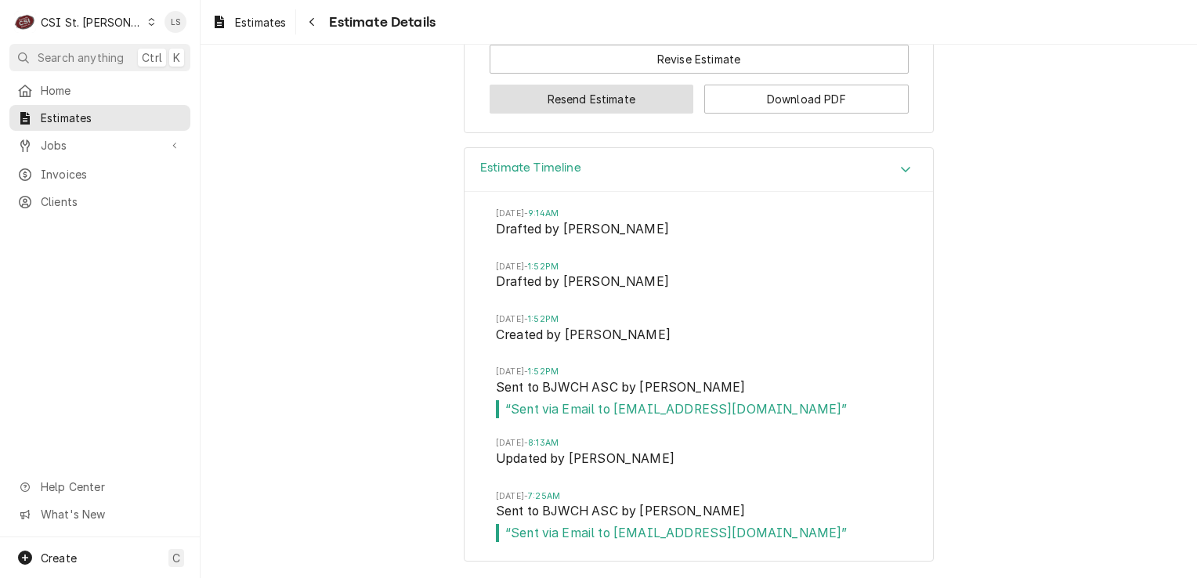
click at [489, 107] on button "Resend Estimate" at bounding box center [591, 99] width 204 height 29
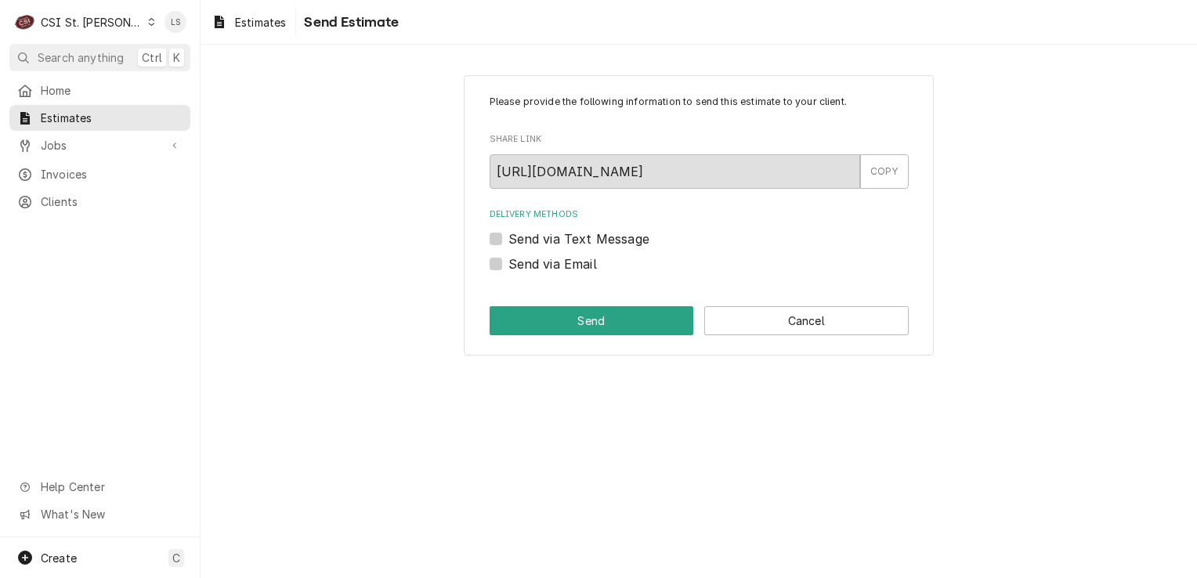
click at [508, 266] on label "Send via Email" at bounding box center [552, 264] width 89 height 19
click at [508, 266] on input "Send via Email" at bounding box center [717, 272] width 419 height 34
checkbox input "true"
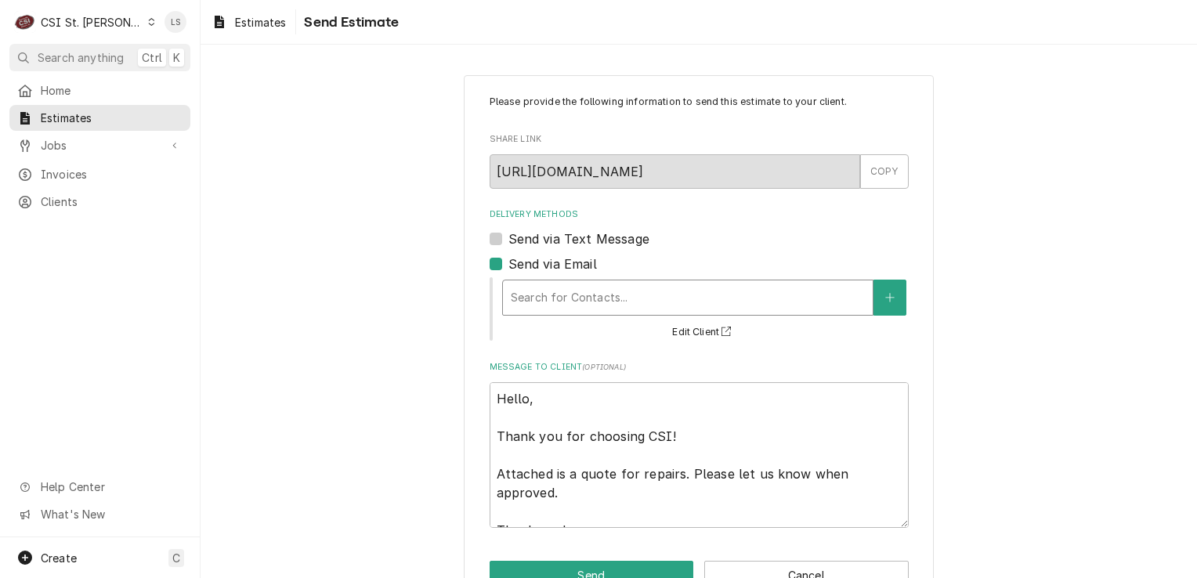
click at [544, 302] on div "Delivery Methods" at bounding box center [688, 298] width 354 height 28
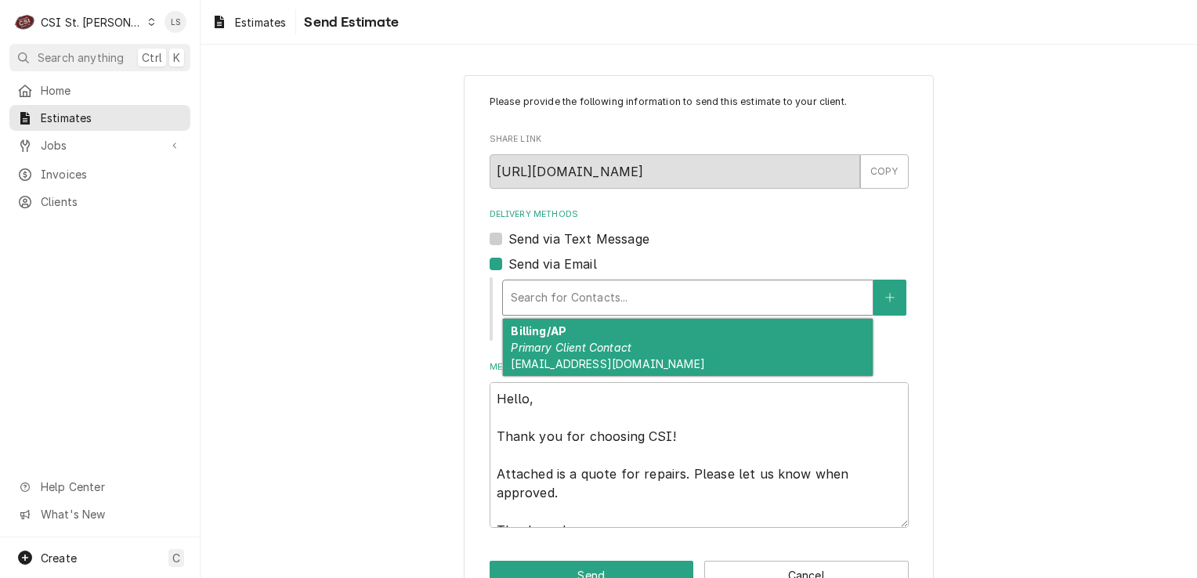
click at [561, 360] on span "bjcinvoices@cushwake.com" at bounding box center [607, 363] width 193 height 13
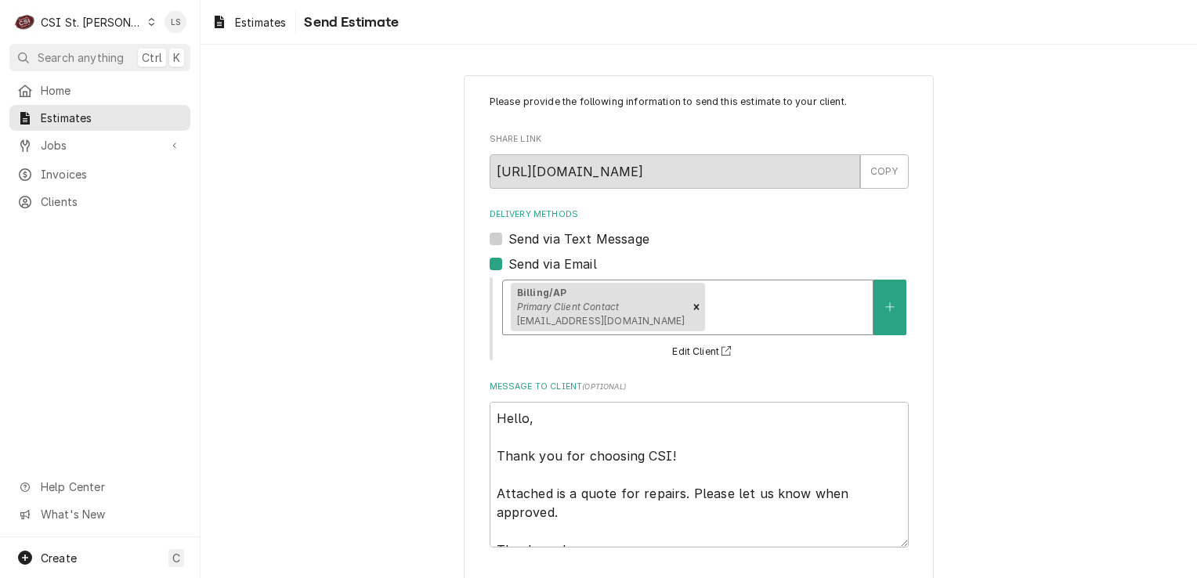
scroll to position [63, 0]
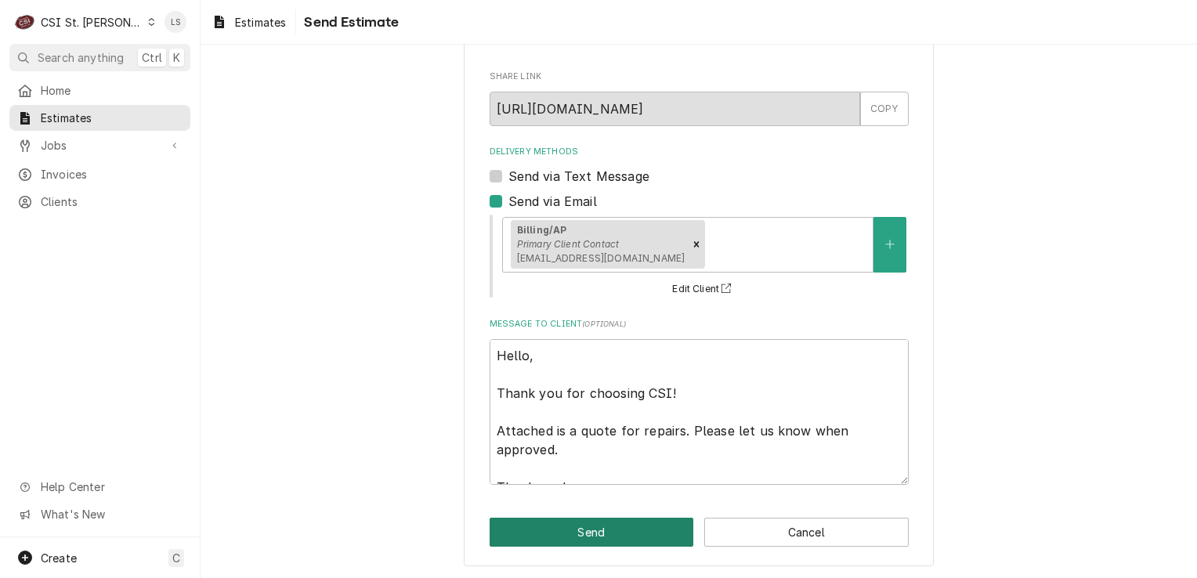
click at [543, 536] on button "Send" at bounding box center [591, 532] width 204 height 29
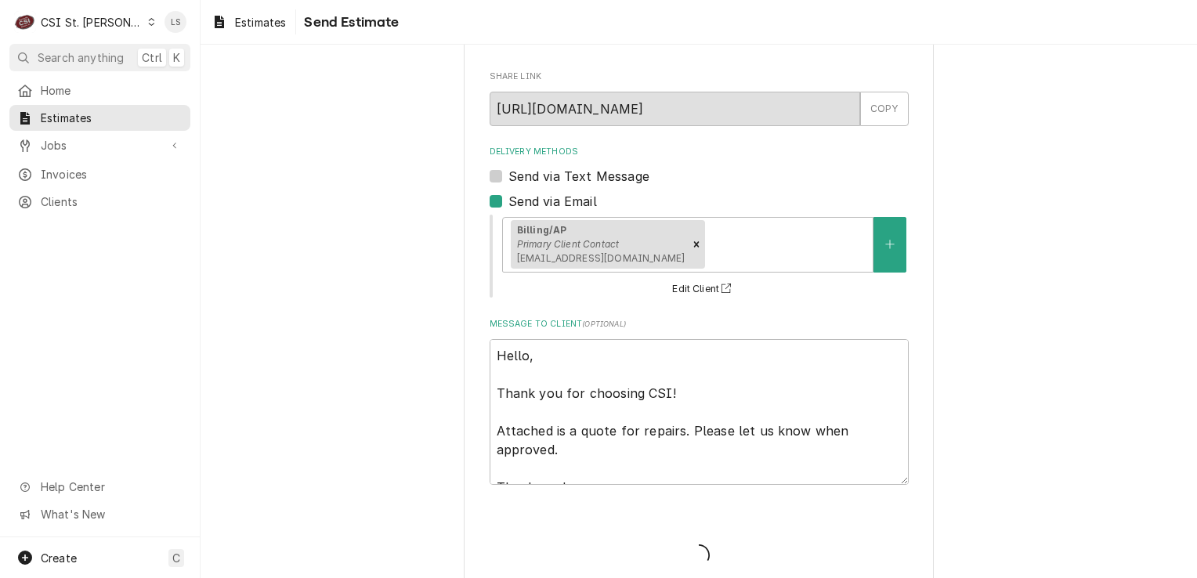
type textarea "x"
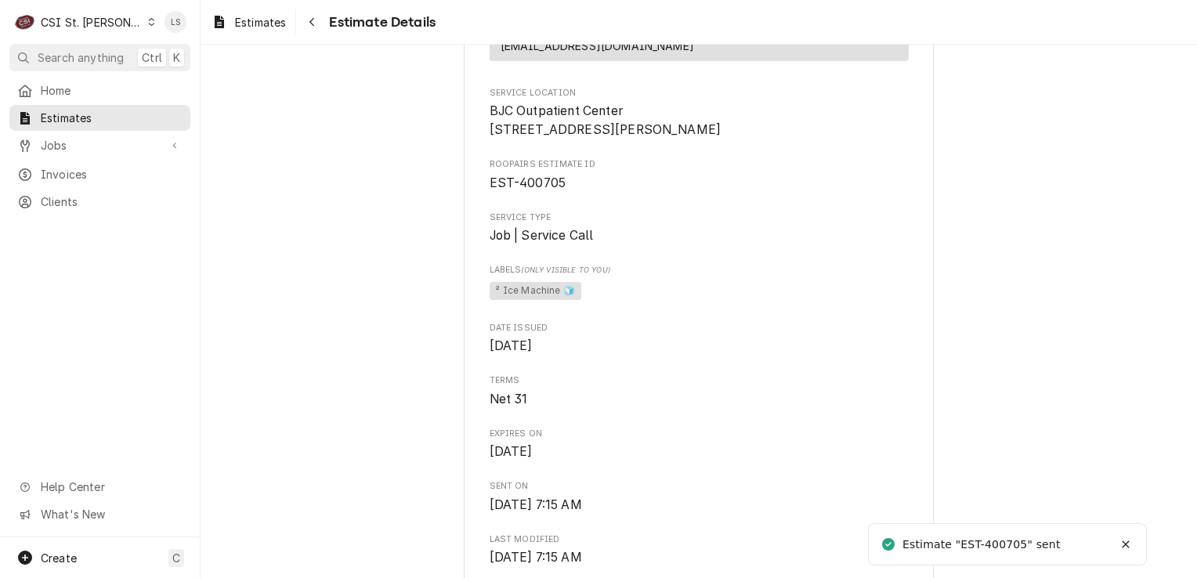
scroll to position [470, 0]
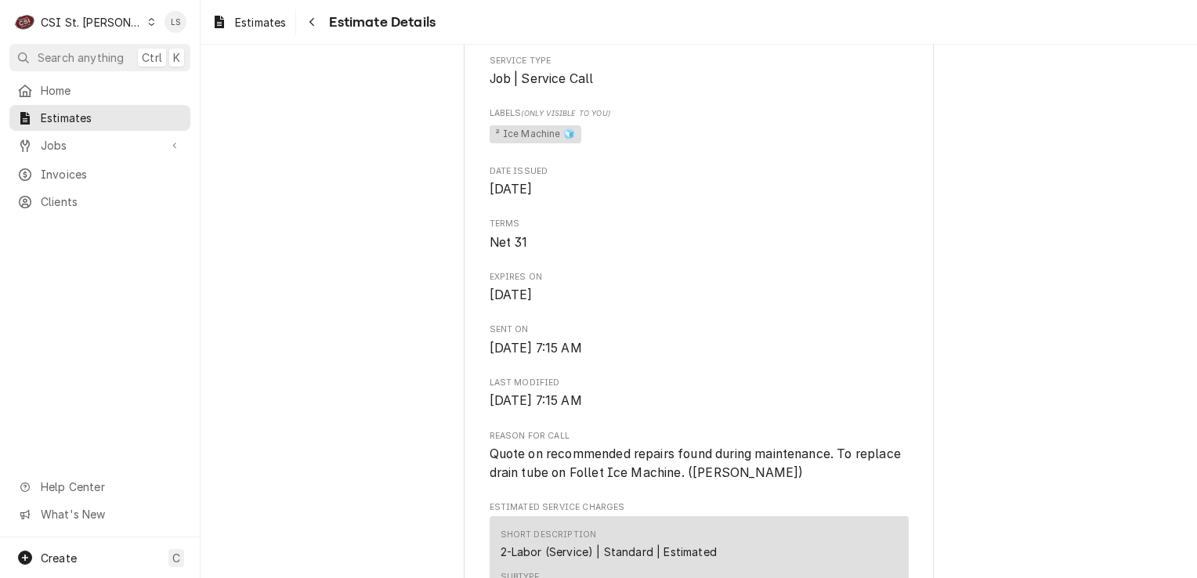
click at [126, 16] on div "C CSI St. Louis" at bounding box center [84, 21] width 151 height 31
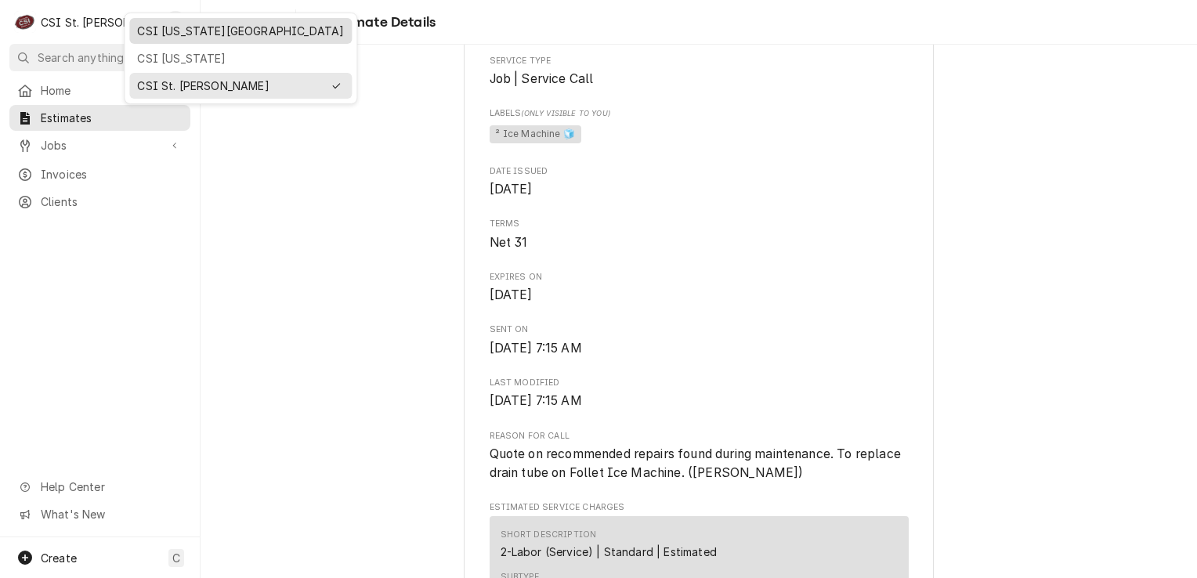
click at [143, 30] on div "CSI [US_STATE][GEOGRAPHIC_DATA]" at bounding box center [240, 31] width 207 height 16
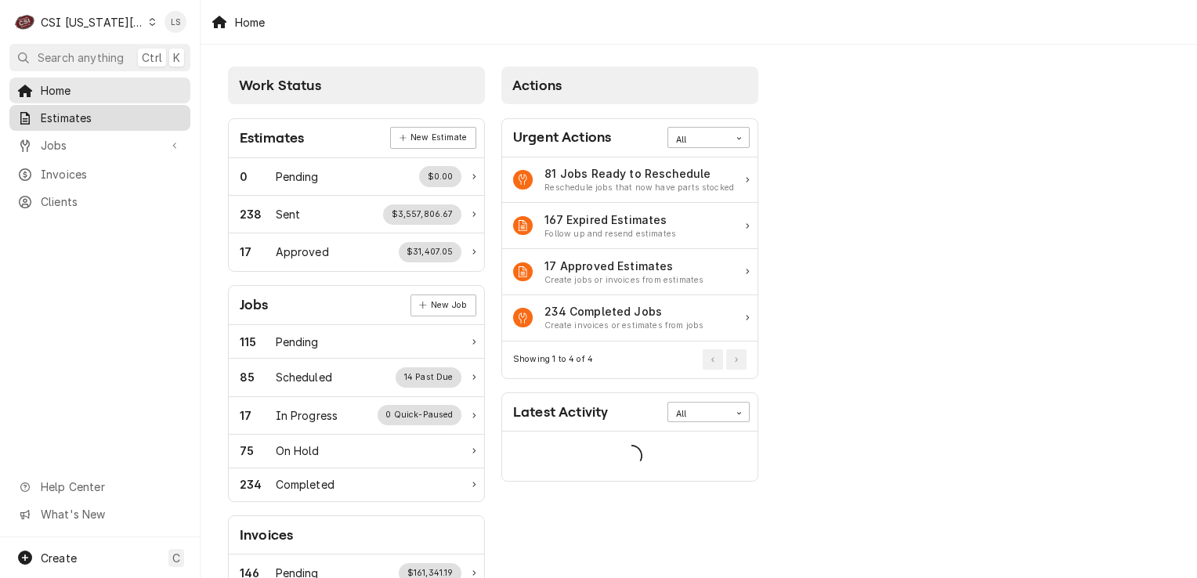
click at [45, 124] on link "Estimates" at bounding box center [99, 118] width 181 height 26
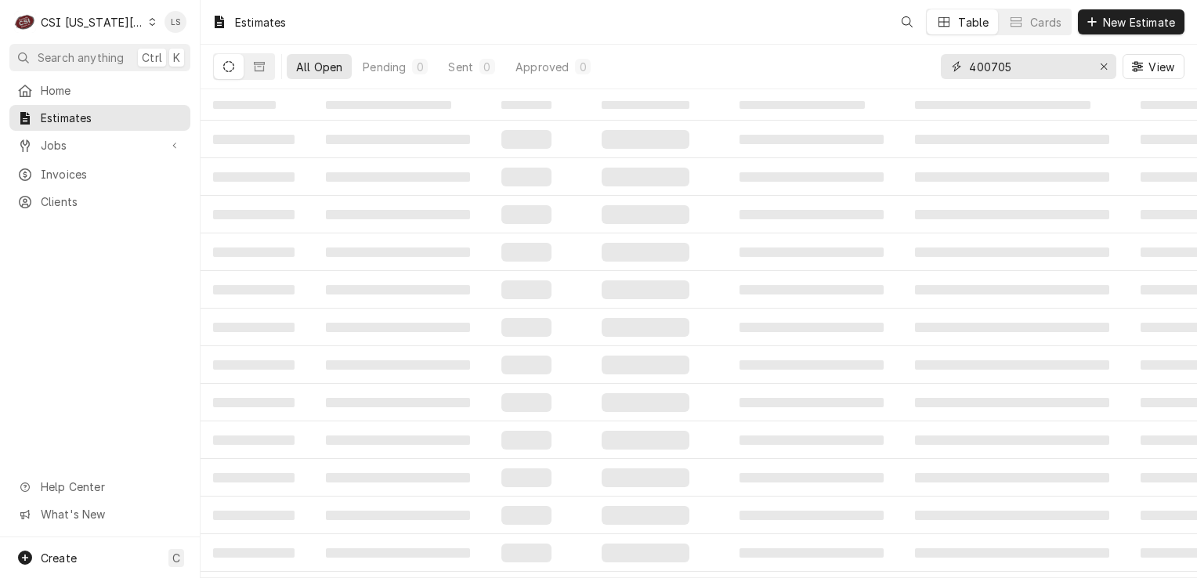
click at [1100, 61] on icon "Erase input" at bounding box center [1104, 66] width 9 height 11
paste input "300651"
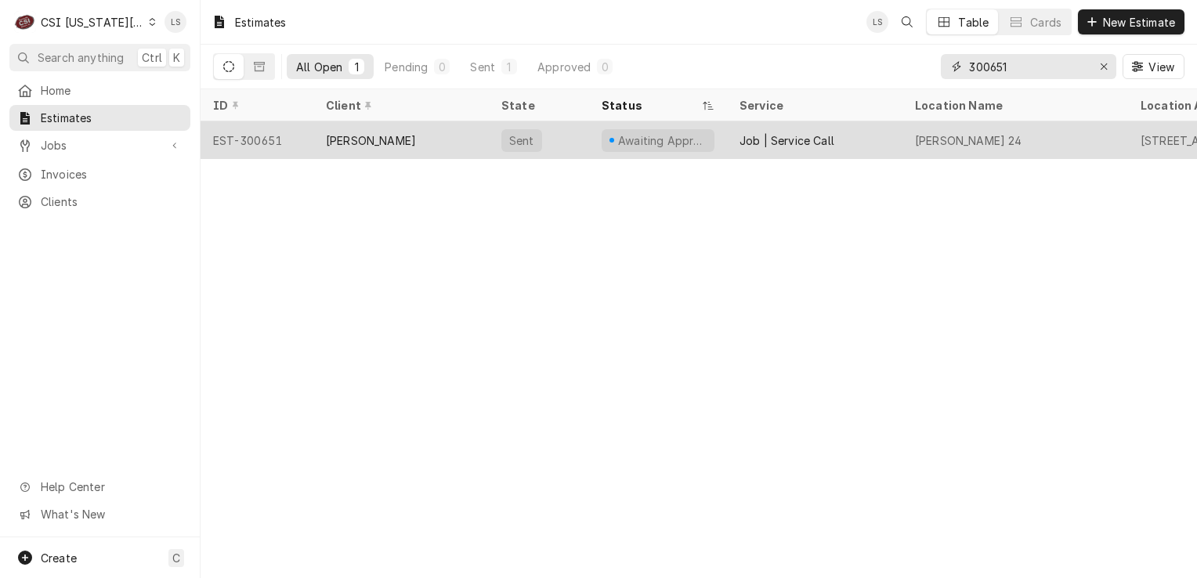
type input "300651"
click at [231, 136] on div "EST-300651" at bounding box center [256, 140] width 113 height 38
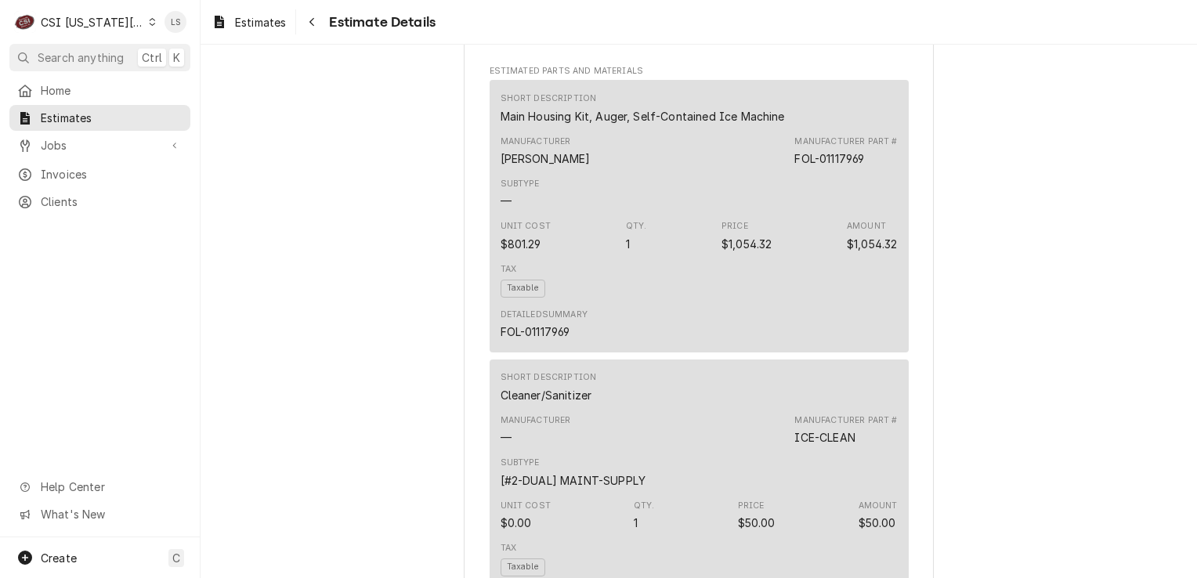
scroll to position [3383, 0]
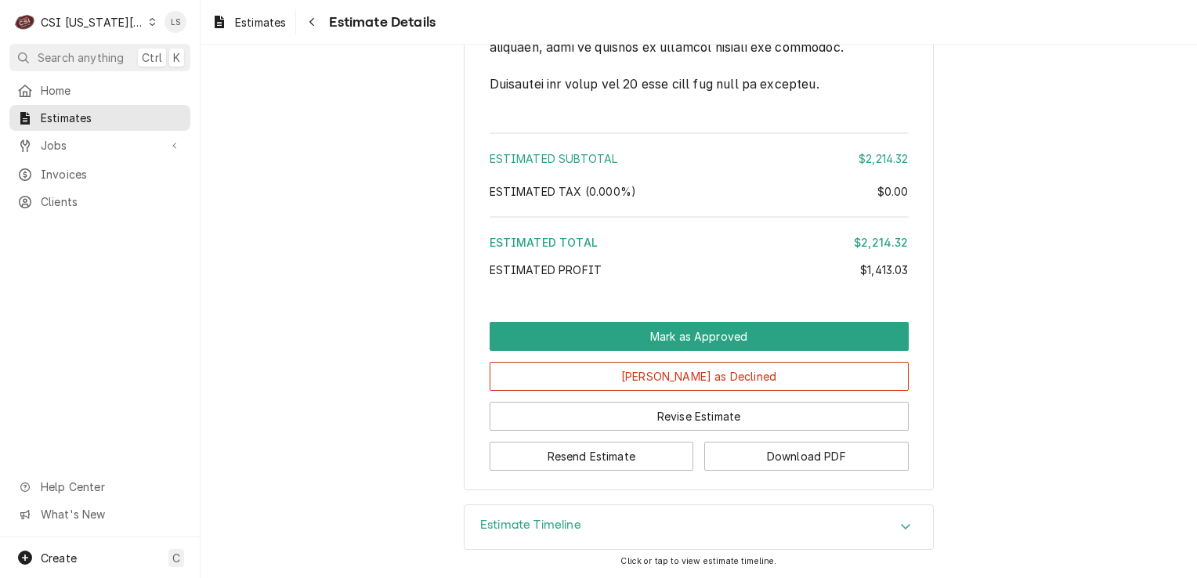
click at [872, 532] on div "Estimate Timeline" at bounding box center [698, 527] width 468 height 44
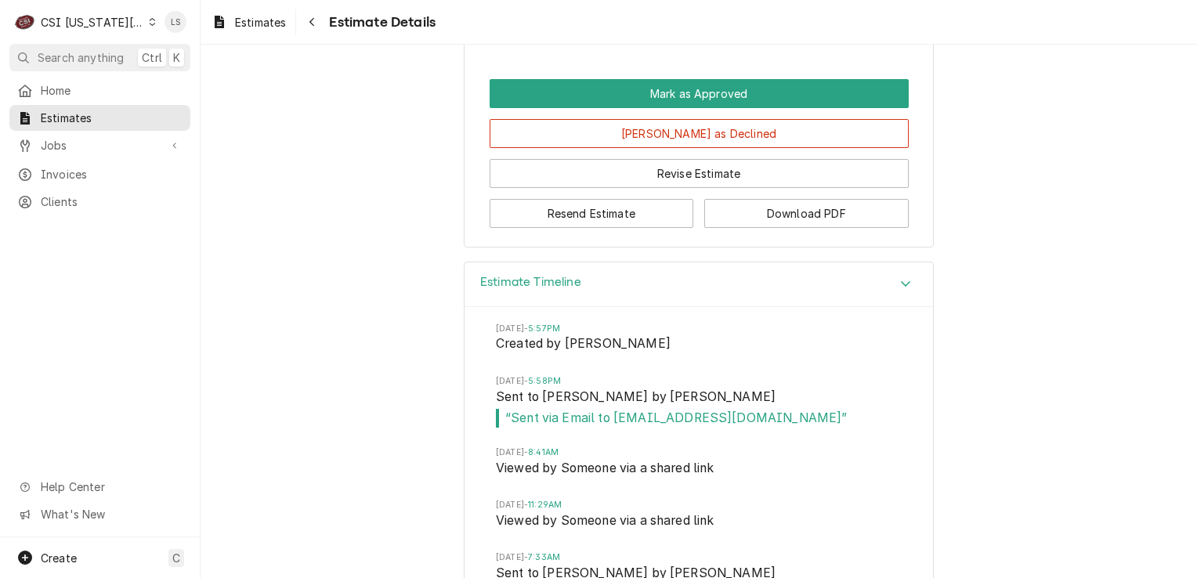
scroll to position [3707, 0]
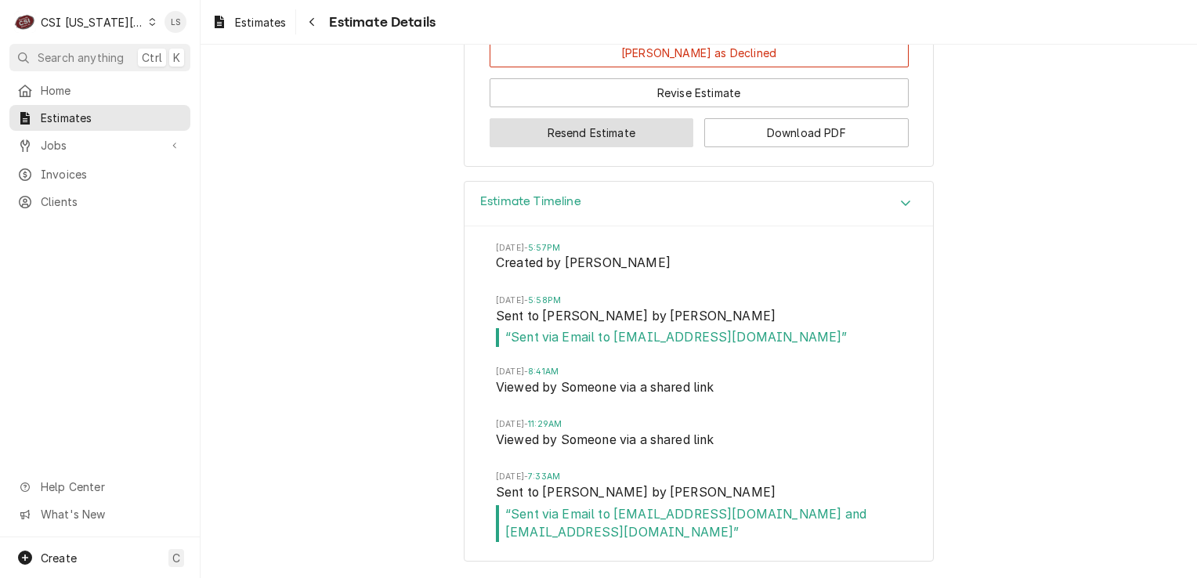
click at [511, 136] on button "Resend Estimate" at bounding box center [591, 132] width 204 height 29
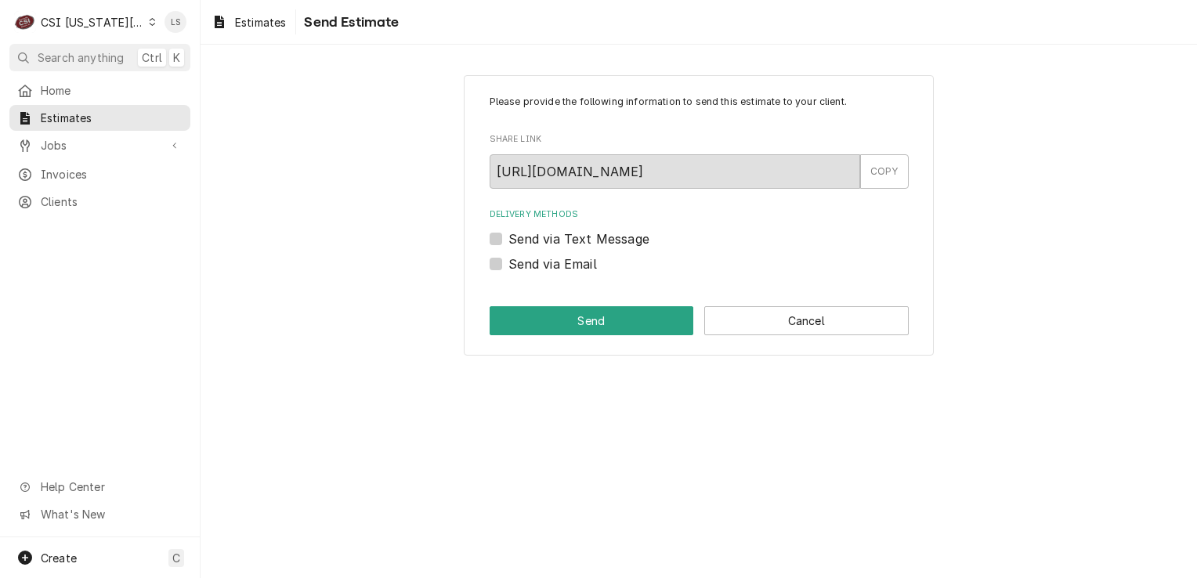
click at [508, 267] on label "Send via Email" at bounding box center [552, 264] width 89 height 19
click at [508, 267] on input "Send via Email" at bounding box center [717, 272] width 419 height 34
checkbox input "true"
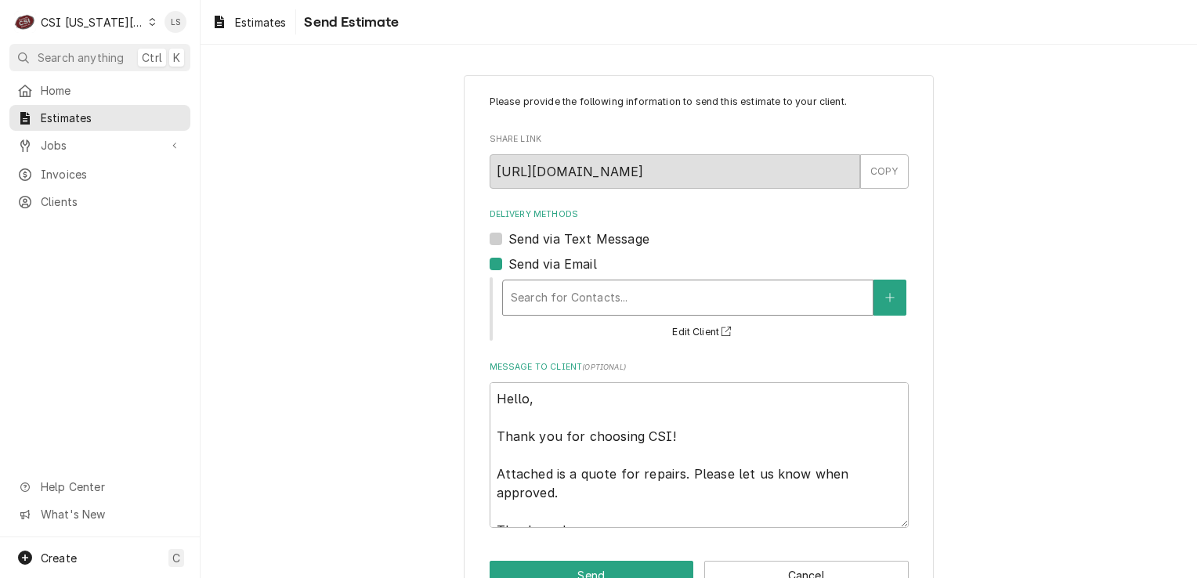
click at [564, 293] on div "Delivery Methods" at bounding box center [688, 298] width 354 height 28
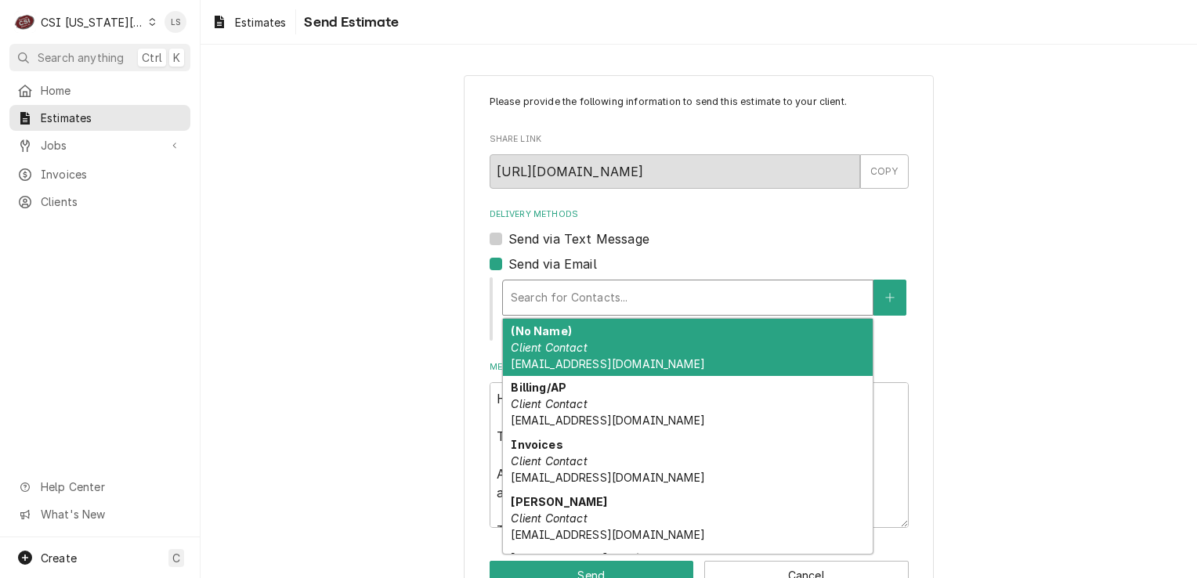
type textarea "x"
type input "k"
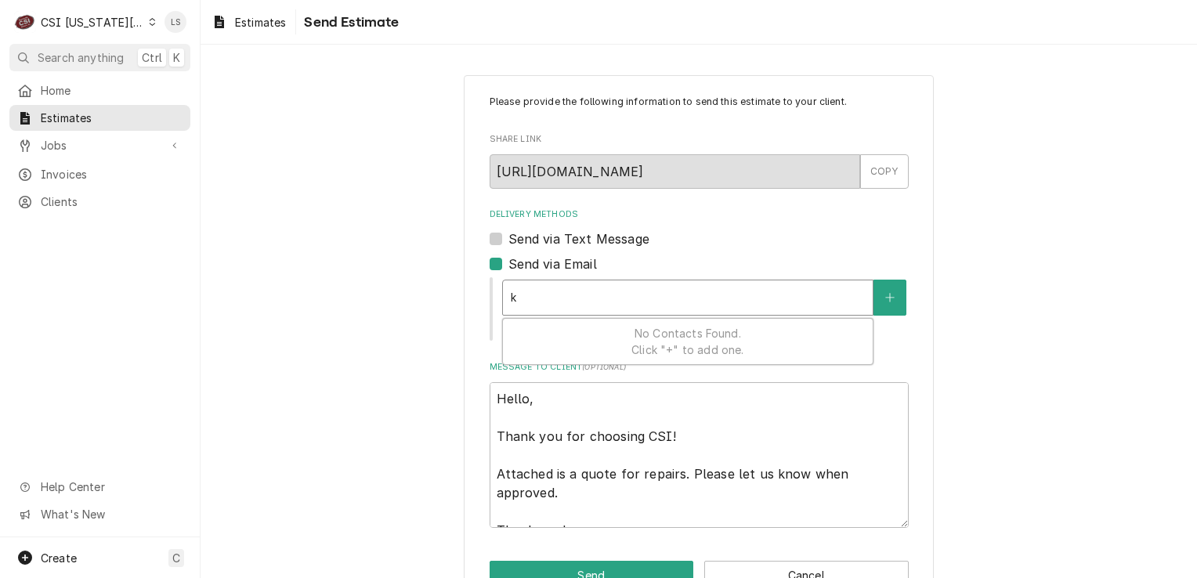
type textarea "x"
type input "ku"
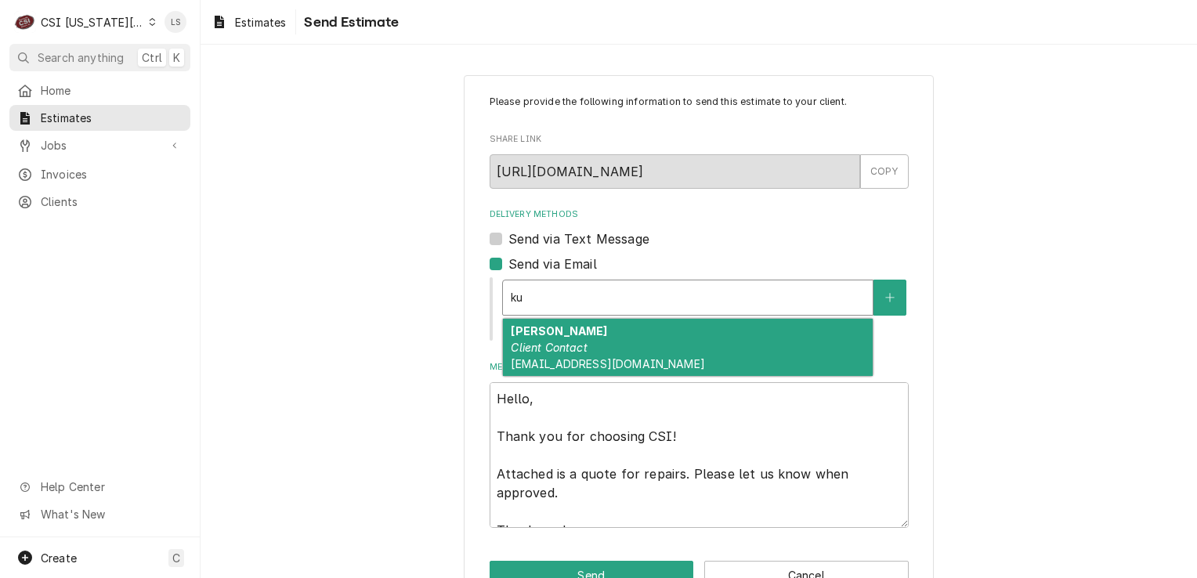
click at [565, 341] on em "Client Contact" at bounding box center [549, 347] width 76 height 13
type textarea "x"
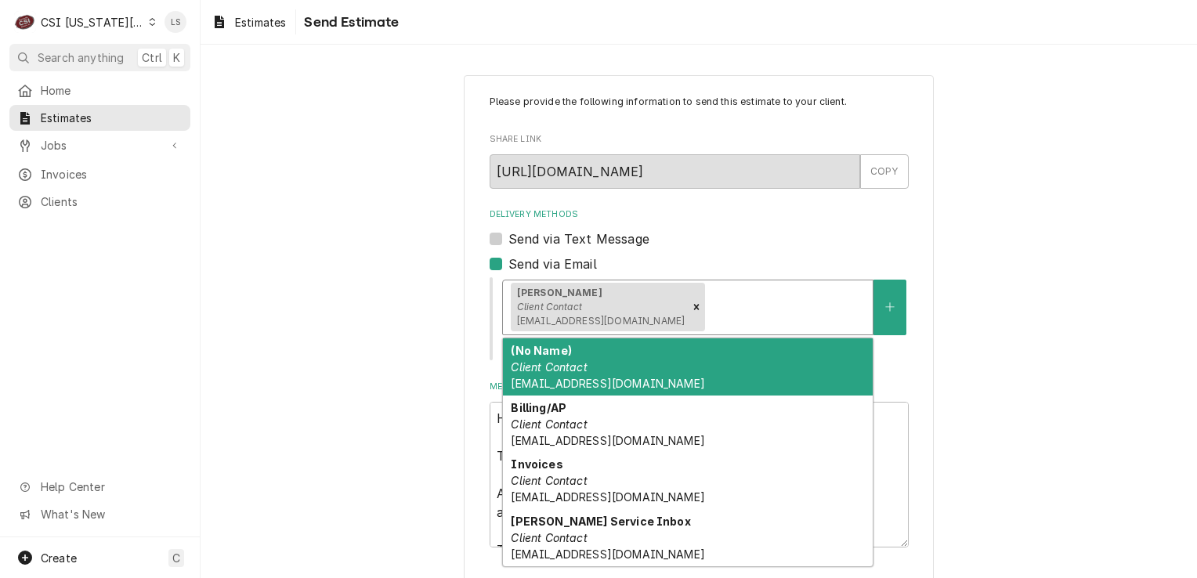
click at [708, 316] on div "Delivery Methods" at bounding box center [786, 307] width 157 height 28
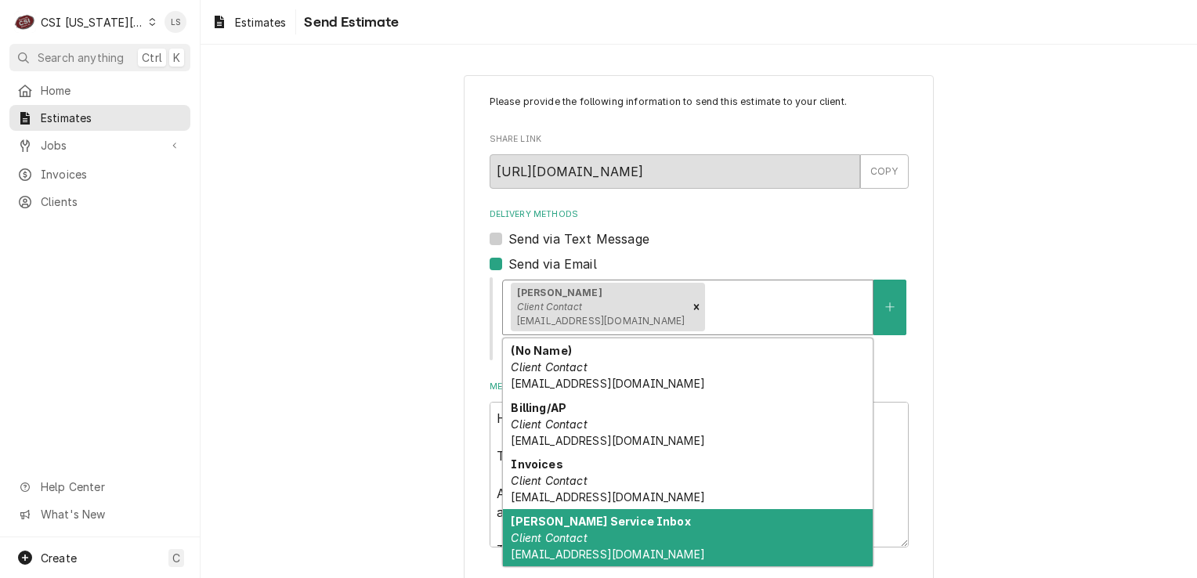
click at [601, 532] on div "Vivian Service Inbox Client Contact service@viviancompany.com" at bounding box center [688, 537] width 370 height 57
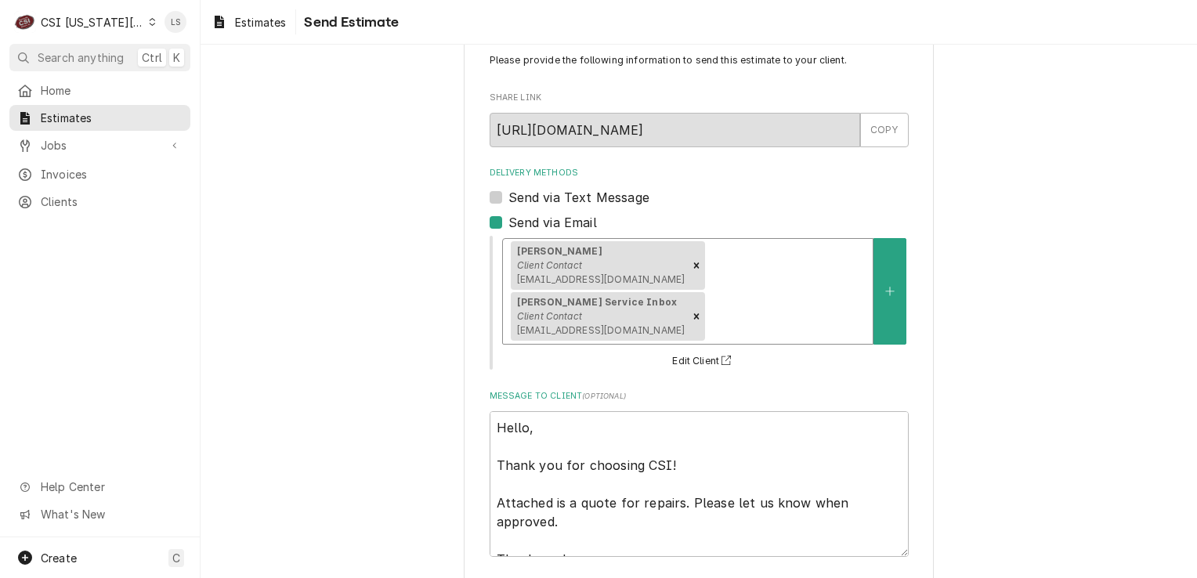
scroll to position [63, 0]
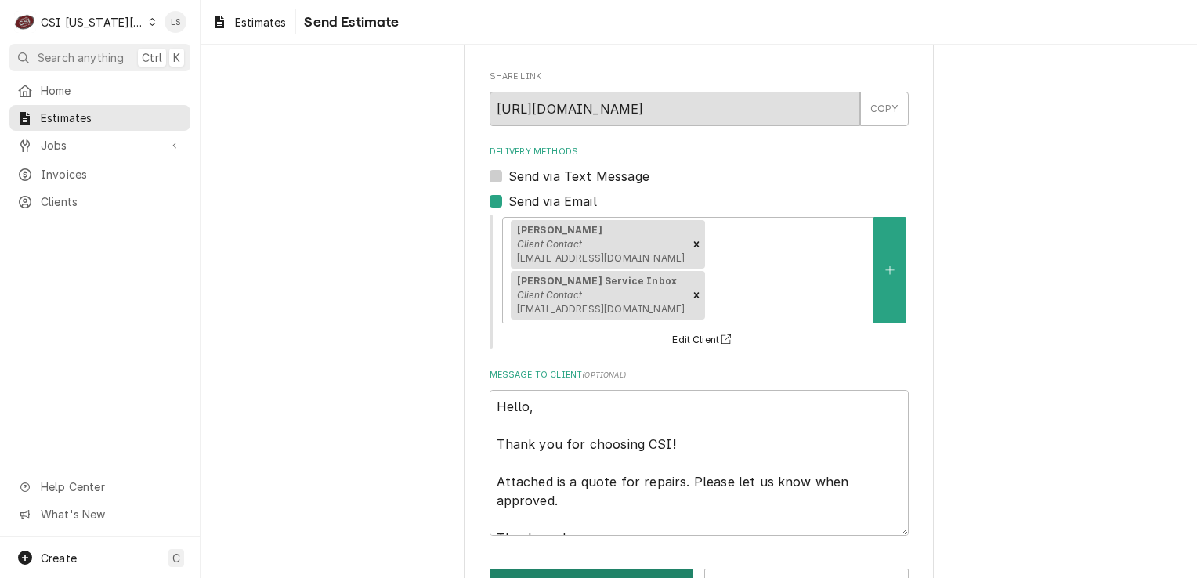
click at [558, 569] on button "Send" at bounding box center [591, 583] width 204 height 29
type textarea "x"
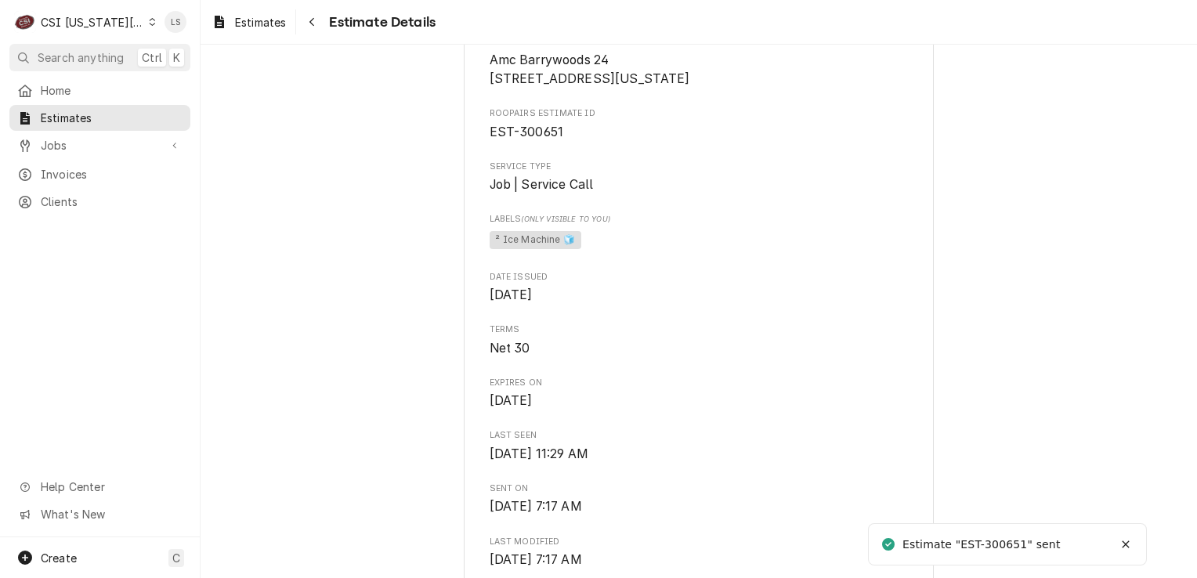
scroll to position [392, 0]
